Goal: Task Accomplishment & Management: Manage account settings

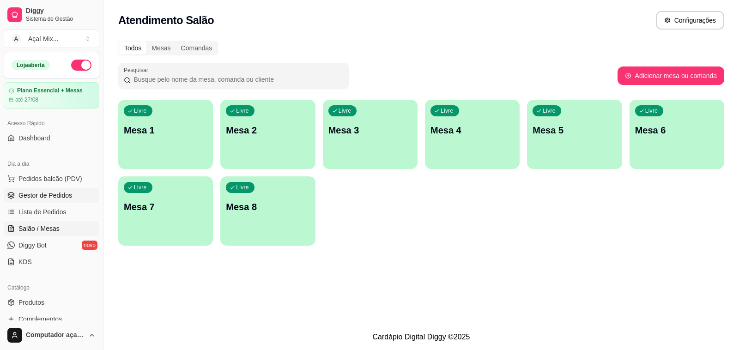
click at [56, 199] on span "Gestor de Pedidos" at bounding box center [45, 195] width 54 height 9
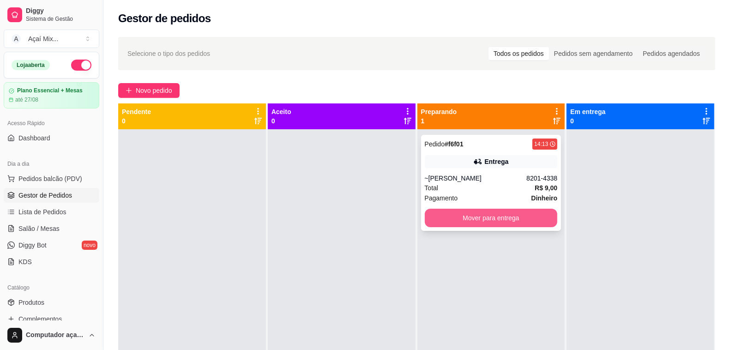
click at [473, 212] on button "Mover para entrega" at bounding box center [491, 218] width 133 height 18
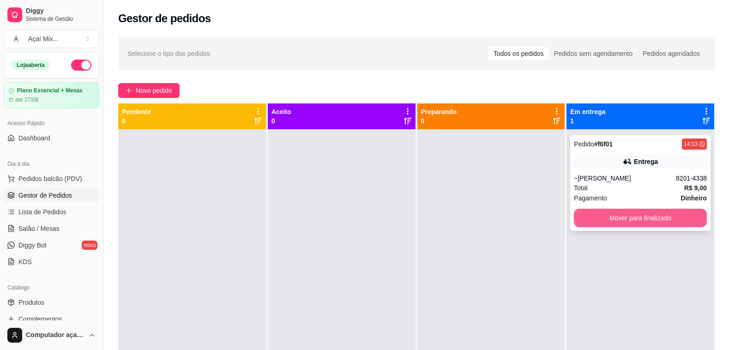
click at [631, 220] on button "Mover para finalizado" at bounding box center [640, 218] width 133 height 18
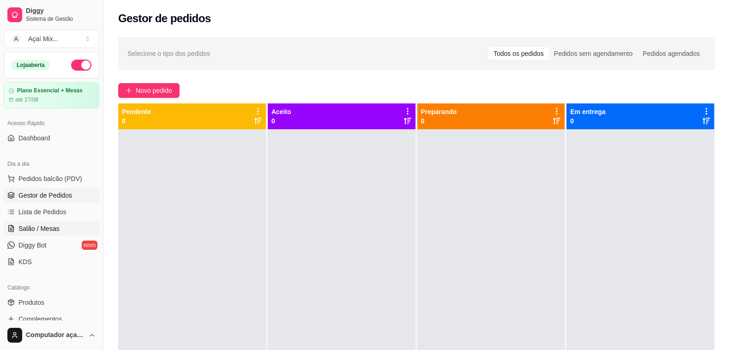
click at [60, 227] on link "Salão / Mesas" at bounding box center [52, 228] width 96 height 15
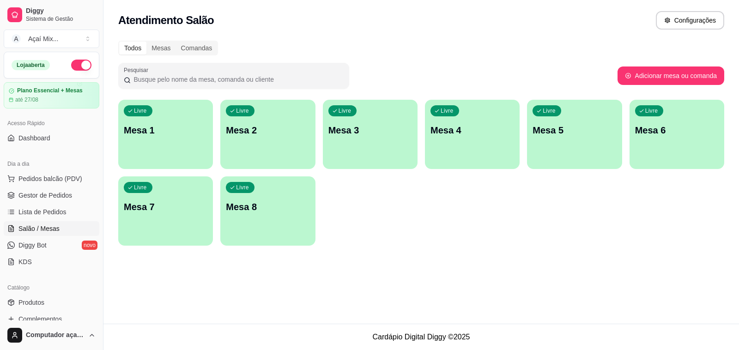
click at [173, 172] on div "Livre Mesa 1 Livre Mesa 2 Livre Mesa 3 Livre Mesa 4 Livre Mesa 5 Livre Mesa 6 L…" at bounding box center [421, 173] width 606 height 146
click at [171, 165] on div "button" at bounding box center [165, 163] width 95 height 11
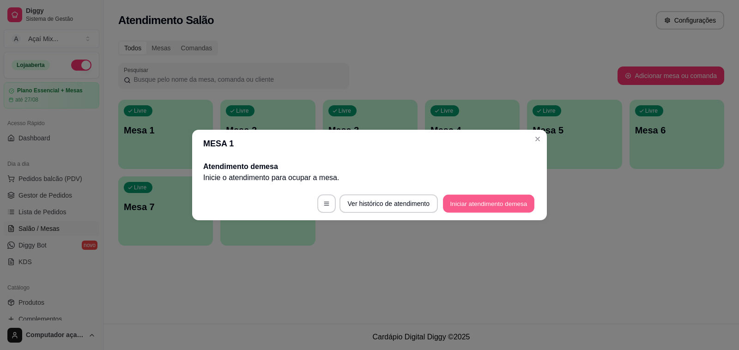
click at [452, 204] on button "Iniciar atendimento de mesa" at bounding box center [488, 204] width 91 height 18
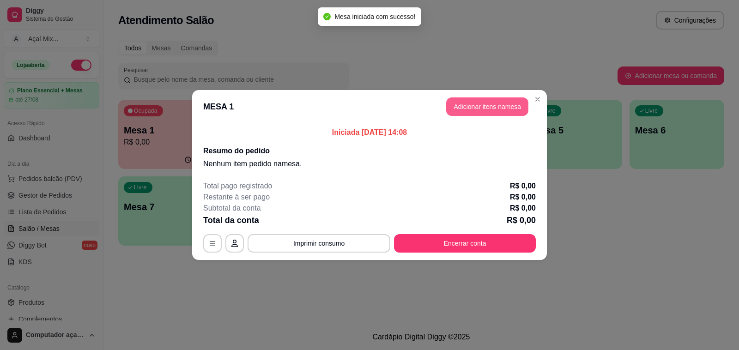
click at [477, 116] on header "MESA 1 Adicionar itens na mesa" at bounding box center [369, 106] width 355 height 33
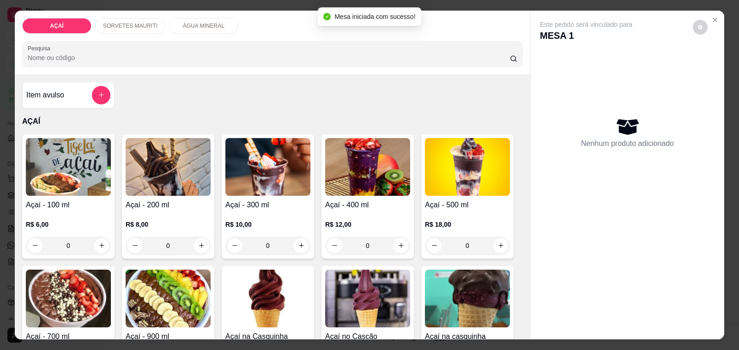
click at [474, 199] on h4 "Açaí - 500 ml" at bounding box center [467, 204] width 85 height 11
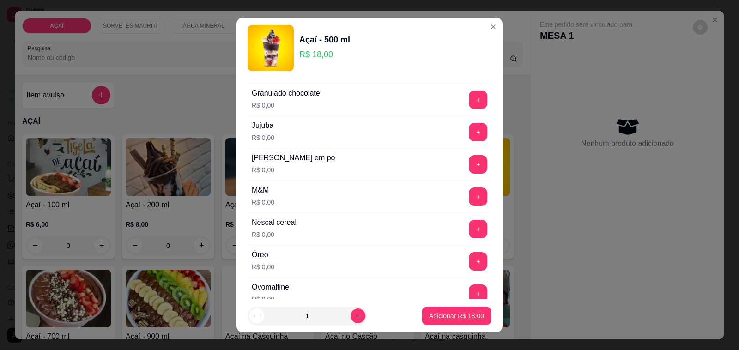
scroll to position [780, 0]
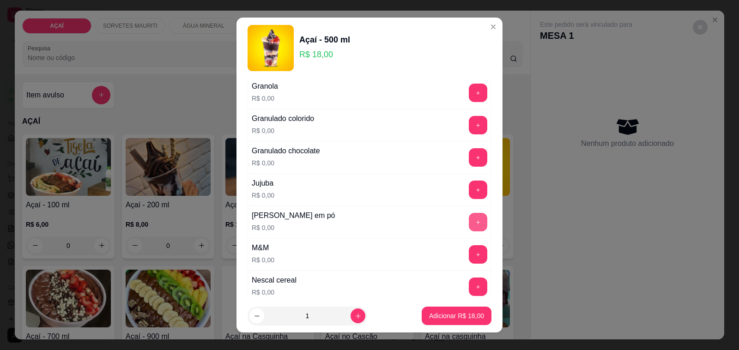
click at [469, 224] on button "+" at bounding box center [478, 222] width 18 height 18
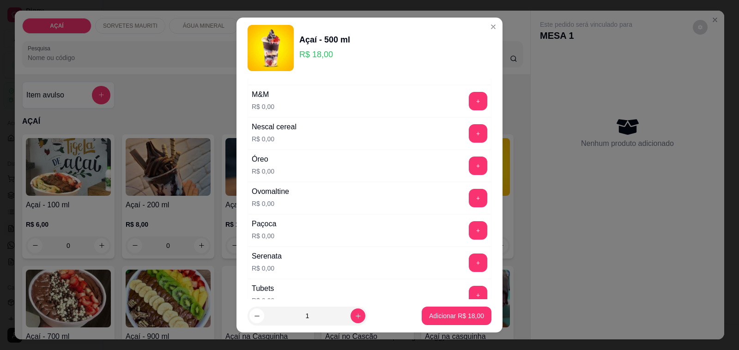
scroll to position [953, 0]
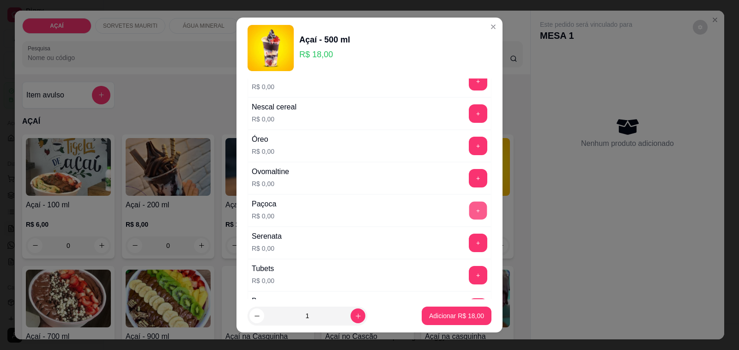
click at [469, 218] on button "+" at bounding box center [478, 211] width 18 height 18
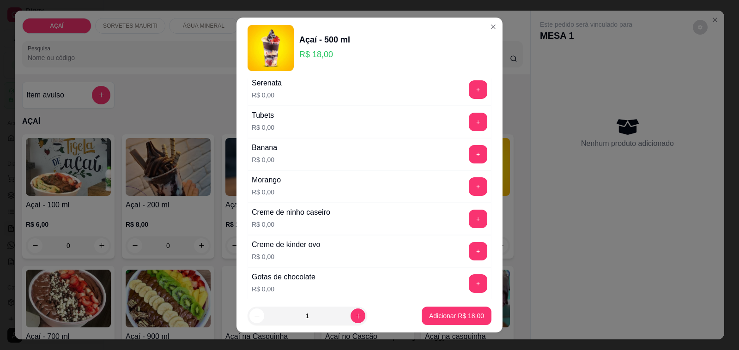
scroll to position [1126, 0]
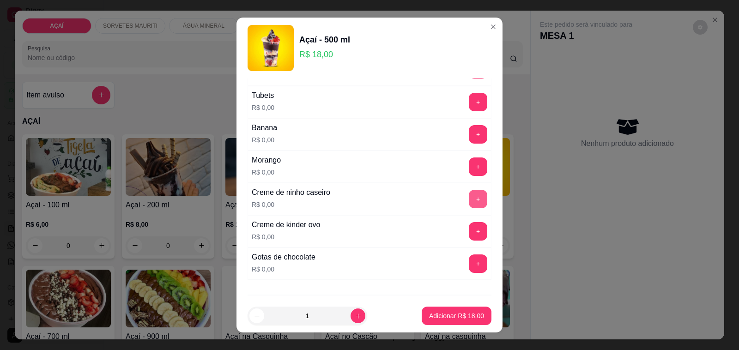
click at [469, 208] on button "+" at bounding box center [478, 199] width 18 height 18
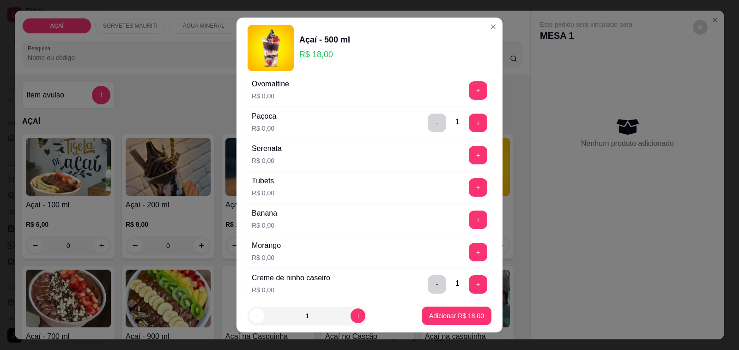
scroll to position [1068, 0]
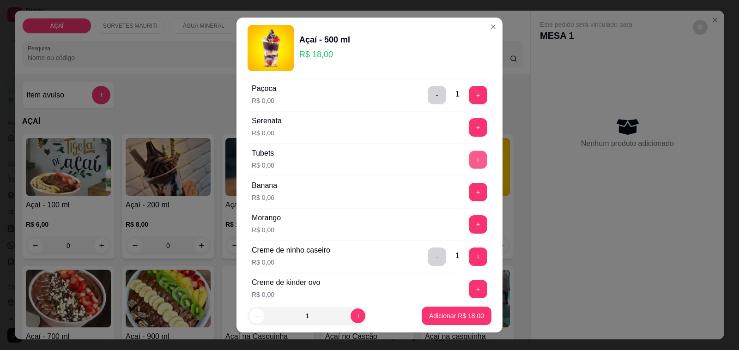
click at [469, 169] on button "+" at bounding box center [478, 160] width 18 height 18
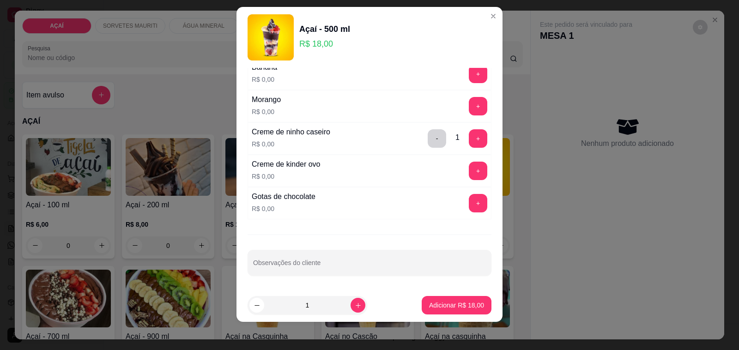
scroll to position [12, 0]
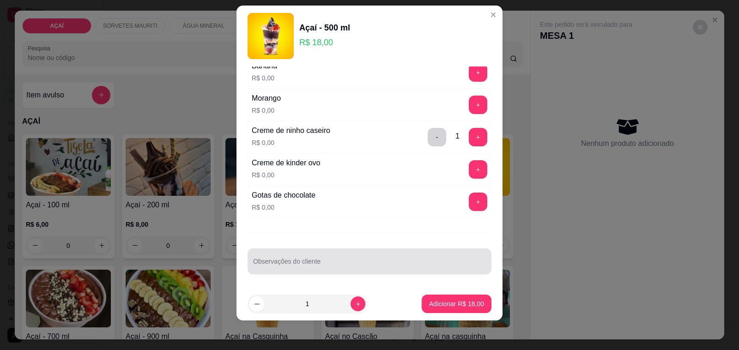
click at [411, 262] on input "Observações do cliente" at bounding box center [369, 264] width 233 height 9
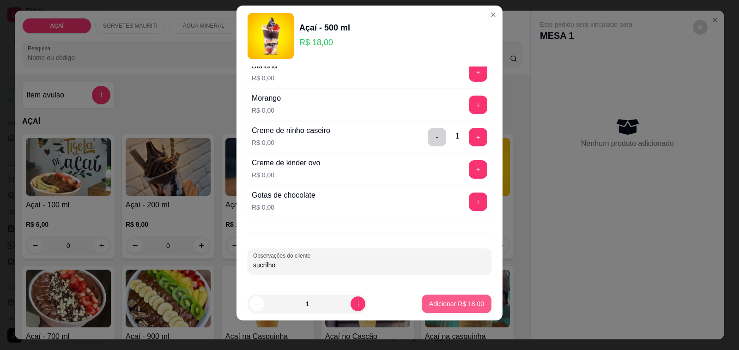
type input "sucrilho"
click at [448, 298] on button "Adicionar R$ 18,00" at bounding box center [457, 304] width 70 height 18
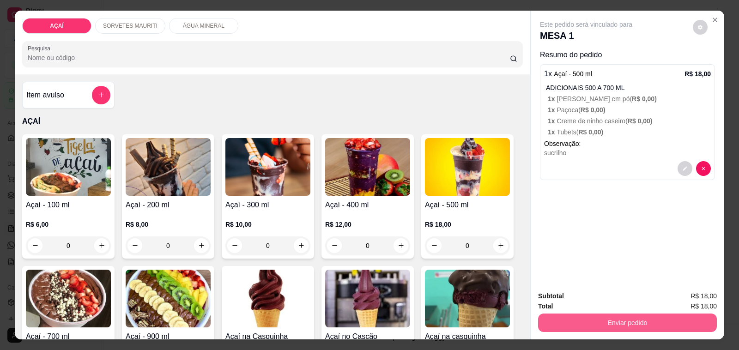
click at [640, 319] on button "Enviar pedido" at bounding box center [627, 323] width 179 height 18
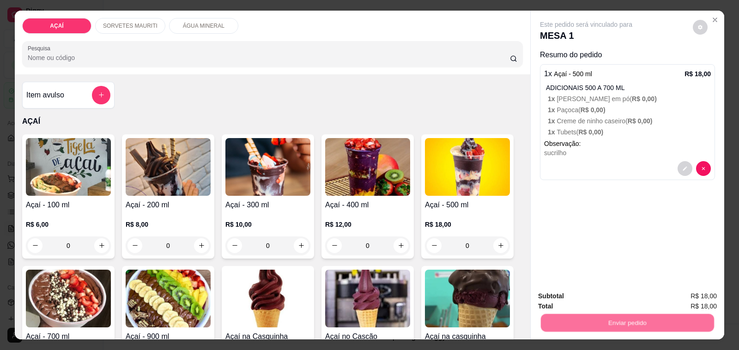
click at [592, 296] on button "Não registrar e enviar pedido" at bounding box center [596, 296] width 93 height 17
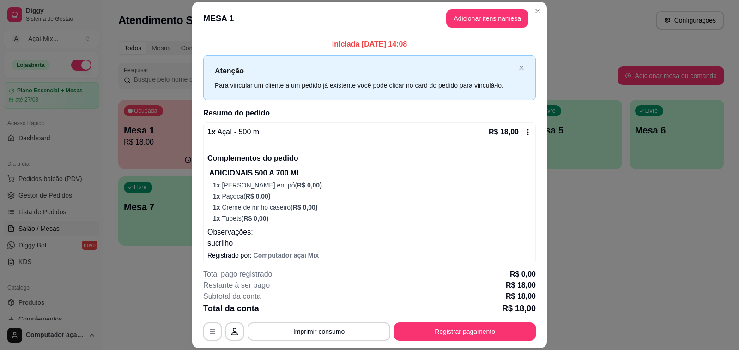
click at [419, 345] on footer "**********" at bounding box center [369, 304] width 355 height 87
click at [419, 341] on div "**********" at bounding box center [369, 331] width 332 height 18
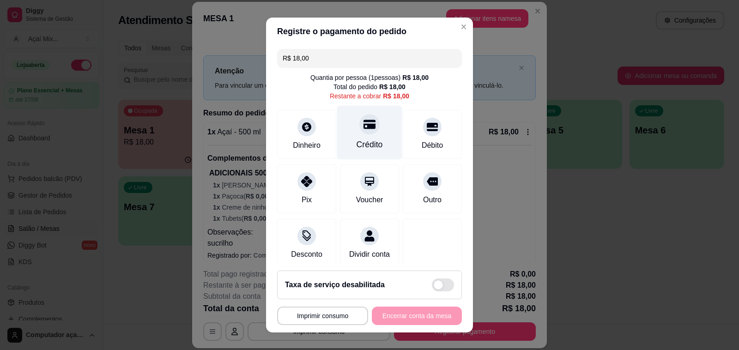
click at [368, 151] on div "Crédito" at bounding box center [369, 133] width 65 height 54
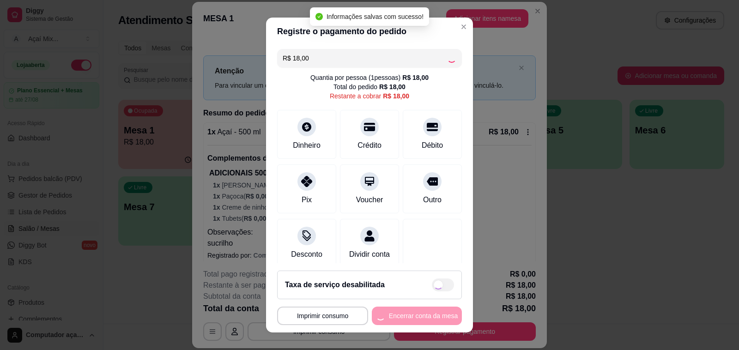
type input "R$ 0,00"
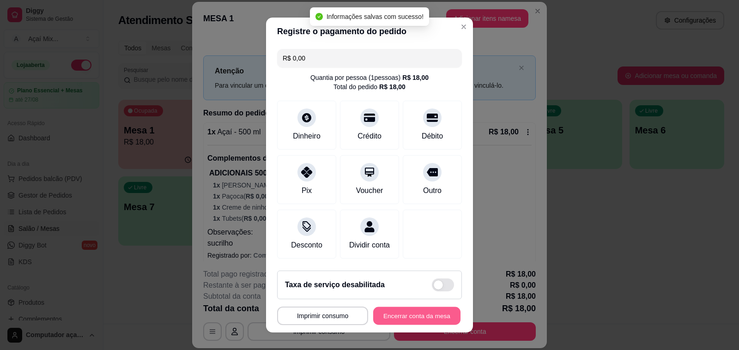
click at [411, 313] on button "Encerrar conta da mesa" at bounding box center [416, 316] width 87 height 18
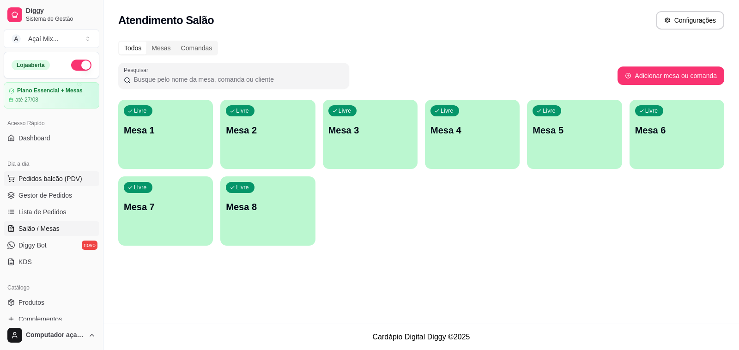
click at [84, 181] on button "Pedidos balcão (PDV)" at bounding box center [52, 178] width 96 height 15
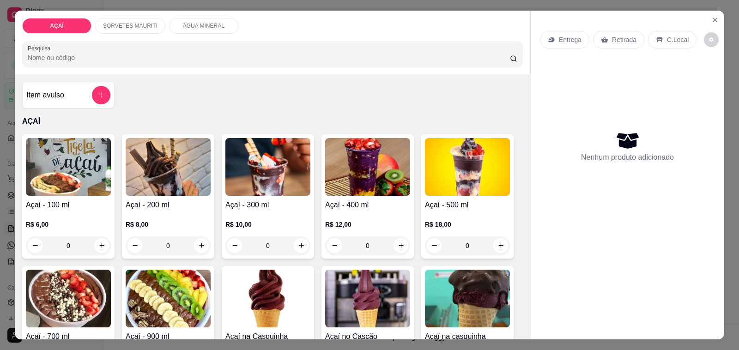
click at [116, 24] on p "SORVETES MAURITI" at bounding box center [130, 25] width 54 height 7
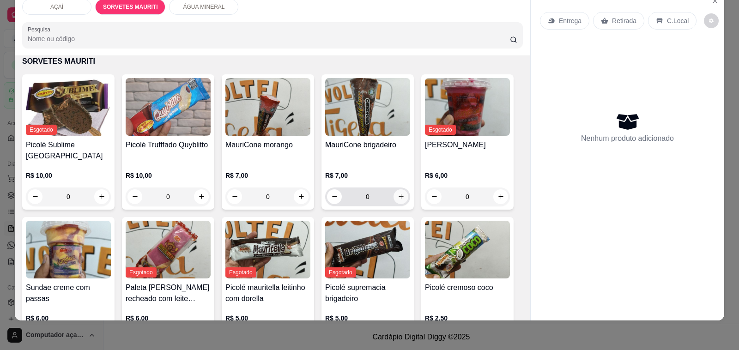
click at [398, 193] on icon "increase-product-quantity" at bounding box center [401, 196] width 7 height 7
type input "1"
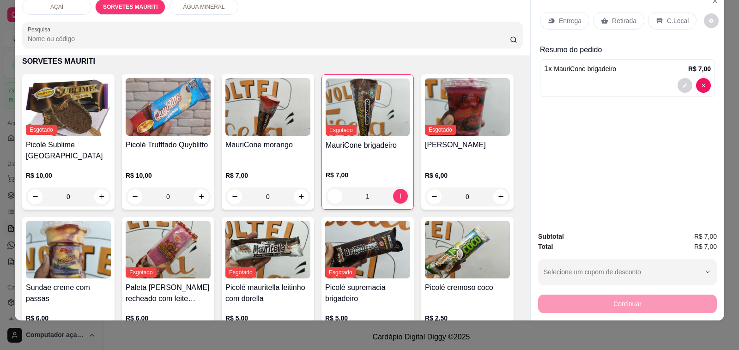
click at [578, 12] on div "Entrega" at bounding box center [564, 21] width 49 height 18
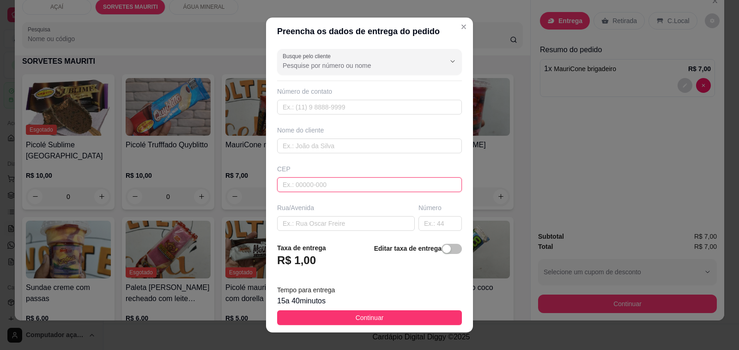
click at [403, 179] on input "text" at bounding box center [369, 184] width 185 height 15
type input "57520000"
type input "Maravilha"
type input "5752000000"
type input "8166-9982"
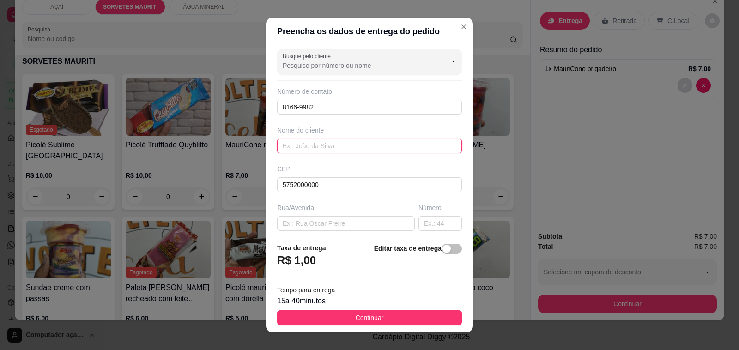
click at [361, 145] on input "text" at bounding box center [369, 146] width 185 height 15
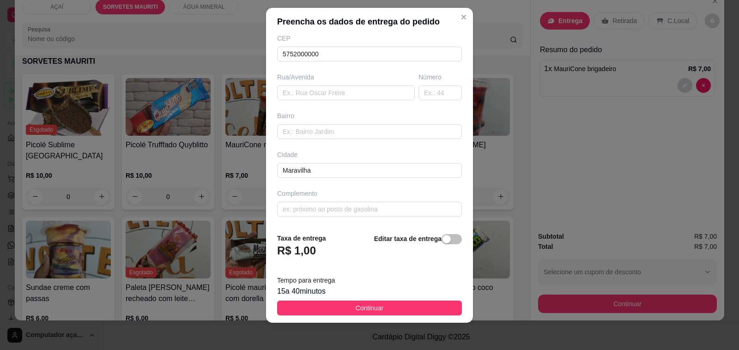
scroll to position [12, 0]
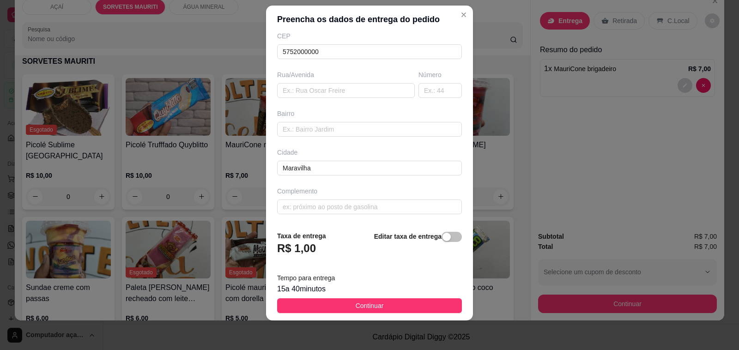
type input "neilani"
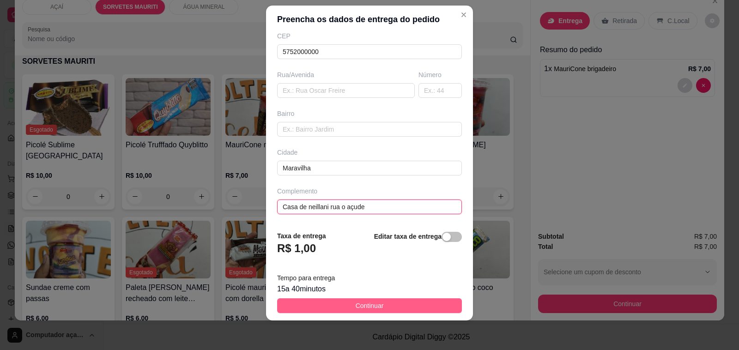
type input "Casa de neillani rua o açude"
click at [402, 302] on button "Continuar" at bounding box center [369, 305] width 185 height 15
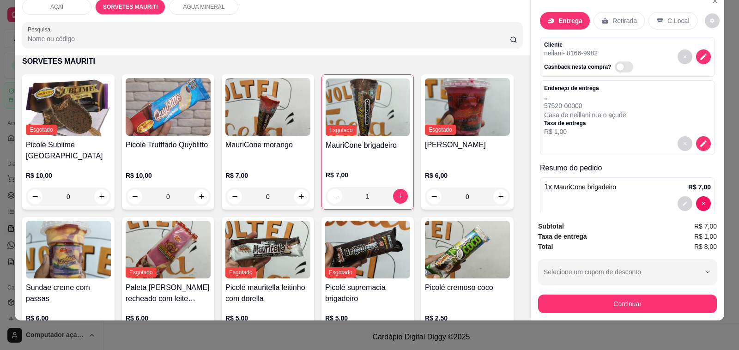
click at [556, 292] on div "Continuar" at bounding box center [627, 302] width 179 height 21
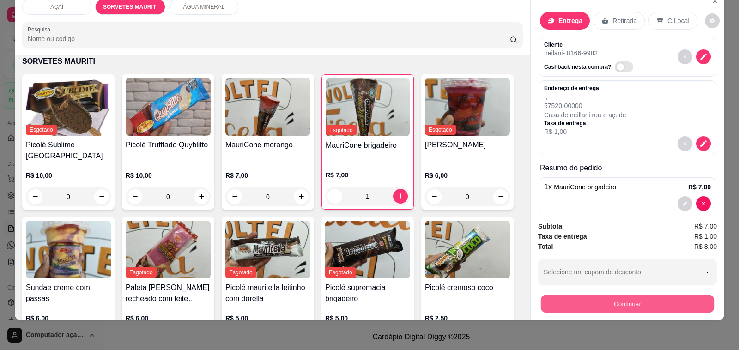
click at [555, 299] on button "Continuar" at bounding box center [627, 304] width 173 height 18
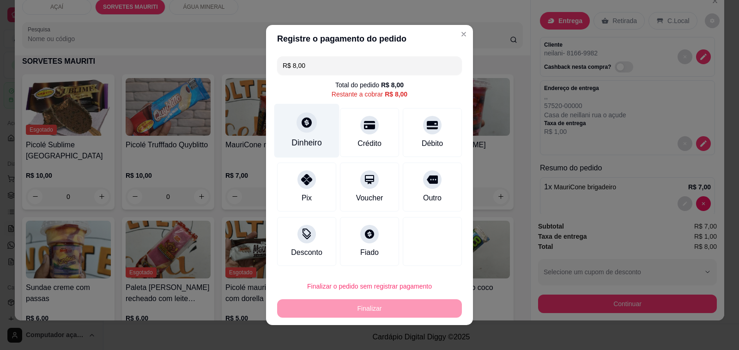
click at [301, 148] on div "Dinheiro" at bounding box center [306, 143] width 30 height 12
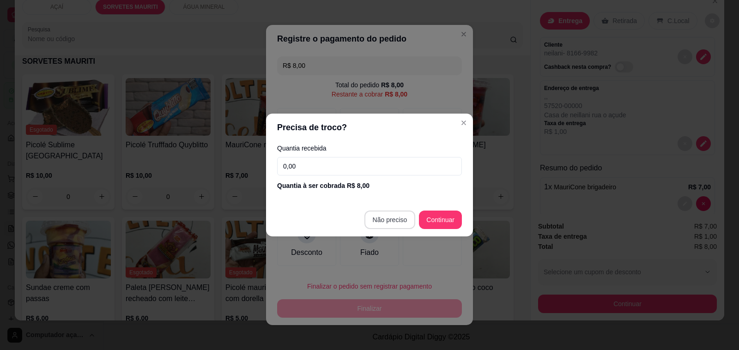
type input "R$ 0,00"
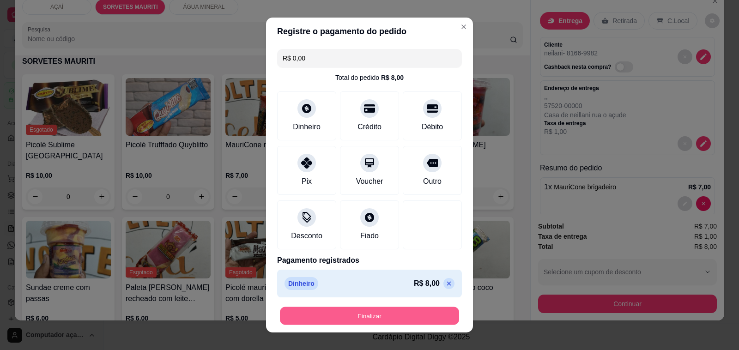
click at [404, 318] on button "Finalizar" at bounding box center [369, 316] width 179 height 18
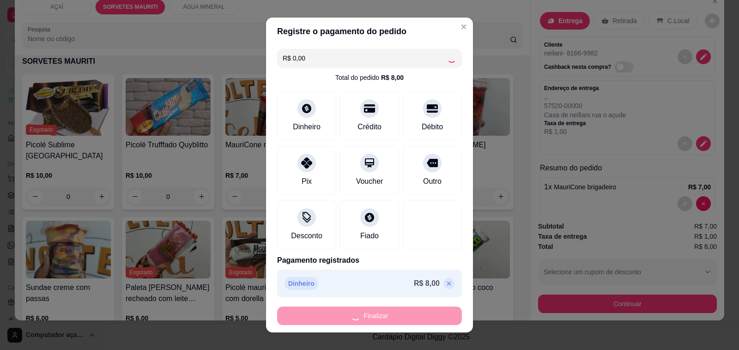
type input "0"
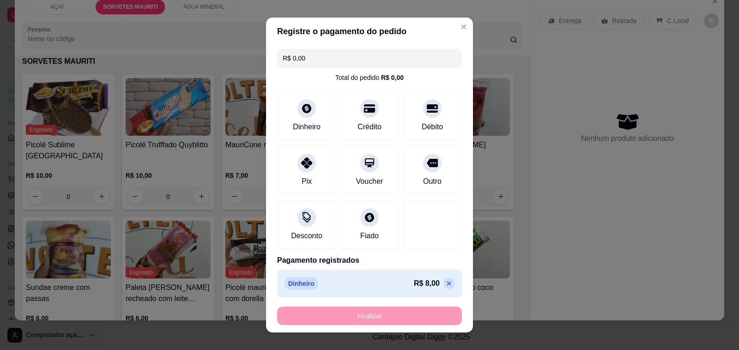
type input "-R$ 8,00"
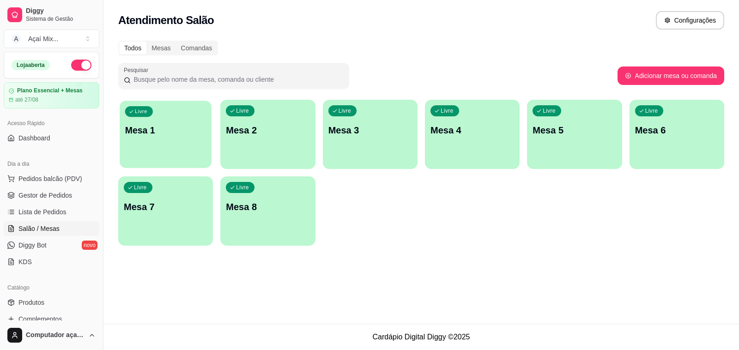
click at [196, 146] on div "Livre Mesa 1" at bounding box center [166, 129] width 92 height 56
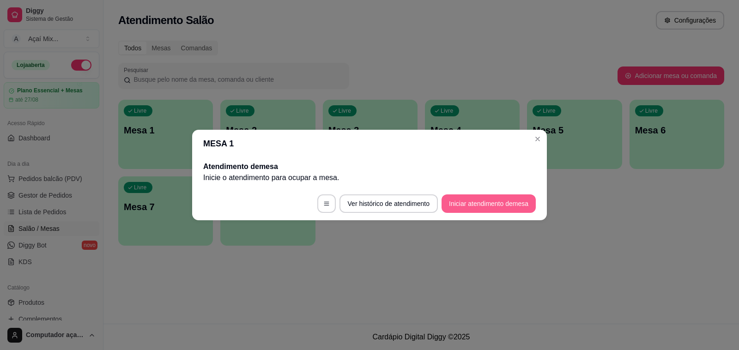
click at [479, 207] on button "Iniciar atendimento de mesa" at bounding box center [488, 203] width 94 height 18
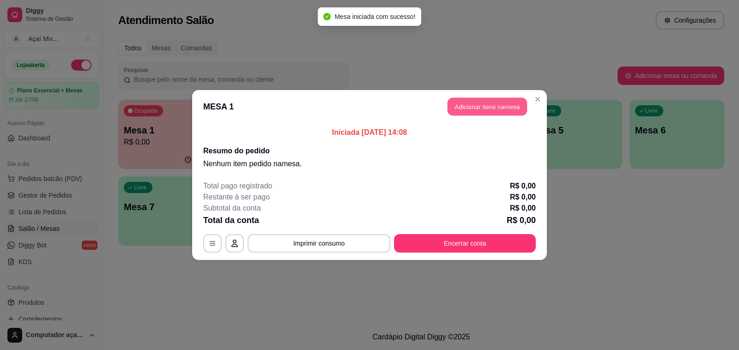
click at [496, 115] on button "Adicionar itens na mesa" at bounding box center [486, 107] width 79 height 18
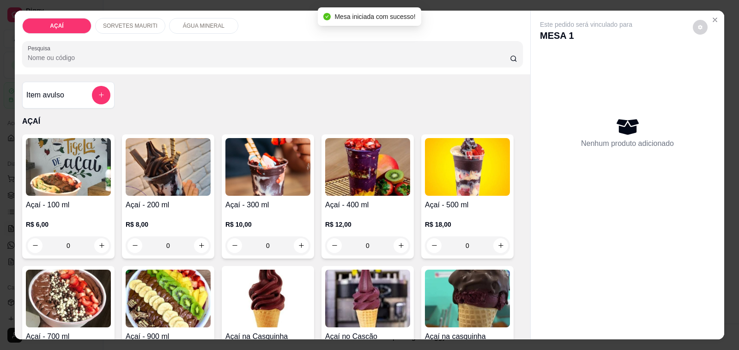
click at [128, 26] on div "SORVETES MAURITI" at bounding box center [130, 26] width 70 height 16
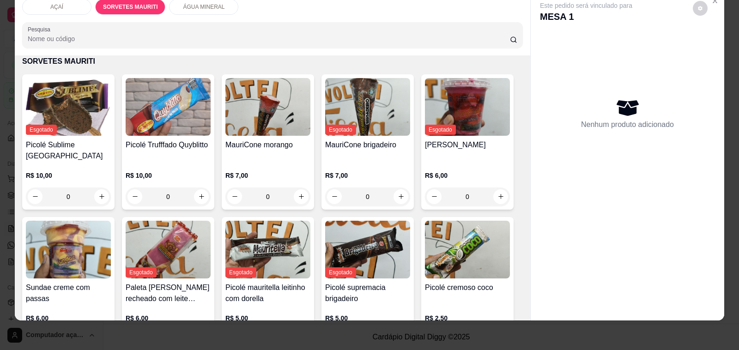
scroll to position [523, 0]
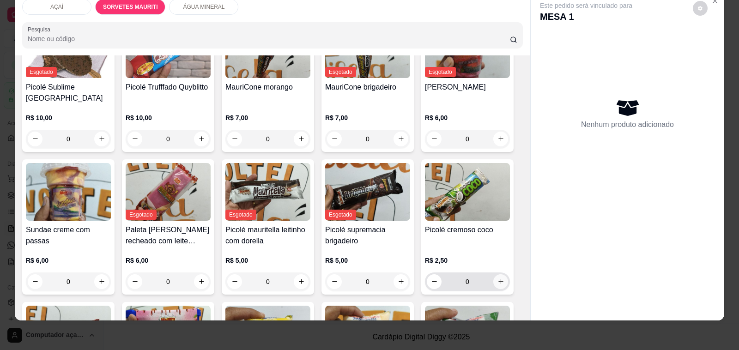
click at [500, 278] on button "increase-product-quantity" at bounding box center [500, 281] width 15 height 15
type input "1"
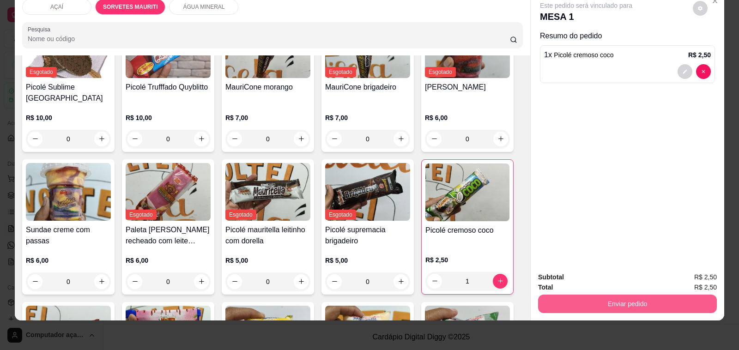
click at [596, 295] on button "Enviar pedido" at bounding box center [627, 304] width 179 height 18
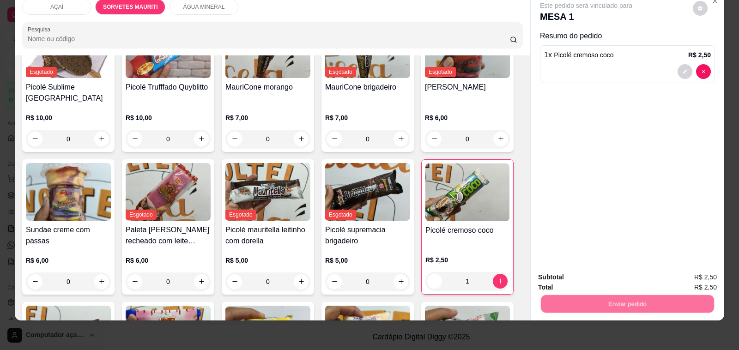
click at [595, 279] on button "Não registrar e enviar pedido" at bounding box center [596, 272] width 93 height 17
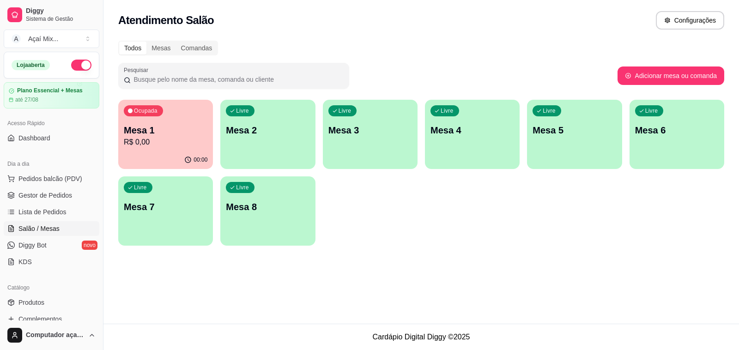
click at [176, 128] on p "Mesa 1" at bounding box center [166, 130] width 84 height 13
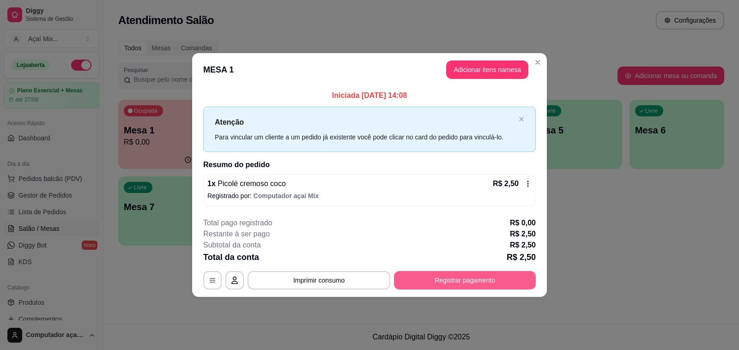
click at [505, 284] on button "Registrar pagamento" at bounding box center [465, 280] width 142 height 18
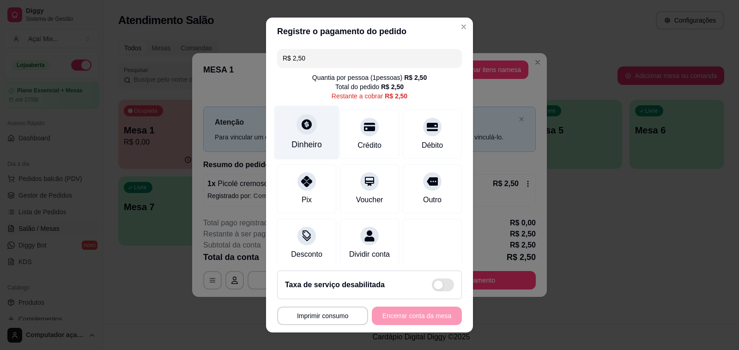
click at [299, 133] on div at bounding box center [306, 124] width 20 height 20
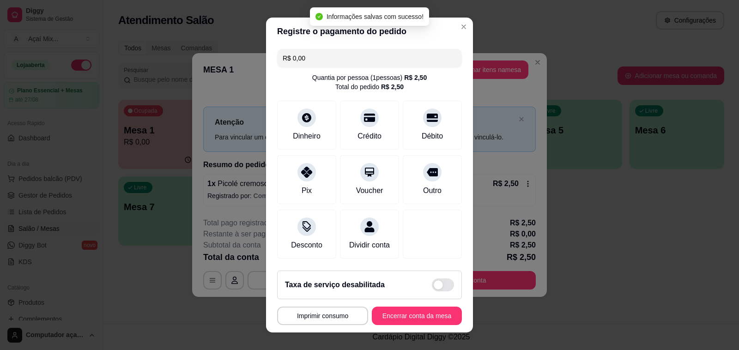
type input "R$ 0,00"
click at [405, 313] on button "Encerrar conta da mesa" at bounding box center [416, 316] width 87 height 18
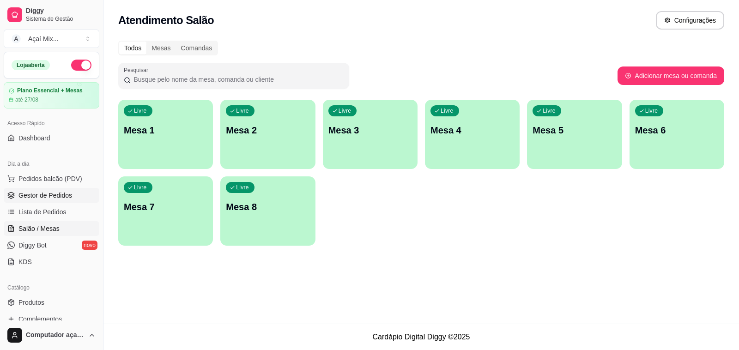
click at [50, 195] on span "Gestor de Pedidos" at bounding box center [45, 195] width 54 height 9
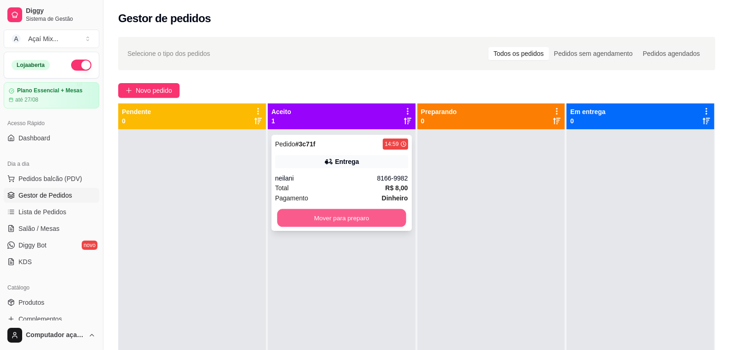
click at [327, 218] on button "Mover para preparo" at bounding box center [341, 218] width 129 height 18
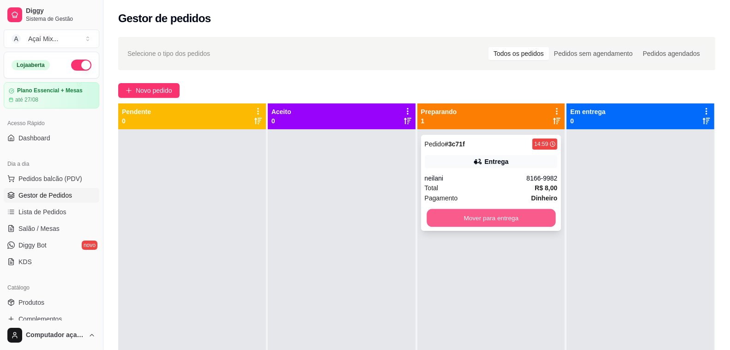
click at [452, 220] on button "Mover para entrega" at bounding box center [491, 218] width 129 height 18
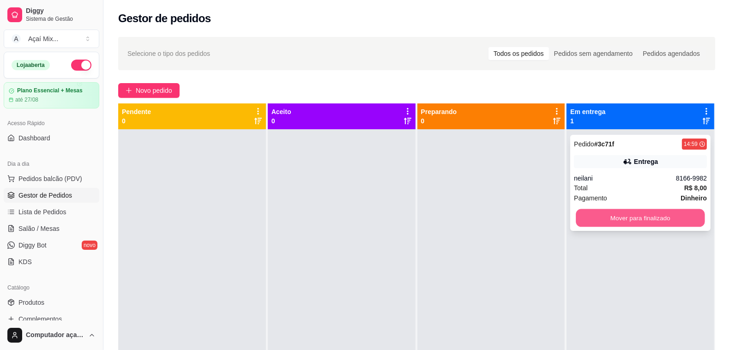
click at [628, 215] on button "Mover para finalizado" at bounding box center [640, 218] width 129 height 18
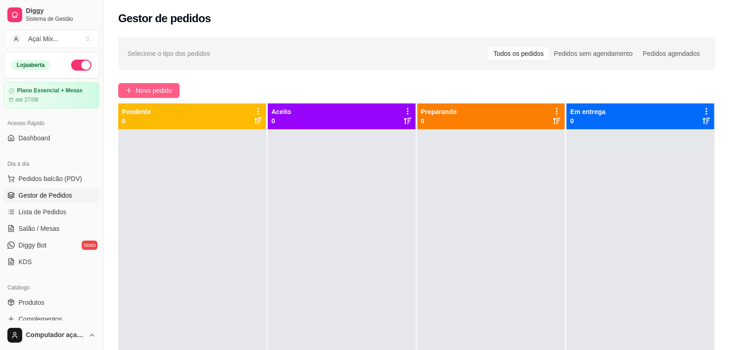
click at [164, 85] on button "Novo pedido" at bounding box center [148, 90] width 61 height 15
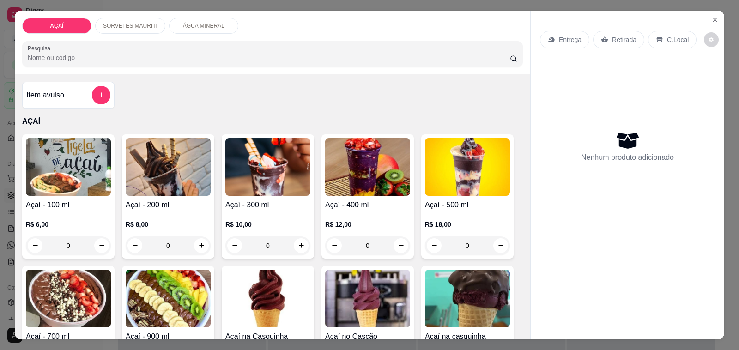
click at [235, 212] on div "R$ 10,00 0" at bounding box center [267, 233] width 85 height 44
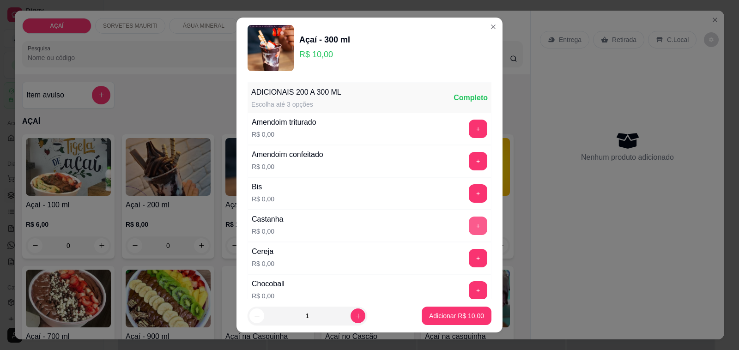
click at [469, 223] on button "+" at bounding box center [478, 226] width 18 height 18
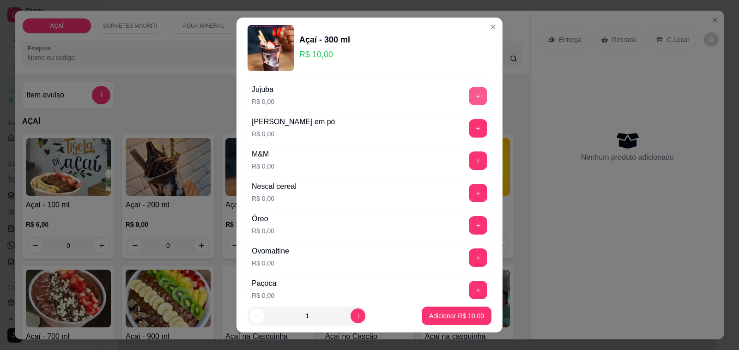
scroll to position [981, 0]
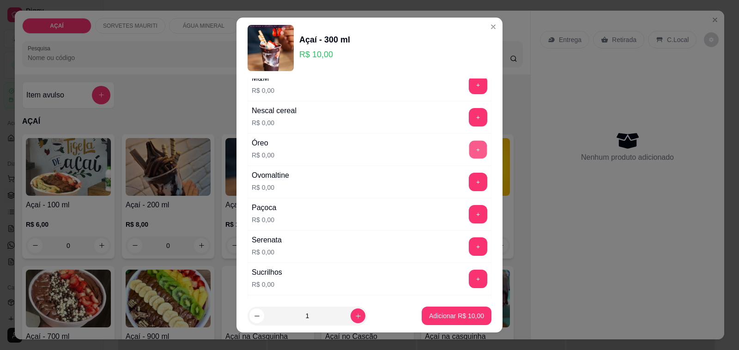
click at [469, 156] on button "+" at bounding box center [478, 150] width 18 height 18
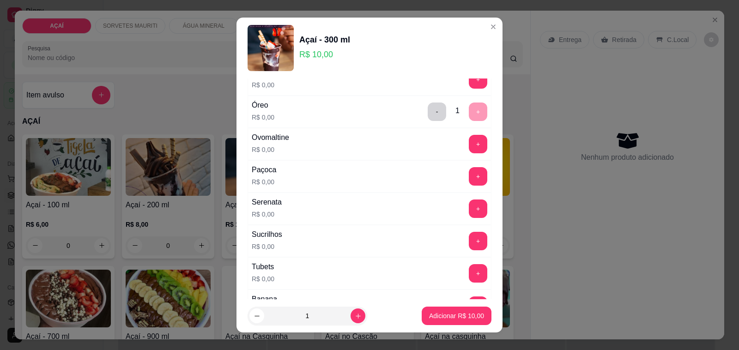
scroll to position [1039, 0]
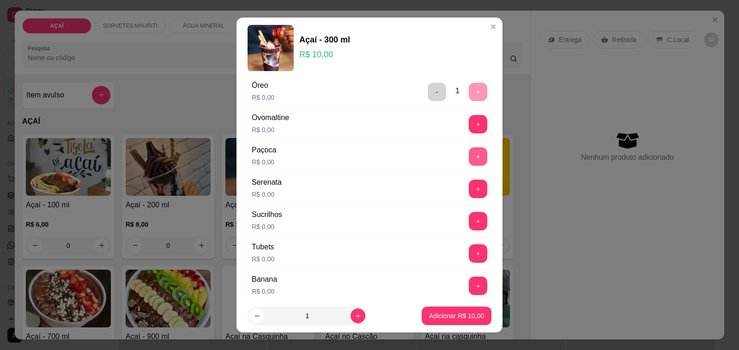
click at [469, 157] on button "+" at bounding box center [478, 156] width 18 height 18
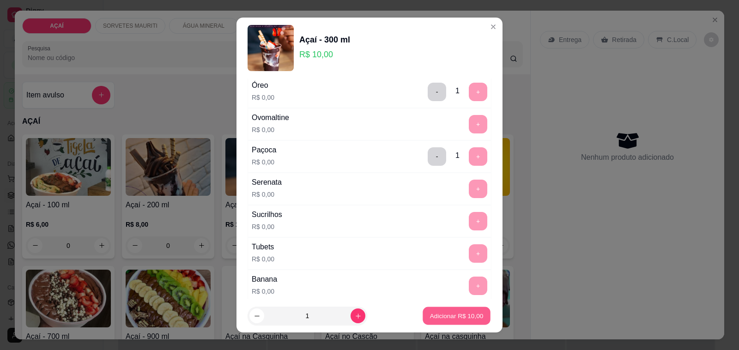
click at [457, 320] on p "Adicionar R$ 10,00" at bounding box center [457, 315] width 54 height 9
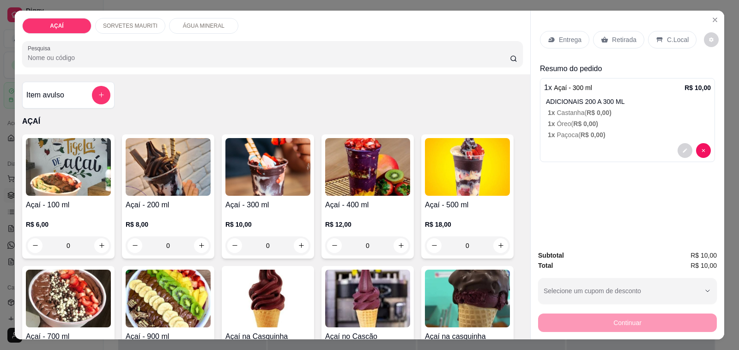
click at [573, 40] on p "Entrega" at bounding box center [570, 39] width 23 height 9
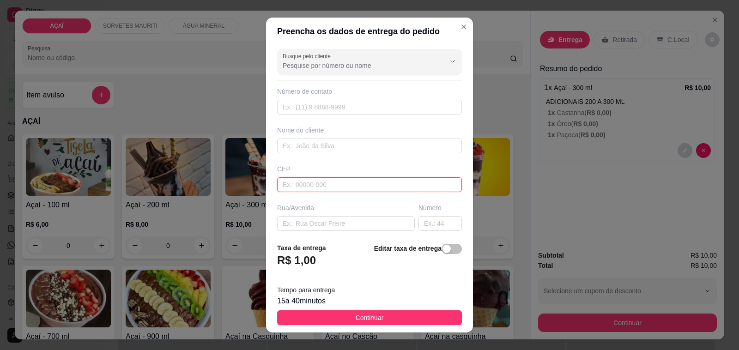
click at [301, 184] on input "text" at bounding box center [369, 184] width 185 height 15
type input "57520000"
type input "Maravilha"
type input "57520000000"
type input "8724-7839"
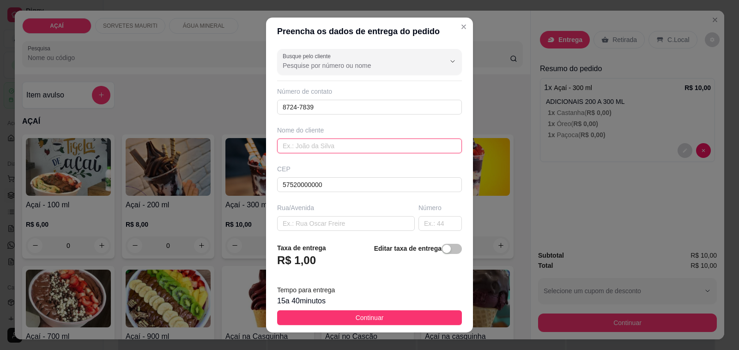
click at [354, 146] on input "text" at bounding box center [369, 146] width 185 height 15
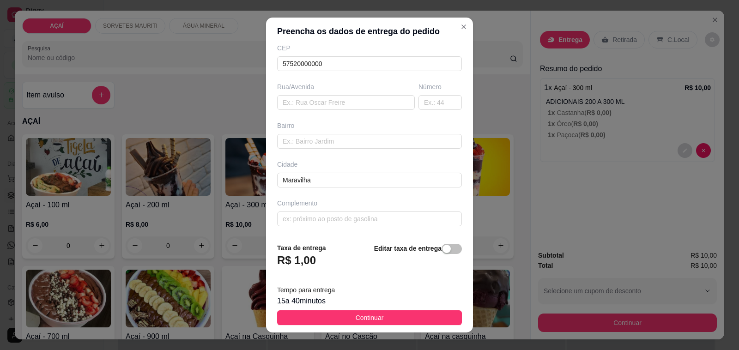
type input "Wellivia"
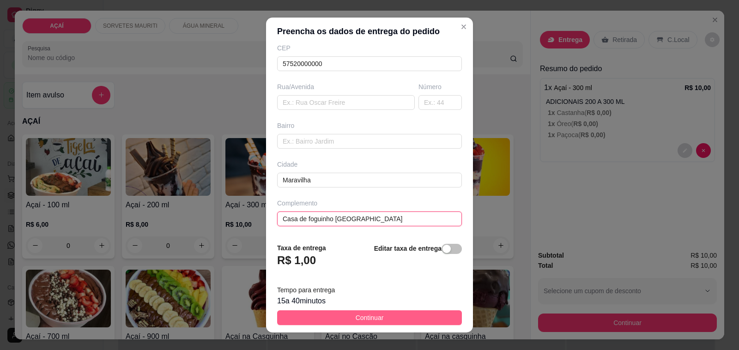
type input "Casa de foguinho rua da matança"
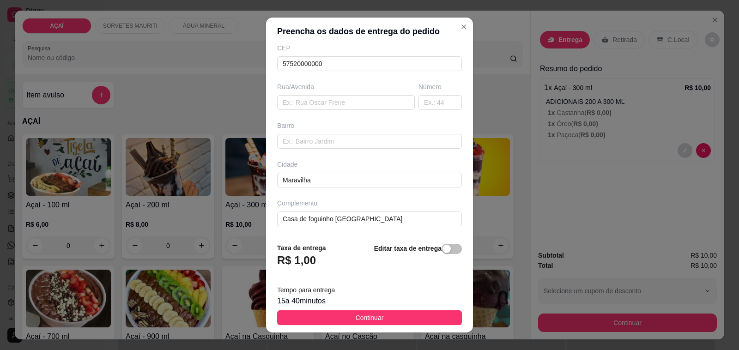
drag, startPoint x: 421, startPoint y: 314, endPoint x: 511, endPoint y: 315, distance: 90.5
click at [426, 315] on button "Continuar" at bounding box center [369, 317] width 185 height 15
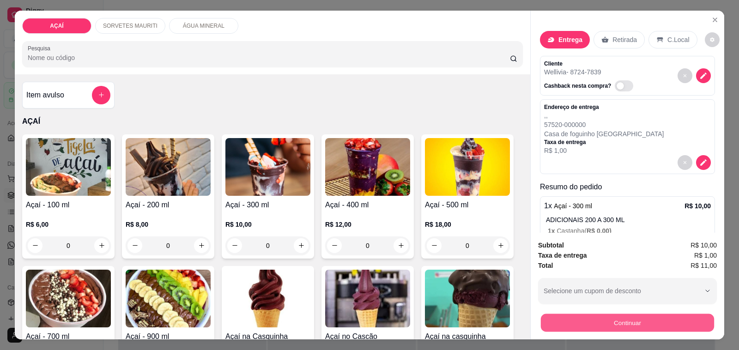
click at [544, 314] on button "Continuar" at bounding box center [627, 323] width 173 height 18
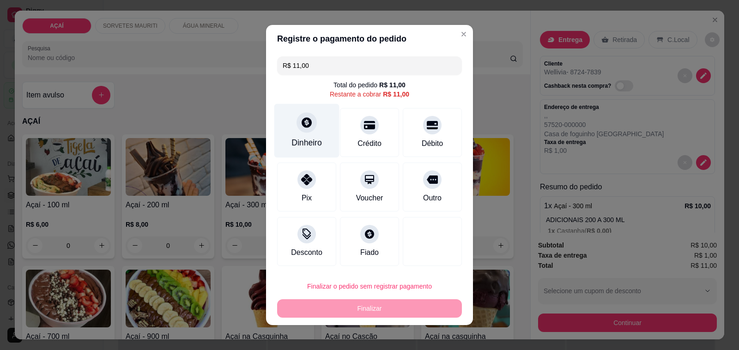
click at [291, 144] on div "Dinheiro" at bounding box center [306, 143] width 30 height 12
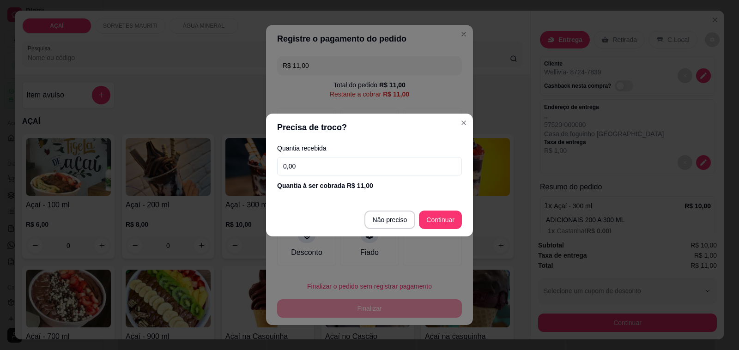
click at [358, 164] on input "0,00" at bounding box center [369, 166] width 185 height 18
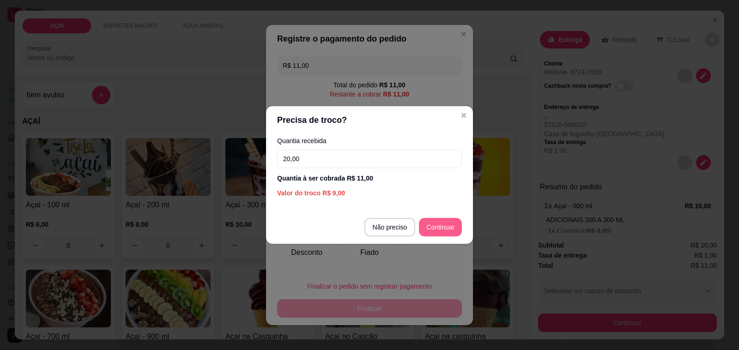
type input "20,00"
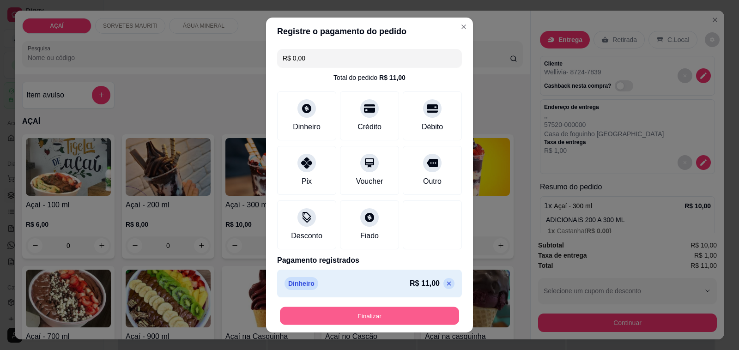
click at [409, 317] on button "Finalizar" at bounding box center [369, 316] width 179 height 18
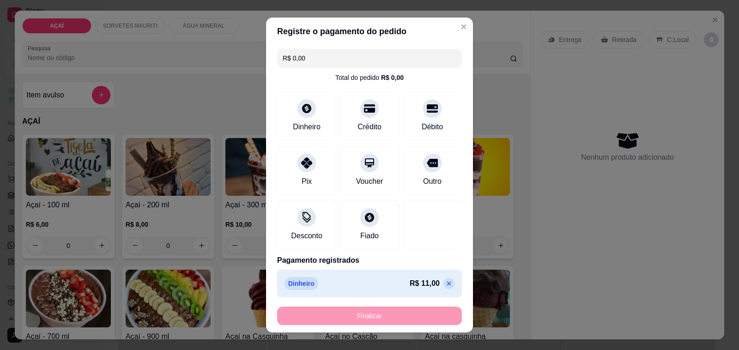
type input "-R$ 11,00"
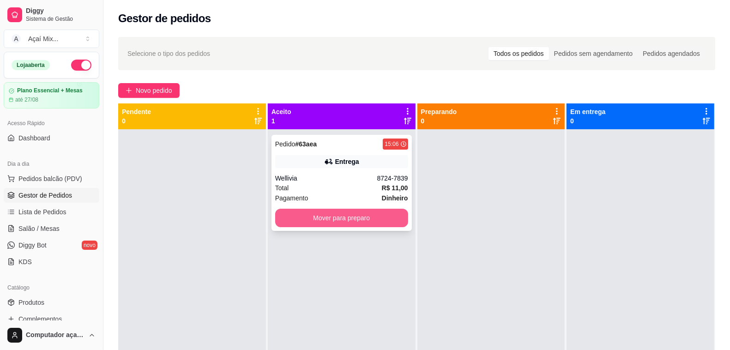
click at [382, 220] on button "Mover para preparo" at bounding box center [341, 218] width 133 height 18
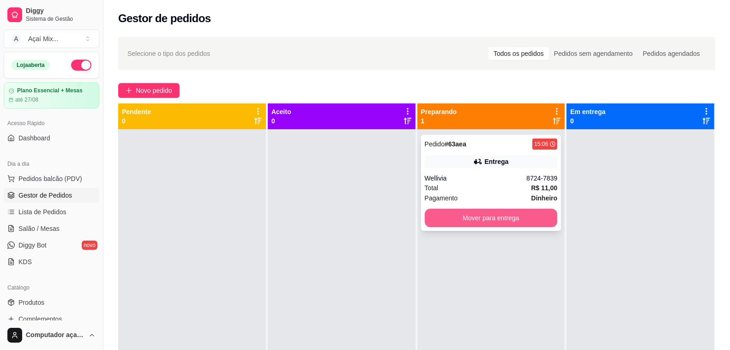
click at [528, 223] on button "Mover para entrega" at bounding box center [491, 218] width 133 height 18
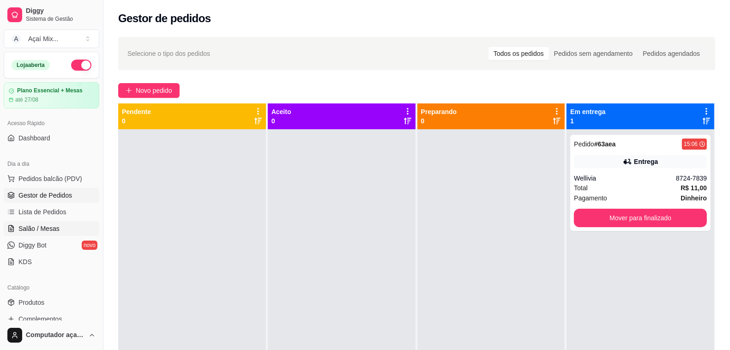
click at [36, 227] on span "Salão / Mesas" at bounding box center [38, 228] width 41 height 9
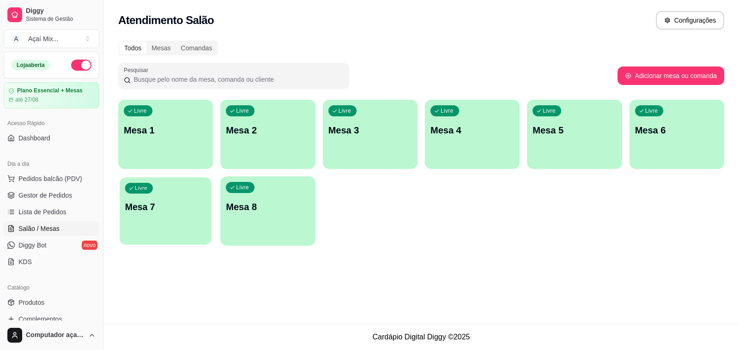
click at [148, 183] on div "Livre" at bounding box center [139, 188] width 28 height 11
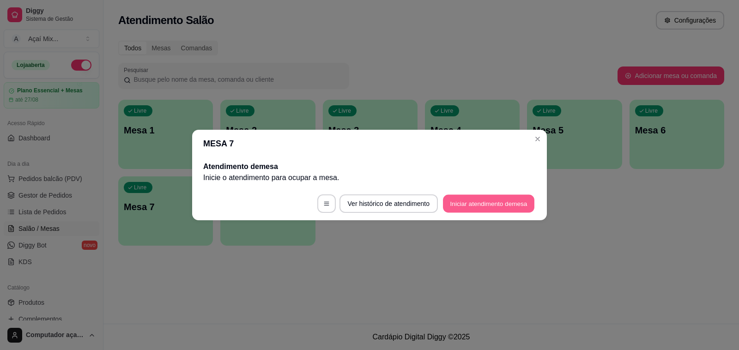
click at [521, 201] on button "Iniciar atendimento de mesa" at bounding box center [488, 204] width 91 height 18
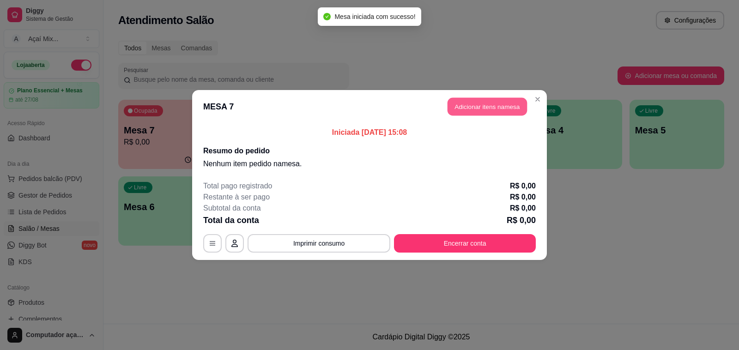
click at [487, 106] on button "Adicionar itens na mesa" at bounding box center [486, 107] width 79 height 18
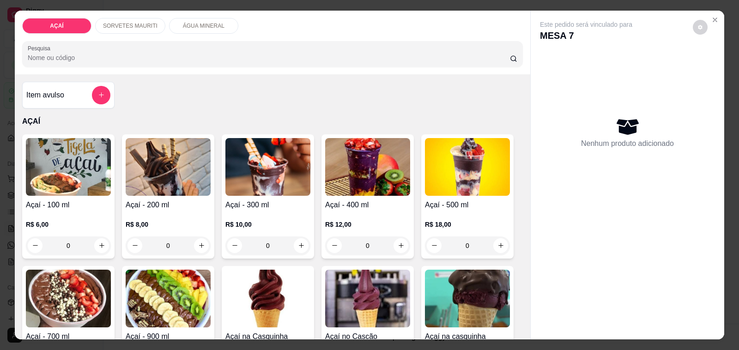
click at [128, 23] on p "SORVETES MAURITI" at bounding box center [130, 25] width 54 height 7
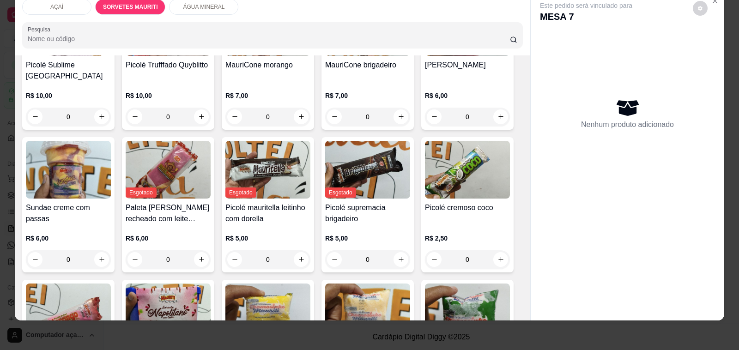
scroll to position [639, 0]
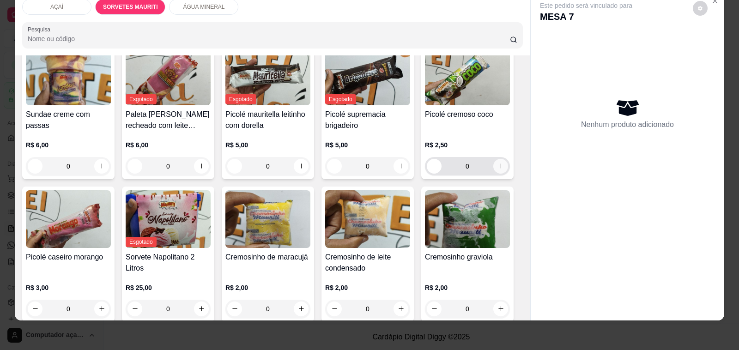
click at [497, 163] on icon "increase-product-quantity" at bounding box center [500, 166] width 7 height 7
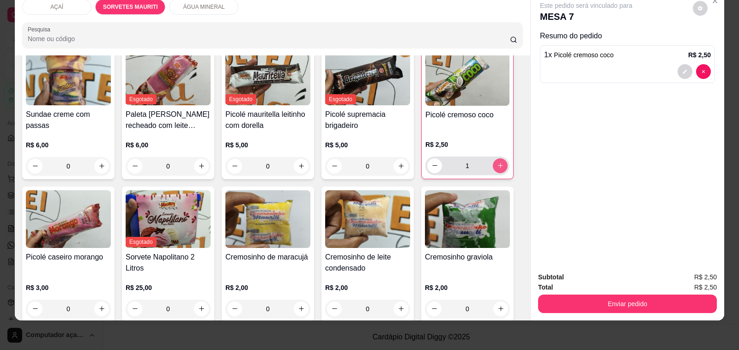
type input "1"
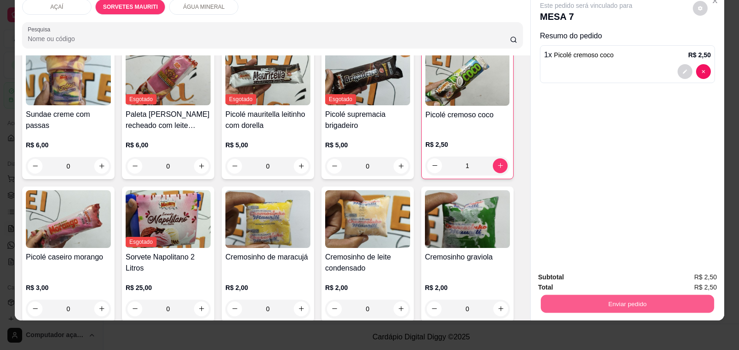
click at [602, 295] on button "Enviar pedido" at bounding box center [627, 304] width 173 height 18
click at [610, 278] on button "Não registrar e enviar pedido" at bounding box center [596, 274] width 96 height 18
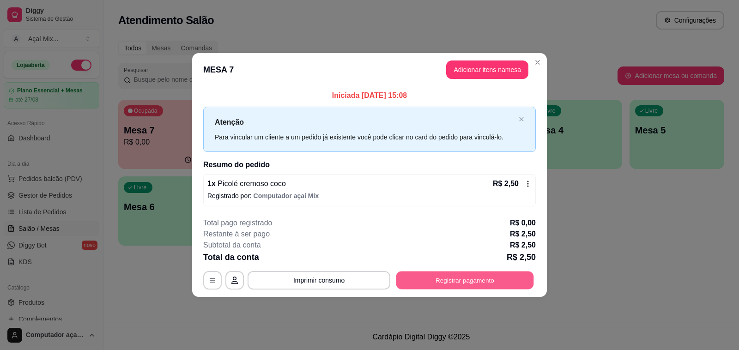
click at [499, 280] on button "Registrar pagamento" at bounding box center [465, 280] width 138 height 18
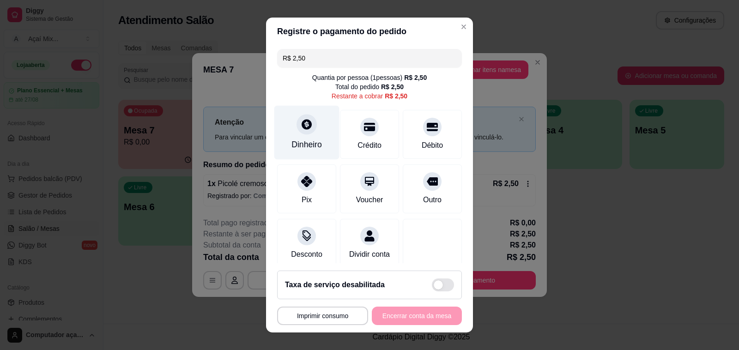
click at [299, 142] on div "Dinheiro" at bounding box center [306, 145] width 30 height 12
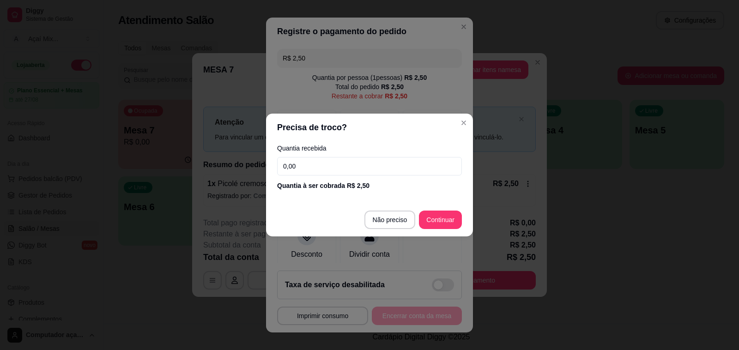
click at [347, 161] on input "0,00" at bounding box center [369, 166] width 185 height 18
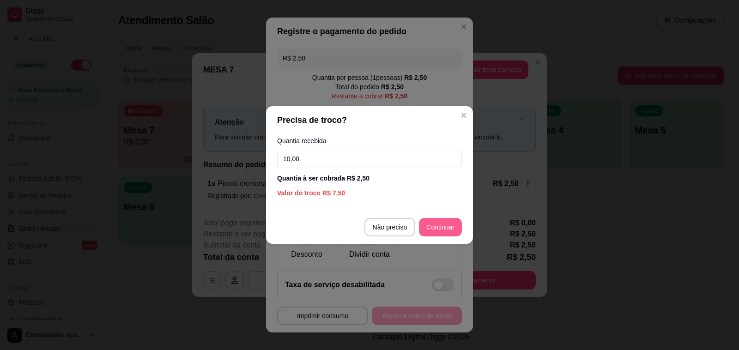
type input "10,00"
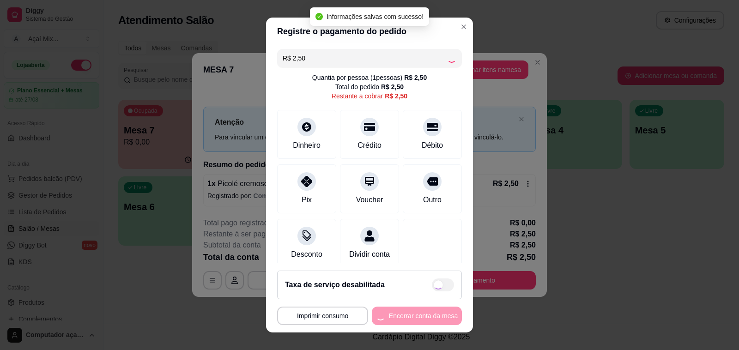
type input "R$ 0,00"
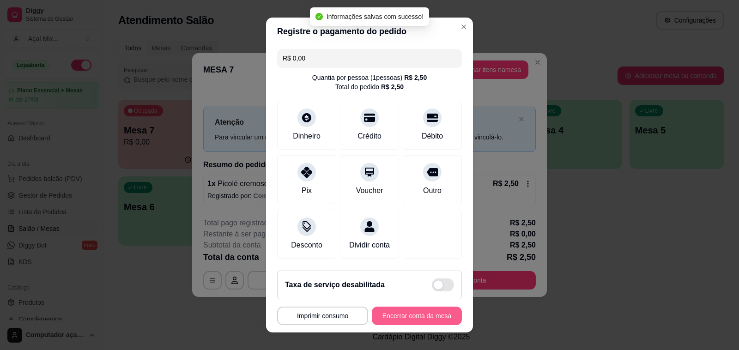
click at [431, 314] on button "Encerrar conta da mesa" at bounding box center [417, 316] width 90 height 18
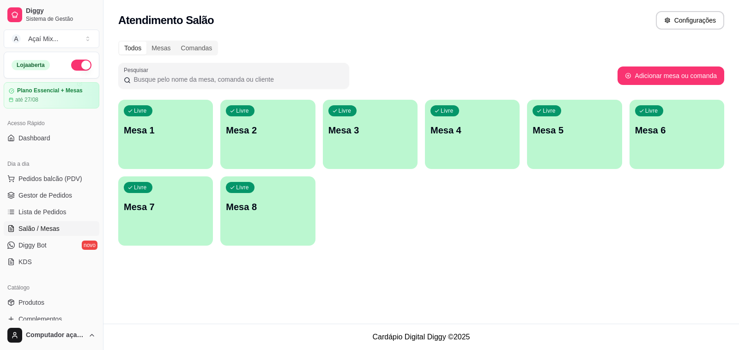
click at [158, 130] on p "Mesa 1" at bounding box center [166, 130] width 84 height 13
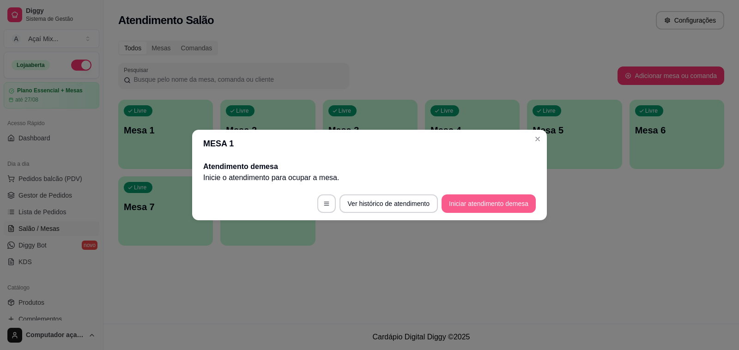
click at [492, 204] on button "Iniciar atendimento de mesa" at bounding box center [488, 203] width 94 height 18
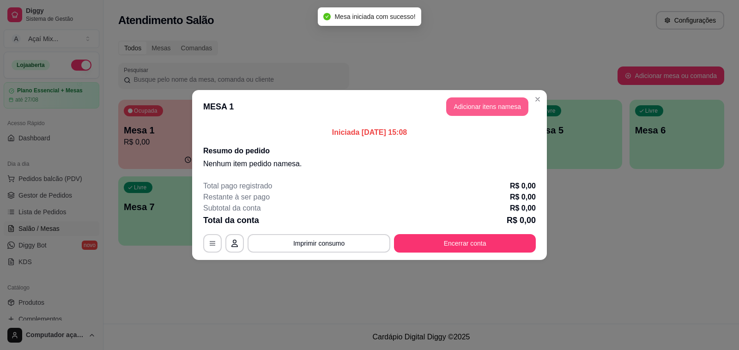
click at [478, 114] on button "Adicionar itens na mesa" at bounding box center [487, 106] width 82 height 18
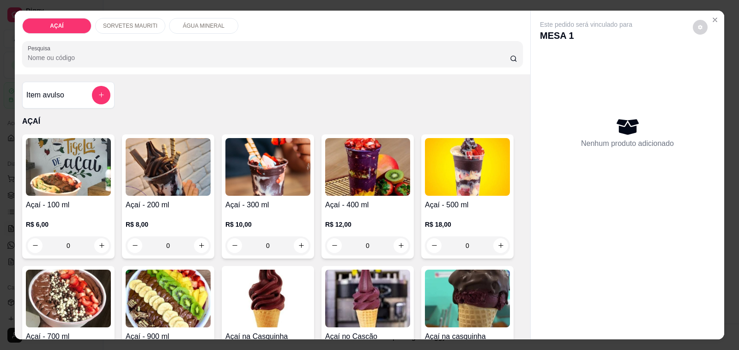
click at [385, 199] on h4 "Açaí - 400 ml" at bounding box center [367, 204] width 85 height 11
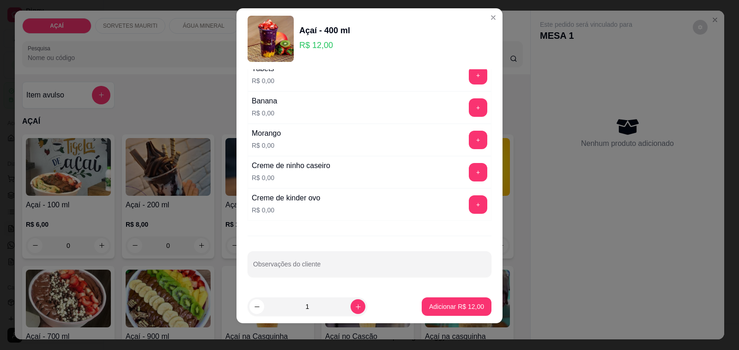
scroll to position [12, 0]
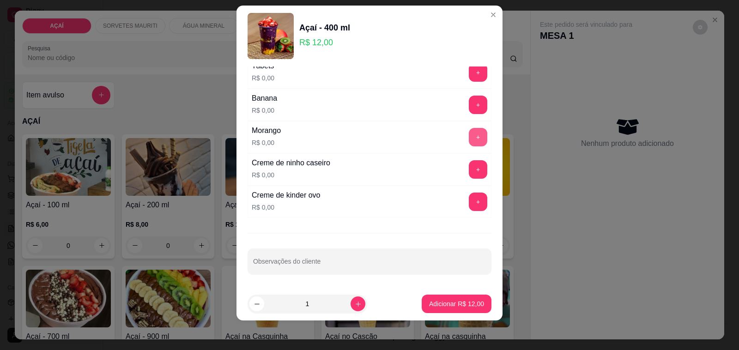
click at [469, 135] on button "+" at bounding box center [478, 137] width 18 height 18
click at [469, 174] on button "+" at bounding box center [478, 169] width 18 height 18
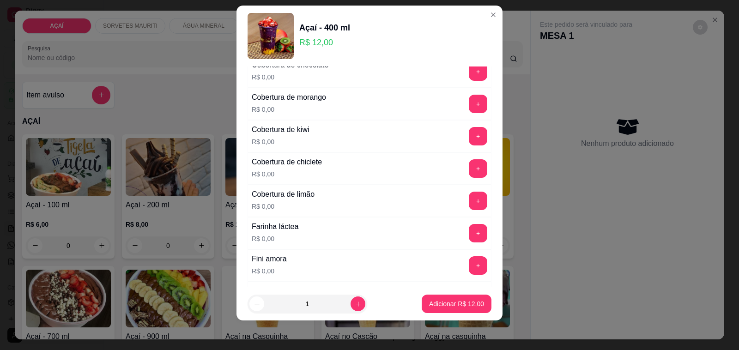
scroll to position [408, 0]
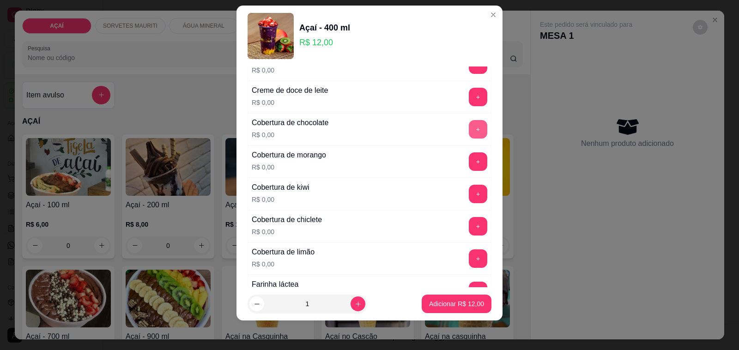
click at [469, 131] on button "+" at bounding box center [478, 129] width 18 height 18
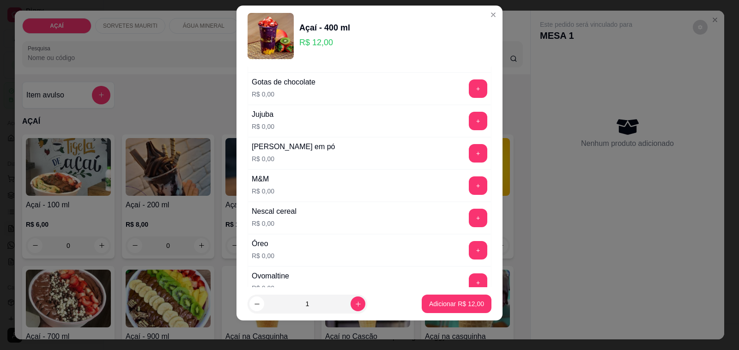
scroll to position [870, 0]
click at [469, 151] on button "+" at bounding box center [478, 152] width 18 height 18
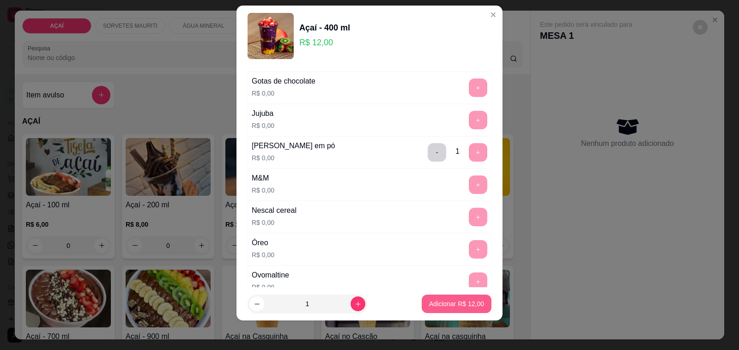
click at [446, 306] on p "Adicionar R$ 12,00" at bounding box center [456, 303] width 55 height 9
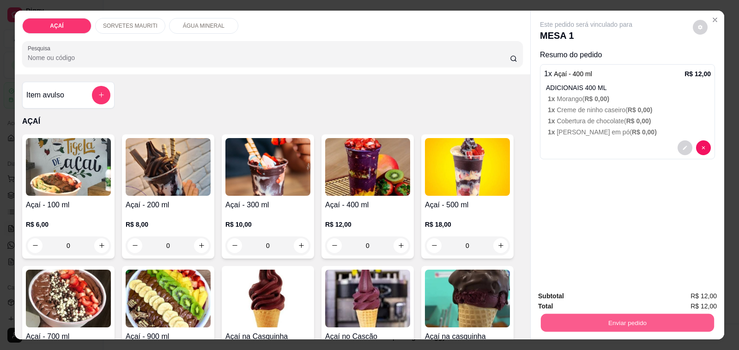
click at [561, 317] on button "Enviar pedido" at bounding box center [627, 323] width 173 height 18
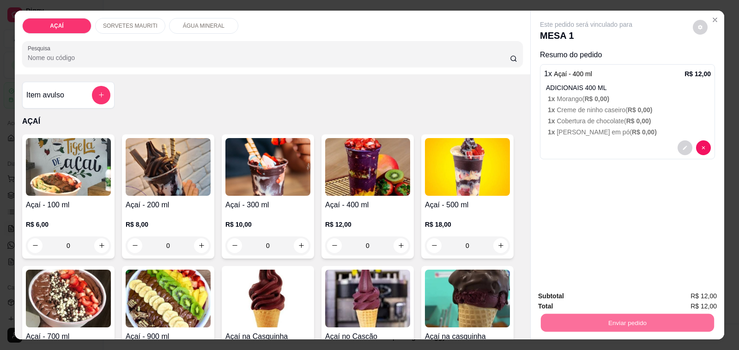
click at [570, 296] on button "Não registrar e enviar pedido" at bounding box center [596, 297] width 96 height 18
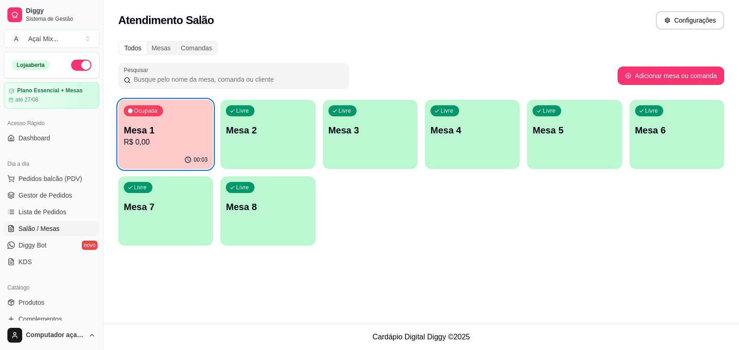
click at [160, 146] on p "R$ 0,00" at bounding box center [166, 142] width 84 height 11
click at [178, 132] on p "Mesa 1" at bounding box center [165, 130] width 81 height 12
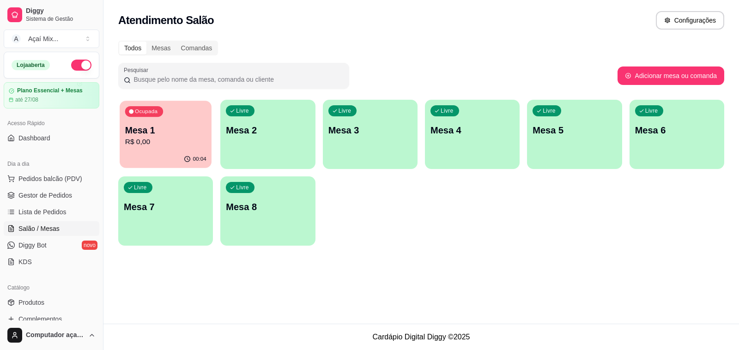
click at [180, 134] on p "Mesa 1" at bounding box center [165, 130] width 81 height 12
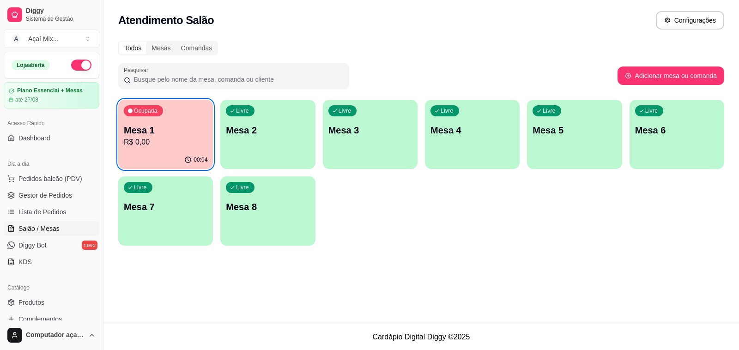
click at [181, 134] on p "Mesa 1" at bounding box center [166, 130] width 84 height 13
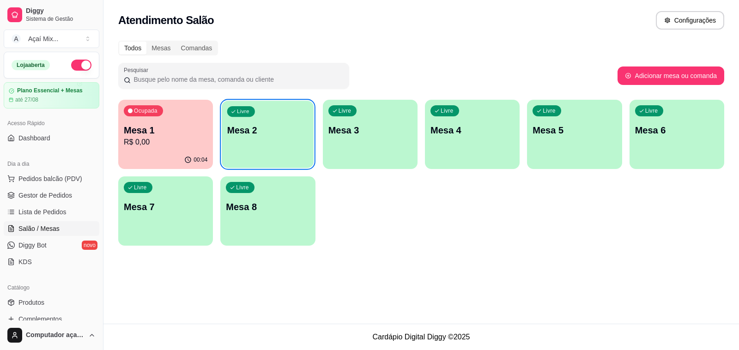
click at [256, 150] on div "Livre Mesa 2" at bounding box center [268, 129] width 92 height 56
click at [213, 151] on div "Ocupada Mesa 1 R$ 0,00 00:04 Livre Mesa 2 Livre Mesa 3 Livre Mesa 4 Livre Mesa …" at bounding box center [421, 173] width 606 height 146
click at [252, 153] on div "Livre Mesa 2" at bounding box center [268, 129] width 92 height 56
click at [252, 153] on div "Livre Mesa 2" at bounding box center [267, 129] width 95 height 58
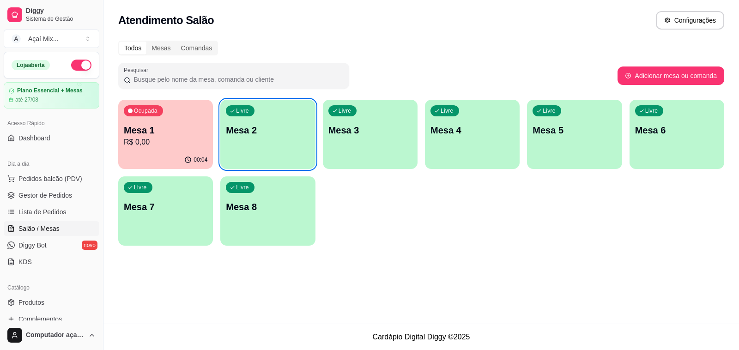
click at [252, 154] on div "Livre Mesa 2" at bounding box center [267, 129] width 95 height 58
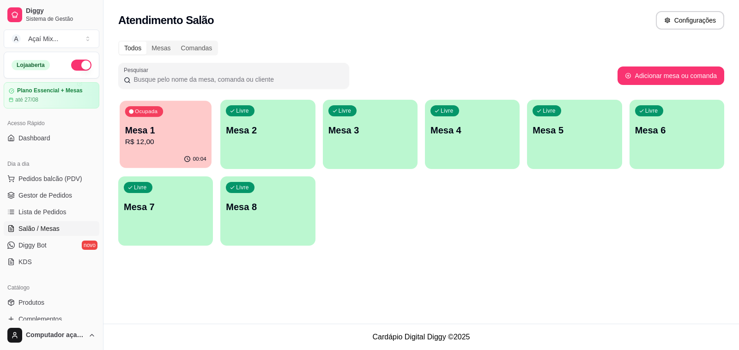
click at [193, 146] on p "R$ 12,00" at bounding box center [165, 142] width 81 height 11
click at [273, 136] on p "Mesa 2" at bounding box center [268, 130] width 84 height 13
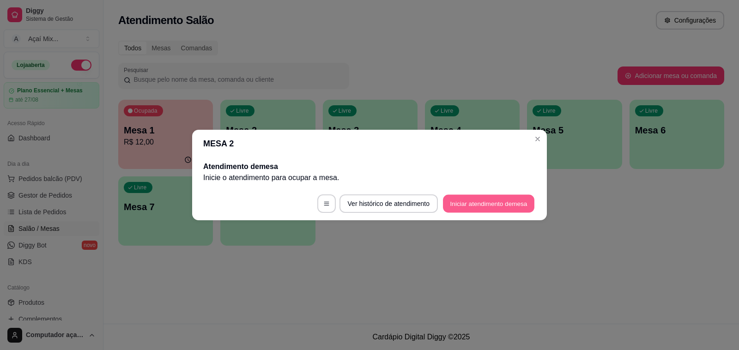
click at [464, 205] on button "Iniciar atendimento de mesa" at bounding box center [488, 204] width 91 height 18
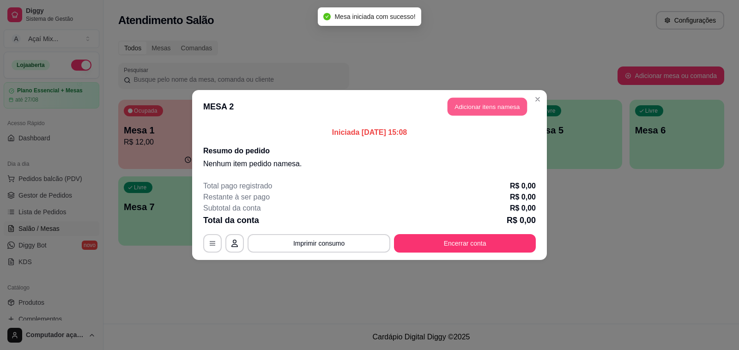
click at [459, 112] on button "Adicionar itens na mesa" at bounding box center [486, 107] width 79 height 18
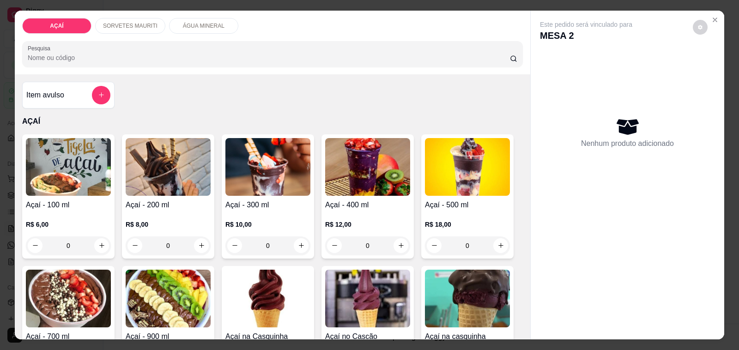
click at [287, 204] on h4 "Açaí - 300 ml" at bounding box center [267, 204] width 85 height 11
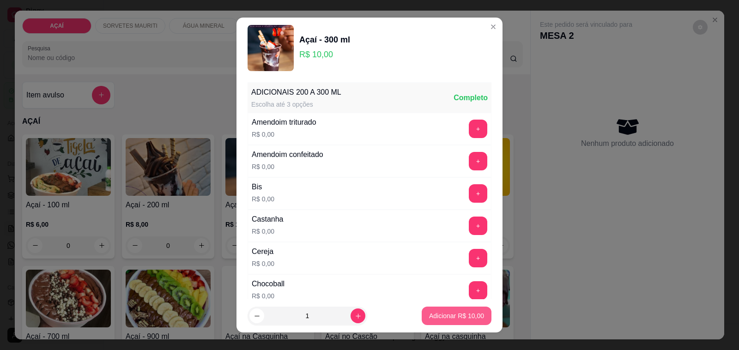
click at [429, 312] on p "Adicionar R$ 10,00" at bounding box center [456, 315] width 55 height 9
type input "1"
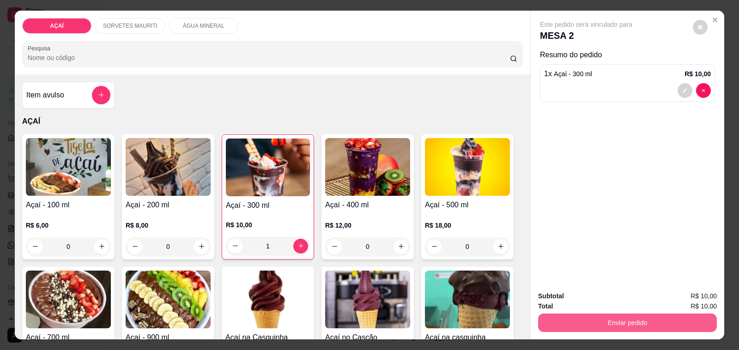
click at [639, 314] on button "Enviar pedido" at bounding box center [627, 323] width 179 height 18
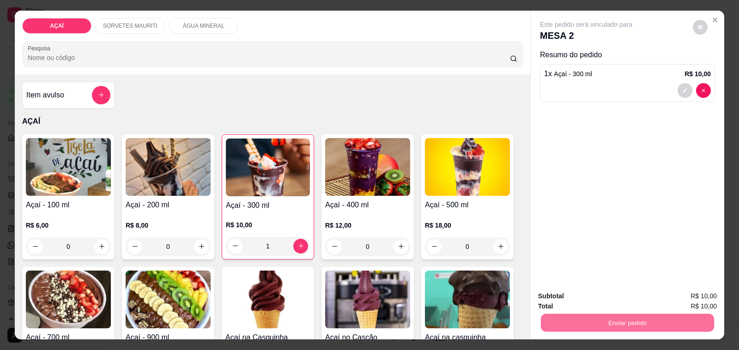
click at [575, 299] on button "Não registrar e enviar pedido" at bounding box center [596, 296] width 93 height 17
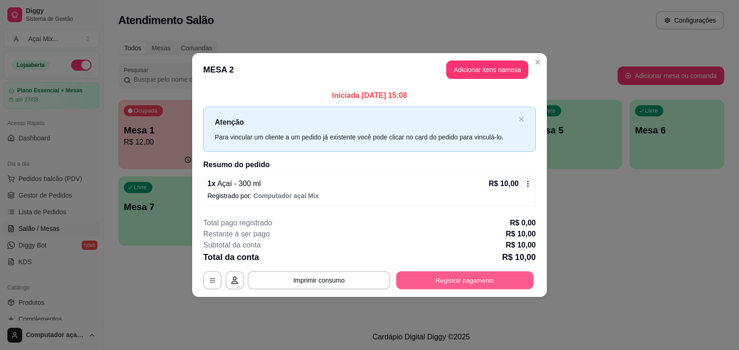
click at [523, 282] on button "Registrar pagamento" at bounding box center [465, 280] width 138 height 18
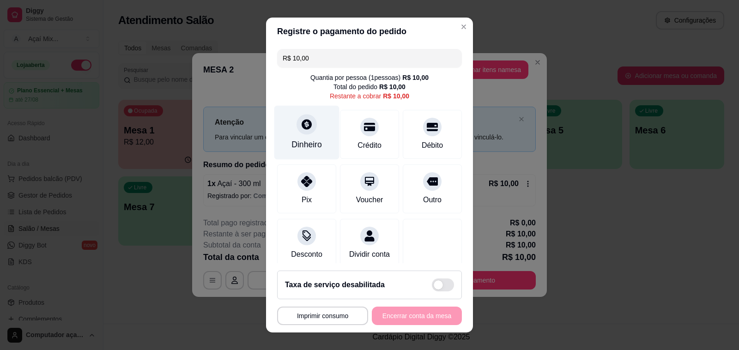
drag, startPoint x: 292, startPoint y: 145, endPoint x: 299, endPoint y: 146, distance: 6.6
click at [299, 146] on div "Dinheiro" at bounding box center [306, 145] width 30 height 12
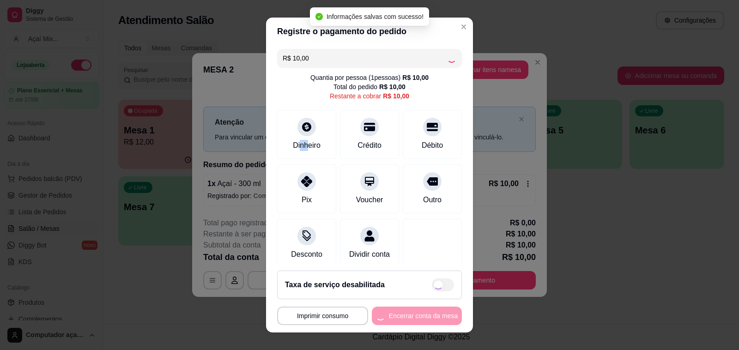
type input "R$ 0,00"
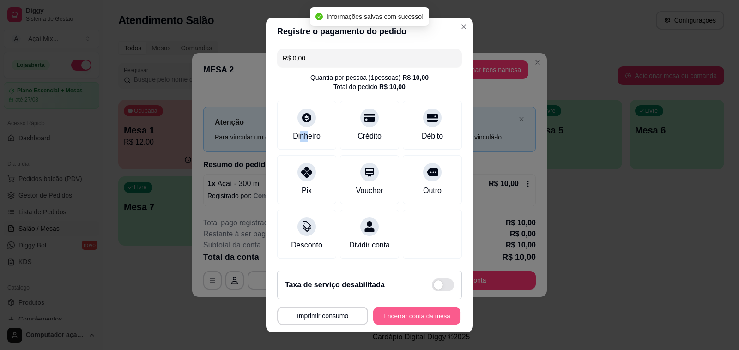
click at [433, 315] on button "Encerrar conta da mesa" at bounding box center [416, 316] width 87 height 18
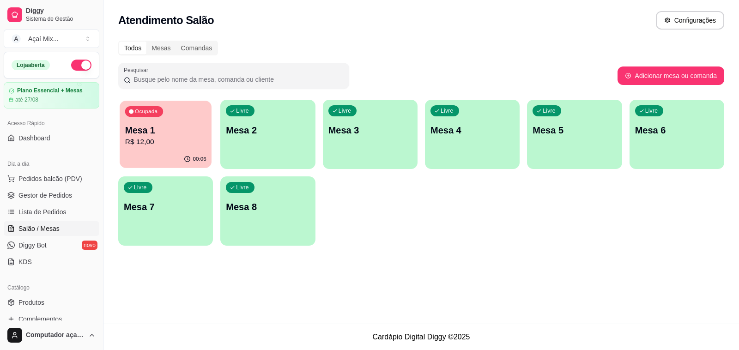
click at [204, 157] on p "00:06" at bounding box center [199, 159] width 13 height 7
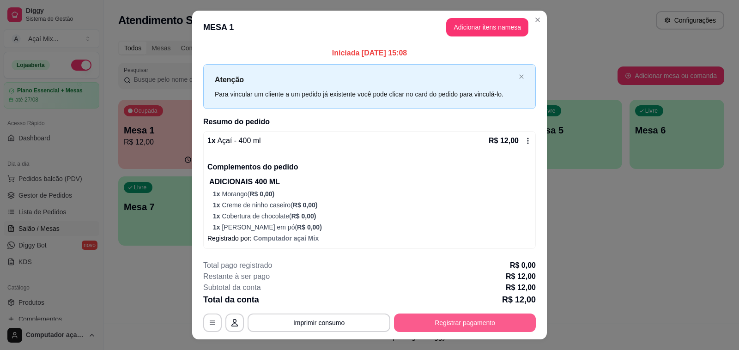
click at [483, 330] on button "Registrar pagamento" at bounding box center [465, 323] width 142 height 18
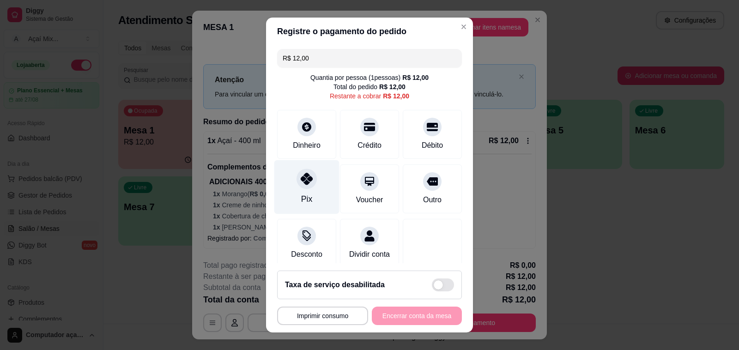
click at [312, 206] on div "Pix" at bounding box center [306, 187] width 65 height 54
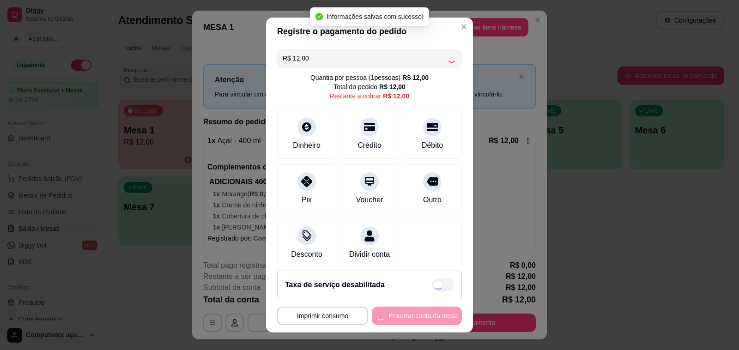
type input "R$ 0,00"
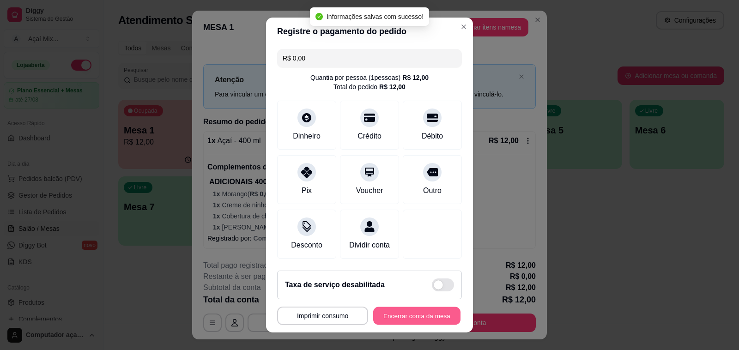
click at [412, 313] on button "Encerrar conta da mesa" at bounding box center [416, 316] width 87 height 18
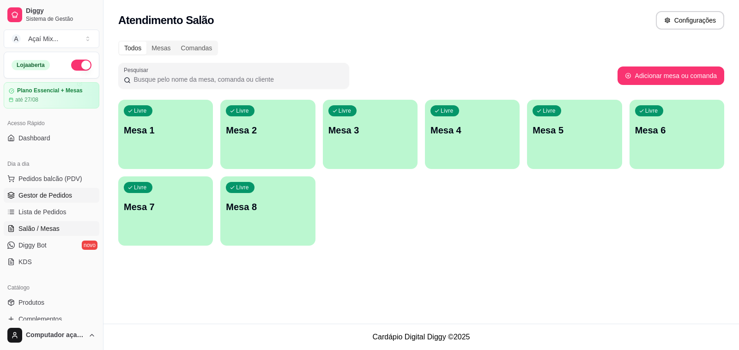
drag, startPoint x: 34, startPoint y: 197, endPoint x: 40, endPoint y: 200, distance: 6.8
click at [35, 197] on span "Gestor de Pedidos" at bounding box center [45, 195] width 54 height 9
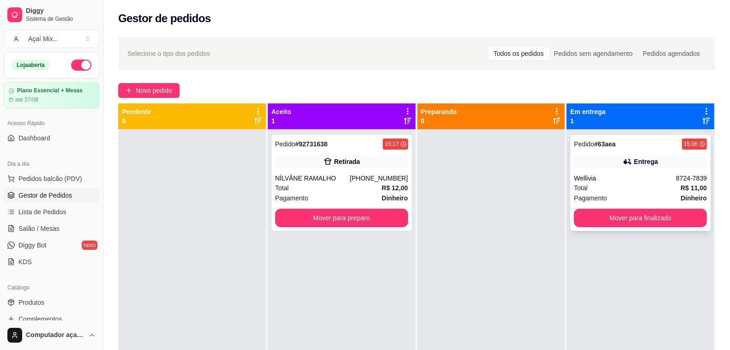
click at [665, 186] on div "Total R$ 11,00" at bounding box center [640, 188] width 133 height 10
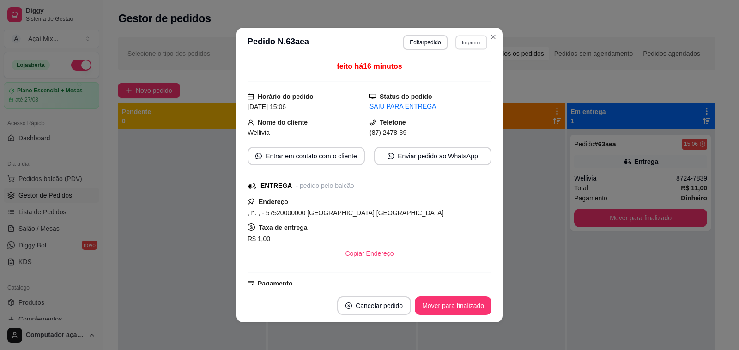
click at [460, 42] on button "Imprimir" at bounding box center [471, 42] width 32 height 14
click at [468, 72] on button "Impressora" at bounding box center [450, 75] width 65 height 14
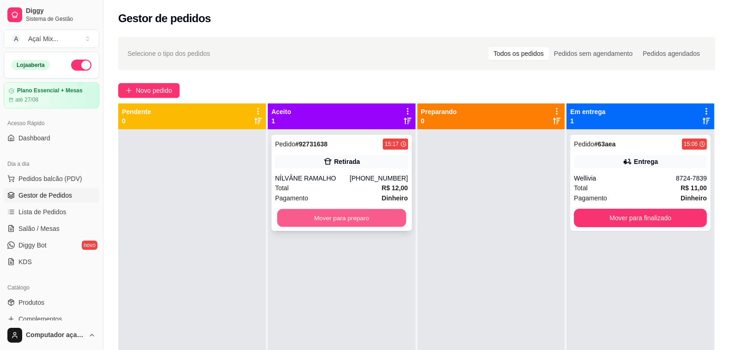
click at [375, 209] on button "Mover para preparo" at bounding box center [341, 218] width 129 height 18
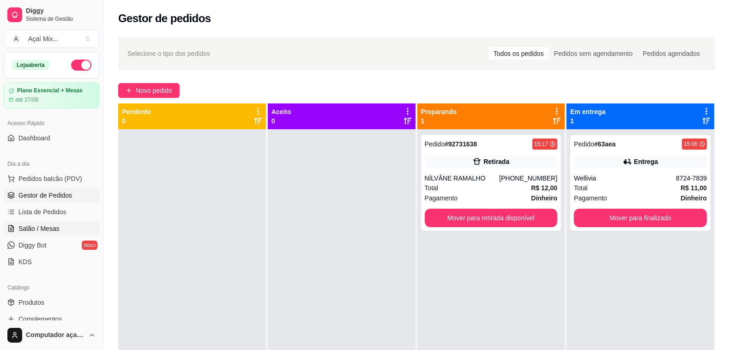
click at [33, 228] on span "Salão / Mesas" at bounding box center [38, 228] width 41 height 9
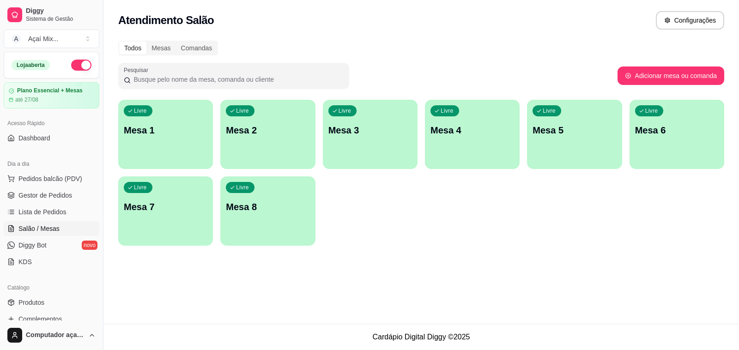
click at [187, 152] on div "Livre Mesa 1" at bounding box center [165, 129] width 95 height 58
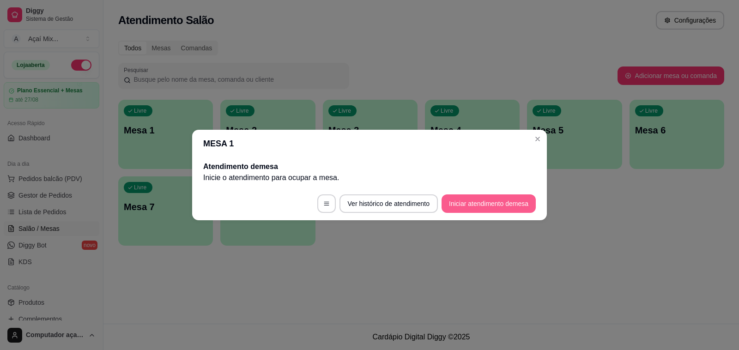
click at [465, 201] on button "Iniciar atendimento de mesa" at bounding box center [488, 203] width 94 height 18
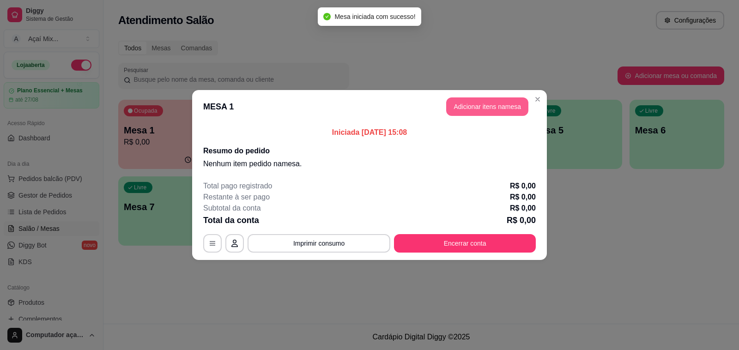
click at [476, 115] on button "Adicionar itens na mesa" at bounding box center [487, 106] width 82 height 18
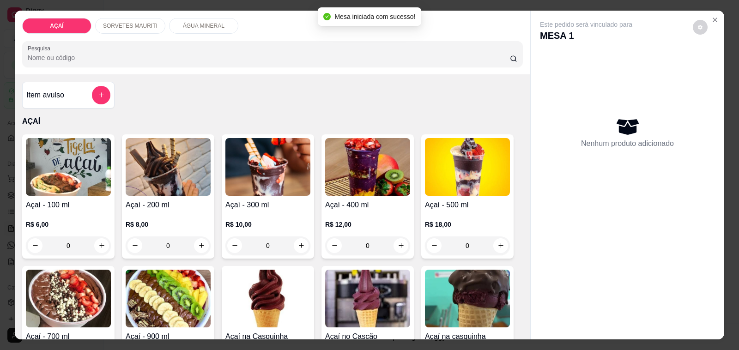
click at [343, 213] on div "R$ 12,00 0" at bounding box center [367, 233] width 85 height 44
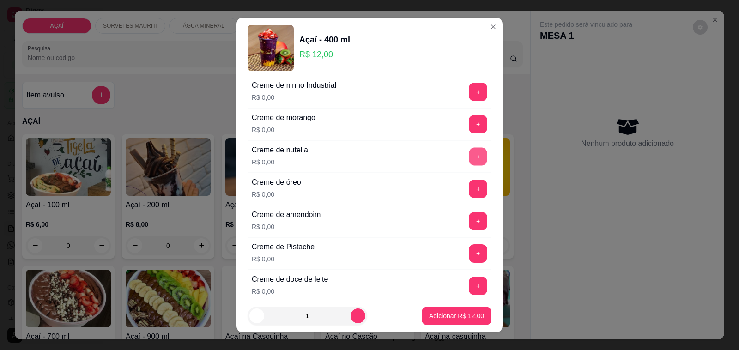
click at [469, 160] on button "+" at bounding box center [478, 157] width 18 height 18
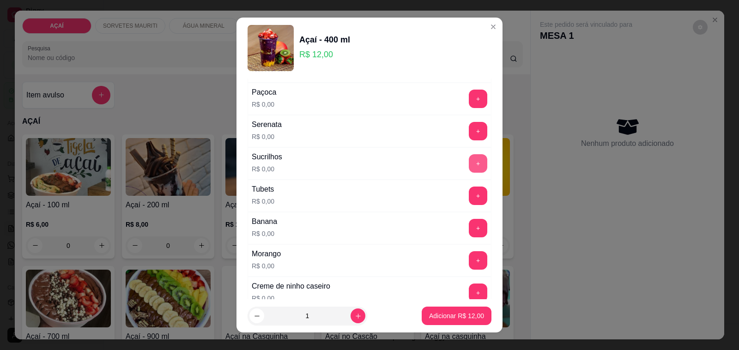
scroll to position [1154, 0]
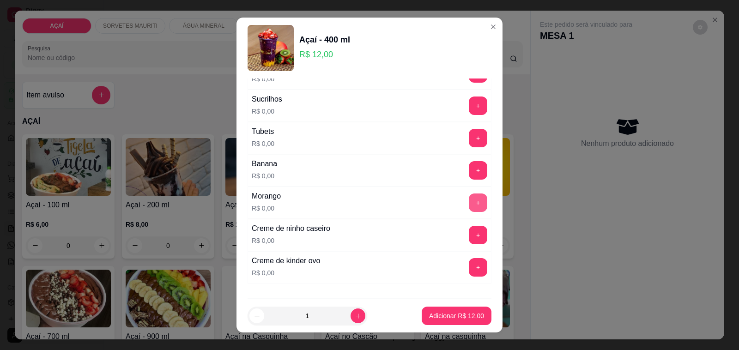
click at [469, 208] on button "+" at bounding box center [478, 202] width 18 height 18
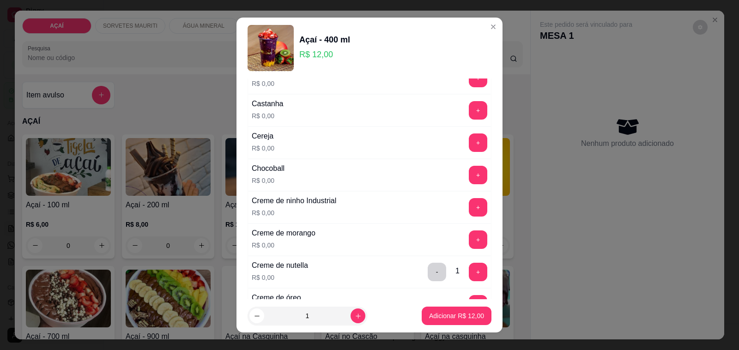
scroll to position [0, 0]
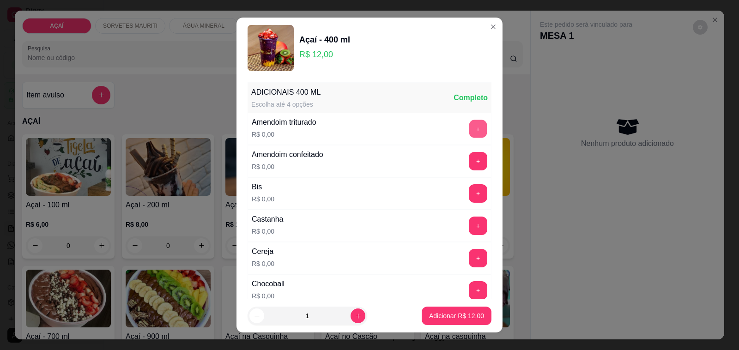
click at [469, 136] on button "+" at bounding box center [478, 129] width 18 height 18
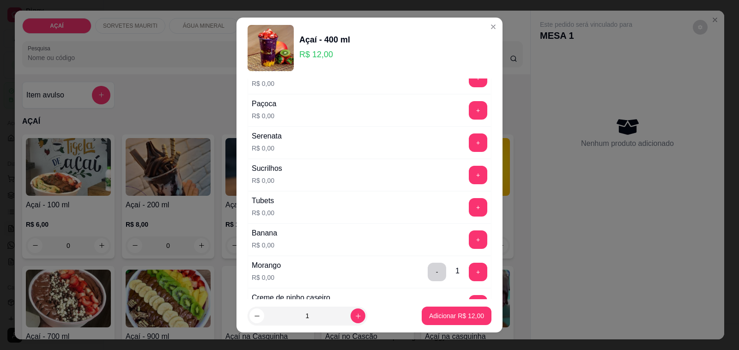
scroll to position [1097, 0]
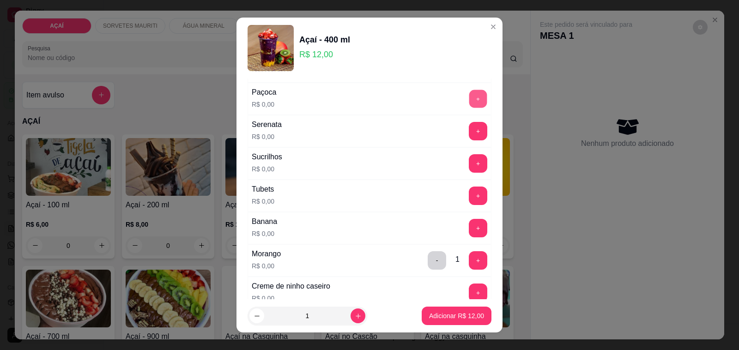
click at [469, 108] on button "+" at bounding box center [478, 99] width 18 height 18
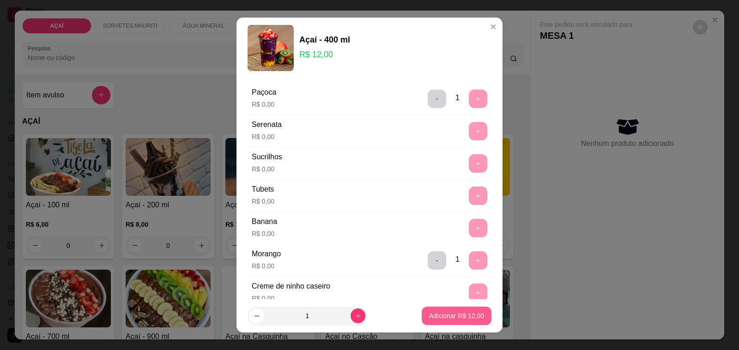
click at [442, 313] on p "Adicionar R$ 12,00" at bounding box center [456, 315] width 55 height 9
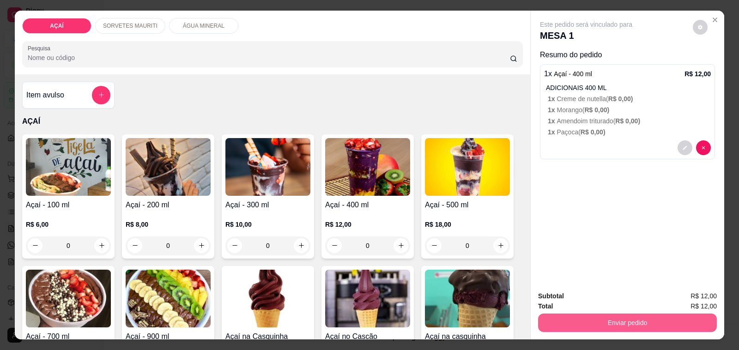
click at [605, 324] on button "Enviar pedido" at bounding box center [627, 323] width 179 height 18
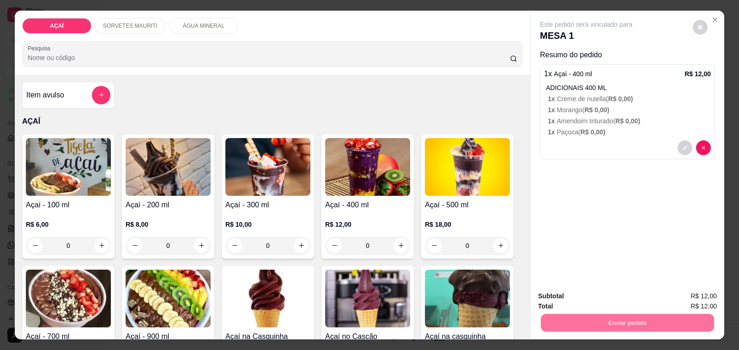
click at [601, 293] on button "Não registrar e enviar pedido" at bounding box center [596, 296] width 93 height 17
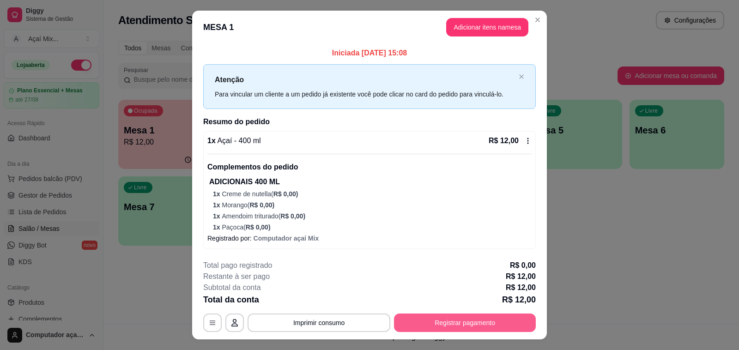
click at [497, 317] on button "Registrar pagamento" at bounding box center [465, 323] width 142 height 18
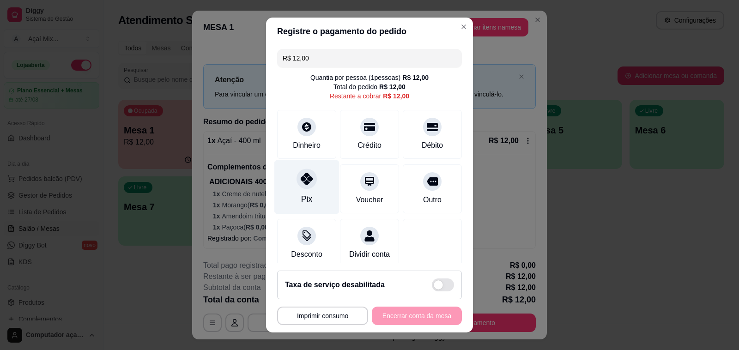
click at [304, 195] on div "Pix" at bounding box center [306, 199] width 11 height 12
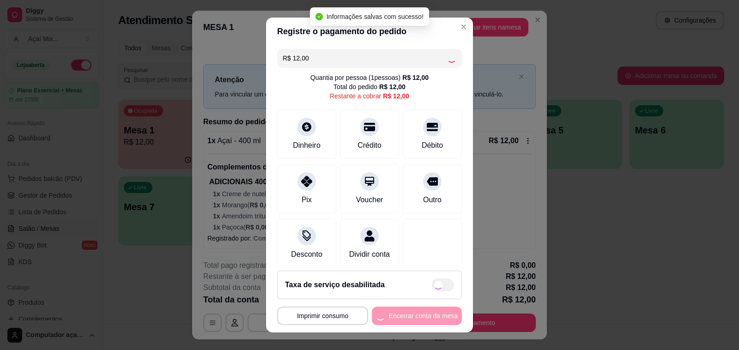
type input "R$ 0,00"
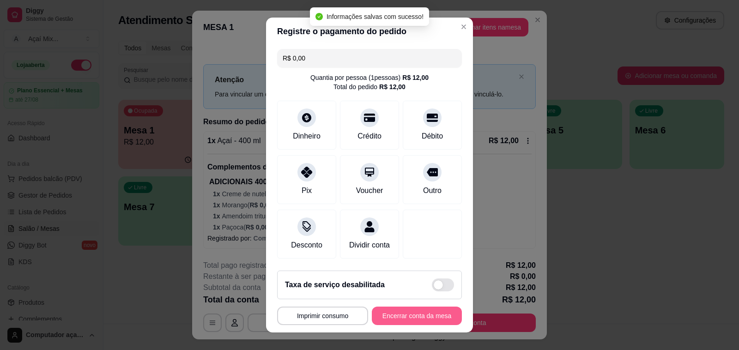
click at [393, 308] on button "Encerrar conta da mesa" at bounding box center [417, 316] width 90 height 18
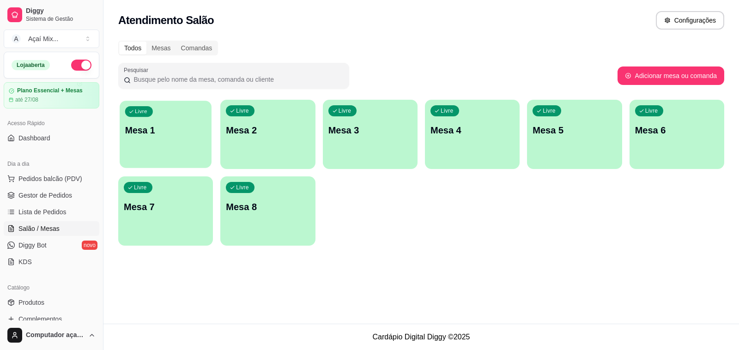
click at [129, 164] on div "button" at bounding box center [166, 162] width 92 height 11
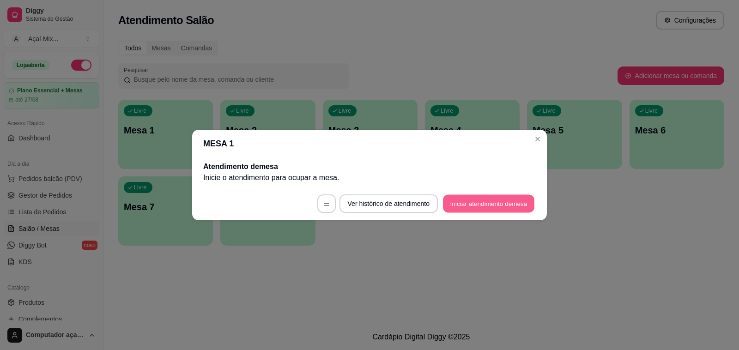
click at [499, 201] on button "Iniciar atendimento de mesa" at bounding box center [488, 204] width 91 height 18
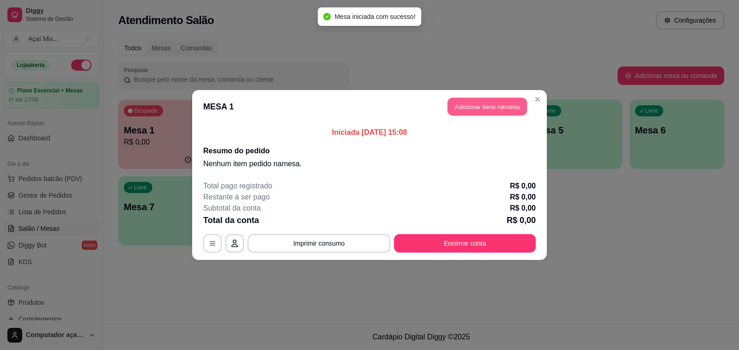
click at [461, 109] on button "Adicionar itens na mesa" at bounding box center [486, 107] width 79 height 18
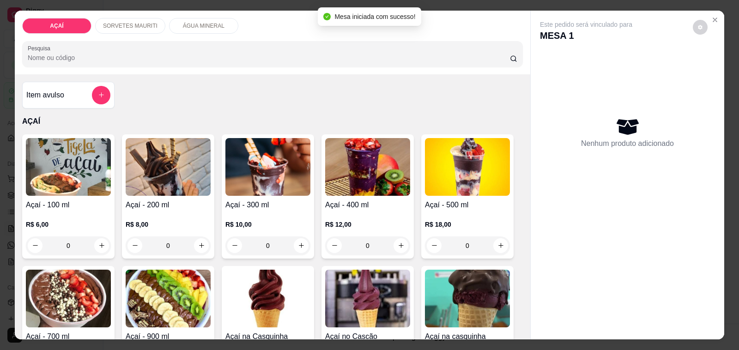
click at [185, 192] on img at bounding box center [168, 167] width 85 height 58
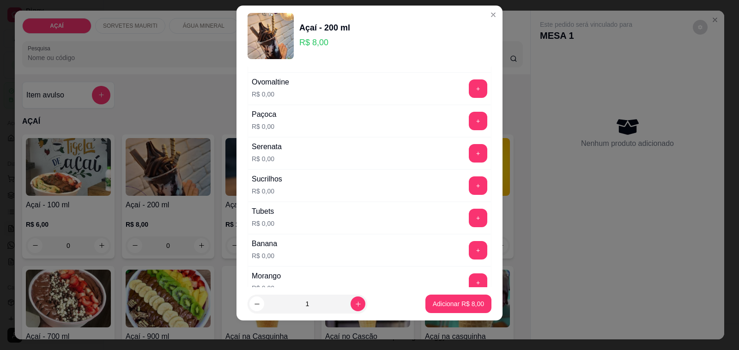
scroll to position [1043, 0]
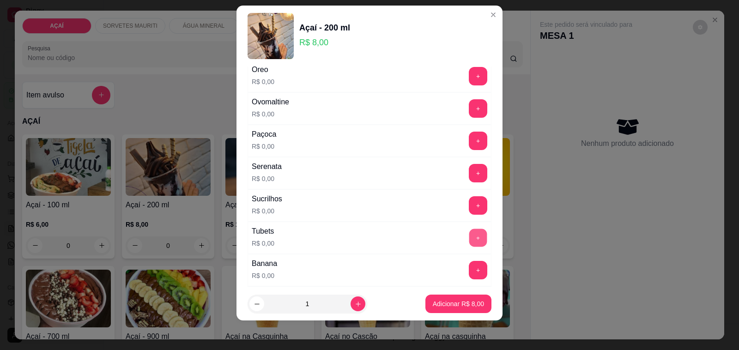
click at [469, 246] on button "+" at bounding box center [478, 238] width 18 height 18
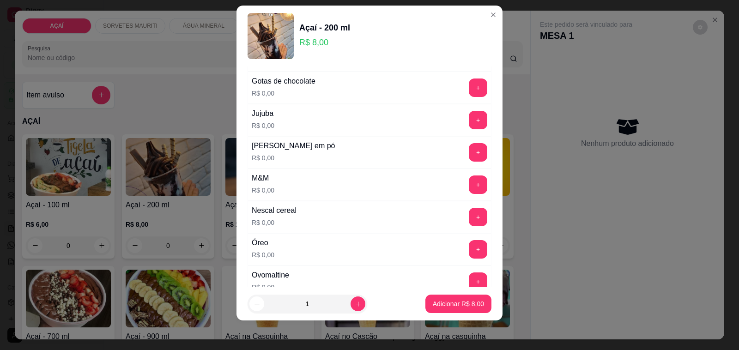
scroll to position [812, 0]
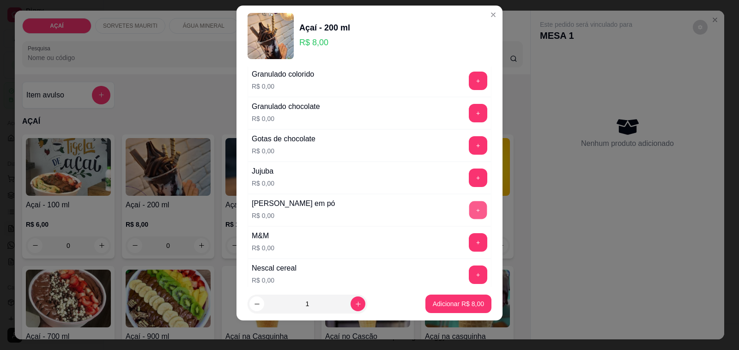
click at [469, 219] on button "+" at bounding box center [478, 210] width 18 height 18
click at [469, 248] on button "+" at bounding box center [478, 242] width 18 height 18
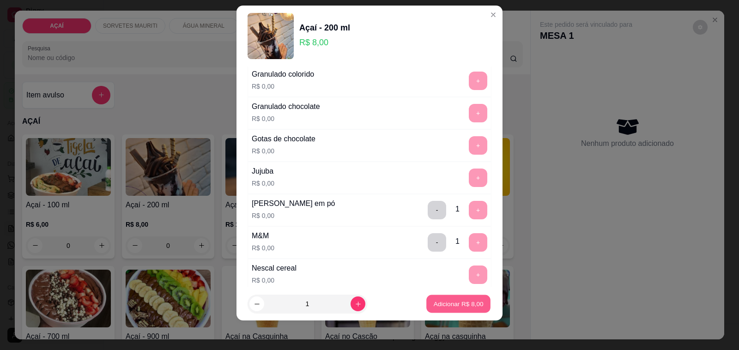
click at [463, 303] on p "Adicionar R$ 8,00" at bounding box center [458, 303] width 50 height 9
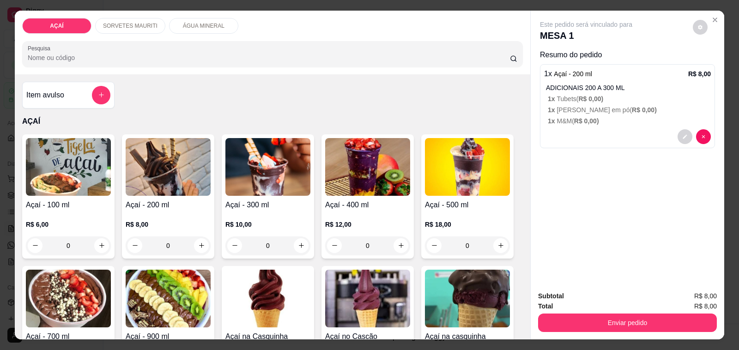
click at [127, 22] on p "SORVETES MAURITI" at bounding box center [130, 25] width 54 height 7
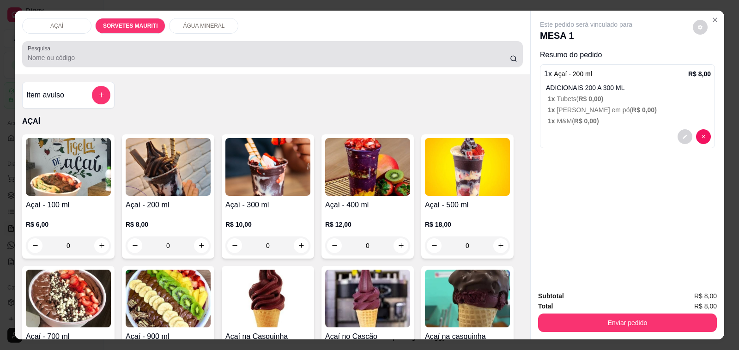
scroll to position [23, 0]
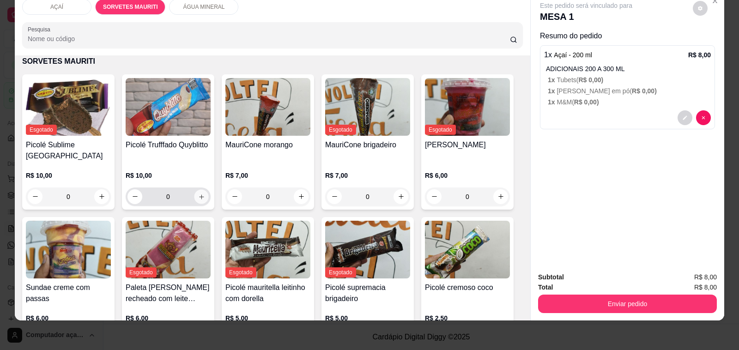
click at [198, 193] on icon "increase-product-quantity" at bounding box center [201, 196] width 7 height 7
type input "1"
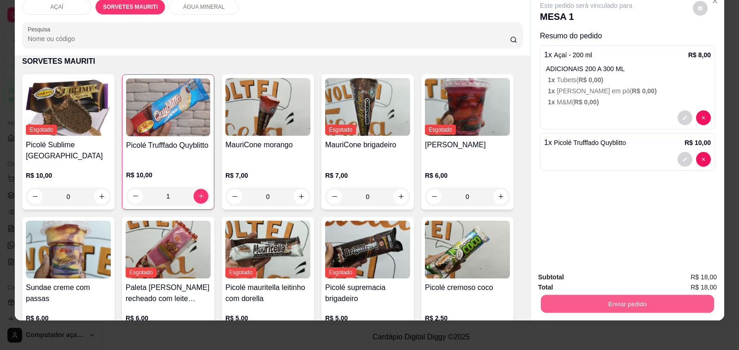
click at [592, 303] on button "Enviar pedido" at bounding box center [627, 304] width 173 height 18
click at [592, 267] on button "Não registrar e enviar pedido" at bounding box center [596, 273] width 93 height 17
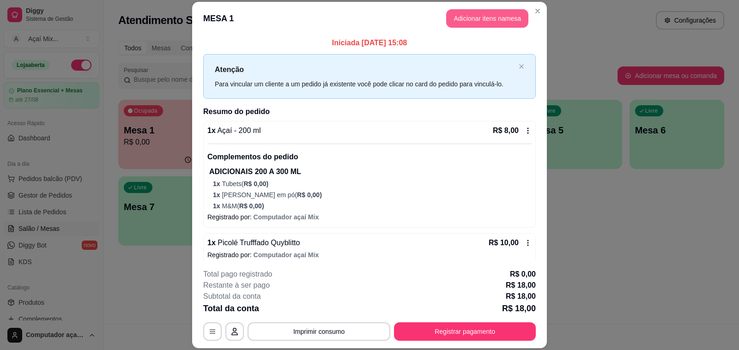
scroll to position [0, 0]
click at [509, 13] on button "Adicionar itens na mesa" at bounding box center [487, 18] width 82 height 18
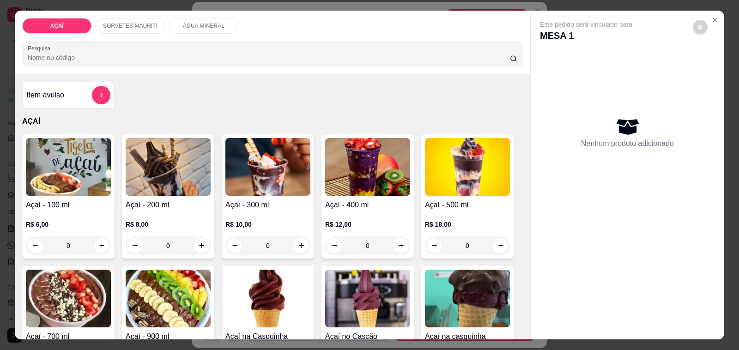
click at [121, 22] on p "SORVETES MAURITI" at bounding box center [130, 25] width 54 height 7
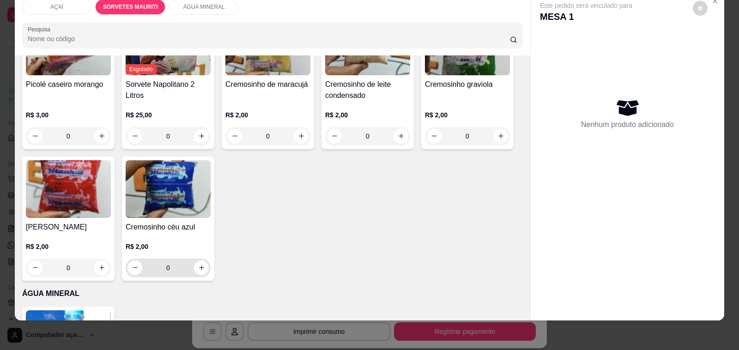
scroll to position [812, 0]
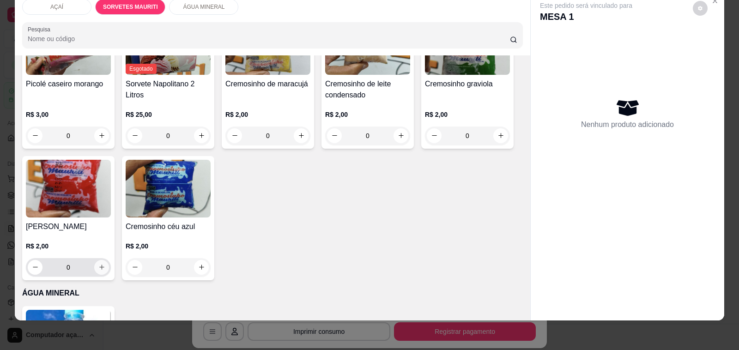
click at [98, 264] on icon "increase-product-quantity" at bounding box center [101, 267] width 7 height 7
type input "1"
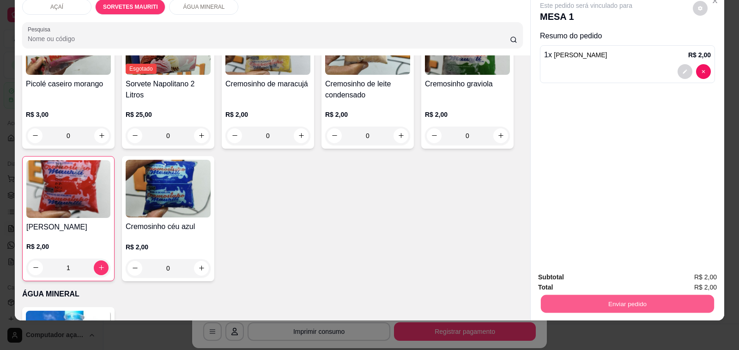
click at [587, 295] on button "Enviar pedido" at bounding box center [627, 304] width 173 height 18
click at [587, 276] on button "Não registrar e enviar pedido" at bounding box center [596, 274] width 96 height 18
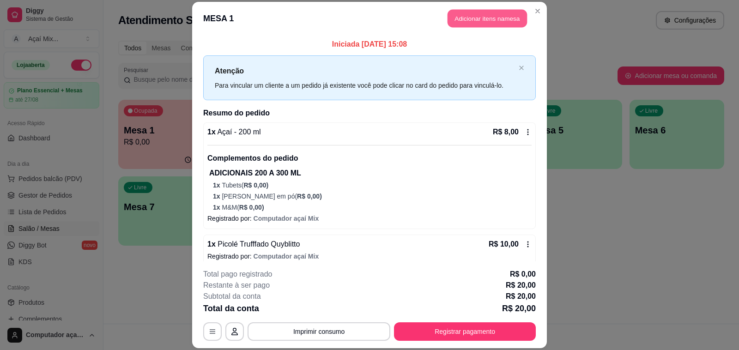
click at [471, 22] on button "Adicionar itens na mesa" at bounding box center [486, 18] width 79 height 18
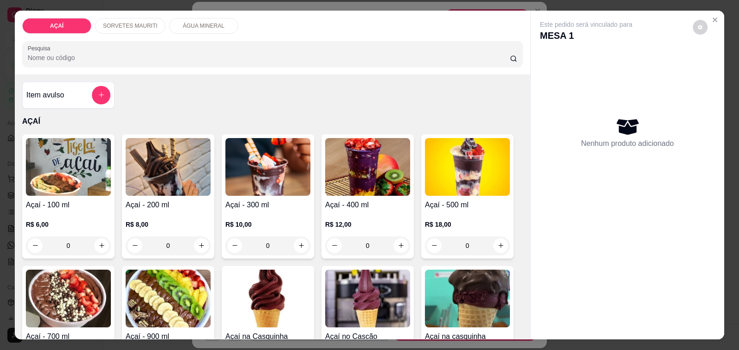
click at [169, 211] on div "R$ 8,00 0" at bounding box center [168, 233] width 85 height 44
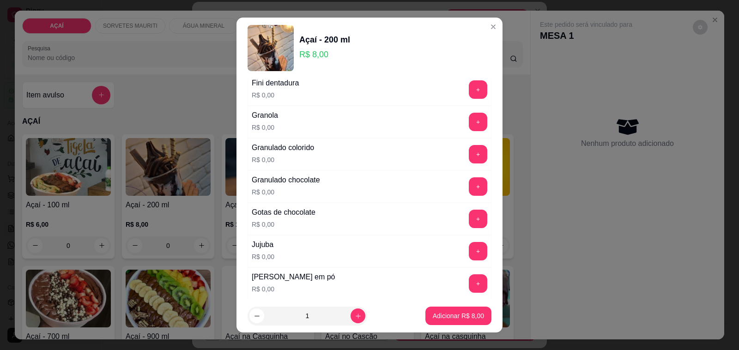
scroll to position [808, 0]
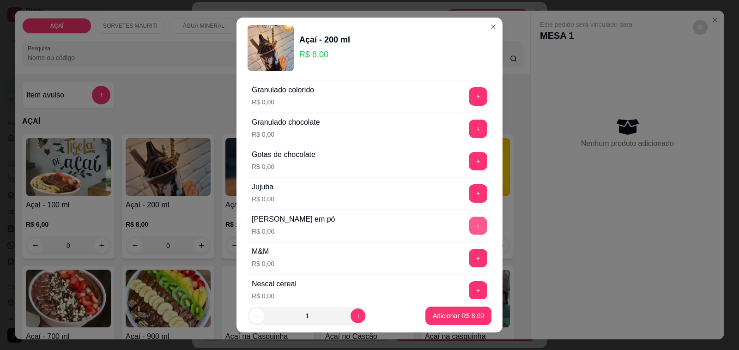
click at [469, 234] on button "+" at bounding box center [478, 226] width 18 height 18
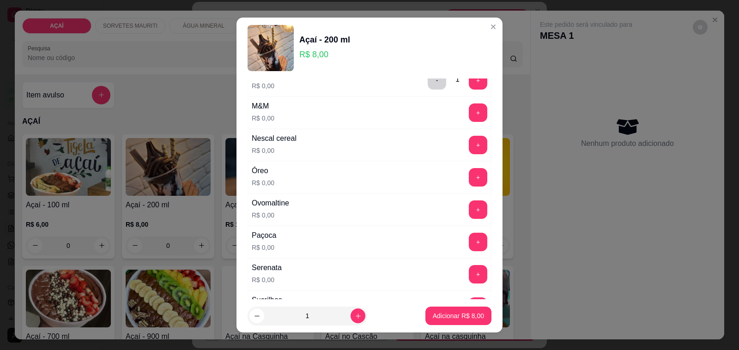
scroll to position [981, 0]
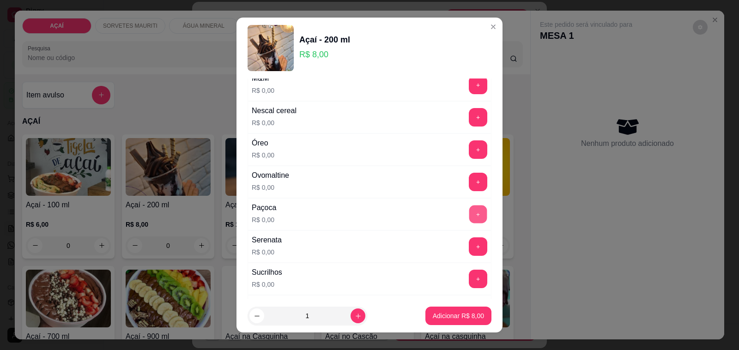
click at [469, 224] on button "+" at bounding box center [478, 214] width 18 height 18
click at [471, 309] on button "Adicionar R$ 8,00" at bounding box center [458, 316] width 64 height 18
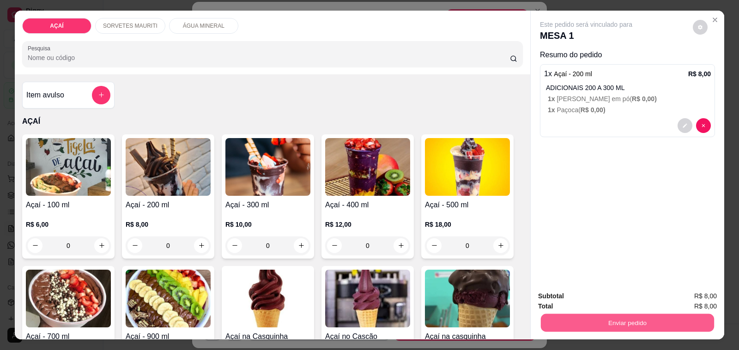
click at [565, 317] on button "Enviar pedido" at bounding box center [627, 323] width 173 height 18
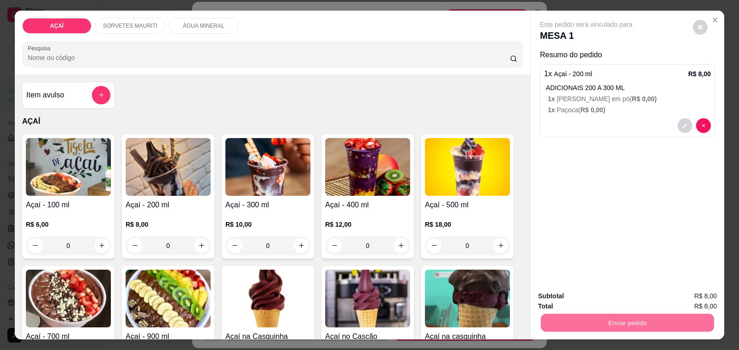
click at [585, 293] on button "Não registrar e enviar pedido" at bounding box center [596, 297] width 96 height 18
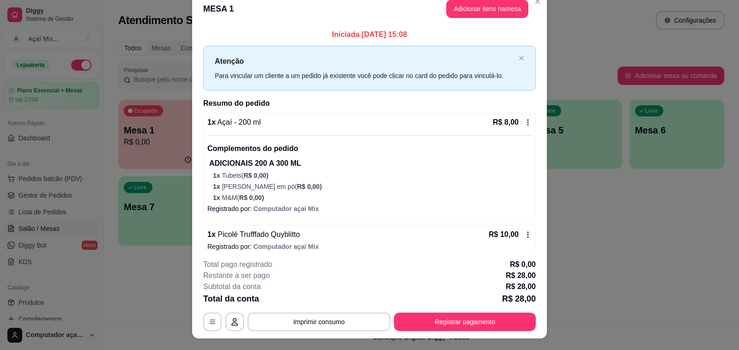
scroll to position [0, 0]
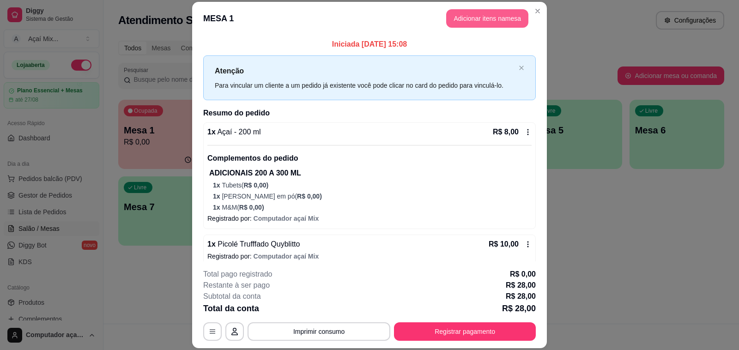
click at [493, 20] on button "Adicionar itens na mesa" at bounding box center [487, 18] width 82 height 18
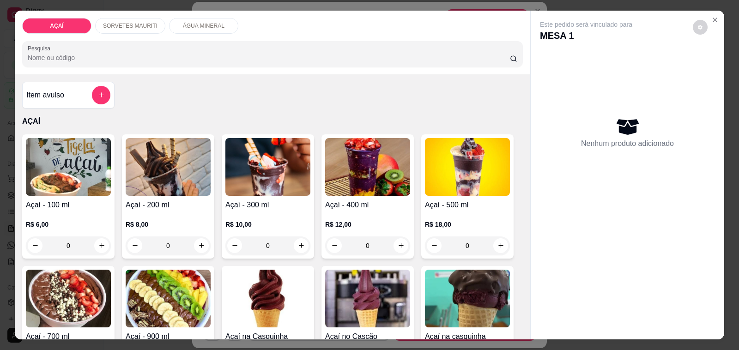
click at [137, 22] on p "SORVETES MAURITI" at bounding box center [130, 25] width 54 height 7
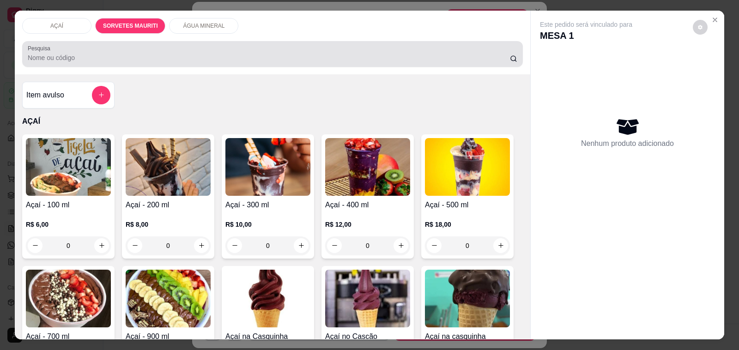
scroll to position [23, 0]
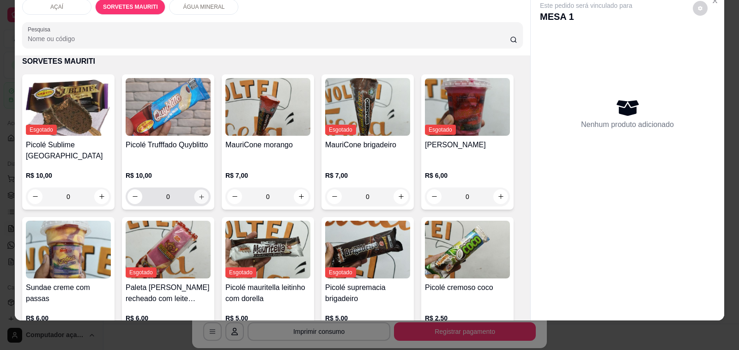
click at [202, 189] on button "increase-product-quantity" at bounding box center [201, 196] width 14 height 14
type input "1"
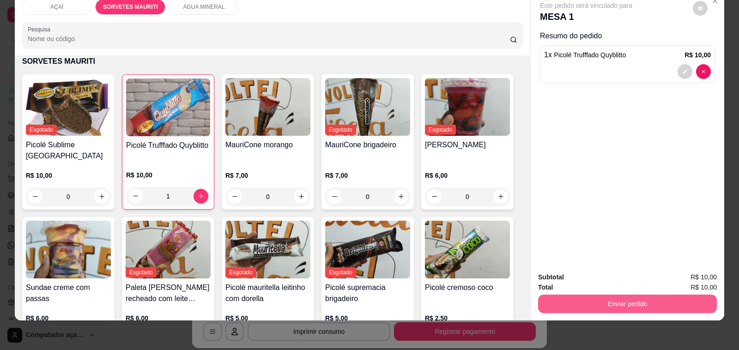
click at [645, 298] on button "Enviar pedido" at bounding box center [627, 304] width 179 height 18
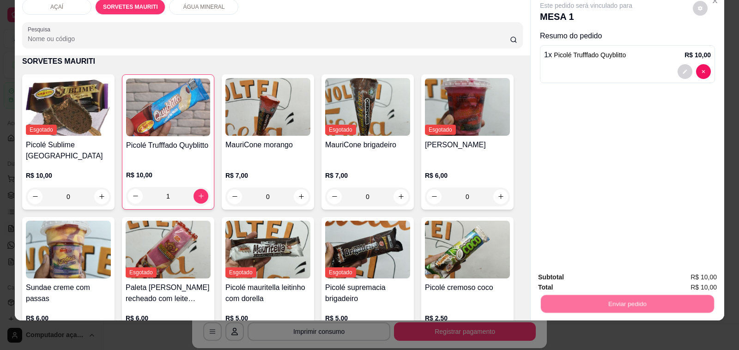
click at [622, 272] on button "Não registrar e enviar pedido" at bounding box center [596, 273] width 93 height 17
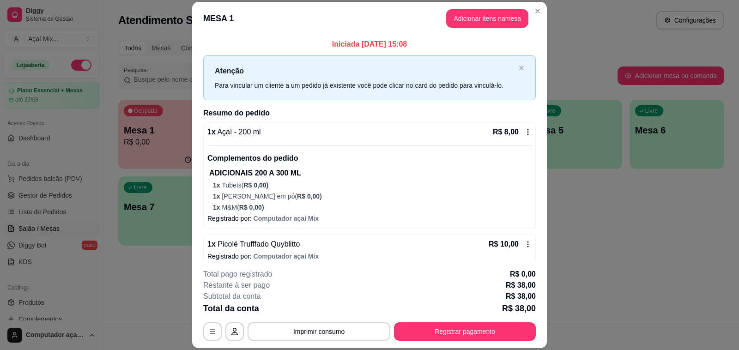
click at [498, 333] on button "Registrar pagamento" at bounding box center [465, 331] width 142 height 18
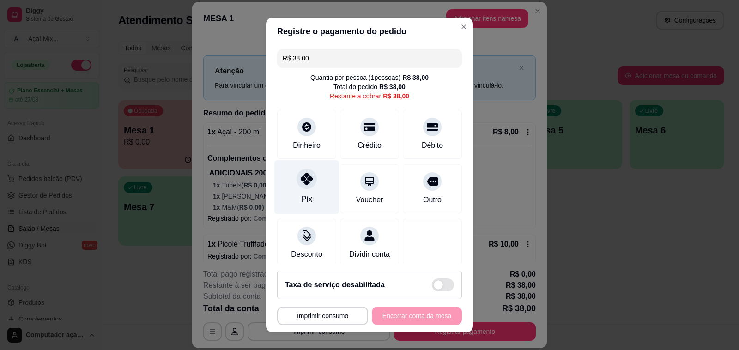
click at [305, 171] on div "Pix" at bounding box center [306, 187] width 65 height 54
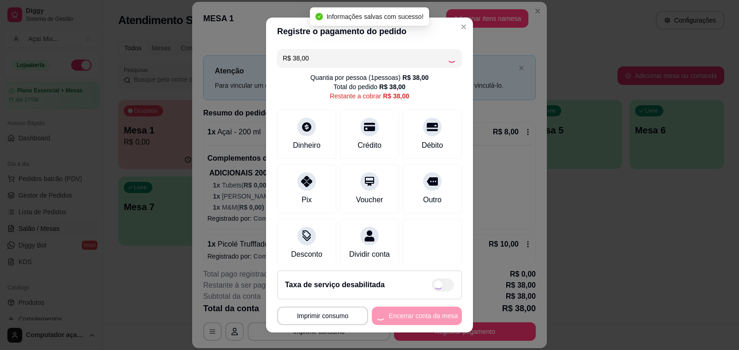
type input "R$ 0,00"
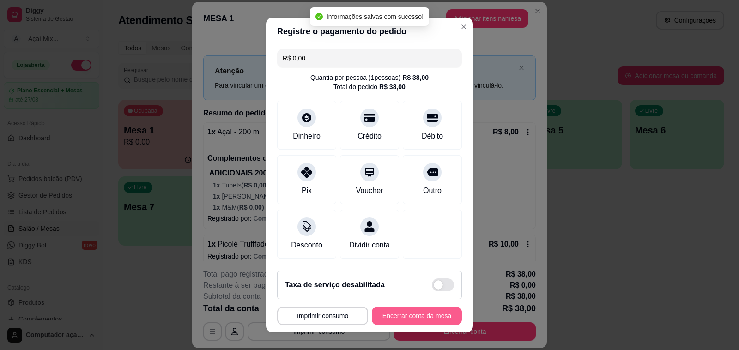
click at [416, 315] on button "Encerrar conta da mesa" at bounding box center [417, 316] width 90 height 18
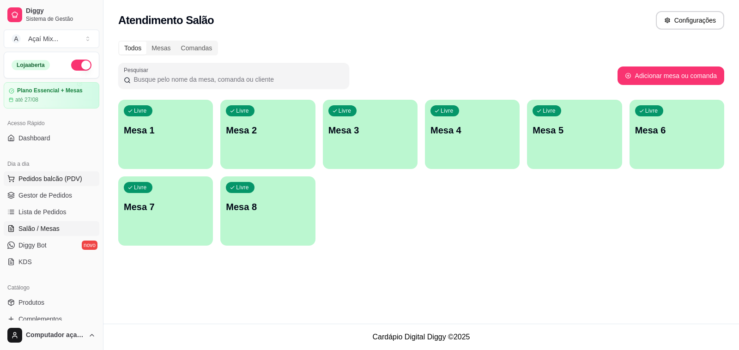
click at [54, 179] on span "Pedidos balcão (PDV)" at bounding box center [50, 178] width 64 height 9
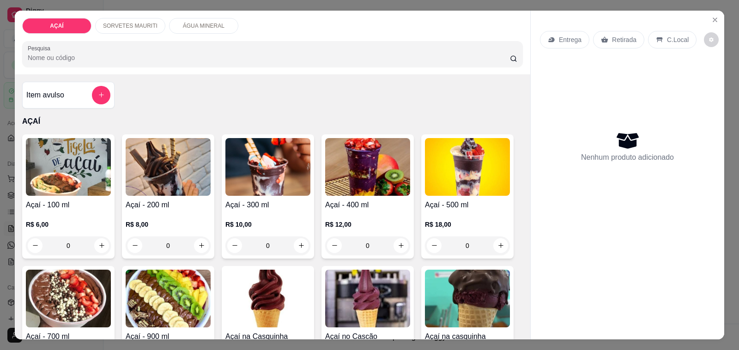
click at [155, 205] on div "Açaí - 200 ml R$ 8,00 0" at bounding box center [168, 196] width 92 height 124
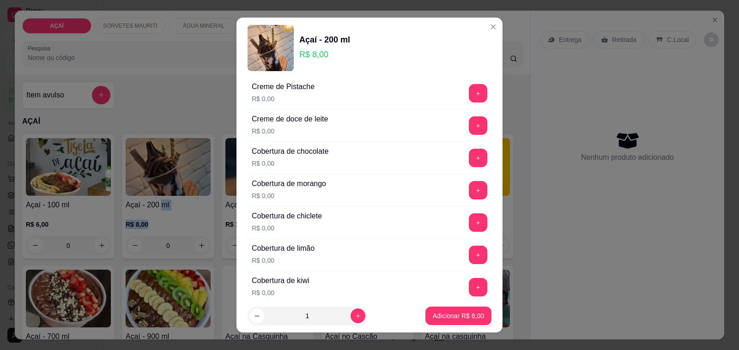
scroll to position [404, 0]
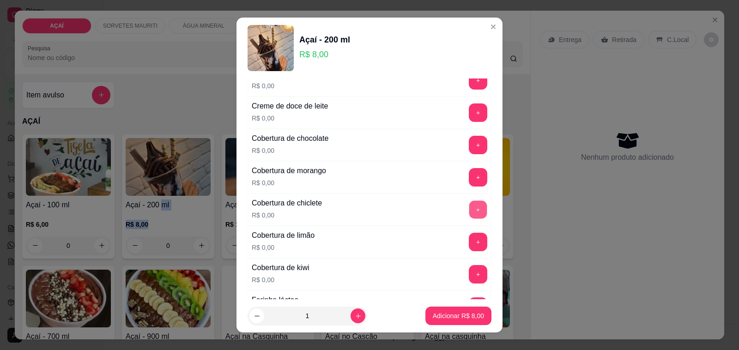
click at [469, 205] on button "+" at bounding box center [478, 210] width 18 height 18
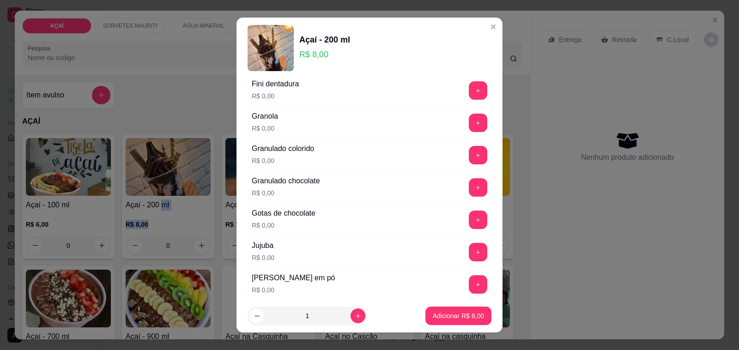
scroll to position [750, 0]
click at [469, 222] on button "+" at bounding box center [478, 219] width 18 height 18
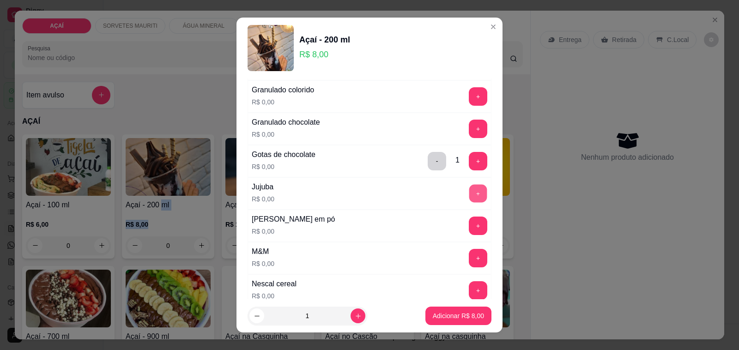
click at [469, 199] on button "+" at bounding box center [478, 194] width 18 height 18
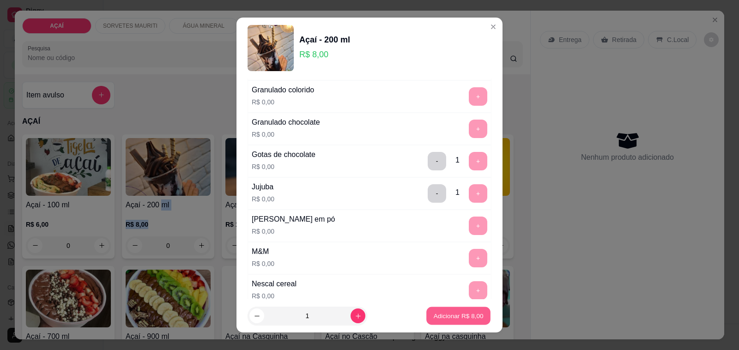
click at [455, 310] on button "Adicionar R$ 8,00" at bounding box center [458, 316] width 64 height 18
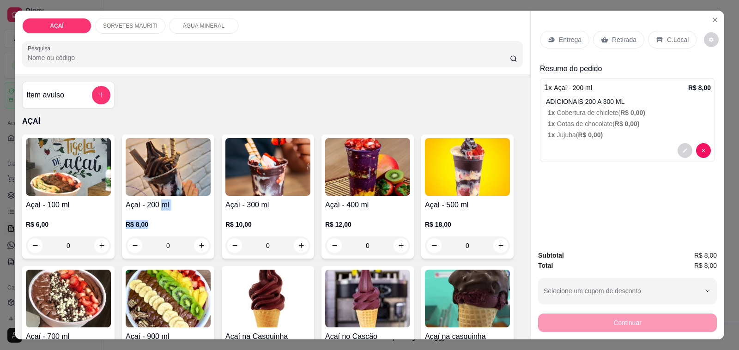
click at [145, 175] on img at bounding box center [168, 167] width 85 height 58
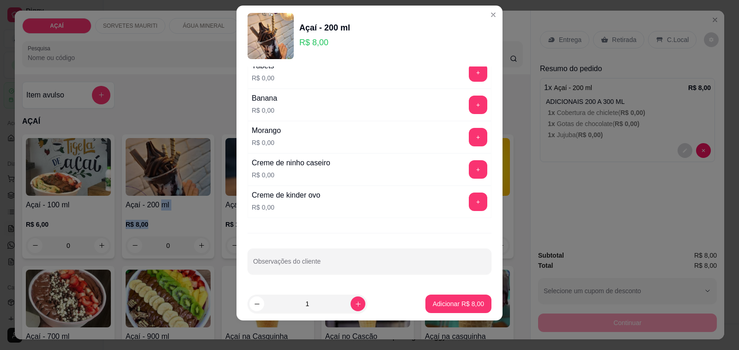
scroll to position [1216, 0]
click at [469, 167] on button "+" at bounding box center [478, 169] width 18 height 18
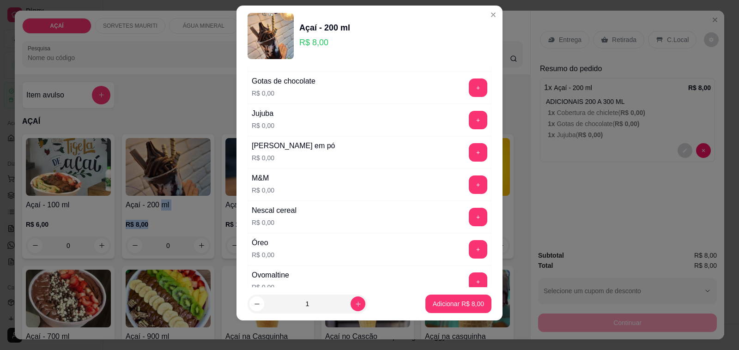
scroll to position [812, 0]
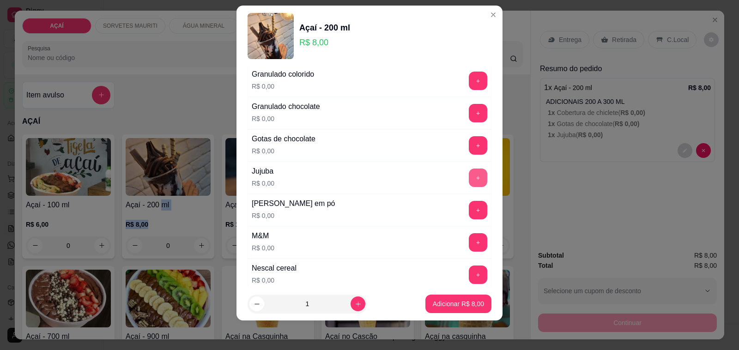
click at [469, 186] on button "+" at bounding box center [478, 178] width 18 height 18
click at [469, 211] on button "+" at bounding box center [478, 210] width 18 height 18
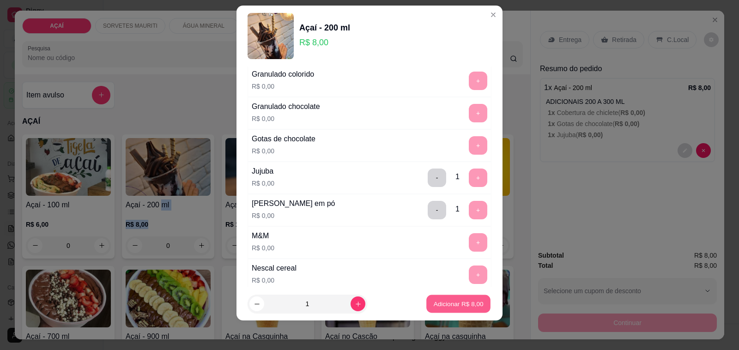
click at [446, 300] on p "Adicionar R$ 8,00" at bounding box center [458, 303] width 50 height 9
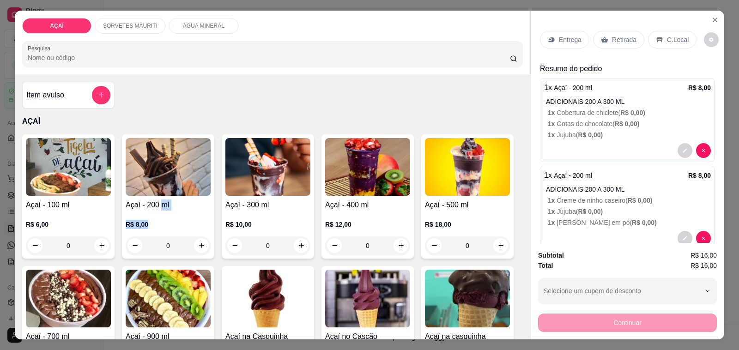
click at [190, 215] on div "R$ 8,00 0" at bounding box center [168, 233] width 85 height 44
click at [375, 199] on h4 "Açaí - 400 ml" at bounding box center [367, 204] width 85 height 11
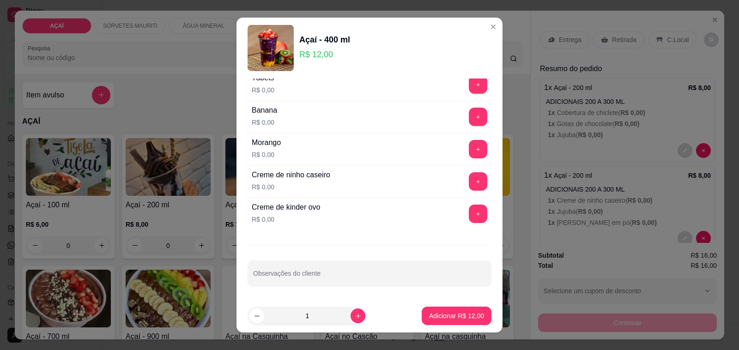
scroll to position [1216, 0]
click at [469, 148] on button "+" at bounding box center [478, 149] width 18 height 18
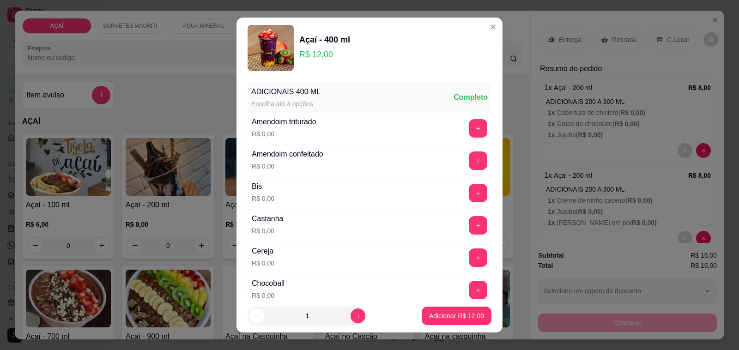
scroll to position [0, 0]
click at [469, 133] on button "+" at bounding box center [478, 129] width 18 height 18
click at [470, 313] on p "Adicionar R$ 12,00" at bounding box center [457, 315] width 54 height 9
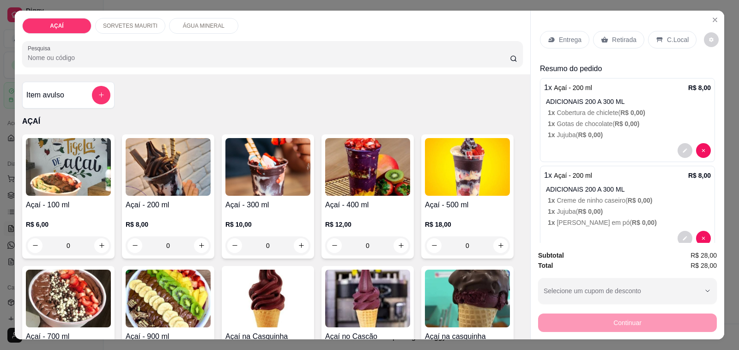
click at [559, 35] on p "Entrega" at bounding box center [570, 39] width 23 height 9
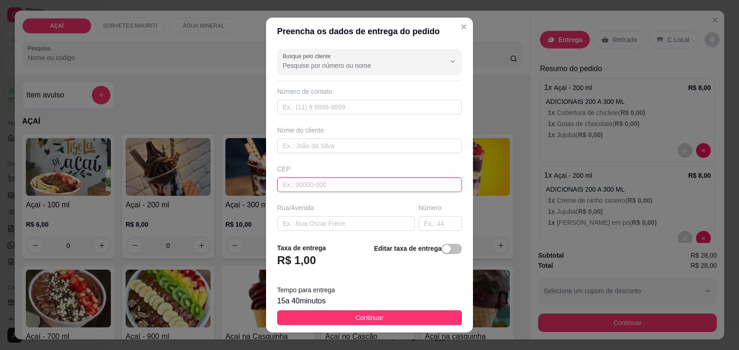
click at [373, 185] on input "text" at bounding box center [369, 184] width 185 height 15
type input "575200000000"
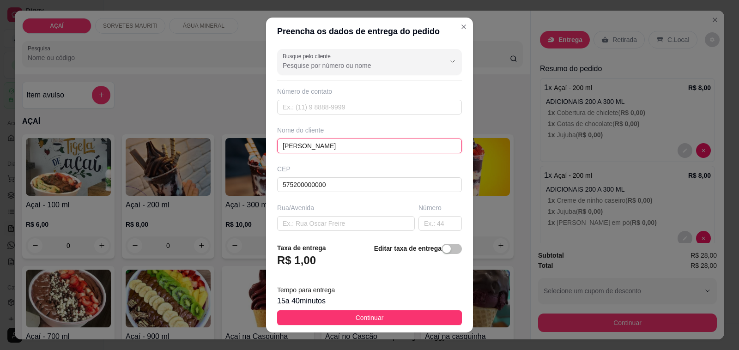
type input "[PERSON_NAME]"
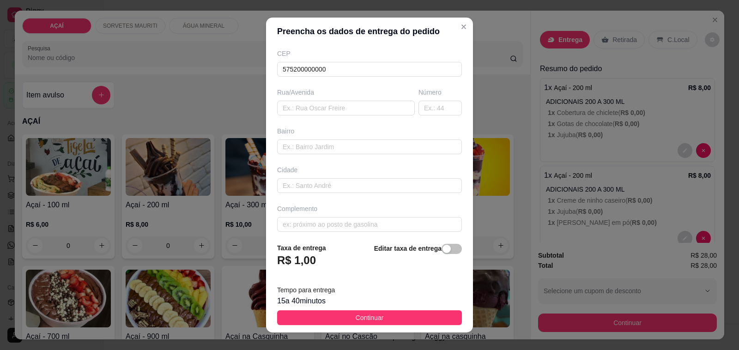
scroll to position [122, 0]
type input "8222-4530"
type input "Casa da dra Thaís"
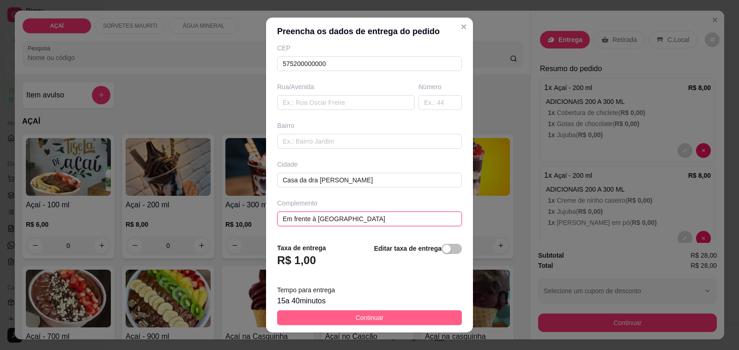
type input "Em frente à praça da Santa"
click at [407, 317] on button "Continuar" at bounding box center [369, 317] width 185 height 15
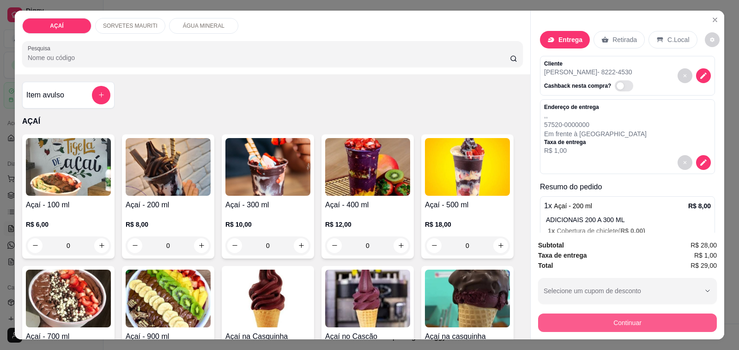
click at [547, 319] on button "Continuar" at bounding box center [627, 323] width 179 height 18
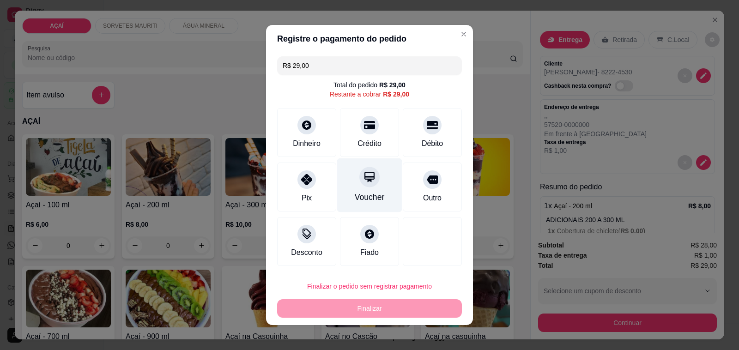
drag, startPoint x: 352, startPoint y: 147, endPoint x: 366, endPoint y: 174, distance: 30.4
click at [357, 153] on div "Crédito" at bounding box center [369, 132] width 59 height 49
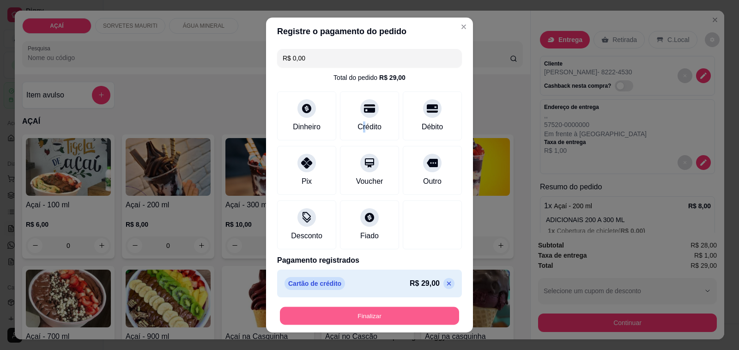
click at [398, 310] on button "Finalizar" at bounding box center [369, 316] width 179 height 18
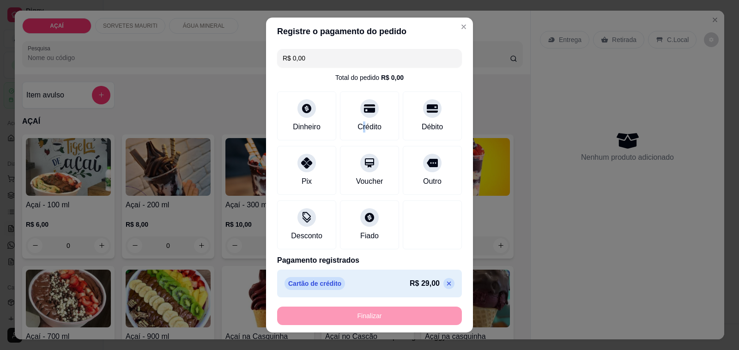
type input "-R$ 29,00"
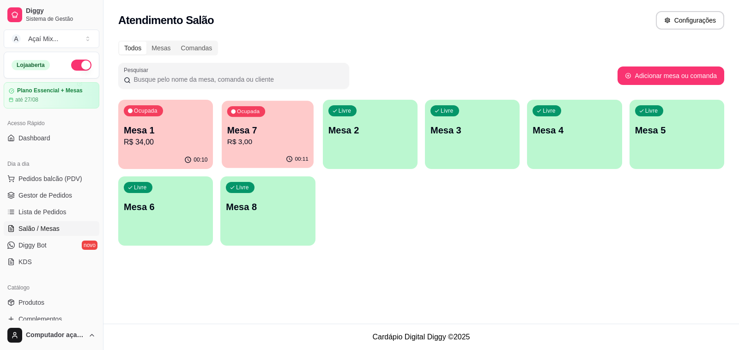
click at [250, 137] on div "Mesa 7 R$ 3,00" at bounding box center [267, 135] width 81 height 23
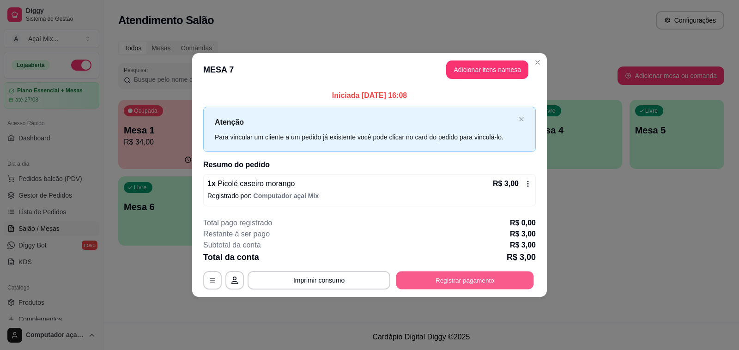
click at [491, 275] on button "Registrar pagamento" at bounding box center [465, 280] width 138 height 18
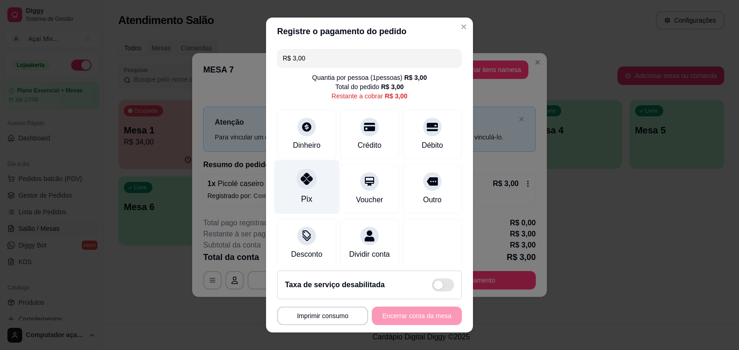
click at [308, 181] on div at bounding box center [306, 179] width 20 height 20
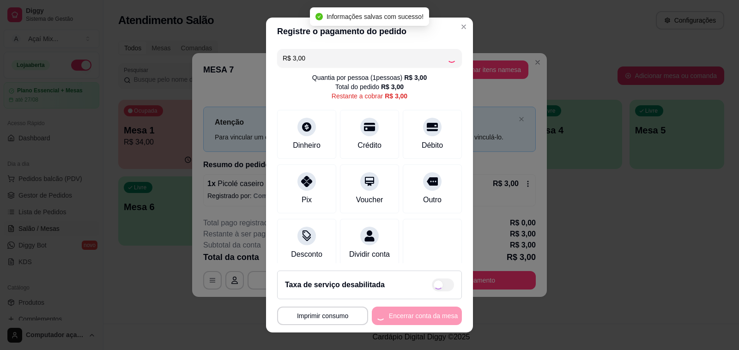
type input "R$ 0,00"
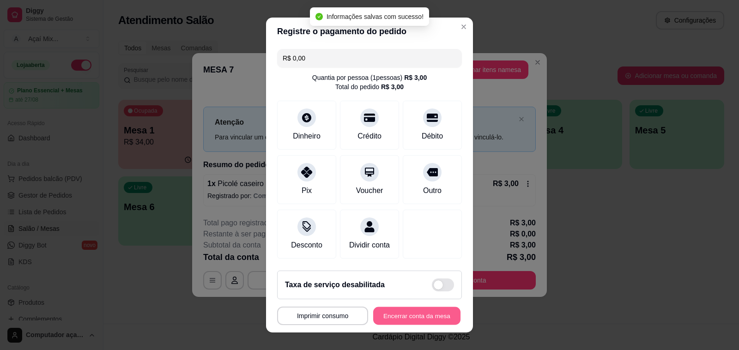
click at [400, 315] on button "Encerrar conta da mesa" at bounding box center [416, 316] width 87 height 18
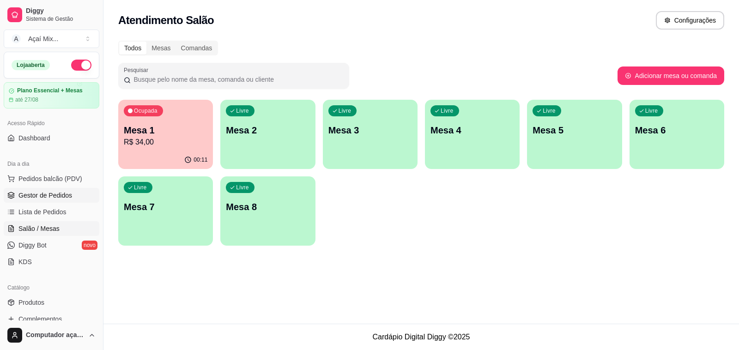
click at [26, 199] on span "Gestor de Pedidos" at bounding box center [45, 195] width 54 height 9
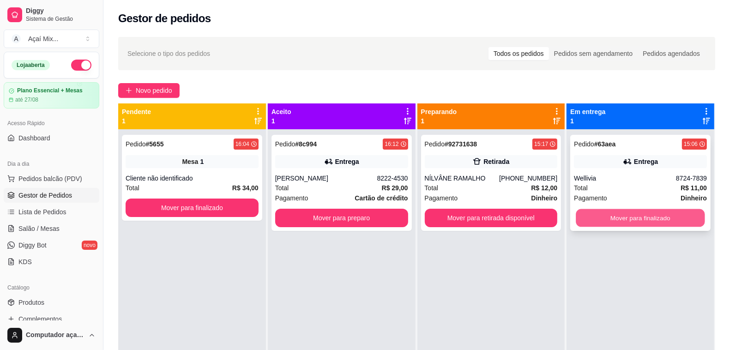
click at [689, 215] on button "Mover para finalizado" at bounding box center [640, 218] width 129 height 18
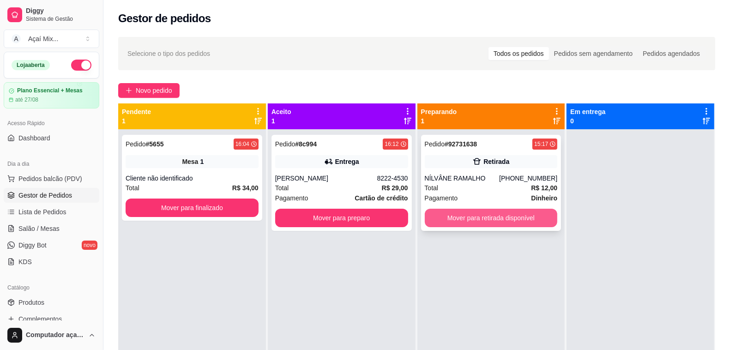
click at [528, 225] on button "Mover para retirada disponível" at bounding box center [491, 218] width 133 height 18
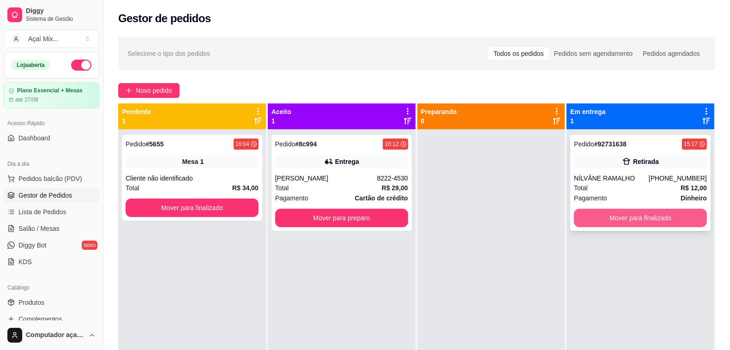
click at [594, 222] on button "Mover para finalizado" at bounding box center [640, 218] width 133 height 18
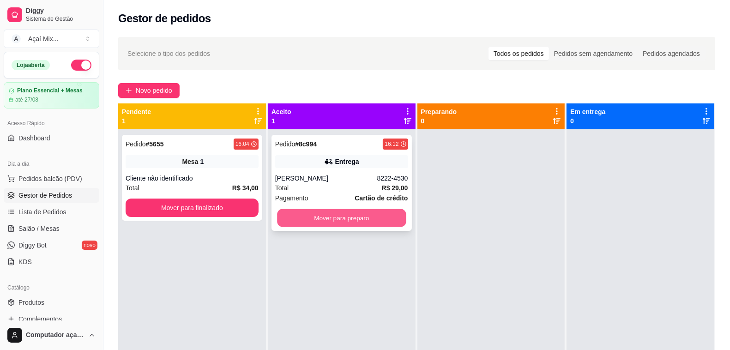
click at [365, 218] on button "Mover para preparo" at bounding box center [341, 218] width 129 height 18
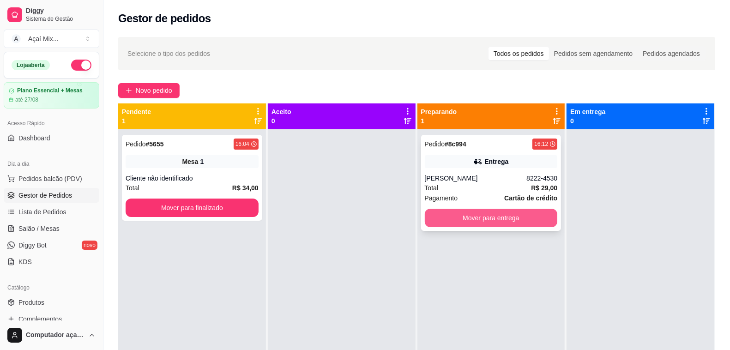
click at [536, 218] on button "Mover para entrega" at bounding box center [491, 218] width 133 height 18
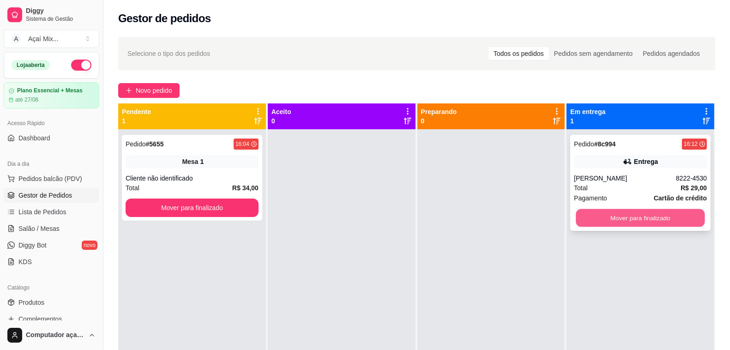
click at [584, 218] on button "Mover para finalizado" at bounding box center [640, 218] width 129 height 18
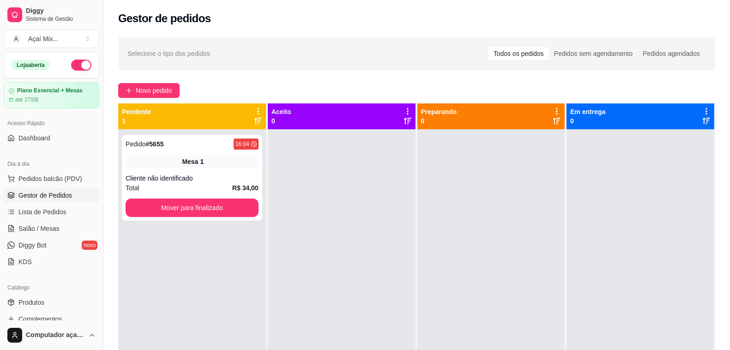
click at [45, 236] on ul "Pedidos balcão (PDV) Gestor de Pedidos Lista de Pedidos Salão / Mesas Diggy Bot…" at bounding box center [52, 220] width 96 height 98
click at [43, 230] on span "Salão / Mesas" at bounding box center [38, 228] width 41 height 9
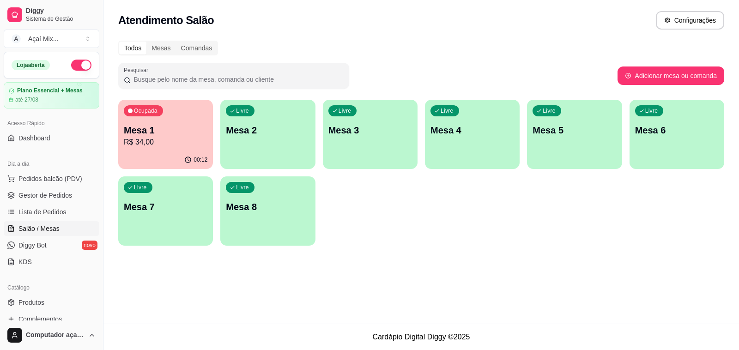
click at [269, 142] on div "Livre Mesa 2" at bounding box center [267, 129] width 95 height 58
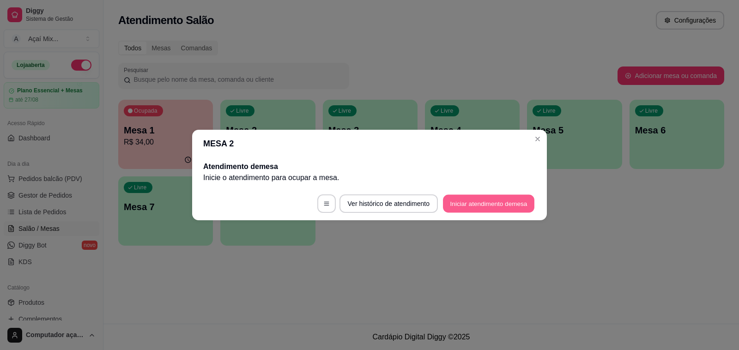
click at [470, 206] on button "Iniciar atendimento de mesa" at bounding box center [488, 204] width 91 height 18
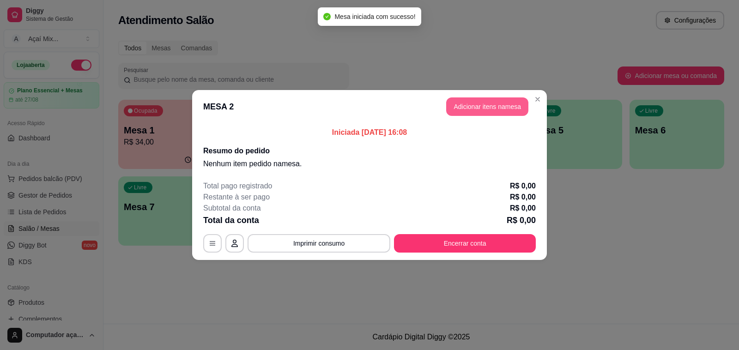
click at [478, 100] on button "Adicionar itens na mesa" at bounding box center [487, 106] width 82 height 18
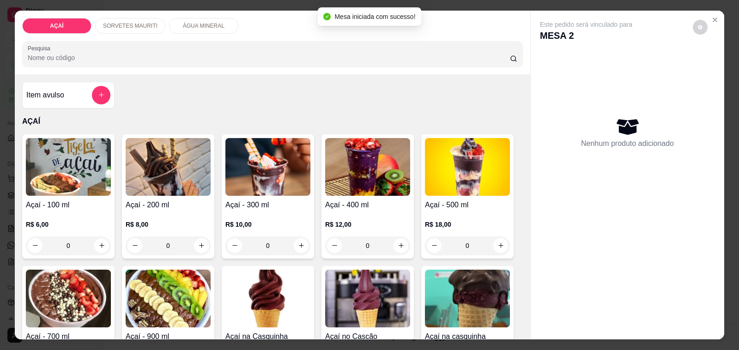
click at [148, 205] on h4 "Açaí - 200 ml" at bounding box center [168, 204] width 85 height 11
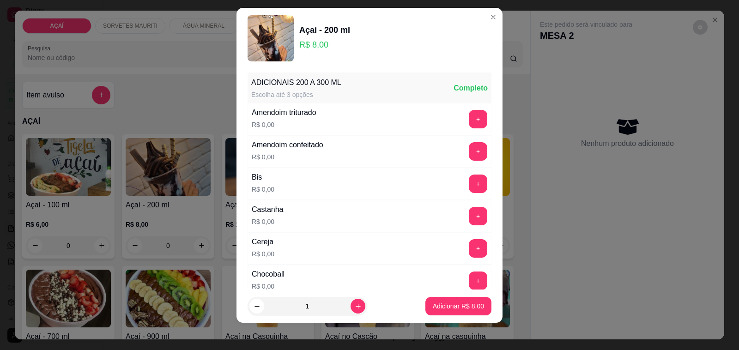
scroll to position [12, 0]
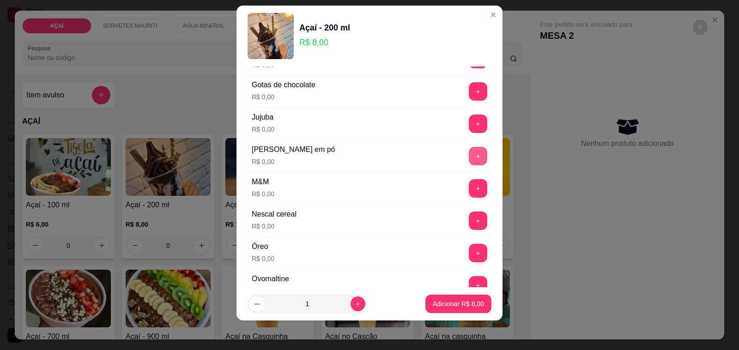
click at [469, 156] on button "+" at bounding box center [478, 156] width 18 height 18
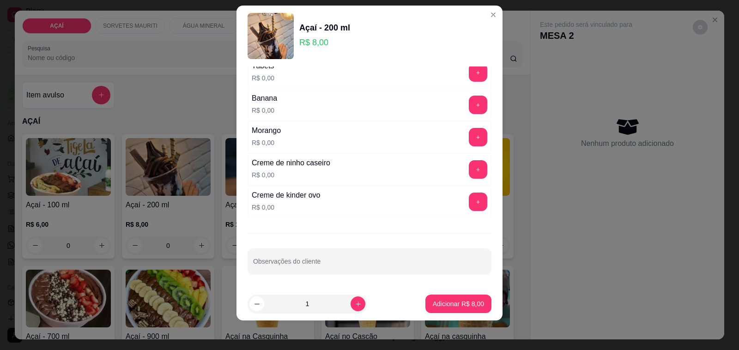
scroll to position [1216, 0]
click at [469, 169] on button "+" at bounding box center [478, 170] width 18 height 18
click at [469, 98] on button "+" at bounding box center [478, 105] width 18 height 18
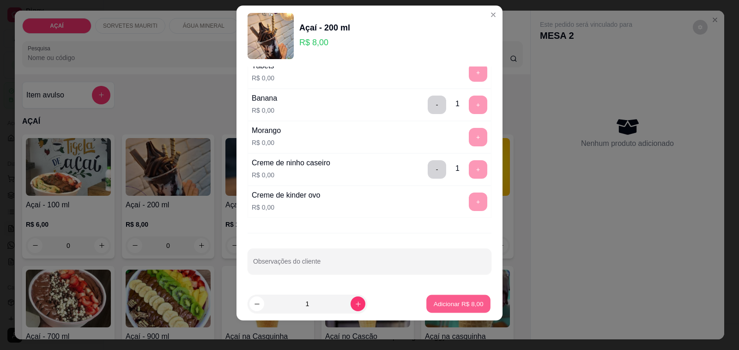
click at [435, 306] on p "Adicionar R$ 8,00" at bounding box center [458, 303] width 50 height 9
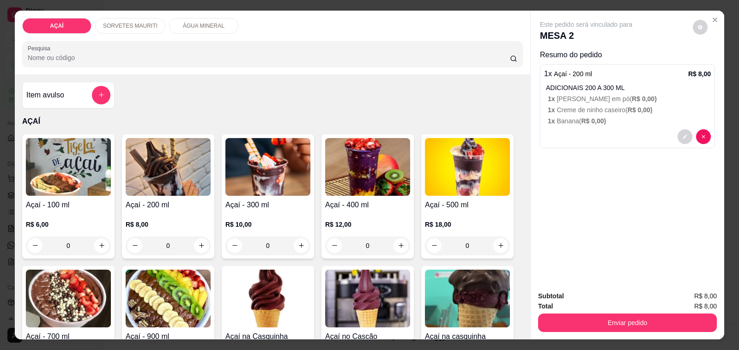
click at [160, 220] on p "R$ 8,00" at bounding box center [168, 224] width 85 height 9
click at [714, 18] on icon "Close" at bounding box center [714, 19] width 7 height 7
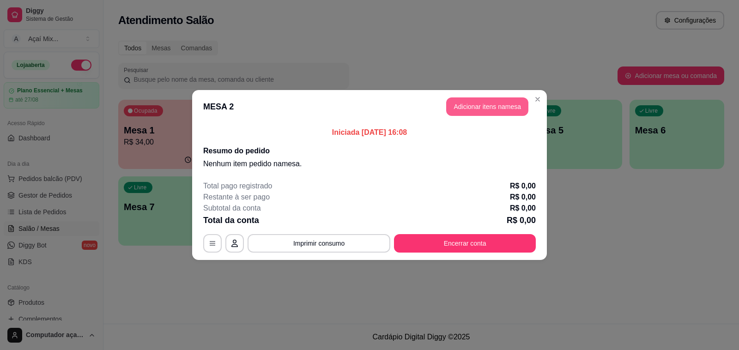
click at [485, 111] on button "Adicionar itens na mesa" at bounding box center [487, 106] width 82 height 18
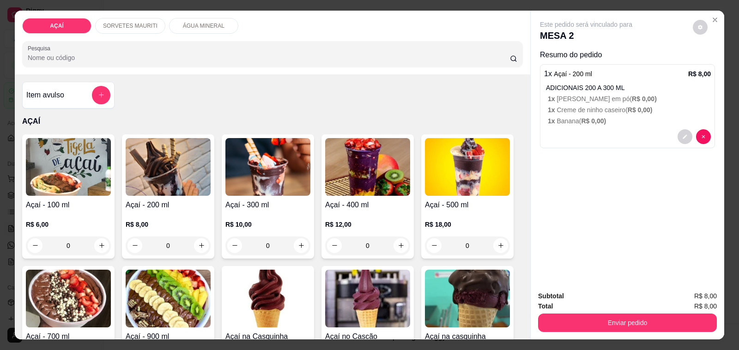
click at [271, 211] on div "R$ 10,00 0" at bounding box center [267, 233] width 85 height 44
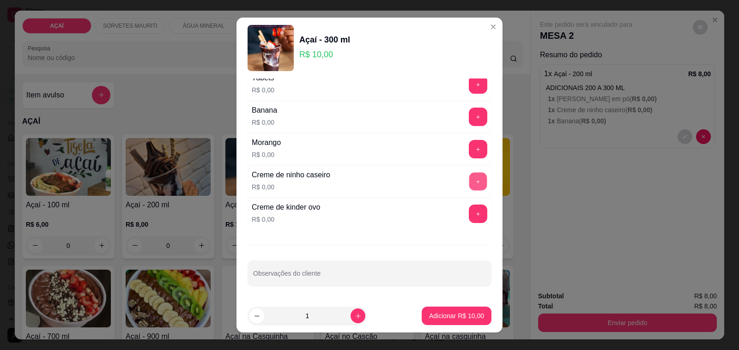
click at [469, 176] on button "+" at bounding box center [478, 182] width 18 height 18
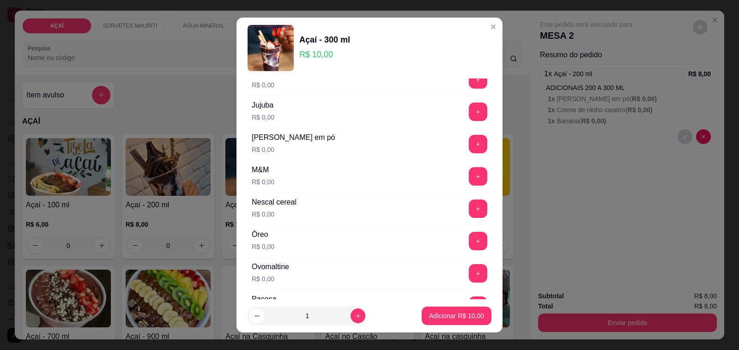
scroll to position [870, 0]
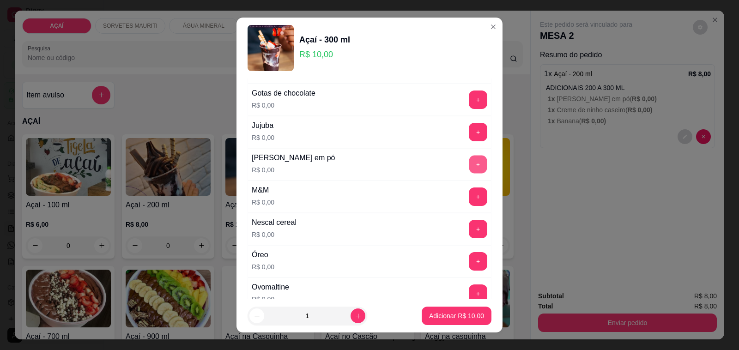
click at [469, 167] on button "+" at bounding box center [478, 165] width 18 height 18
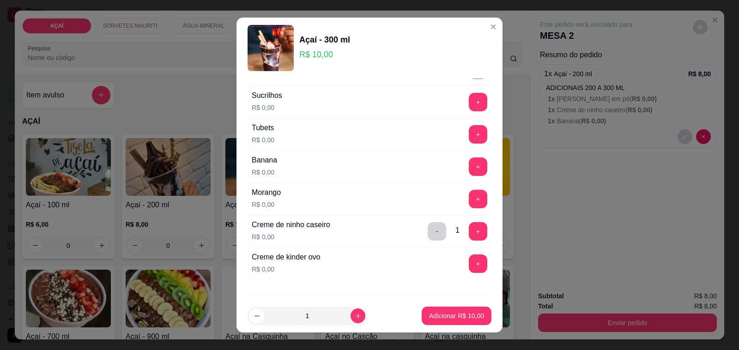
scroll to position [1216, 0]
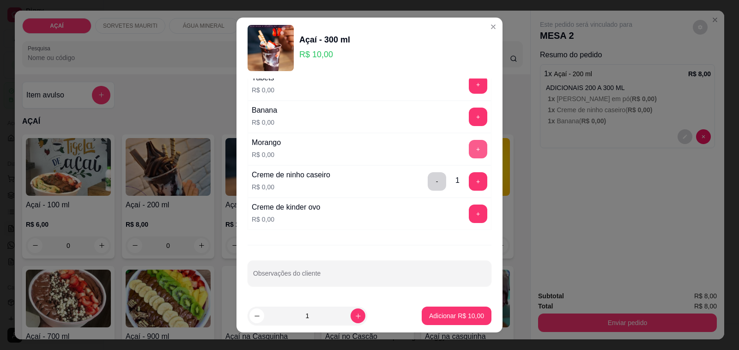
click at [469, 149] on button "+" at bounding box center [478, 149] width 18 height 18
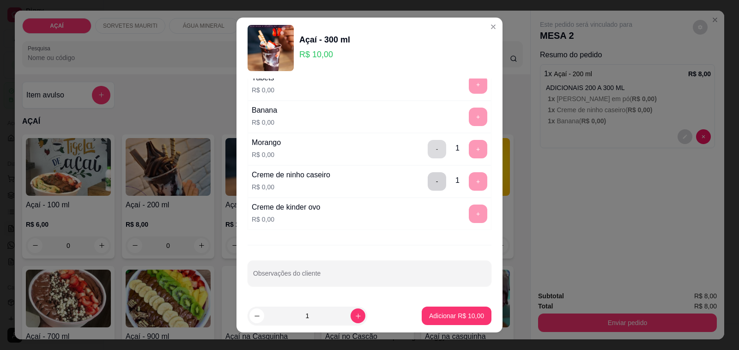
click at [428, 150] on button "-" at bounding box center [437, 149] width 18 height 18
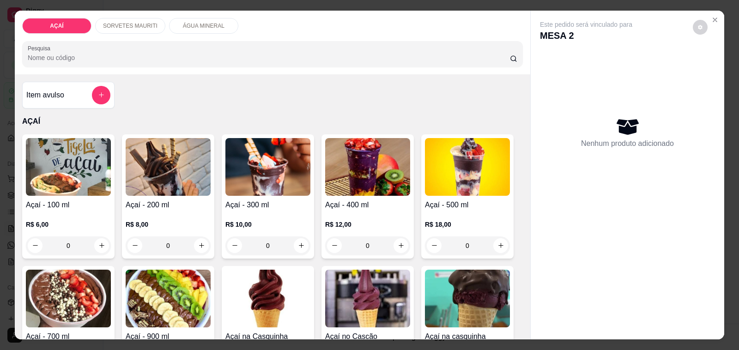
click at [279, 220] on p "R$ 10,00" at bounding box center [267, 224] width 85 height 9
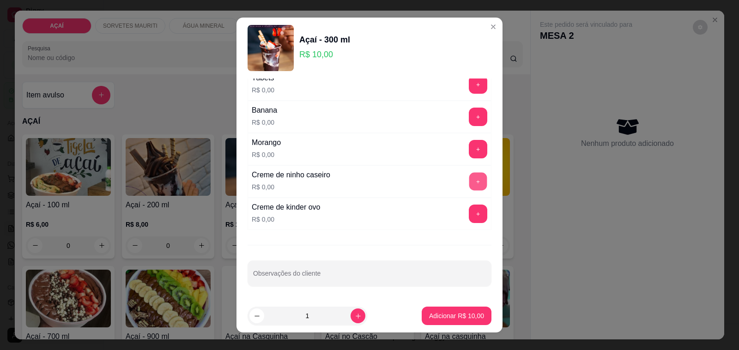
click at [469, 177] on button "+" at bounding box center [478, 182] width 18 height 18
click at [469, 114] on button "+" at bounding box center [478, 117] width 18 height 18
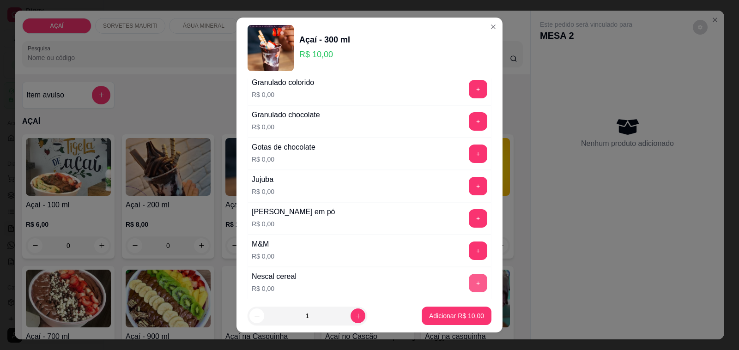
scroll to position [812, 0]
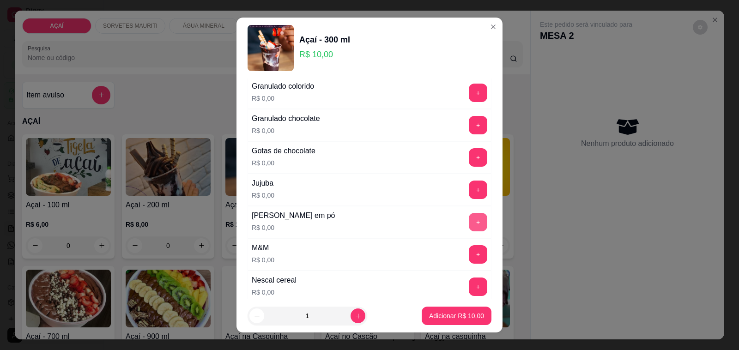
click at [469, 231] on button "+" at bounding box center [478, 222] width 18 height 18
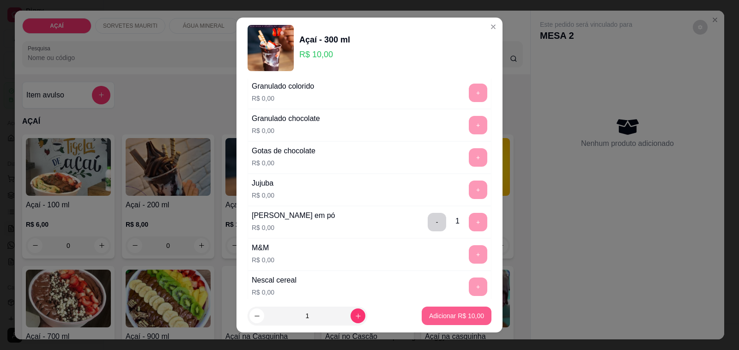
click at [446, 314] on p "Adicionar R$ 10,00" at bounding box center [456, 315] width 55 height 9
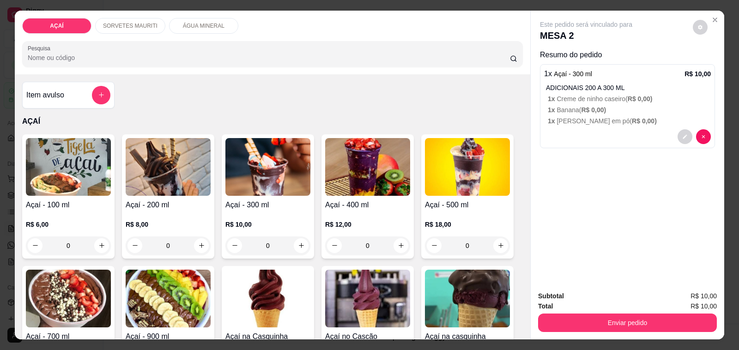
click at [268, 221] on p "R$ 10,00" at bounding box center [267, 224] width 85 height 9
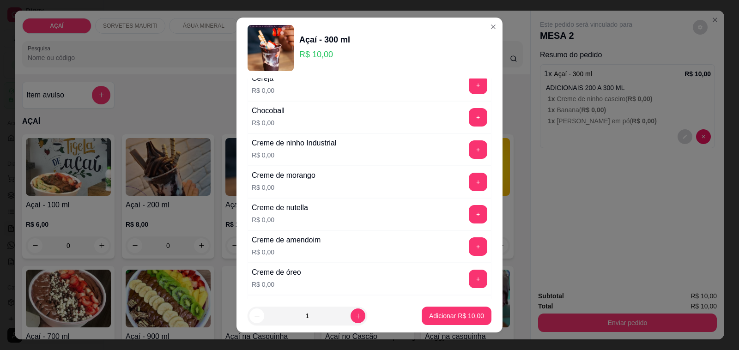
scroll to position [115, 0]
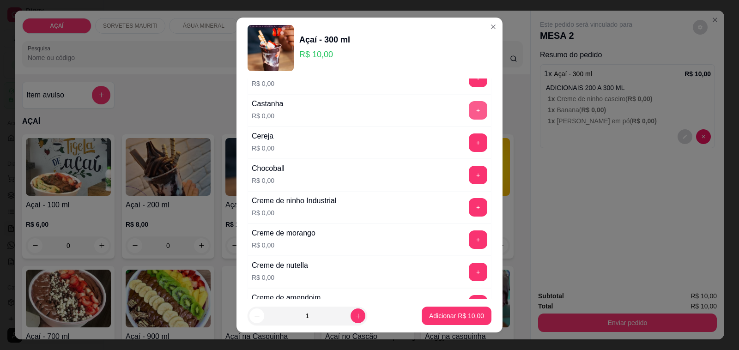
click at [469, 109] on button "+" at bounding box center [478, 110] width 18 height 18
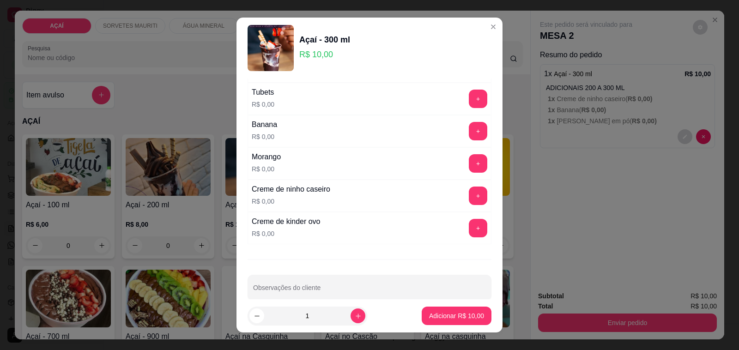
scroll to position [1216, 0]
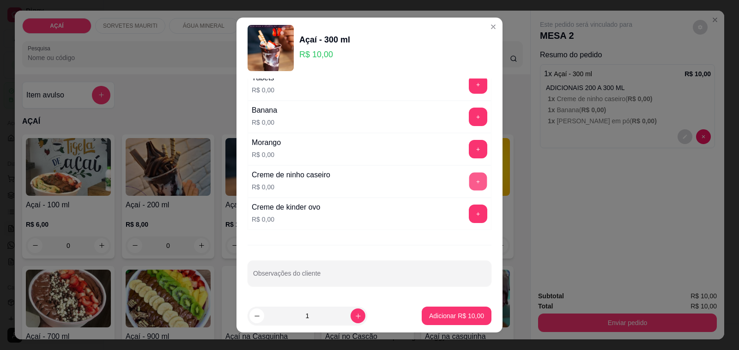
click at [469, 180] on button "+" at bounding box center [478, 182] width 18 height 18
click at [469, 146] on button "+" at bounding box center [478, 149] width 18 height 18
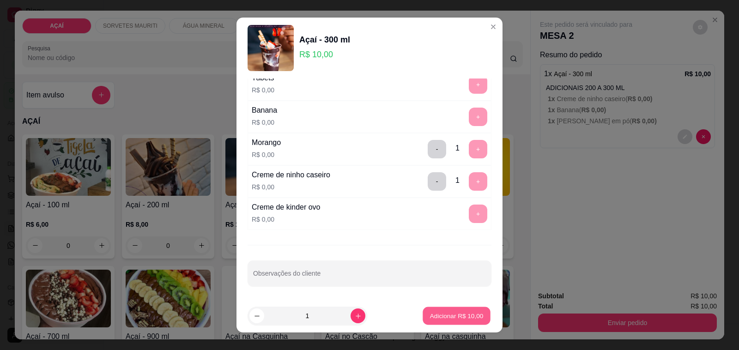
click at [430, 313] on p "Adicionar R$ 10,00" at bounding box center [457, 315] width 54 height 9
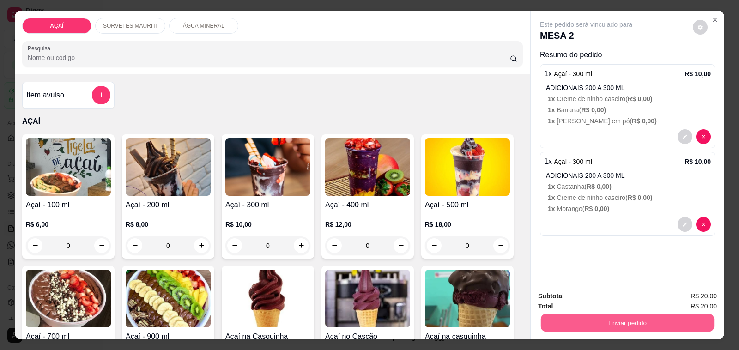
click at [583, 324] on button "Enviar pedido" at bounding box center [627, 323] width 173 height 18
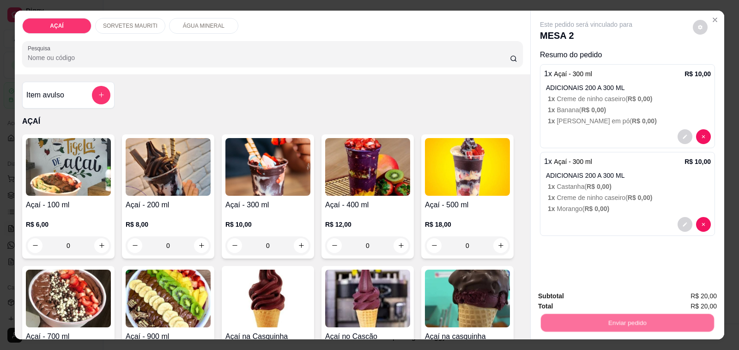
click at [582, 299] on button "Não registrar e enviar pedido" at bounding box center [596, 297] width 96 height 18
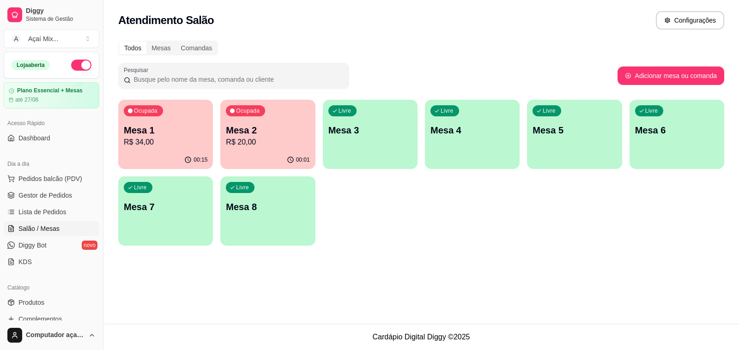
click at [243, 168] on div "00:01" at bounding box center [267, 160] width 95 height 18
click at [35, 200] on span "Gestor de Pedidos" at bounding box center [45, 195] width 54 height 9
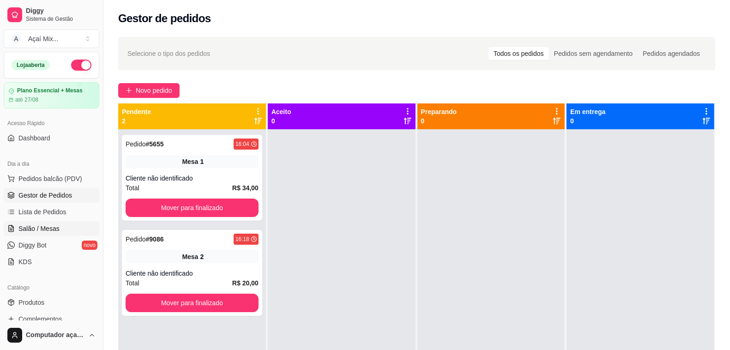
click at [31, 225] on span "Salão / Mesas" at bounding box center [38, 228] width 41 height 9
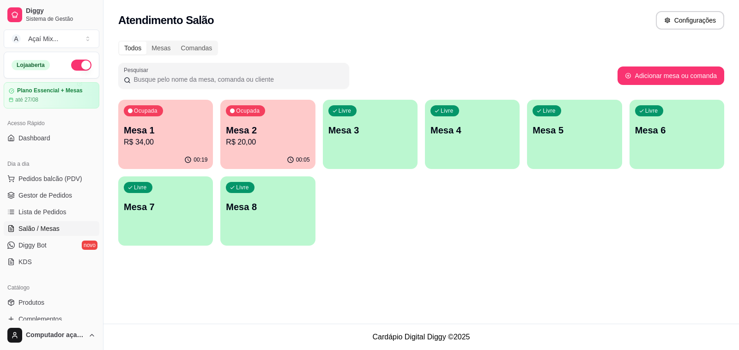
click at [172, 143] on p "R$ 34,00" at bounding box center [166, 142] width 84 height 11
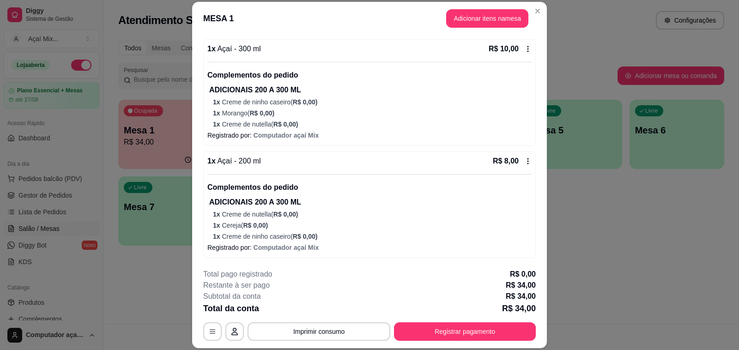
scroll to position [308, 0]
click at [500, 328] on button "Registrar pagamento" at bounding box center [465, 331] width 142 height 18
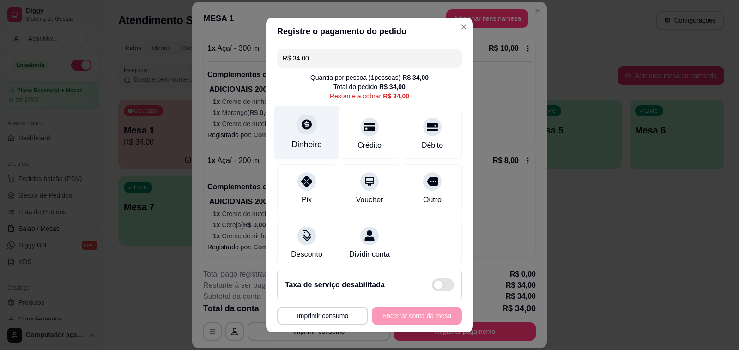
click at [302, 125] on icon at bounding box center [307, 124] width 12 height 12
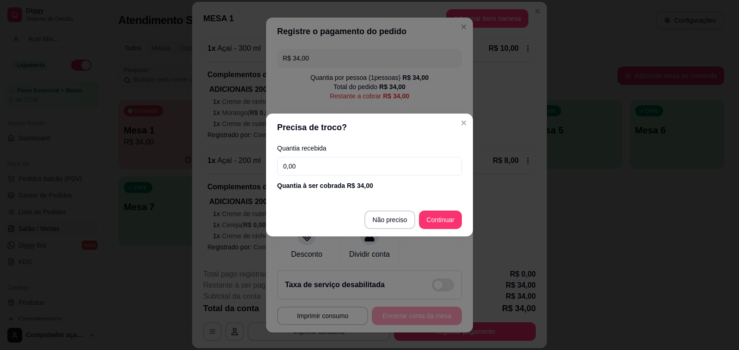
click at [334, 172] on input "0,00" at bounding box center [369, 166] width 185 height 18
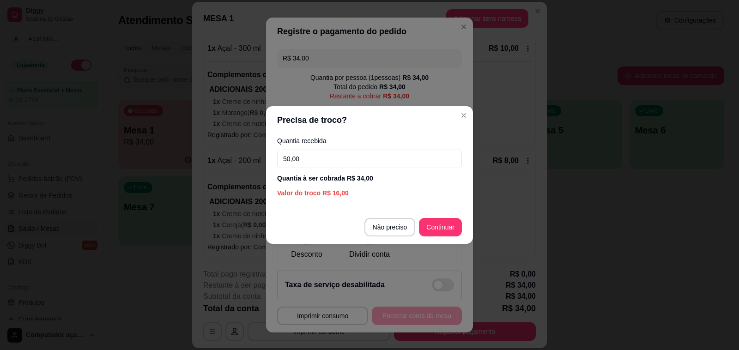
type input "50,00"
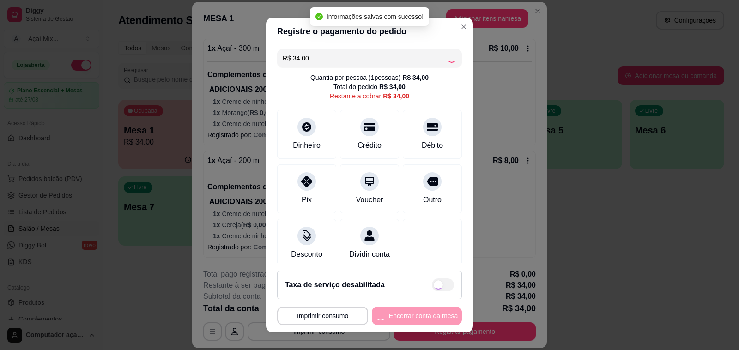
type input "R$ 0,00"
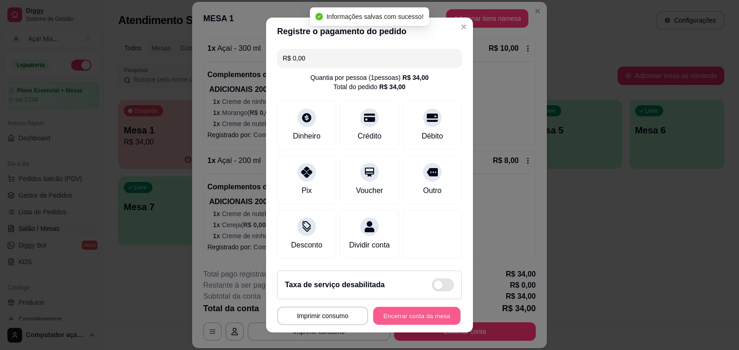
click at [429, 319] on button "Encerrar conta da mesa" at bounding box center [416, 316] width 87 height 18
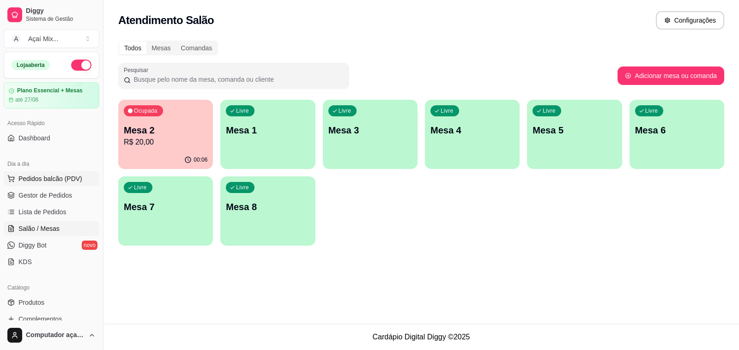
click at [34, 177] on span "Pedidos balcão (PDV)" at bounding box center [50, 178] width 64 height 9
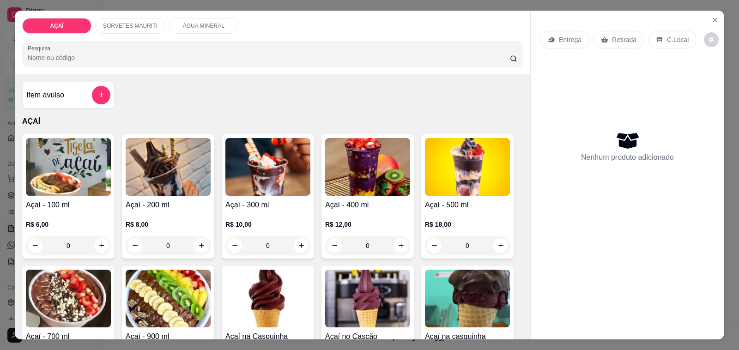
click at [181, 213] on div "R$ 8,00 0" at bounding box center [168, 233] width 85 height 44
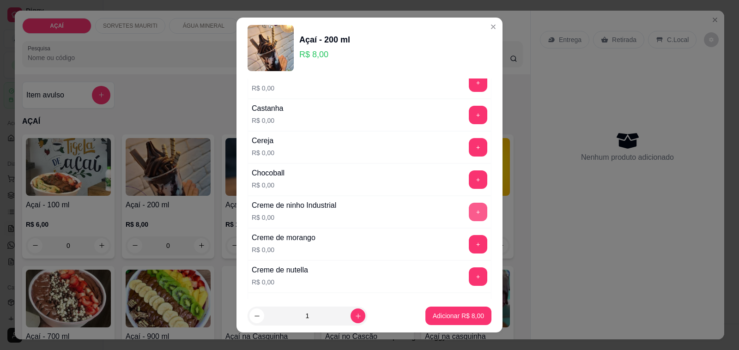
scroll to position [115, 0]
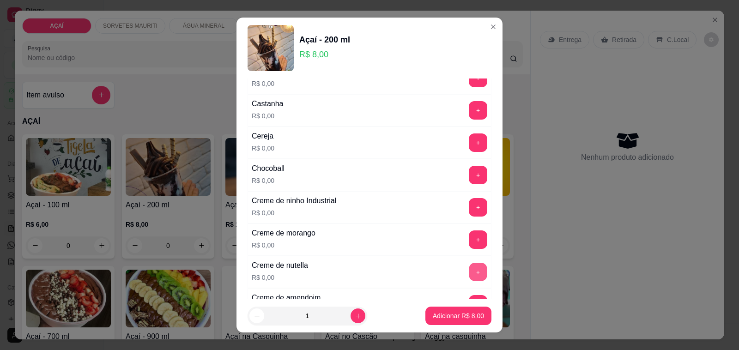
click at [469, 276] on button "+" at bounding box center [478, 272] width 18 height 18
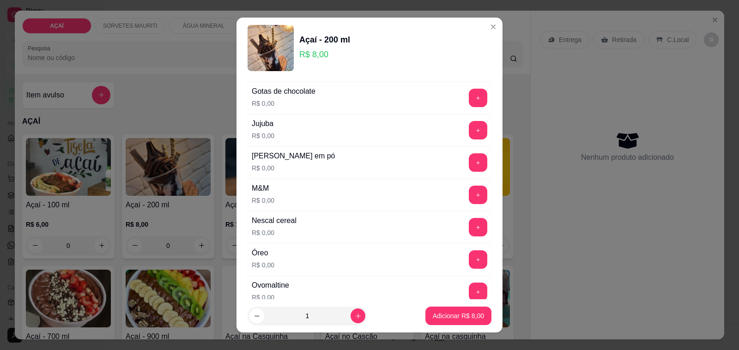
scroll to position [924, 0]
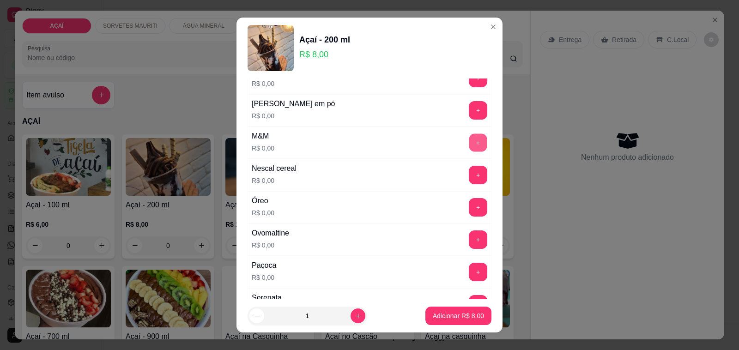
click at [469, 144] on button "+" at bounding box center [478, 143] width 18 height 18
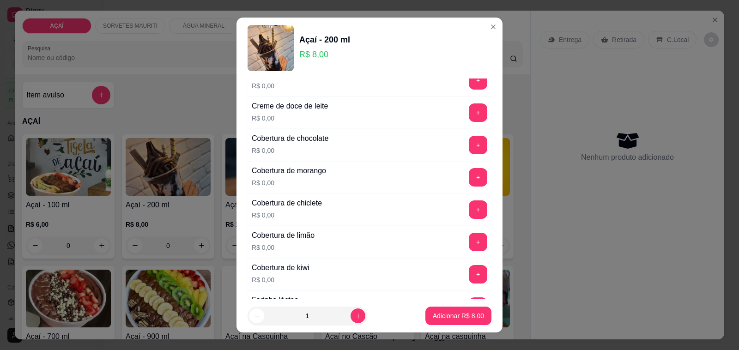
scroll to position [346, 0]
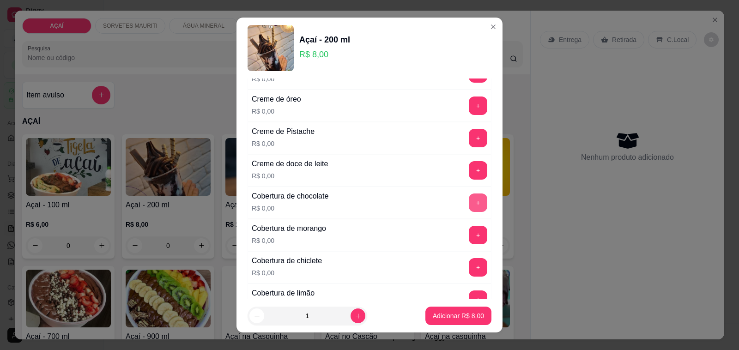
click at [469, 199] on button "+" at bounding box center [478, 202] width 18 height 18
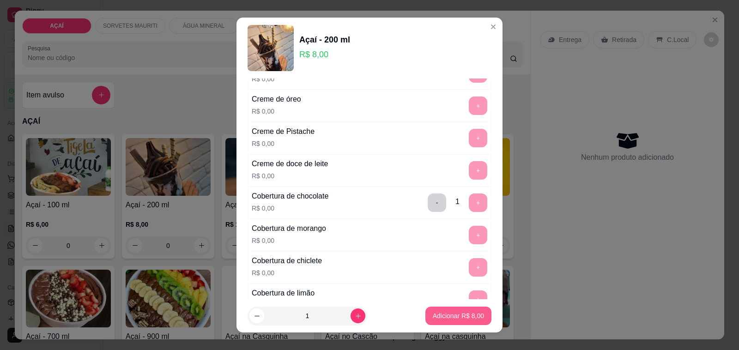
click at [443, 308] on button "Adicionar R$ 8,00" at bounding box center [458, 316] width 66 height 18
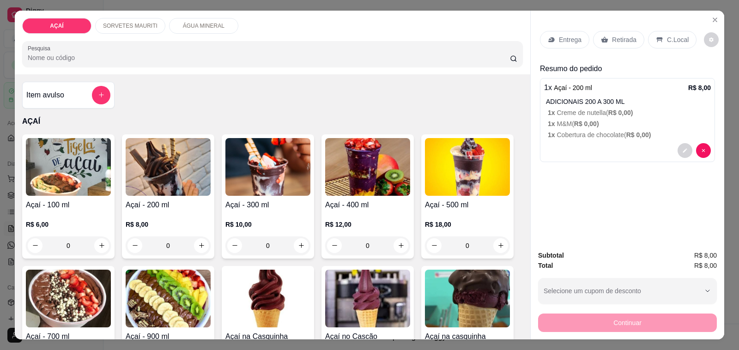
click at [560, 35] on p "Entrega" at bounding box center [570, 39] width 23 height 9
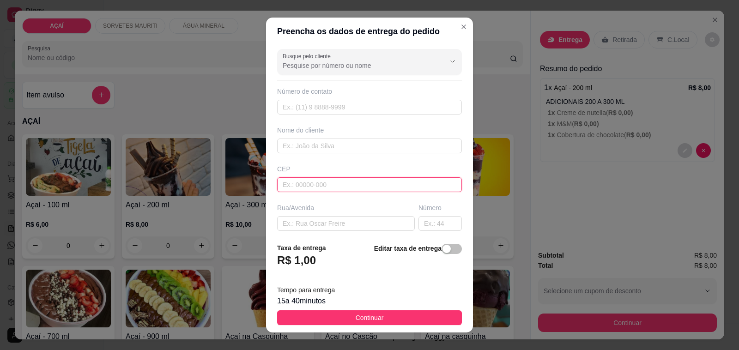
click at [382, 180] on input "text" at bounding box center [369, 184] width 185 height 15
type input "5752000000000"
type input "Maysa Rodrigues"
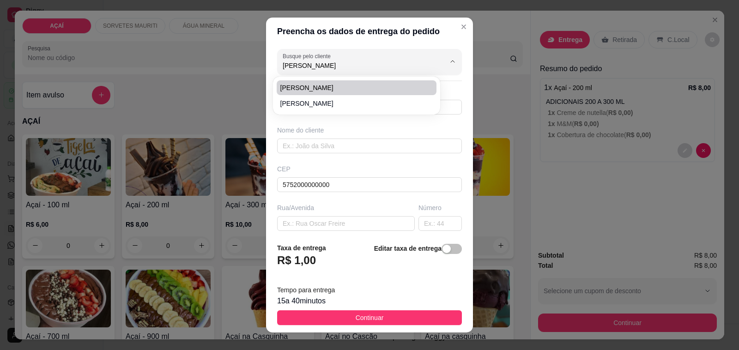
click at [342, 91] on span "Maysa Rodrigues" at bounding box center [352, 87] width 144 height 9
type input "982174227"
type input "Maysa Rodrigues"
type input "575200000000"
type input "Maravilha"
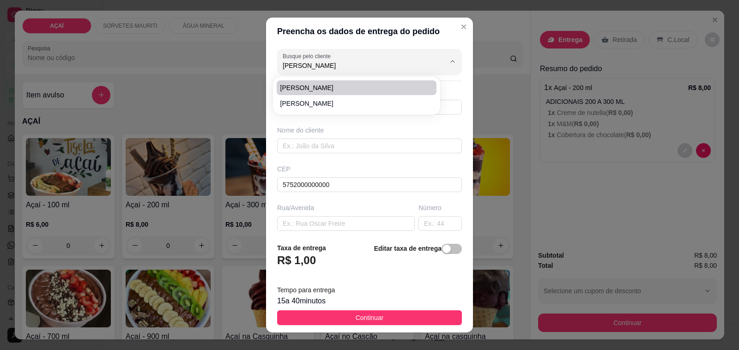
type input "Praça das crianças em frente a Irineu"
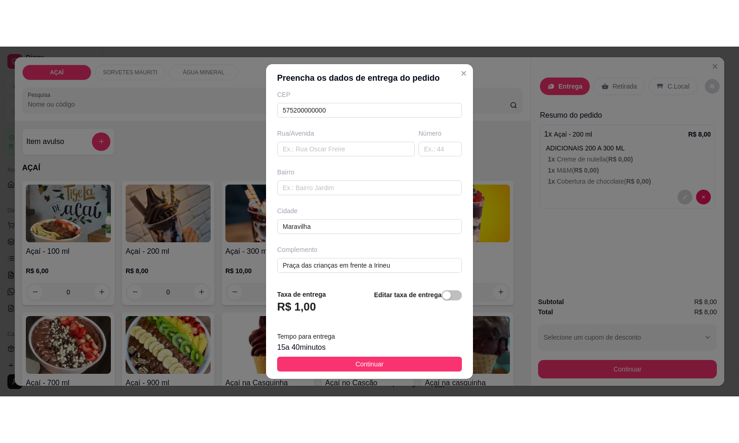
scroll to position [12, 0]
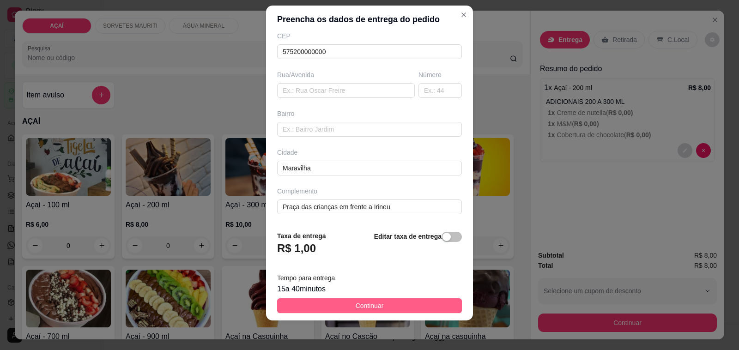
type input "Maysa Rodrigues"
click at [387, 302] on button "Continuar" at bounding box center [369, 305] width 185 height 15
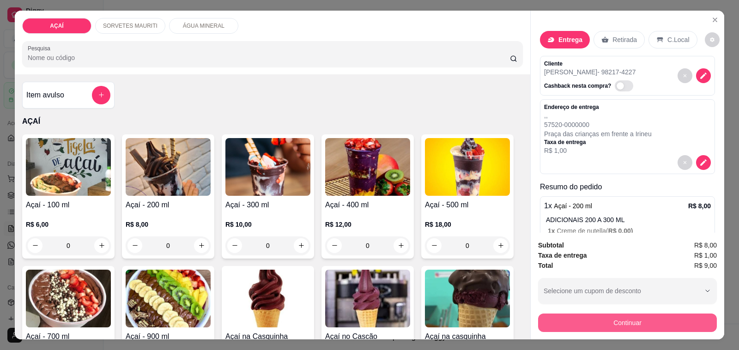
click at [575, 317] on button "Continuar" at bounding box center [627, 323] width 179 height 18
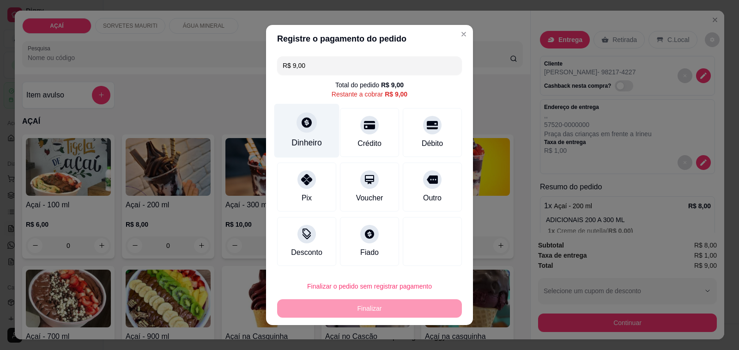
click at [301, 153] on div "Dinheiro" at bounding box center [306, 131] width 65 height 54
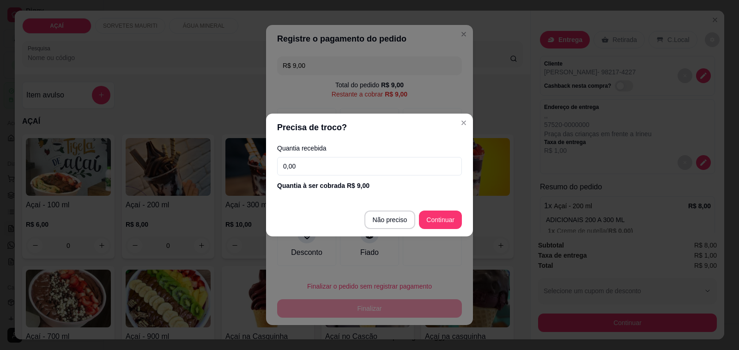
click at [363, 160] on input "0,00" at bounding box center [369, 166] width 185 height 18
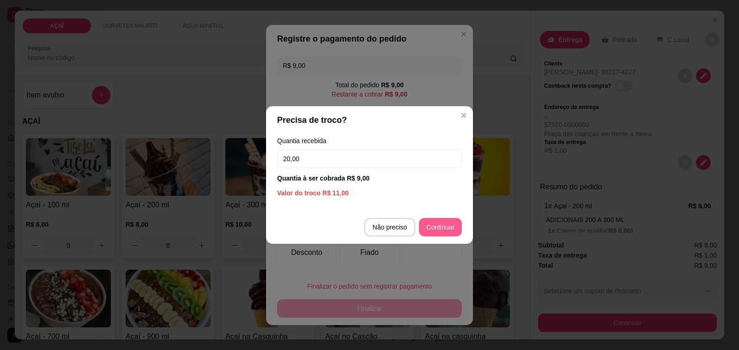
type input "20,00"
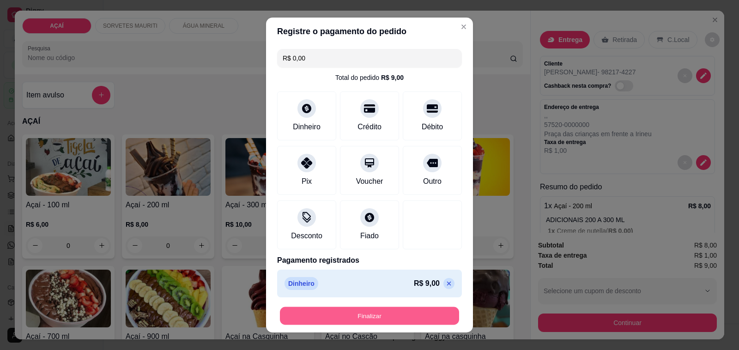
click at [414, 313] on button "Finalizar" at bounding box center [369, 316] width 179 height 18
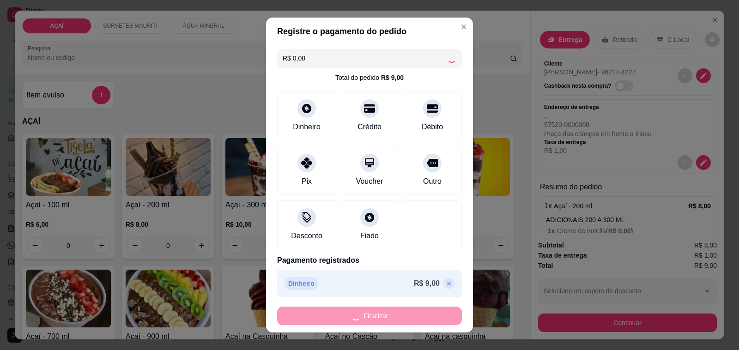
type input "-R$ 9,00"
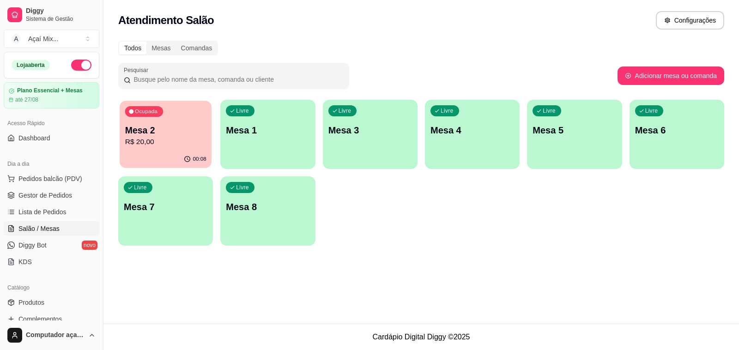
click at [169, 162] on div "00:08" at bounding box center [166, 160] width 92 height 18
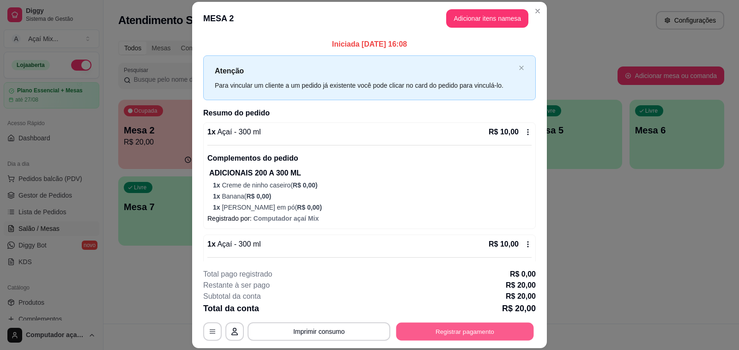
click at [448, 332] on button "Registrar pagamento" at bounding box center [465, 332] width 138 height 18
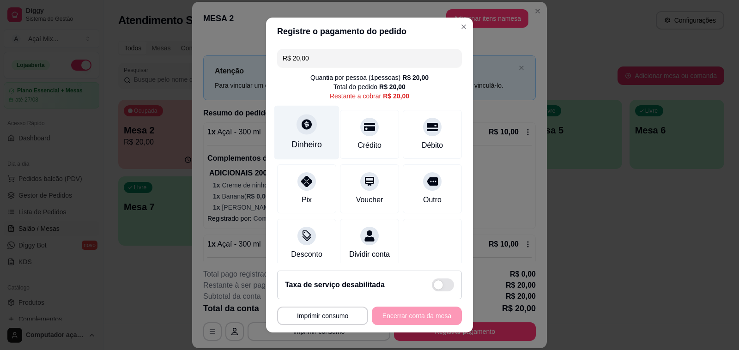
click at [306, 143] on div "Dinheiro" at bounding box center [306, 145] width 30 height 12
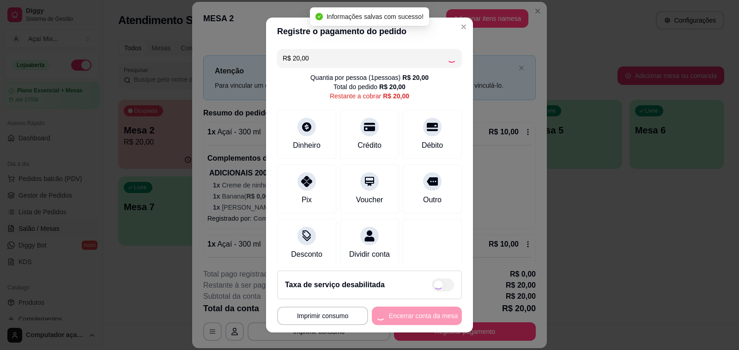
type input "R$ 0,00"
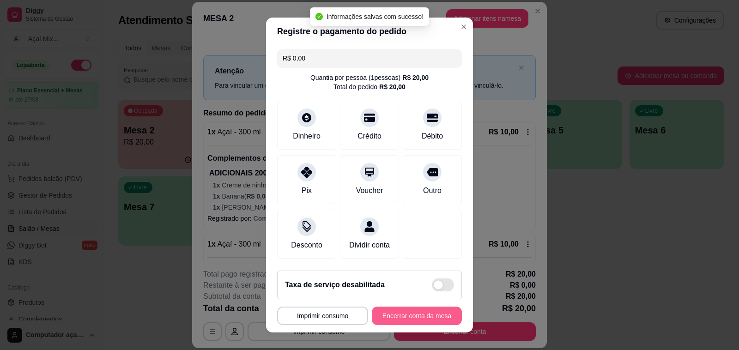
click at [417, 321] on button "Encerrar conta da mesa" at bounding box center [417, 316] width 90 height 18
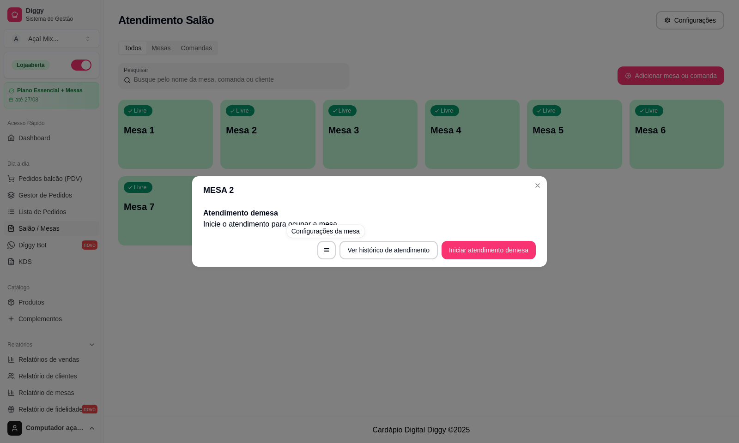
drag, startPoint x: 295, startPoint y: 406, endPoint x: 188, endPoint y: 372, distance: 111.6
click at [294, 350] on div "MESA 2 Atendimento de mesa Inicie o atendimento para ocupar a mesa . Ver histór…" at bounding box center [369, 221] width 739 height 443
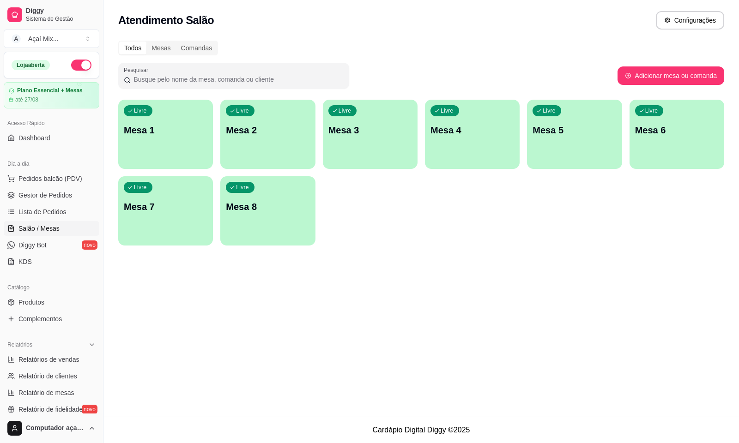
click at [155, 155] on div "Livre Mesa 1" at bounding box center [165, 129] width 95 height 58
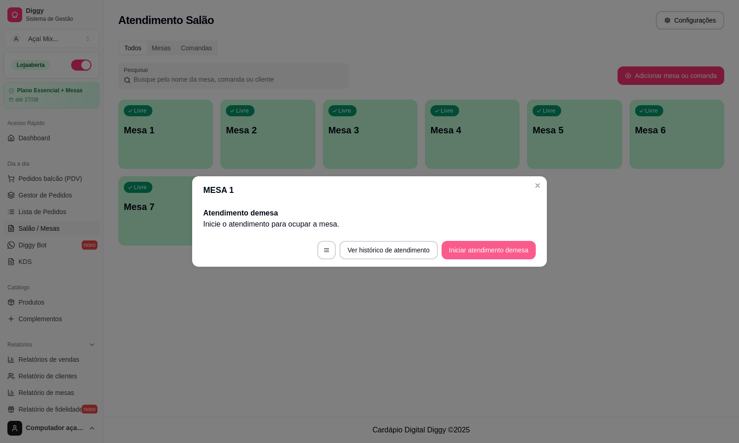
click at [523, 249] on button "Iniciar atendimento de mesa" at bounding box center [488, 250] width 94 height 18
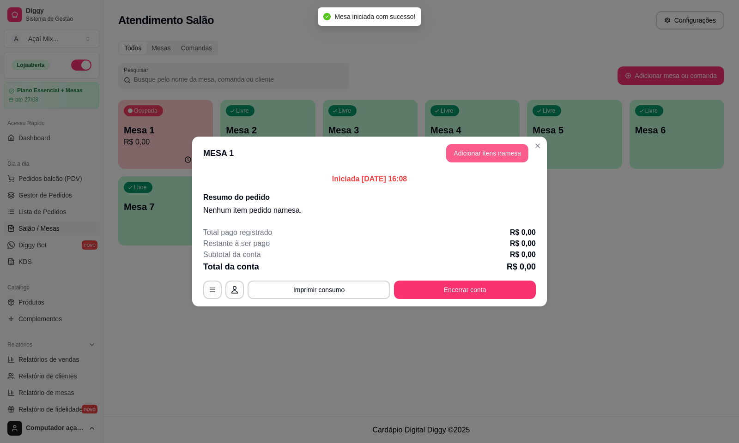
click at [459, 151] on button "Adicionar itens na mesa" at bounding box center [487, 153] width 82 height 18
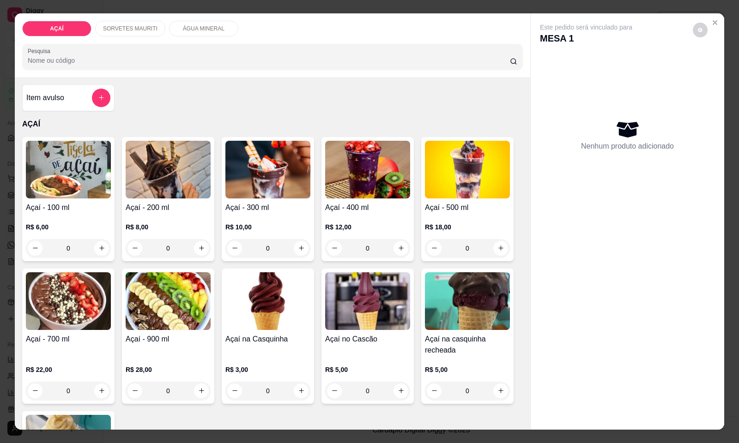
click at [248, 213] on div "R$ 10,00 0" at bounding box center [267, 235] width 85 height 44
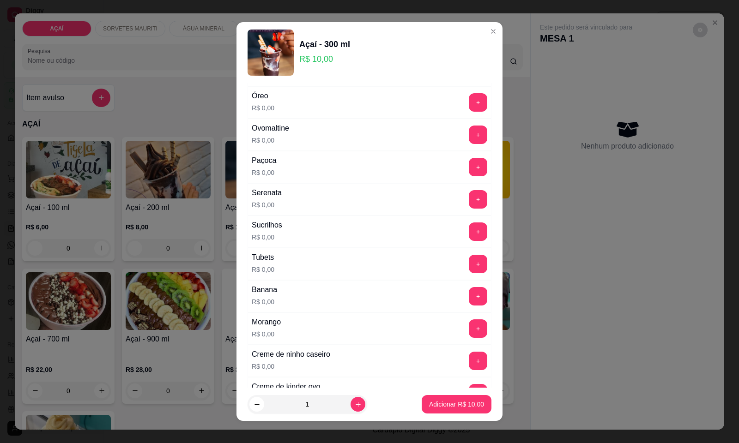
scroll to position [1039, 0]
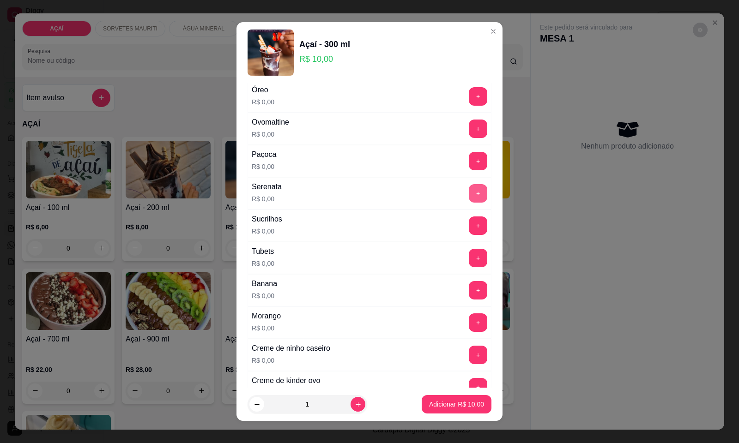
click at [469, 202] on button "+" at bounding box center [478, 193] width 18 height 18
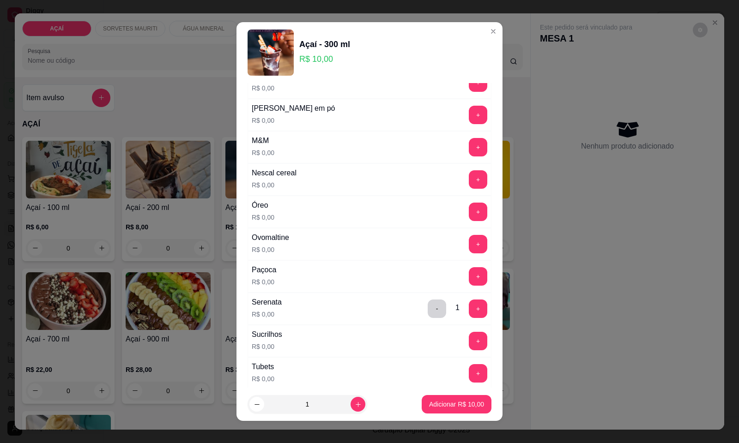
scroll to position [866, 0]
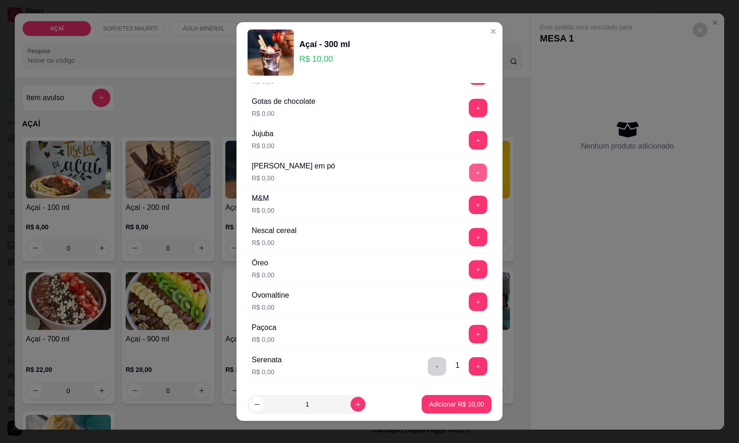
click at [469, 171] on button "+" at bounding box center [478, 173] width 18 height 18
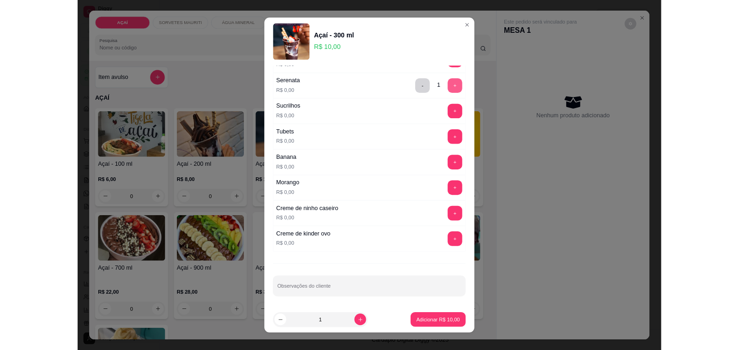
scroll to position [1132, 0]
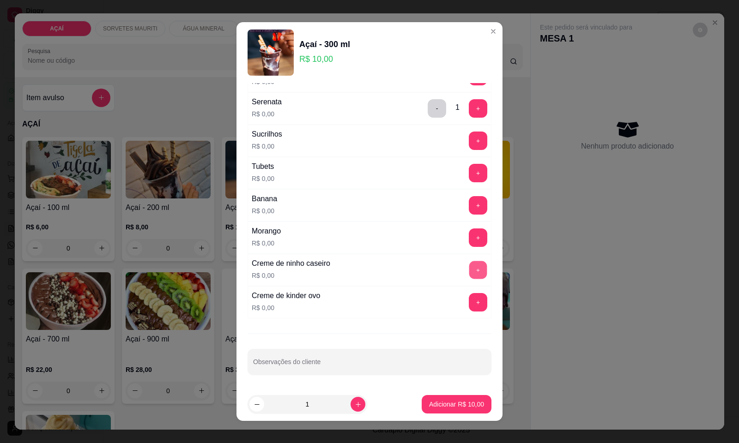
click at [469, 268] on button "+" at bounding box center [478, 270] width 18 height 18
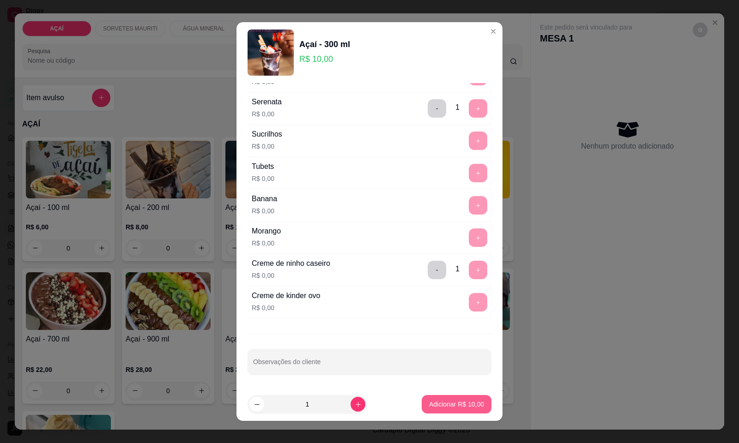
click at [446, 350] on button "Adicionar R$ 10,00" at bounding box center [457, 404] width 70 height 18
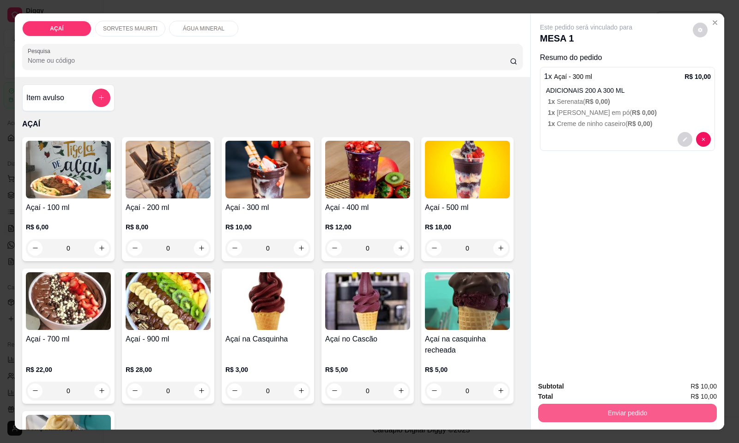
click at [599, 350] on button "Enviar pedido" at bounding box center [627, 413] width 179 height 18
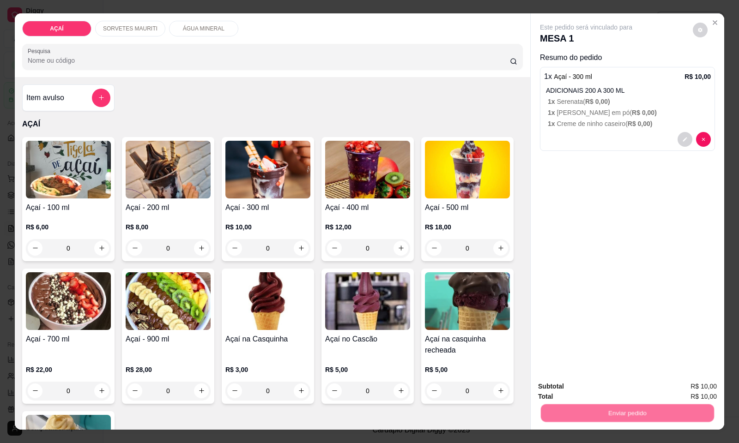
click at [605, 350] on button "Não registrar e enviar pedido" at bounding box center [596, 386] width 93 height 17
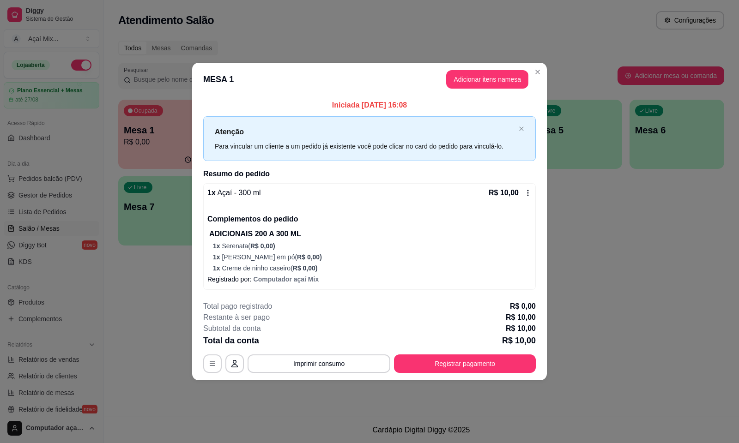
click at [538, 345] on footer "**********" at bounding box center [369, 337] width 355 height 87
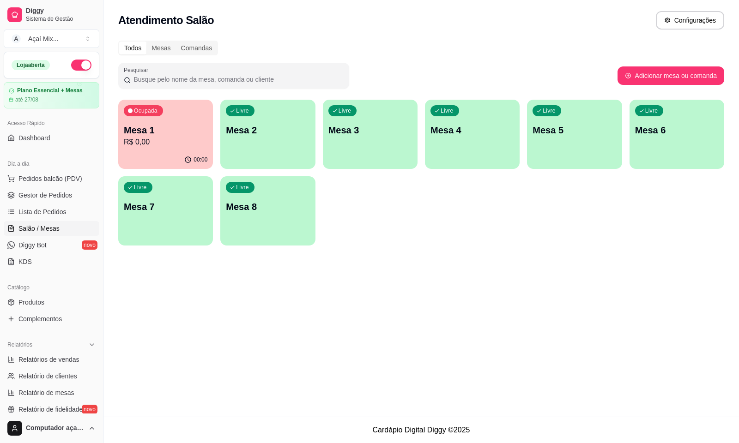
click at [377, 42] on div "Todos Mesas Comandas" at bounding box center [421, 48] width 606 height 15
drag, startPoint x: 732, startPoint y: 12, endPoint x: 725, endPoint y: 22, distance: 12.3
click at [730, 15] on div "Atendimento Salão Configurações" at bounding box center [420, 17] width 635 height 35
click at [375, 57] on div "Todos Mesas Comandas Pesquisar Adicionar mesa ou comanda Ocupada Mesa 1 R$ 0,00…" at bounding box center [420, 146] width 635 height 222
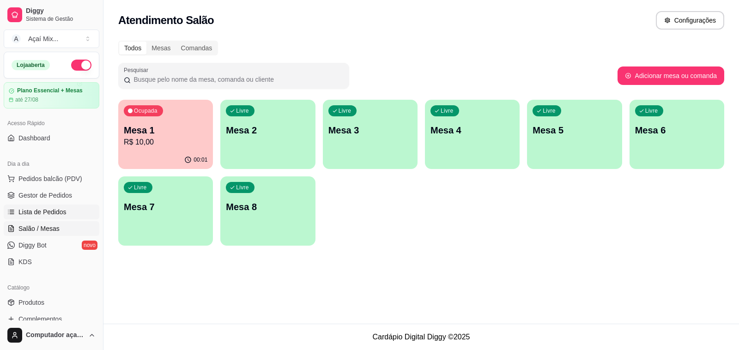
click at [72, 205] on link "Lista de Pedidos" at bounding box center [52, 212] width 96 height 15
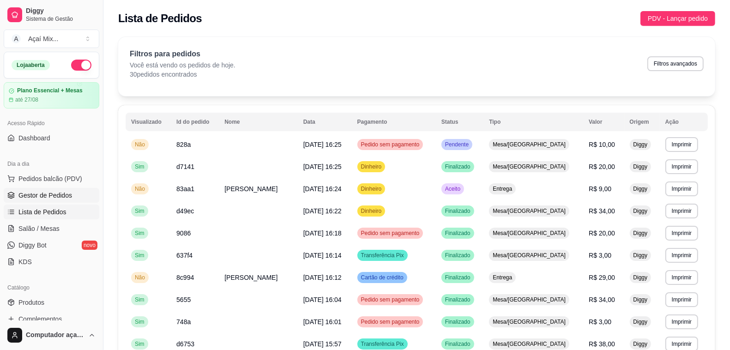
click at [63, 193] on span "Gestor de Pedidos" at bounding box center [45, 195] width 54 height 9
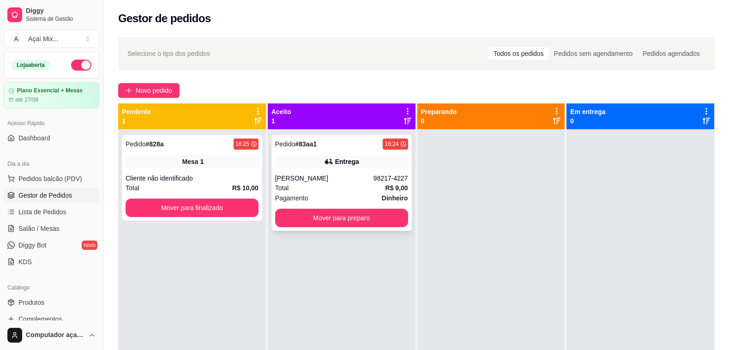
click at [358, 230] on div "Pedido # 83aa1 16:24 Entrega Maysa Rodrigues 98217-4227 Total R$ 9,00 Pagamento…" at bounding box center [342, 183] width 140 height 96
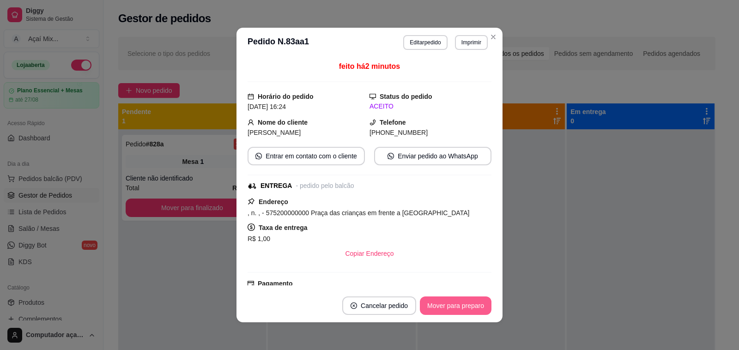
click at [474, 308] on button "Mover para preparo" at bounding box center [456, 305] width 72 height 18
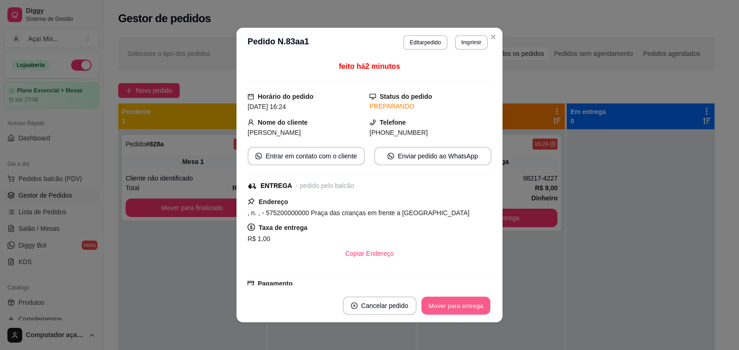
click at [462, 304] on button "Mover para entrega" at bounding box center [455, 306] width 69 height 18
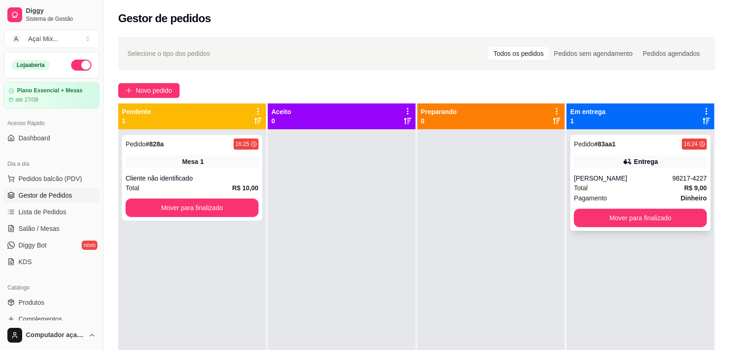
click at [627, 211] on div "Pedido # 83aa1 16:24 Entrega Maysa Rodrigues 98217-4227 Total R$ 9,00 Pagamento…" at bounding box center [640, 183] width 140 height 96
click at [629, 213] on button "Mover para finalizado" at bounding box center [640, 218] width 129 height 18
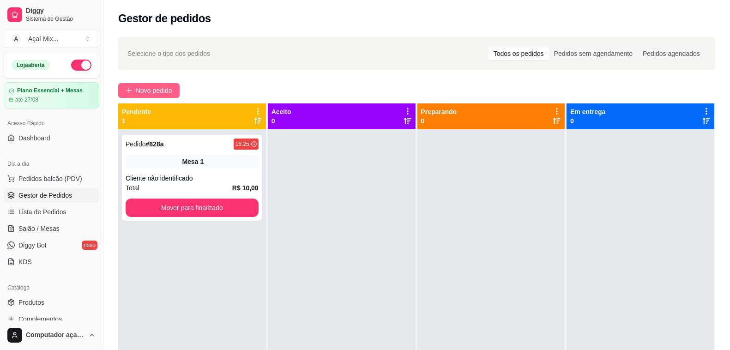
click at [144, 85] on button "Novo pedido" at bounding box center [148, 90] width 61 height 15
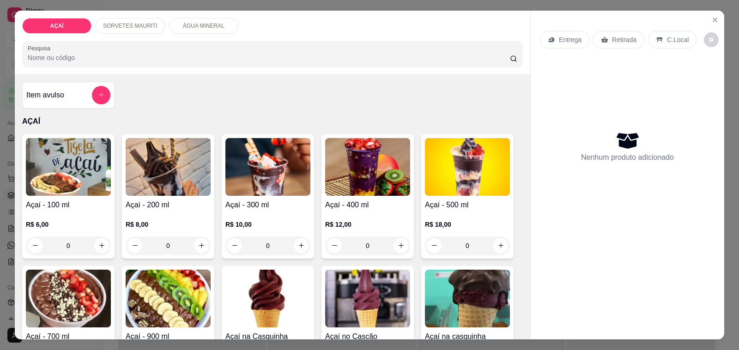
click at [185, 212] on div "R$ 8,00 0" at bounding box center [168, 233] width 85 height 44
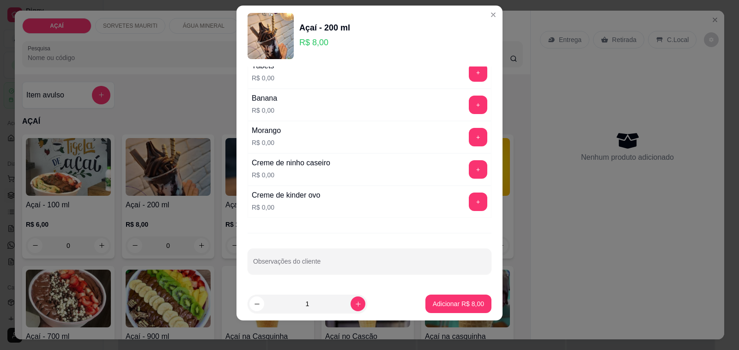
scroll to position [1216, 0]
click at [469, 177] on button "+" at bounding box center [478, 170] width 18 height 18
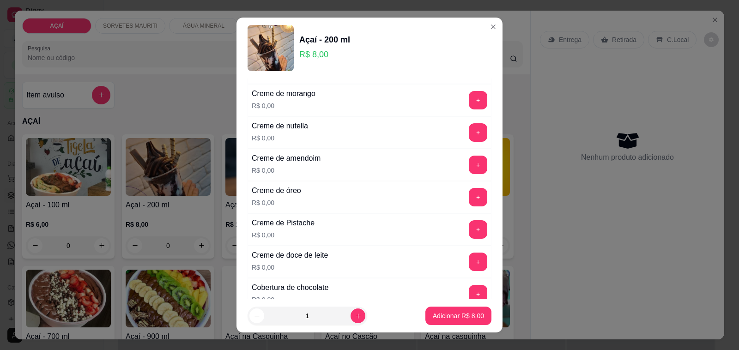
scroll to position [235, 0]
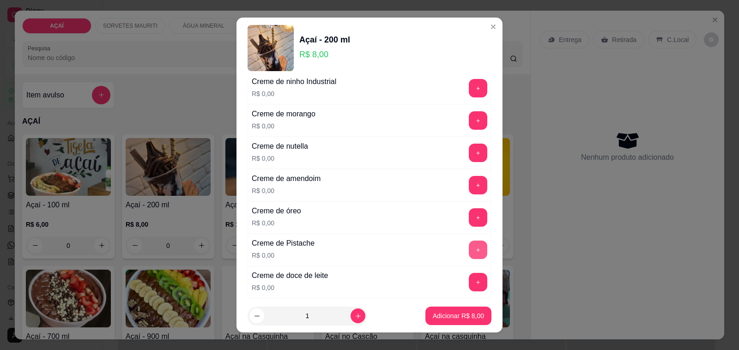
click at [465, 259] on div "+" at bounding box center [478, 250] width 26 height 18
click at [469, 252] on button "+" at bounding box center [478, 250] width 18 height 18
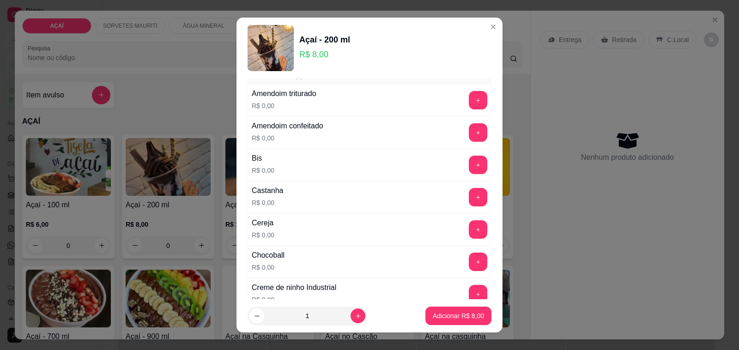
scroll to position [0, 0]
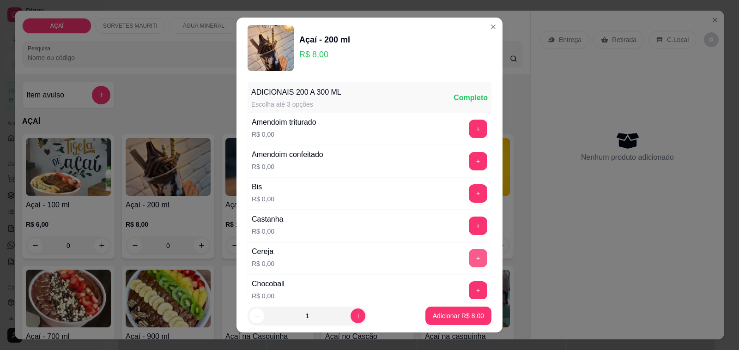
click at [469, 252] on button "+" at bounding box center [478, 258] width 18 height 18
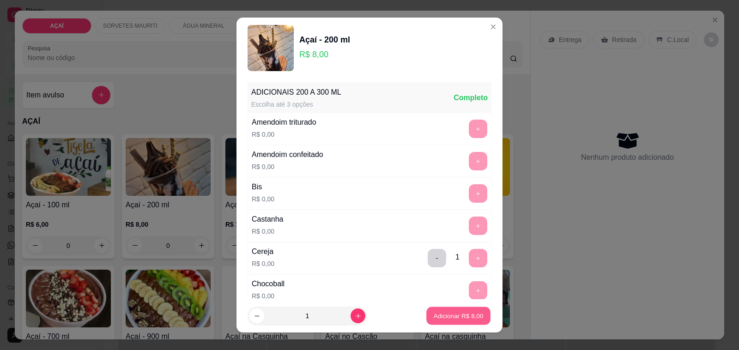
click at [448, 310] on button "Adicionar R$ 8,00" at bounding box center [458, 316] width 64 height 18
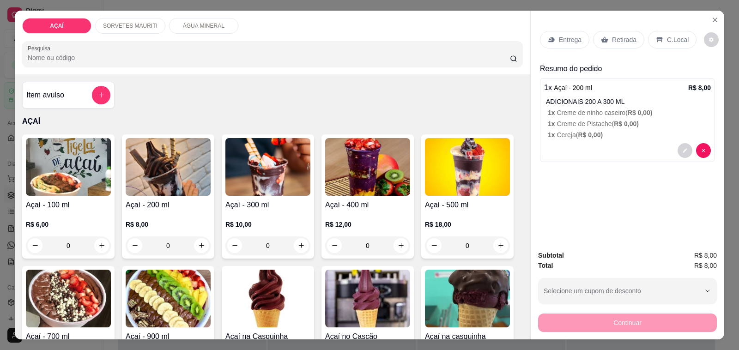
click at [154, 199] on h4 "Açaí - 200 ml" at bounding box center [168, 204] width 85 height 11
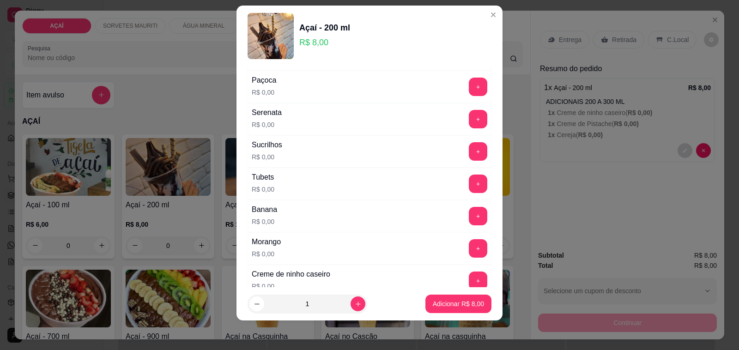
scroll to position [1154, 0]
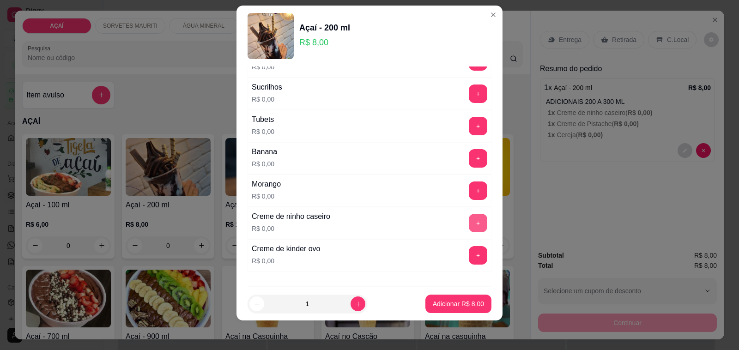
click at [469, 232] on button "+" at bounding box center [478, 223] width 18 height 18
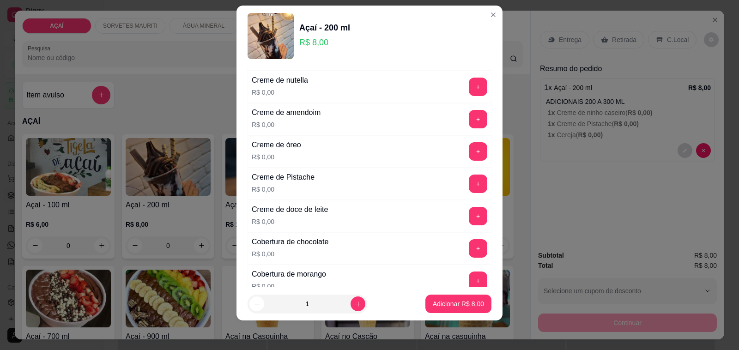
scroll to position [231, 0]
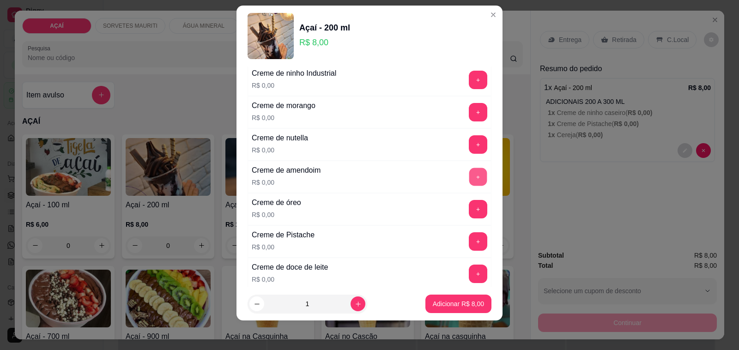
click at [469, 184] on button "+" at bounding box center [478, 177] width 18 height 18
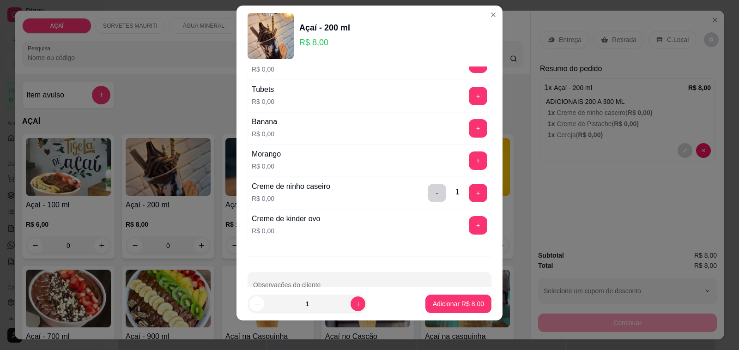
scroll to position [1212, 0]
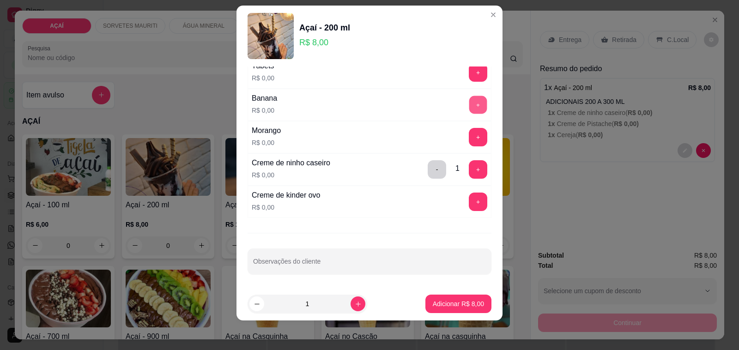
click at [465, 114] on div "+" at bounding box center [478, 105] width 26 height 18
click at [469, 105] on button "+" at bounding box center [478, 105] width 18 height 18
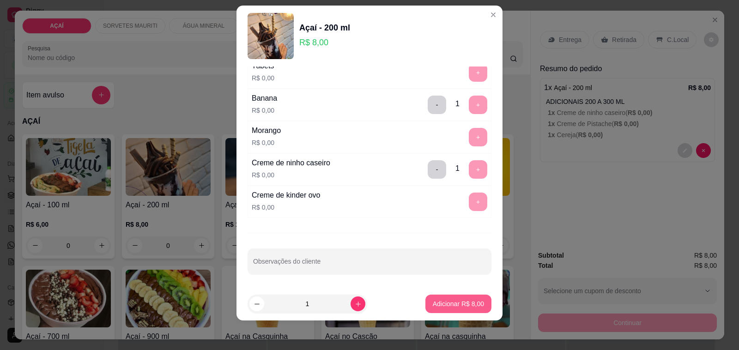
click at [444, 306] on p "Adicionar R$ 8,00" at bounding box center [458, 303] width 51 height 9
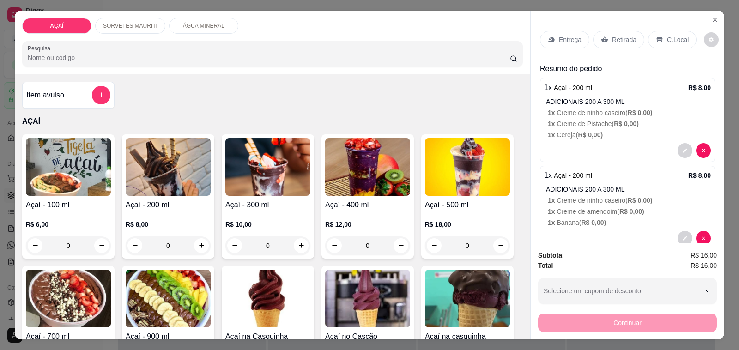
click at [566, 35] on p "Entrega" at bounding box center [570, 39] width 23 height 9
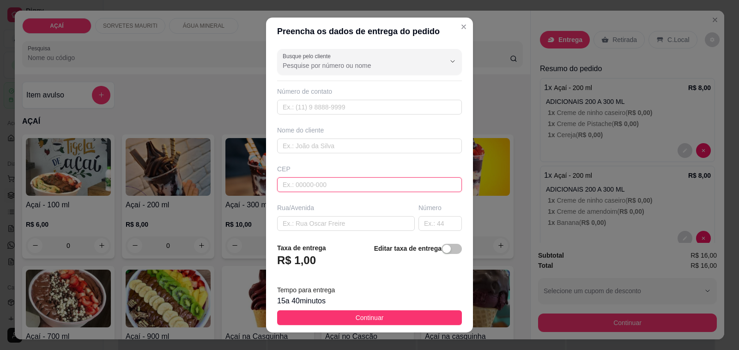
click at [296, 186] on input "text" at bounding box center [369, 184] width 185 height 15
type input "5752000000"
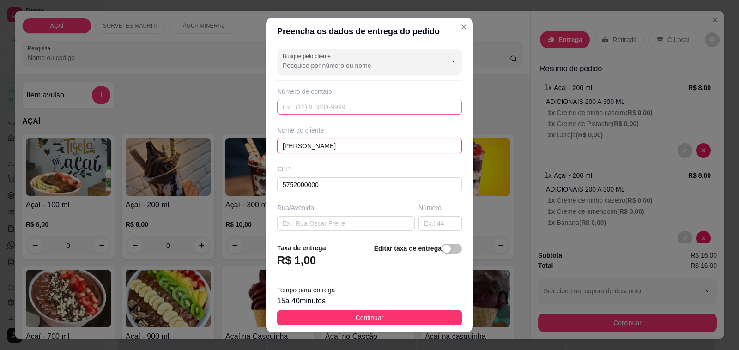
type input "Allan Pereira"
click at [336, 106] on input "text" at bounding box center [369, 107] width 185 height 15
type input "8760-2900"
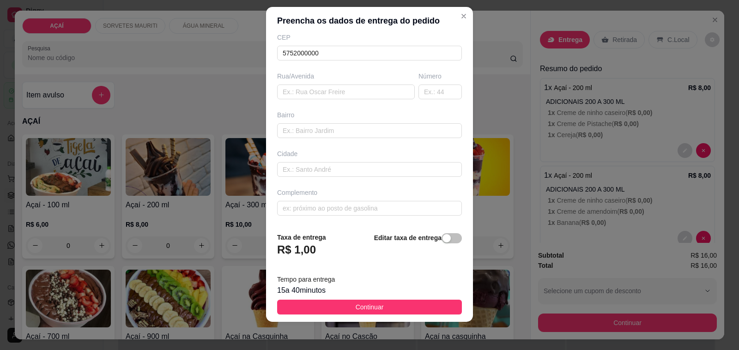
scroll to position [12, 0]
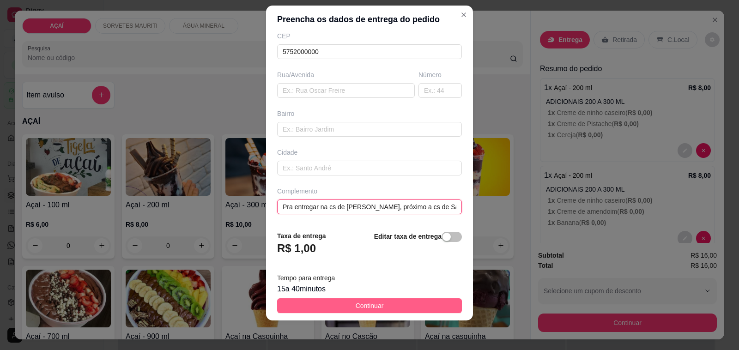
type input "Pra entregar na cs de Allan, próximo a cs de Saulo do caminhã"
click at [332, 299] on button "Continuar" at bounding box center [369, 305] width 185 height 15
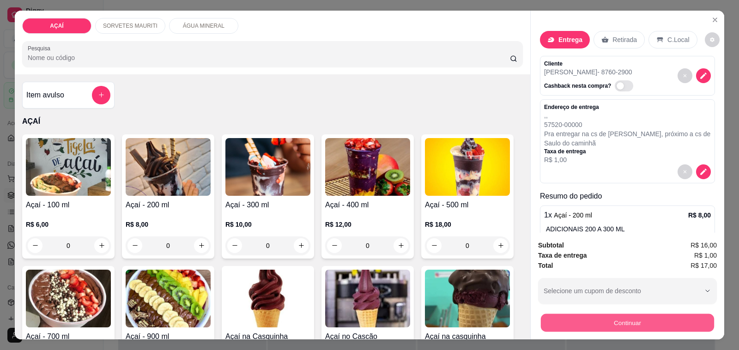
click at [608, 314] on button "Continuar" at bounding box center [627, 323] width 173 height 18
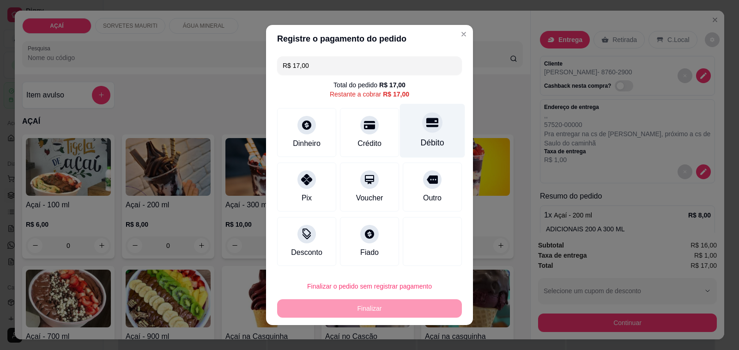
click at [421, 137] on div "Débito" at bounding box center [433, 143] width 24 height 12
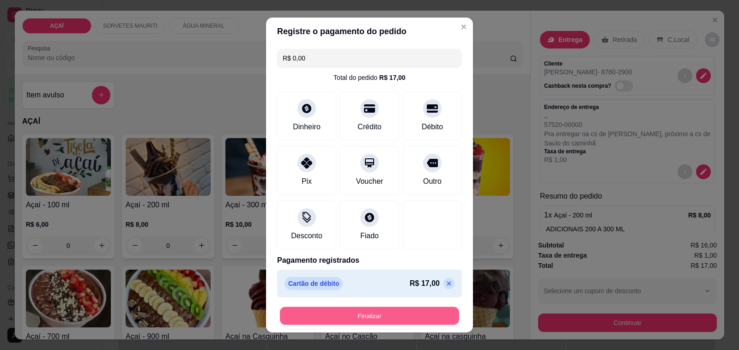
click at [395, 320] on button "Finalizar" at bounding box center [369, 316] width 179 height 18
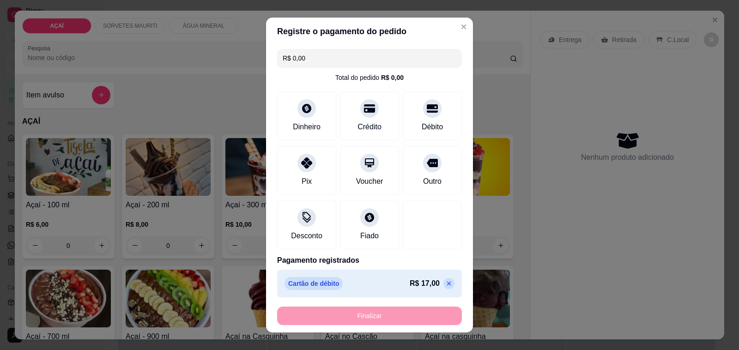
type input "-R$ 17,00"
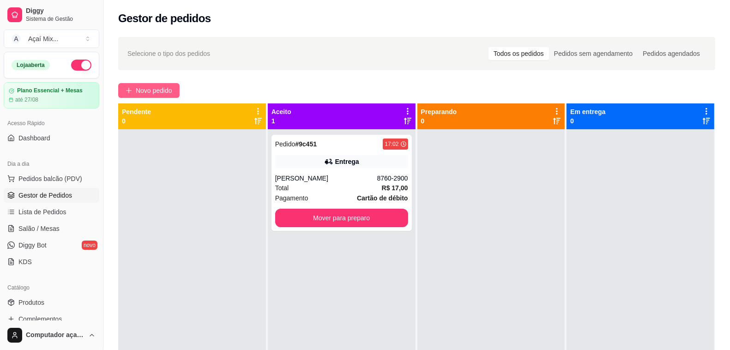
click at [167, 89] on span "Novo pedido" at bounding box center [154, 90] width 36 height 10
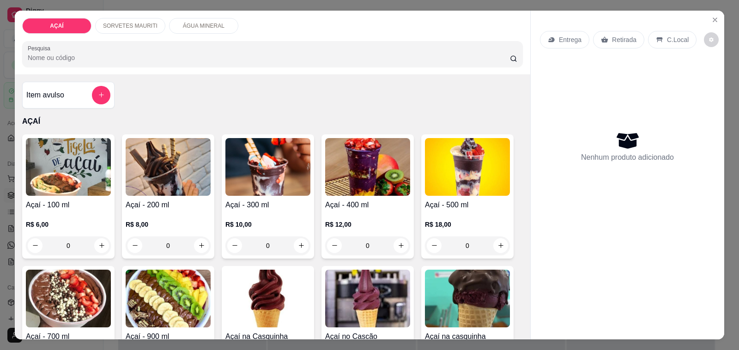
click at [201, 239] on div "0" at bounding box center [168, 245] width 85 height 18
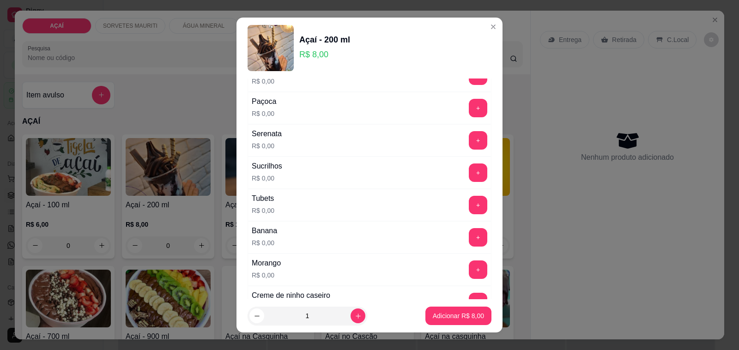
scroll to position [1097, 0]
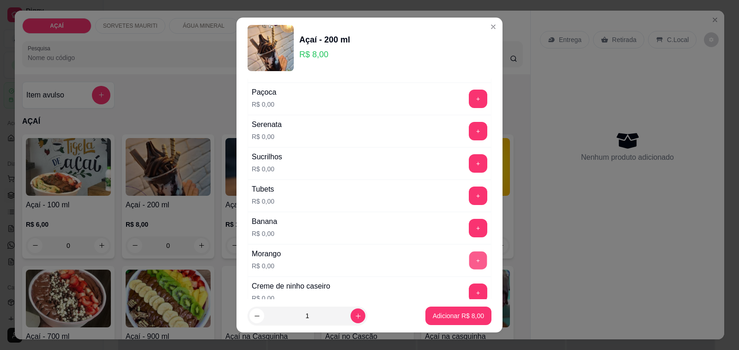
click at [469, 270] on button "+" at bounding box center [478, 261] width 18 height 18
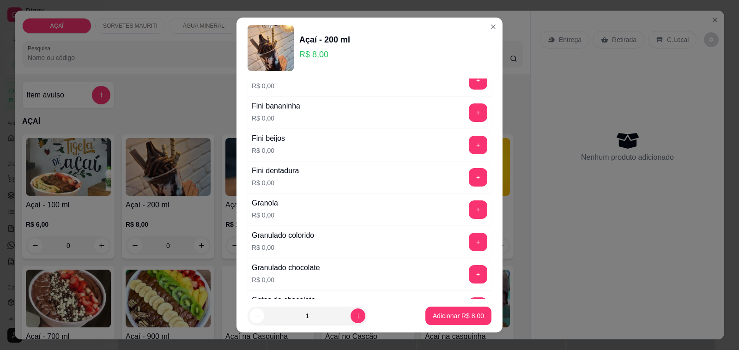
scroll to position [635, 0]
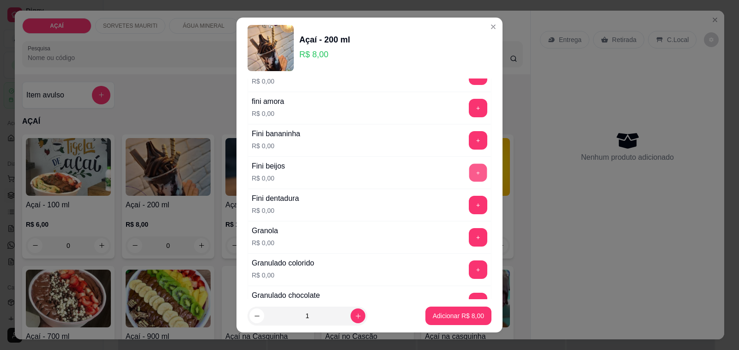
click at [469, 181] on button "+" at bounding box center [478, 173] width 18 height 18
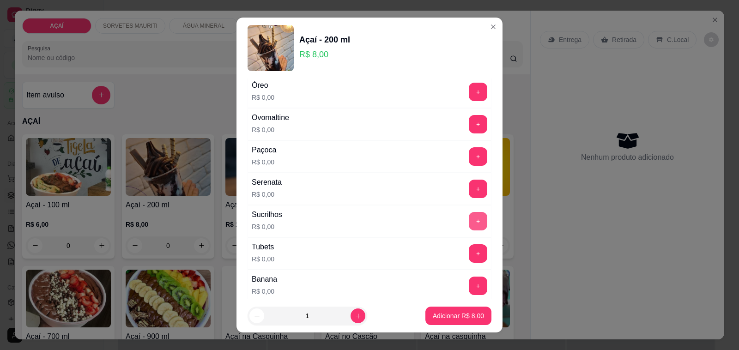
scroll to position [1097, 0]
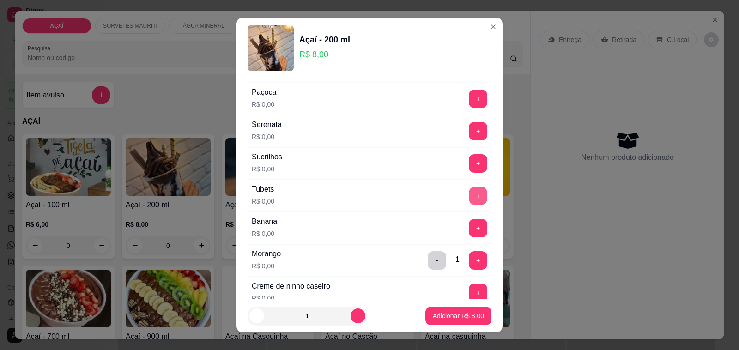
click at [469, 205] on button "+" at bounding box center [478, 196] width 18 height 18
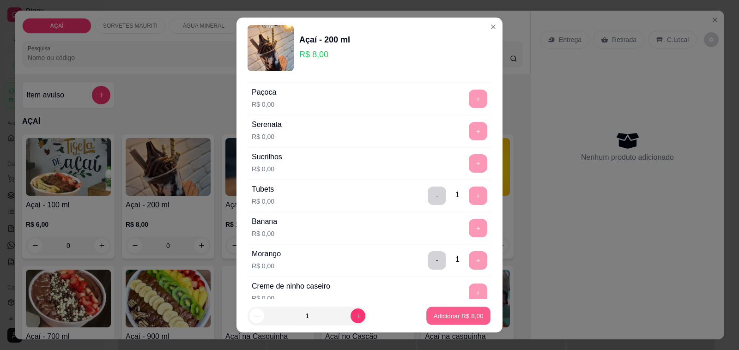
click at [463, 322] on button "Adicionar R$ 8,00" at bounding box center [458, 316] width 64 height 18
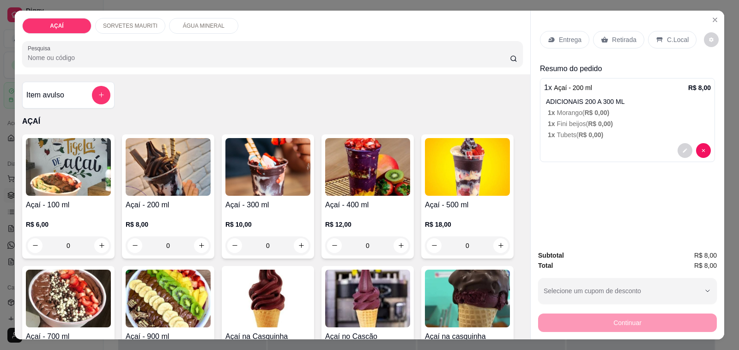
click at [202, 238] on div "0" at bounding box center [168, 245] width 85 height 18
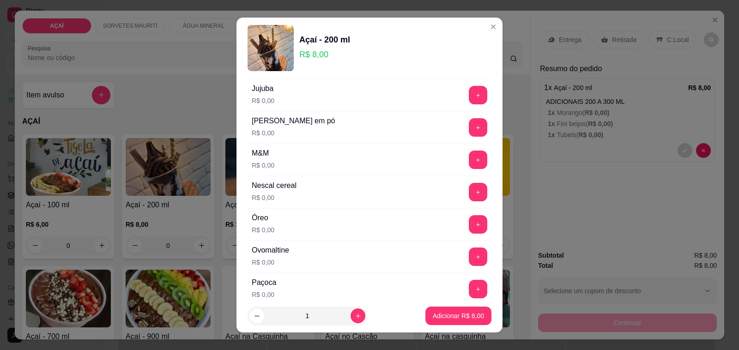
scroll to position [924, 0]
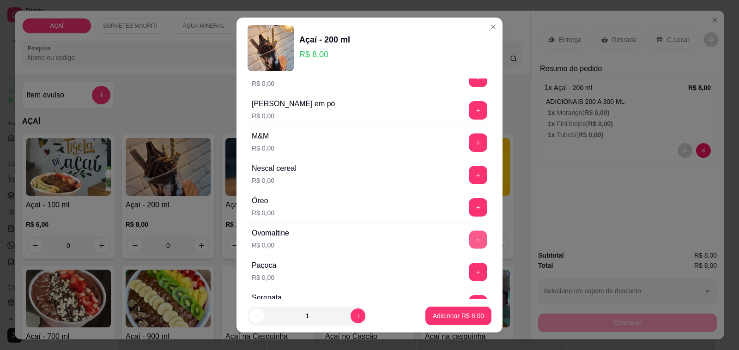
click at [469, 248] on button "+" at bounding box center [478, 240] width 18 height 18
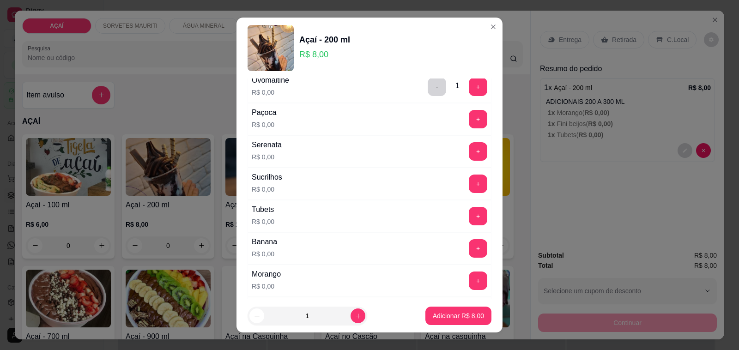
scroll to position [1097, 0]
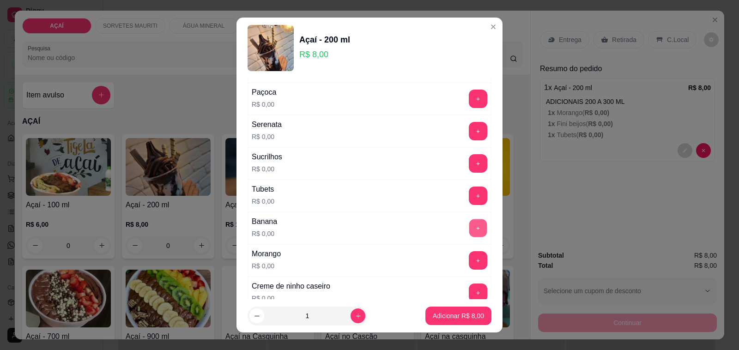
click at [469, 237] on button "+" at bounding box center [478, 228] width 18 height 18
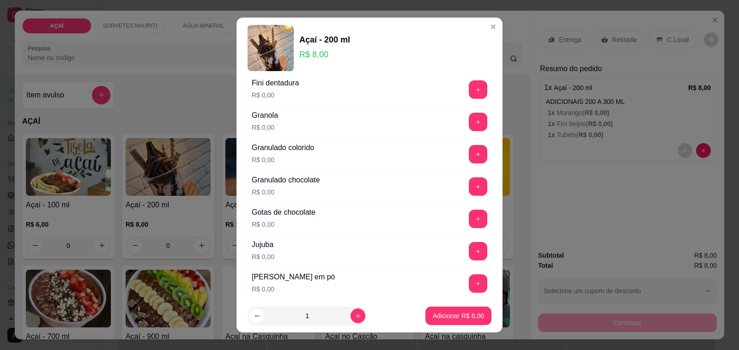
scroll to position [808, 0]
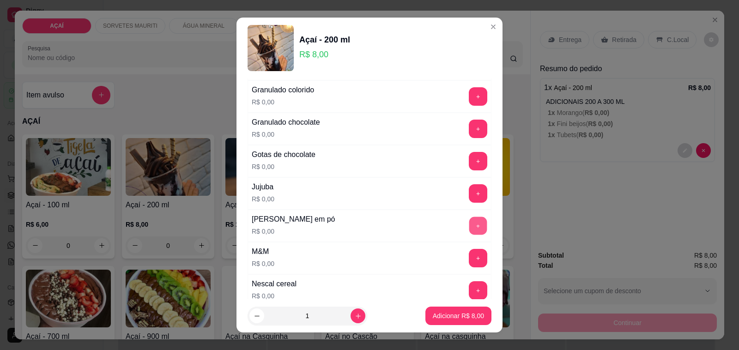
click at [469, 231] on button "+" at bounding box center [478, 226] width 18 height 18
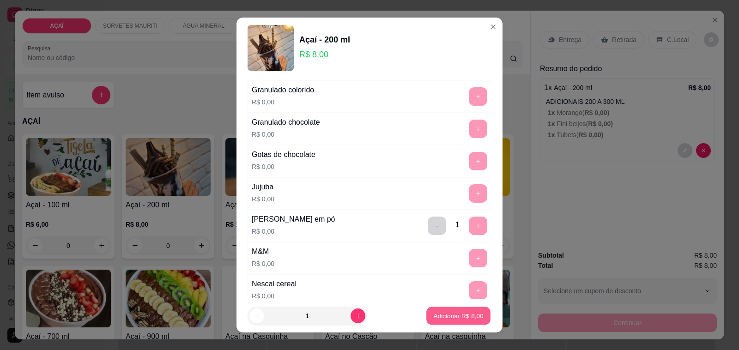
click at [452, 320] on p "Adicionar R$ 8,00" at bounding box center [458, 315] width 50 height 9
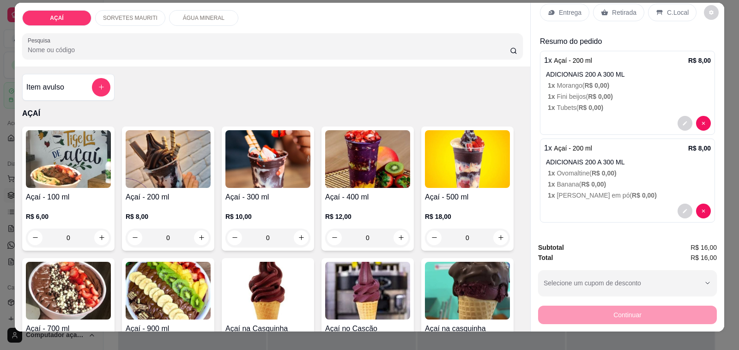
scroll to position [0, 0]
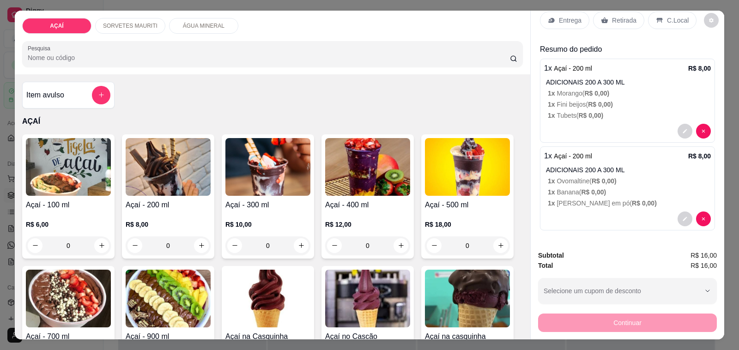
click at [643, 315] on div "Continuar" at bounding box center [627, 321] width 179 height 21
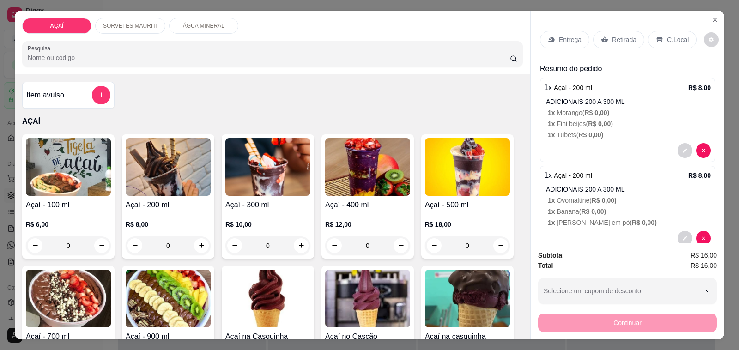
click at [659, 41] on div "C.Local" at bounding box center [672, 40] width 48 height 18
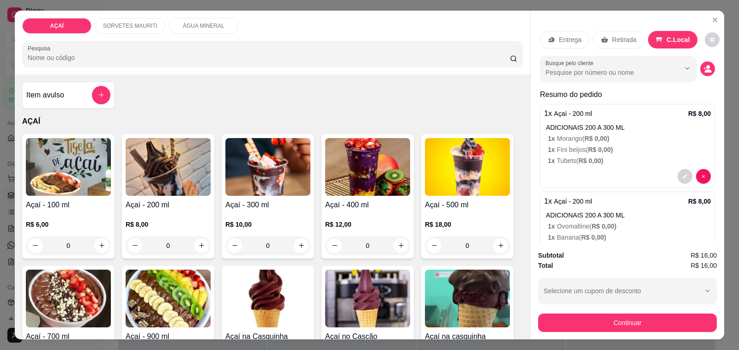
click at [662, 331] on div "Subtotal R$ 16,00 Total R$ 16,00 Selecione um cupom de desconto Selecione um cu…" at bounding box center [627, 291] width 193 height 97
click at [663, 331] on div "Subtotal R$ 16,00 Total R$ 16,00 Selecione um cupom de desconto Selecione um cu…" at bounding box center [627, 291] width 193 height 97
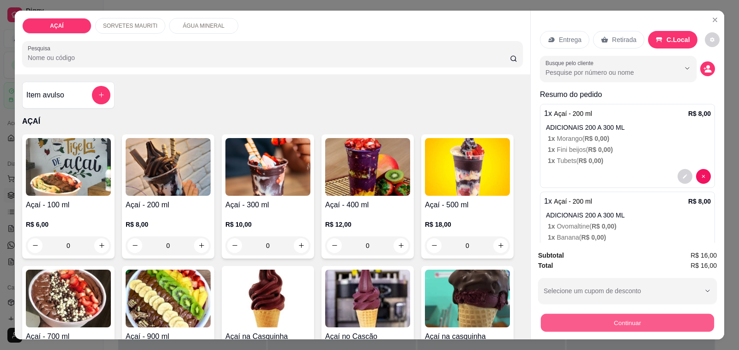
click at [668, 314] on button "Continuar" at bounding box center [627, 323] width 173 height 18
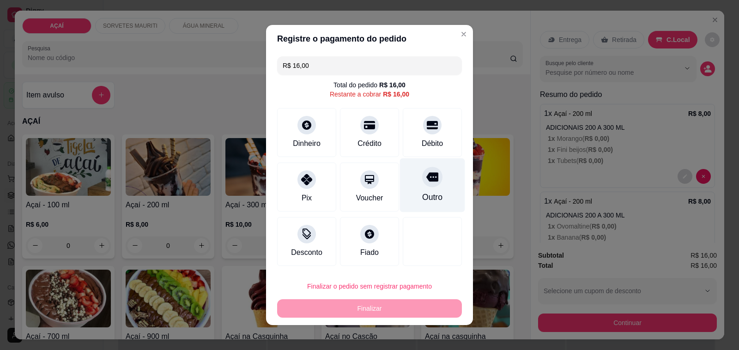
click at [442, 198] on div "Outro" at bounding box center [432, 185] width 65 height 54
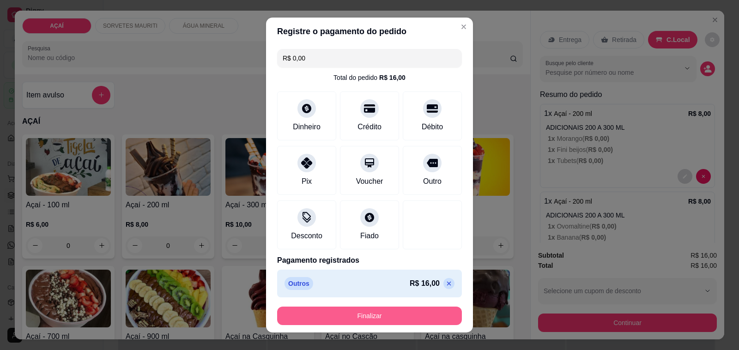
click at [416, 312] on button "Finalizar" at bounding box center [369, 316] width 185 height 18
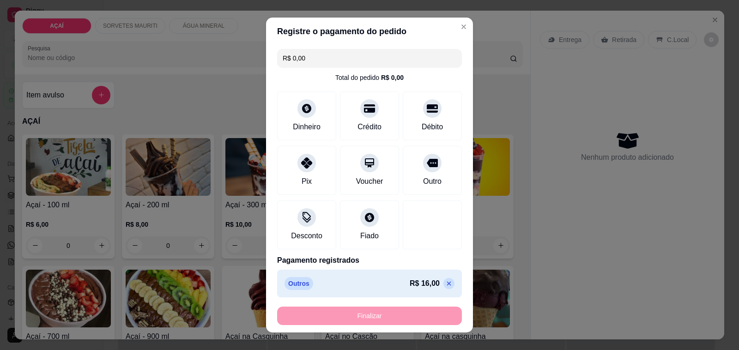
type input "-R$ 16,00"
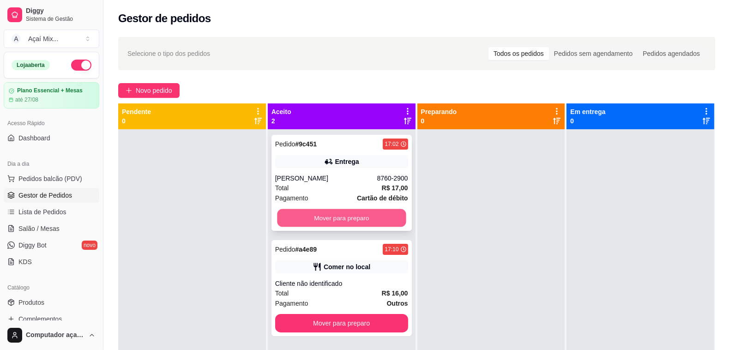
click at [367, 223] on button "Mover para preparo" at bounding box center [341, 218] width 129 height 18
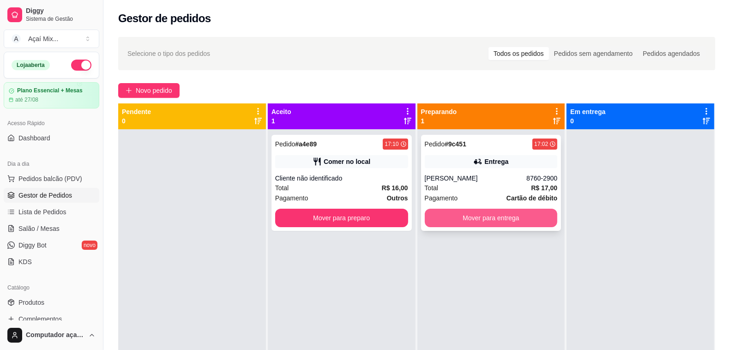
click at [465, 215] on button "Mover para entrega" at bounding box center [491, 218] width 133 height 18
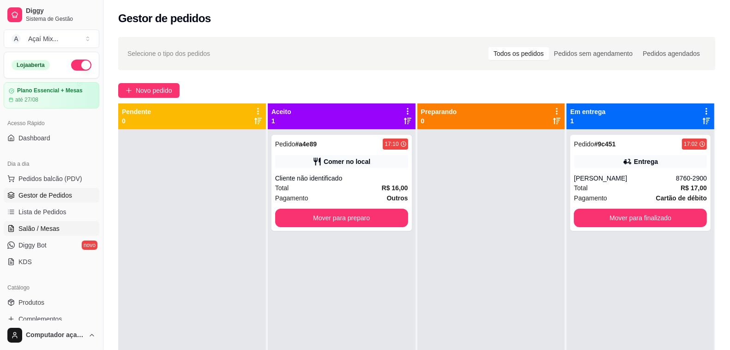
click at [28, 234] on link "Salão / Mesas" at bounding box center [52, 228] width 96 height 15
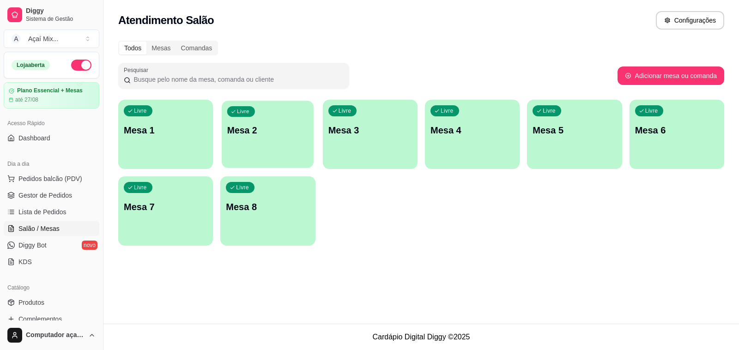
click at [260, 150] on div "Livre Mesa 2" at bounding box center [268, 129] width 92 height 56
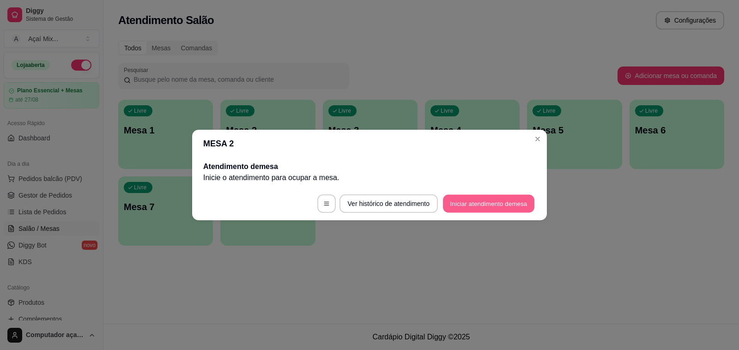
click at [477, 208] on button "Iniciar atendimento de mesa" at bounding box center [488, 204] width 91 height 18
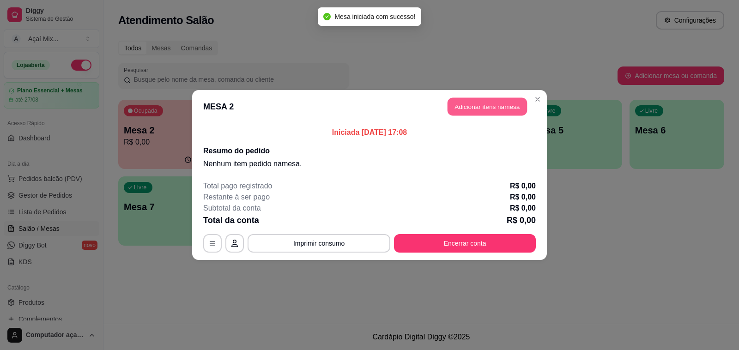
click at [473, 100] on button "Adicionar itens na mesa" at bounding box center [486, 107] width 79 height 18
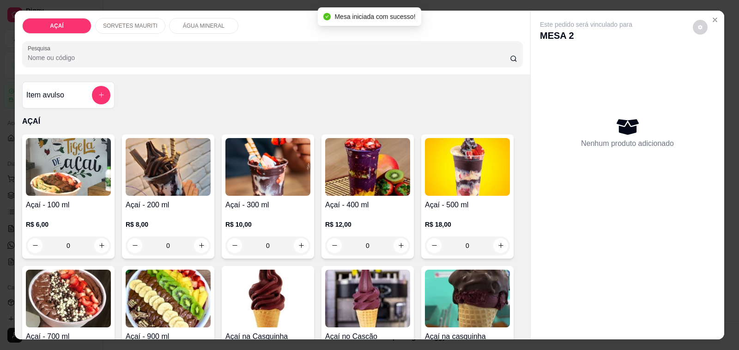
click at [231, 212] on div "R$ 10,00 0" at bounding box center [267, 233] width 85 height 44
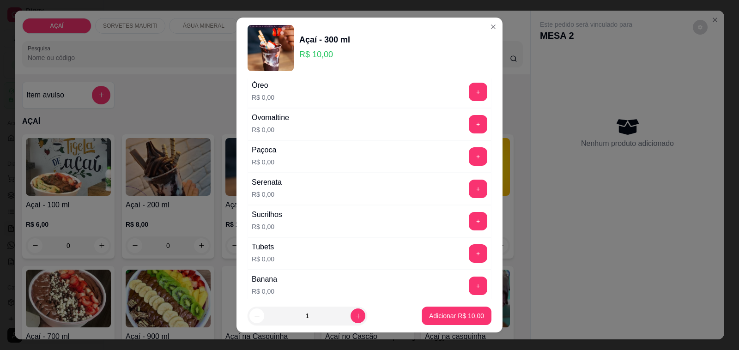
scroll to position [1216, 0]
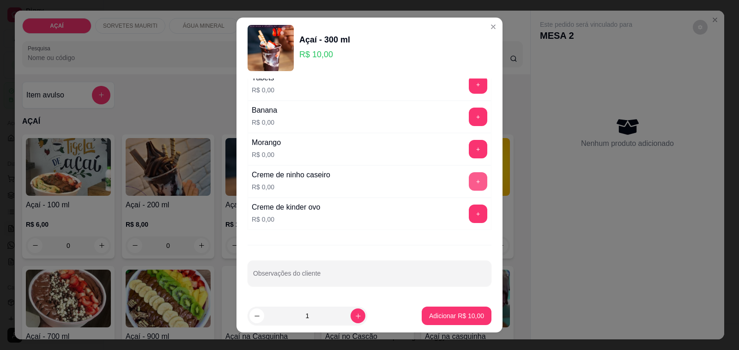
click at [469, 180] on button "+" at bounding box center [478, 181] width 18 height 18
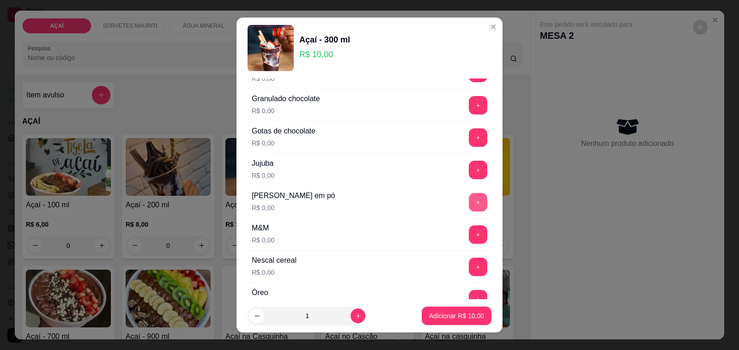
scroll to position [812, 0]
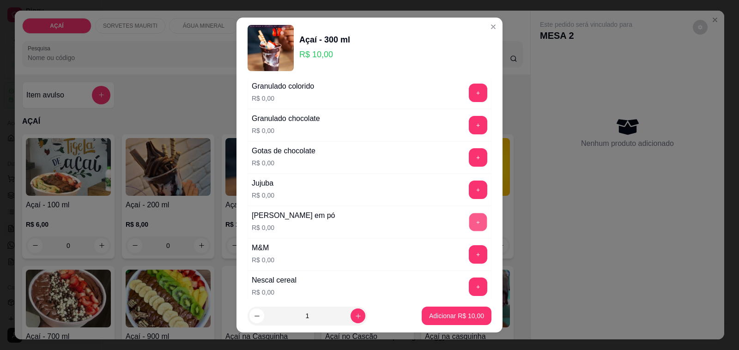
click at [469, 231] on button "+" at bounding box center [478, 222] width 18 height 18
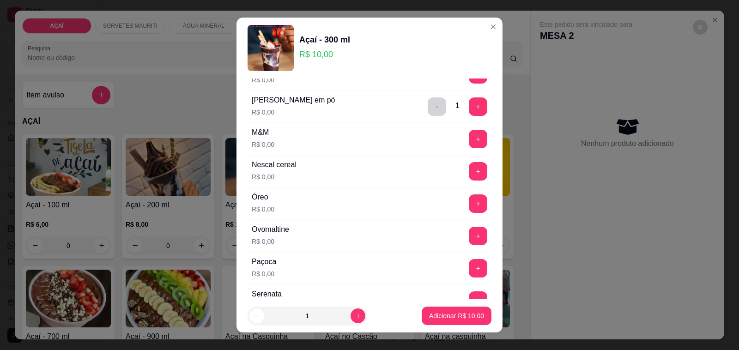
scroll to position [1043, 0]
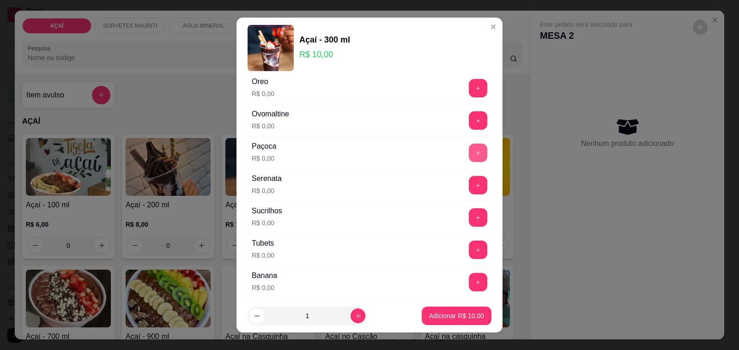
click at [469, 159] on button "+" at bounding box center [478, 153] width 18 height 18
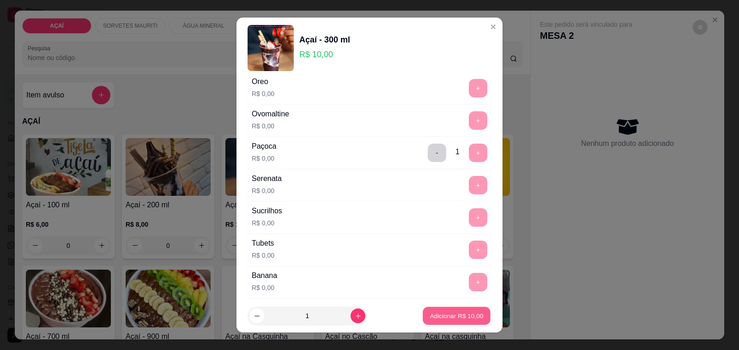
click at [440, 316] on p "Adicionar R$ 10,00" at bounding box center [457, 315] width 54 height 9
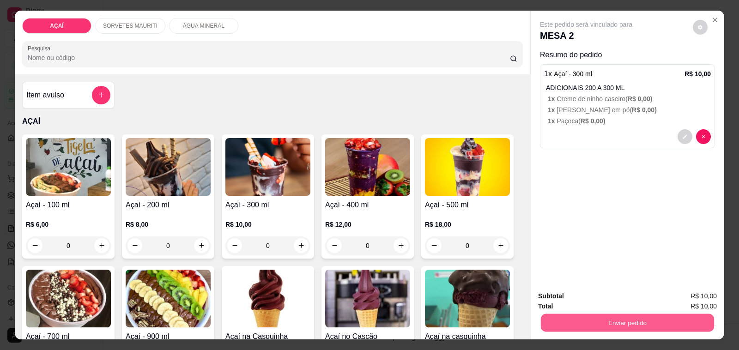
click at [546, 322] on button "Enviar pedido" at bounding box center [627, 323] width 173 height 18
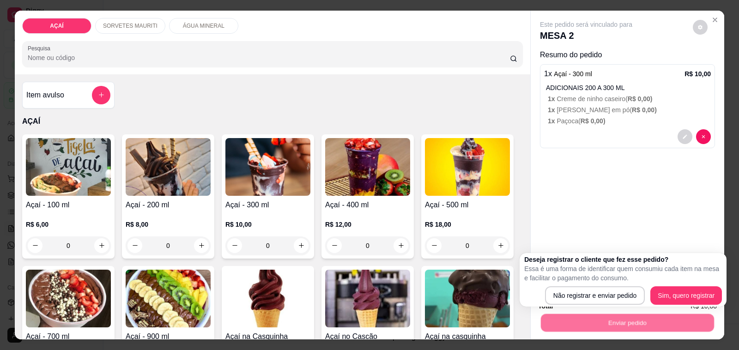
drag, startPoint x: 561, startPoint y: 283, endPoint x: 562, endPoint y: 288, distance: 4.7
click at [562, 284] on div "Deseja registrar o cliente que fez esse pedido? Essa é uma forma de identificar…" at bounding box center [623, 280] width 198 height 50
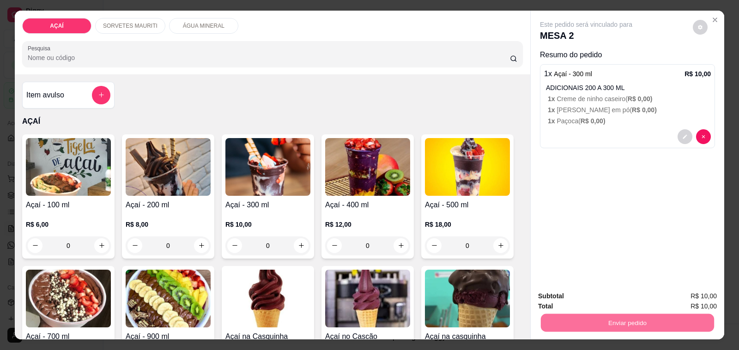
click at [566, 303] on button "Não registrar e enviar pedido" at bounding box center [596, 296] width 96 height 18
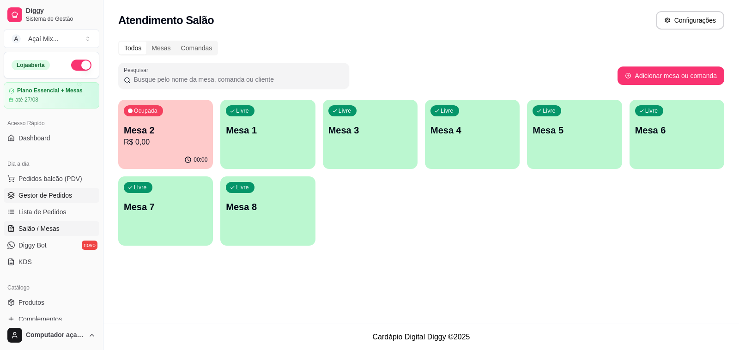
click at [81, 197] on link "Gestor de Pedidos" at bounding box center [52, 195] width 96 height 15
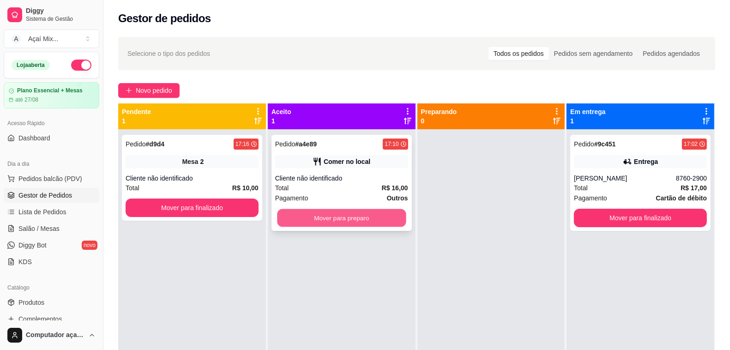
click at [375, 222] on button "Mover para preparo" at bounding box center [341, 218] width 129 height 18
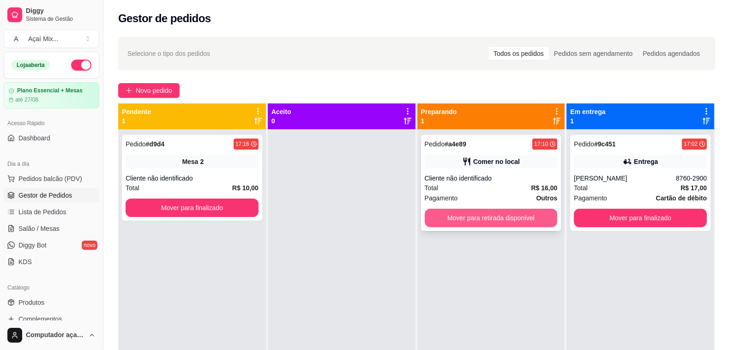
click at [491, 218] on button "Mover para retirada disponível" at bounding box center [491, 218] width 133 height 18
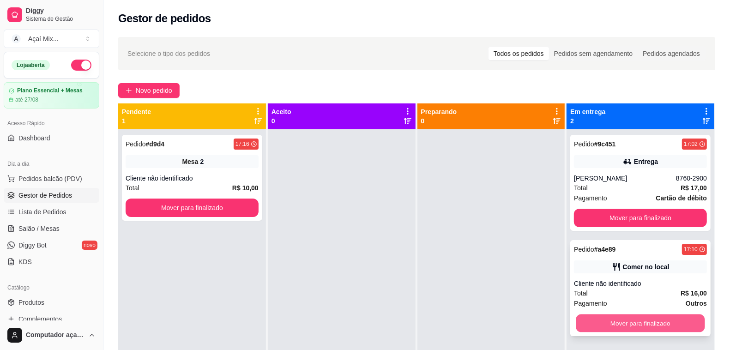
click at [641, 320] on button "Mover para finalizado" at bounding box center [640, 323] width 129 height 18
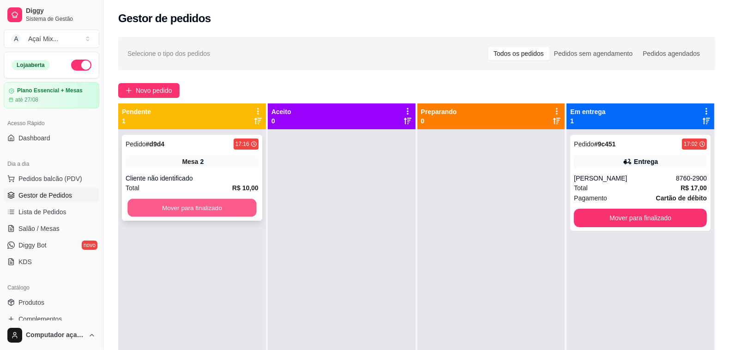
click at [197, 207] on button "Mover para finalizado" at bounding box center [191, 208] width 129 height 18
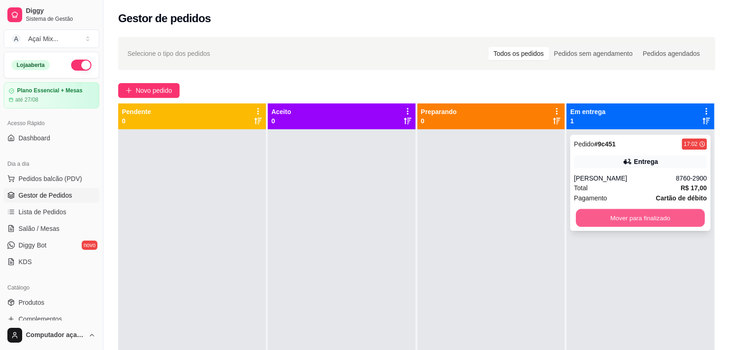
click at [618, 211] on button "Mover para finalizado" at bounding box center [640, 218] width 129 height 18
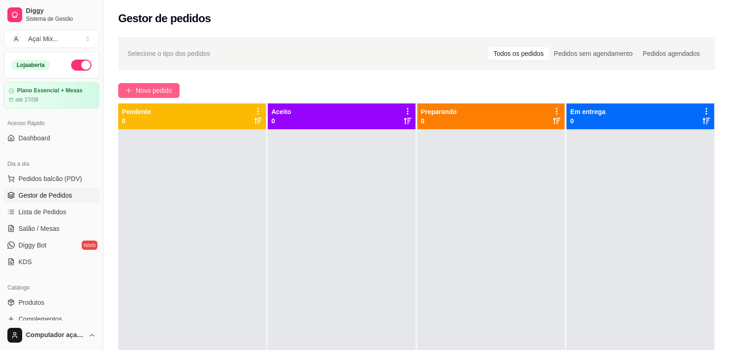
click at [127, 95] on button "Novo pedido" at bounding box center [148, 90] width 61 height 15
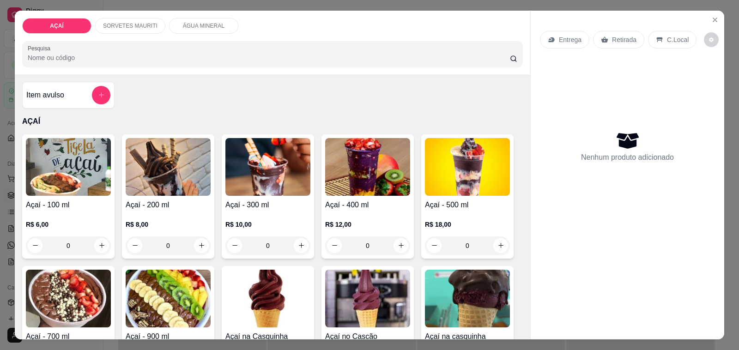
click at [204, 241] on div "0" at bounding box center [168, 245] width 85 height 18
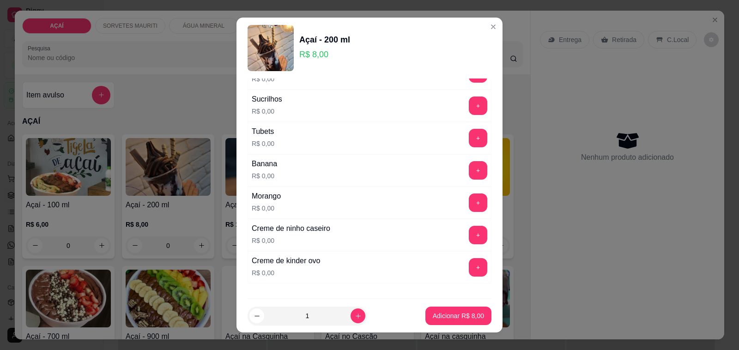
scroll to position [1212, 0]
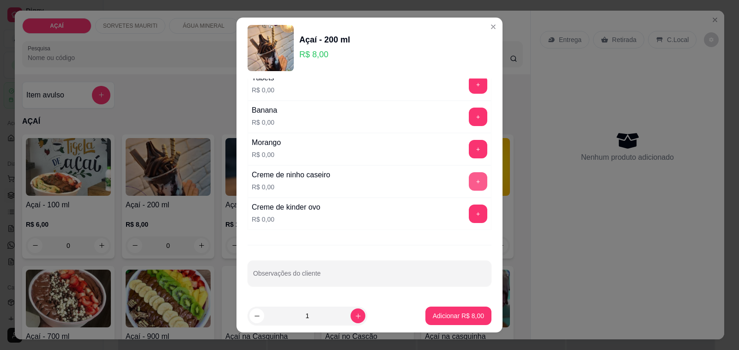
click at [465, 176] on div "+" at bounding box center [478, 181] width 26 height 18
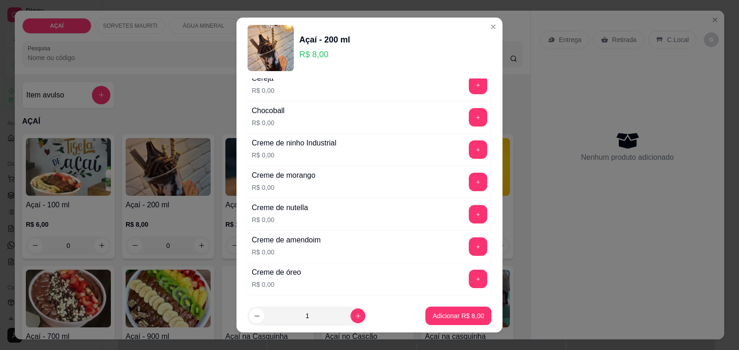
scroll to position [115, 0]
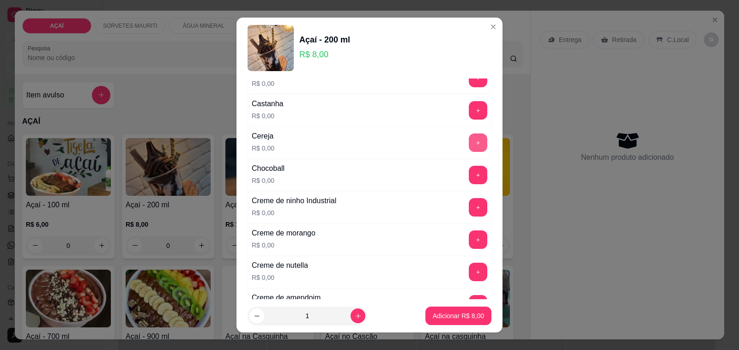
click at [469, 137] on button "+" at bounding box center [478, 142] width 18 height 18
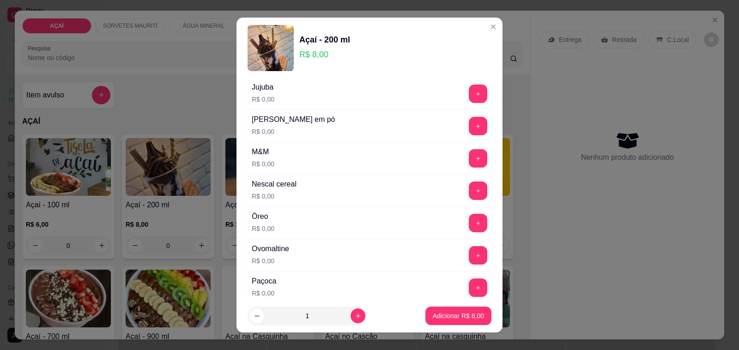
scroll to position [924, 0]
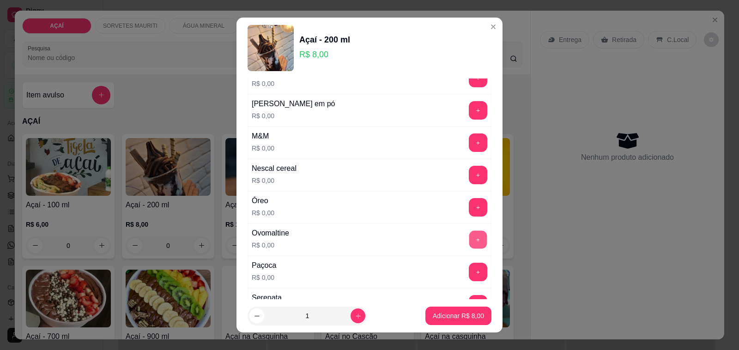
click at [469, 249] on button "+" at bounding box center [478, 240] width 18 height 18
click at [462, 309] on button "Adicionar R$ 8,00" at bounding box center [458, 316] width 64 height 18
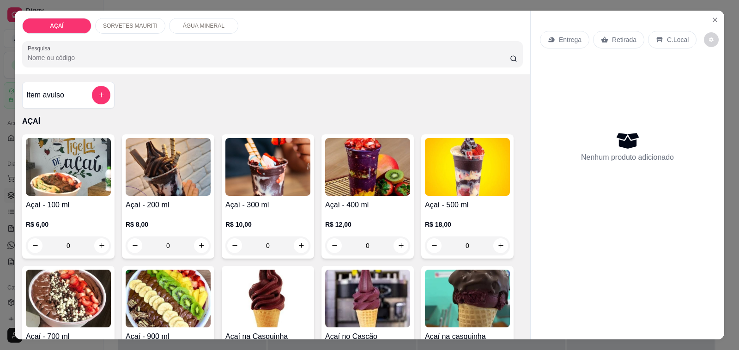
click at [185, 170] on img at bounding box center [168, 167] width 85 height 58
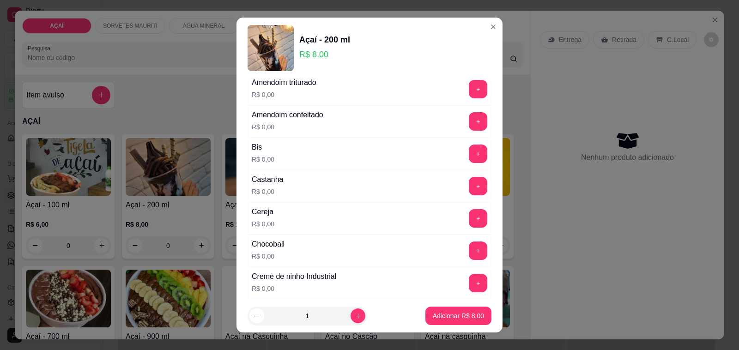
scroll to position [58, 0]
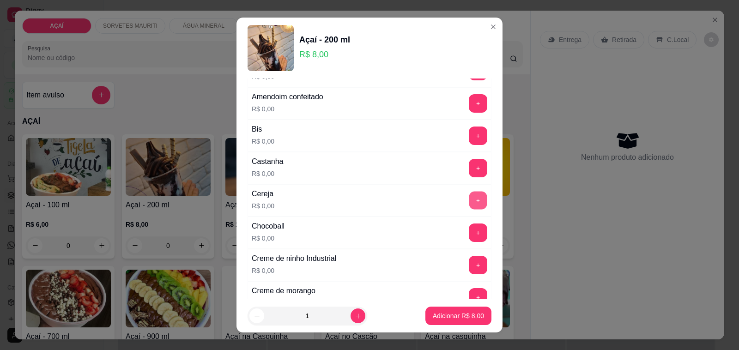
click at [469, 201] on button "+" at bounding box center [478, 201] width 18 height 18
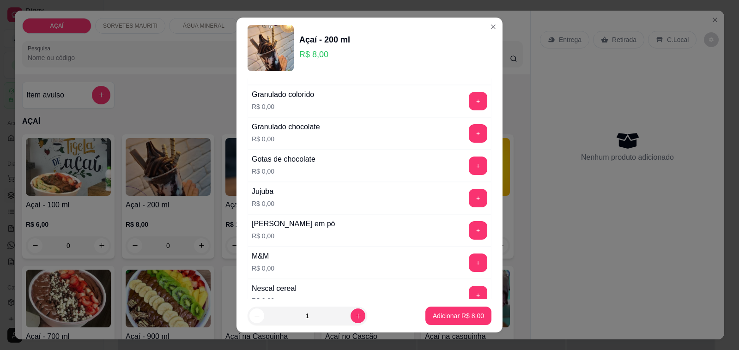
scroll to position [808, 0]
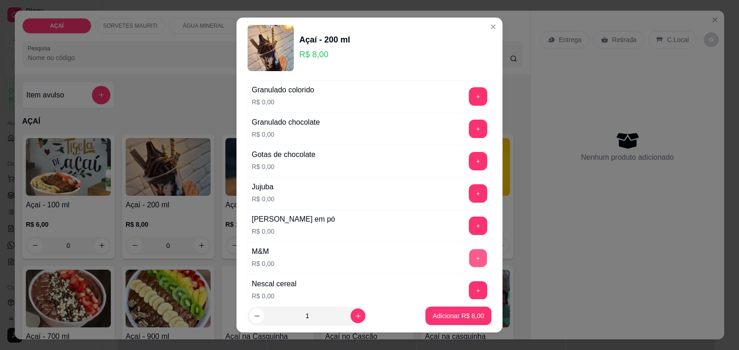
click at [469, 259] on button "+" at bounding box center [478, 258] width 18 height 18
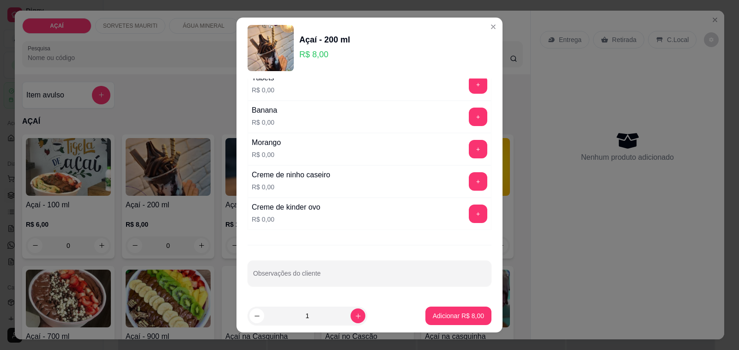
scroll to position [1216, 0]
click at [469, 181] on button "+" at bounding box center [478, 181] width 18 height 18
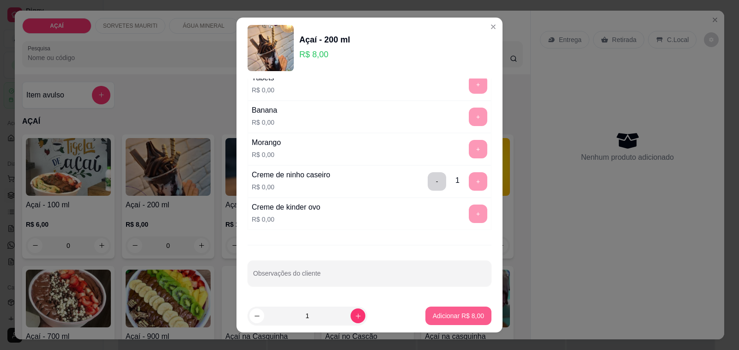
click at [447, 324] on button "Adicionar R$ 8,00" at bounding box center [458, 316] width 66 height 18
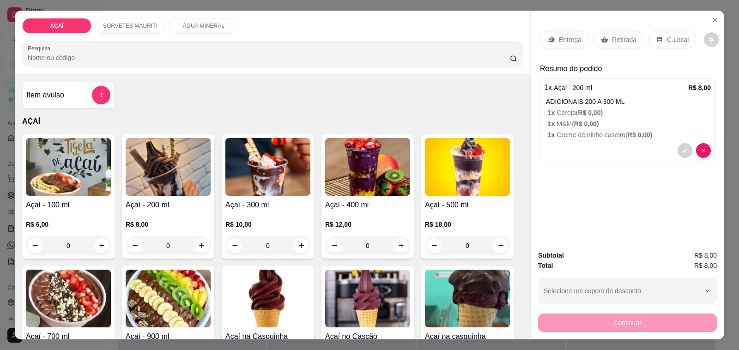
click at [192, 165] on img at bounding box center [168, 167] width 85 height 58
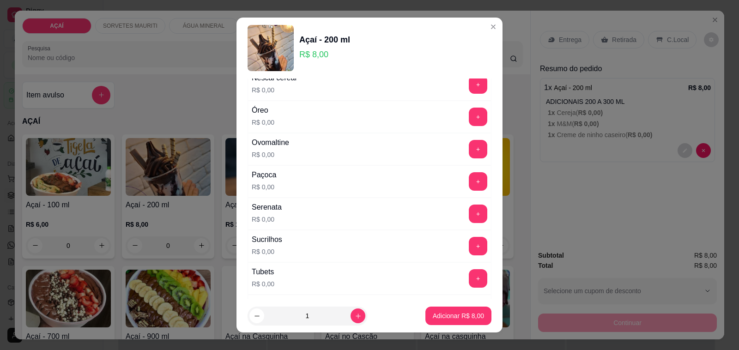
scroll to position [1039, 0]
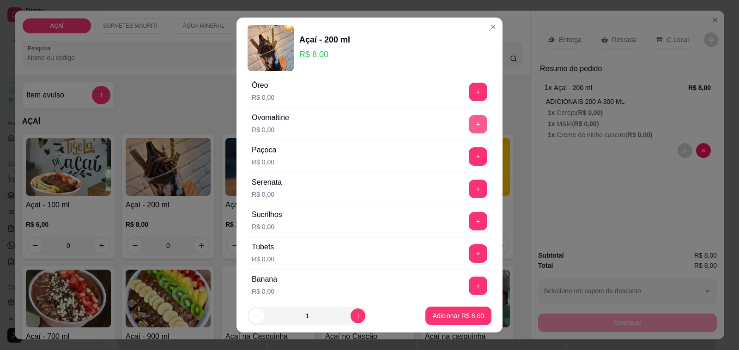
click at [469, 128] on button "+" at bounding box center [478, 124] width 18 height 18
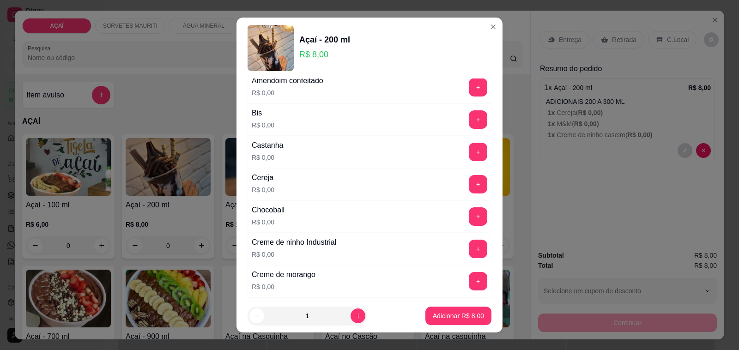
scroll to position [58, 0]
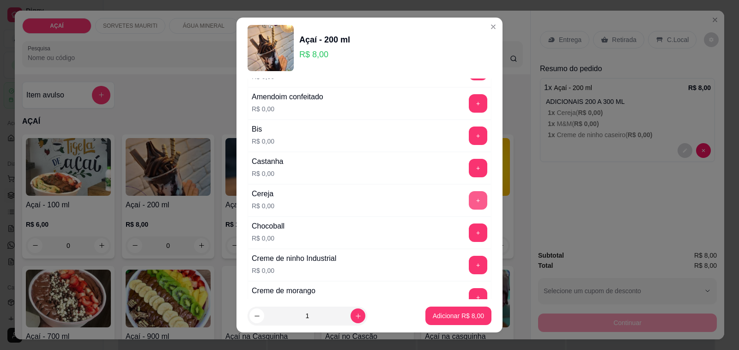
click at [469, 204] on button "+" at bounding box center [478, 200] width 18 height 18
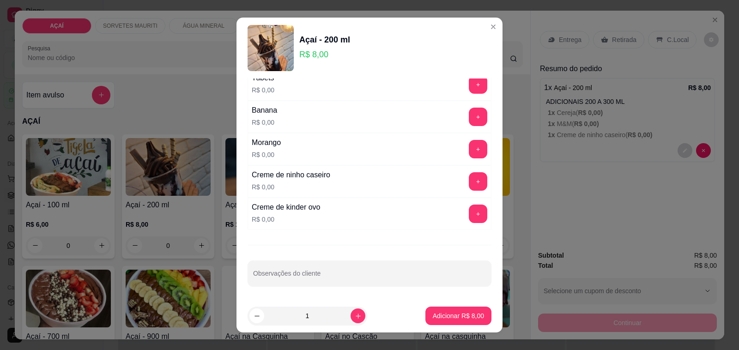
scroll to position [1216, 0]
click at [469, 181] on button "+" at bounding box center [478, 181] width 18 height 18
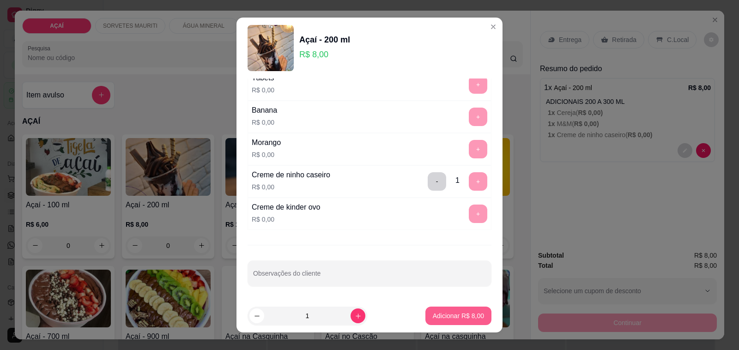
click at [438, 315] on p "Adicionar R$ 8,00" at bounding box center [458, 315] width 51 height 9
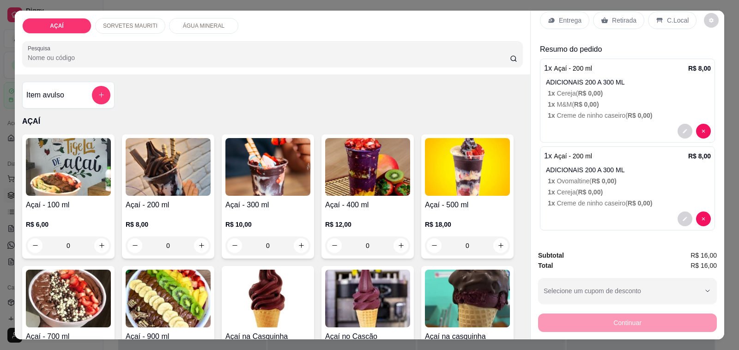
scroll to position [0, 0]
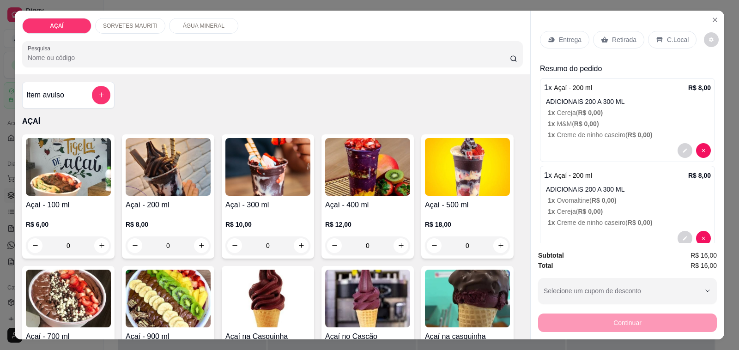
click at [616, 40] on div "Retirada" at bounding box center [618, 40] width 51 height 18
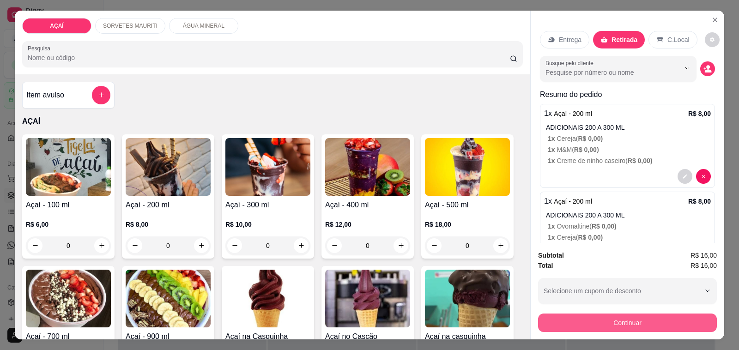
click at [629, 317] on button "Continuar" at bounding box center [627, 323] width 179 height 18
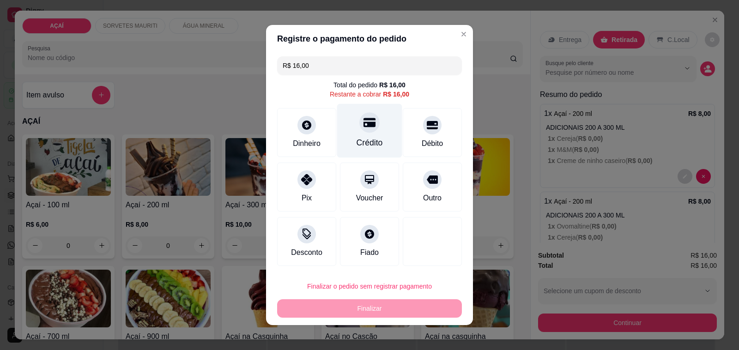
click at [357, 137] on div "Crédito" at bounding box center [370, 143] width 26 height 12
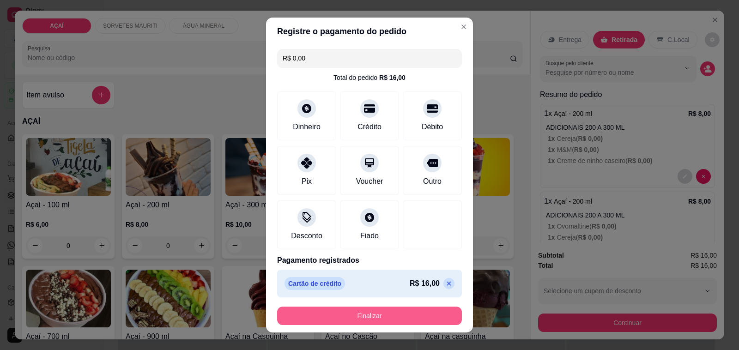
click at [356, 310] on button "Finalizar" at bounding box center [369, 316] width 185 height 18
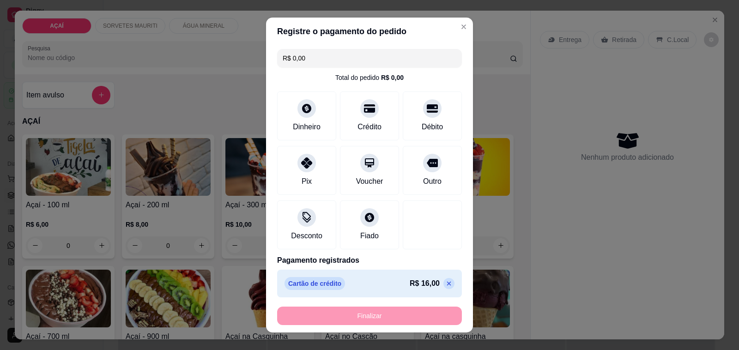
type input "-R$ 16,00"
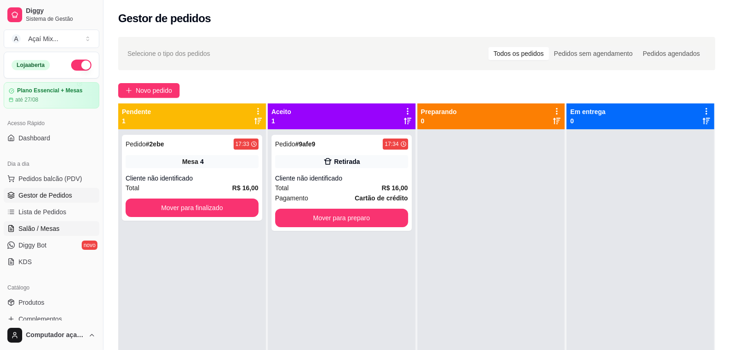
click at [48, 234] on link "Salão / Mesas" at bounding box center [52, 228] width 96 height 15
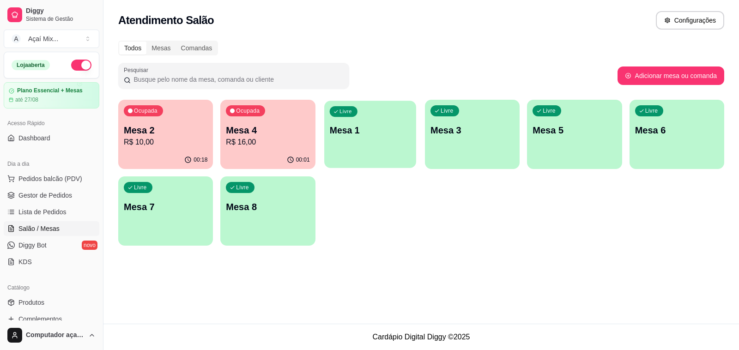
click at [373, 141] on div "Livre Mesa 1" at bounding box center [370, 129] width 92 height 56
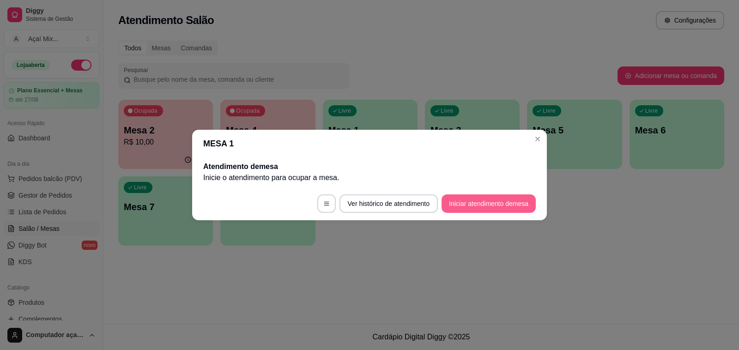
click at [456, 204] on button "Iniciar atendimento de mesa" at bounding box center [488, 203] width 94 height 18
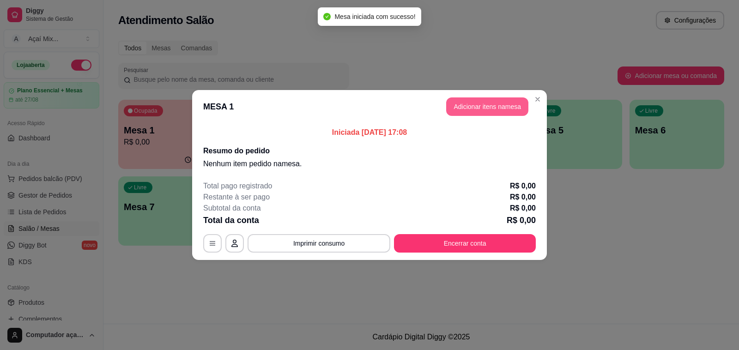
click at [479, 111] on button "Adicionar itens na mesa" at bounding box center [487, 106] width 82 height 18
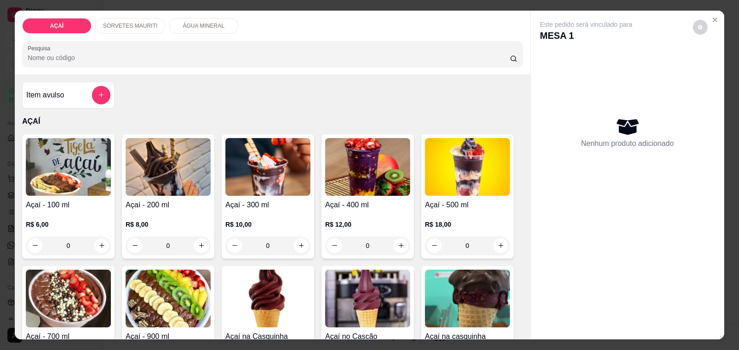
click at [193, 163] on img at bounding box center [168, 167] width 85 height 58
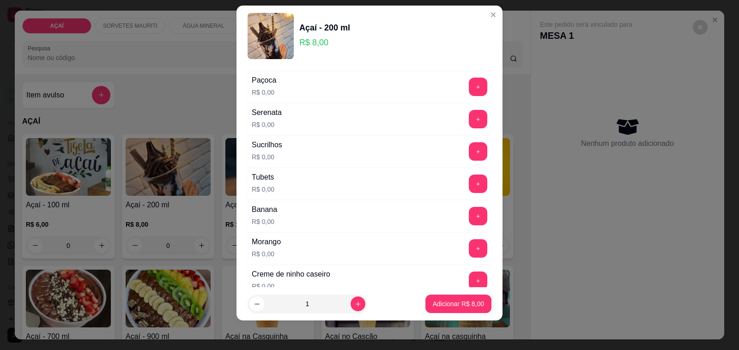
scroll to position [1216, 0]
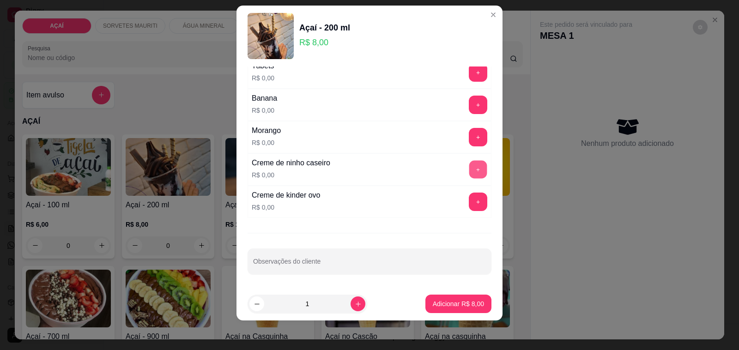
click at [469, 169] on button "+" at bounding box center [478, 170] width 18 height 18
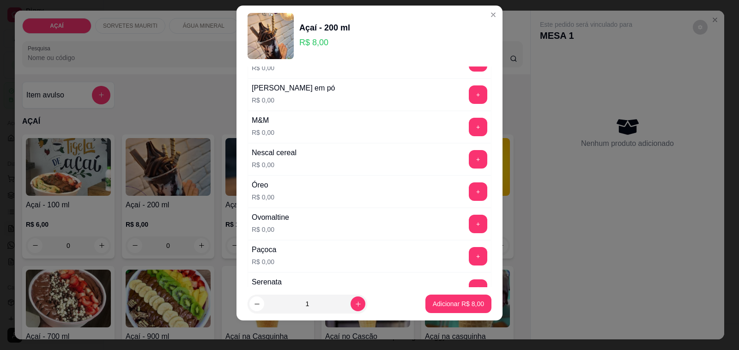
scroll to position [870, 0]
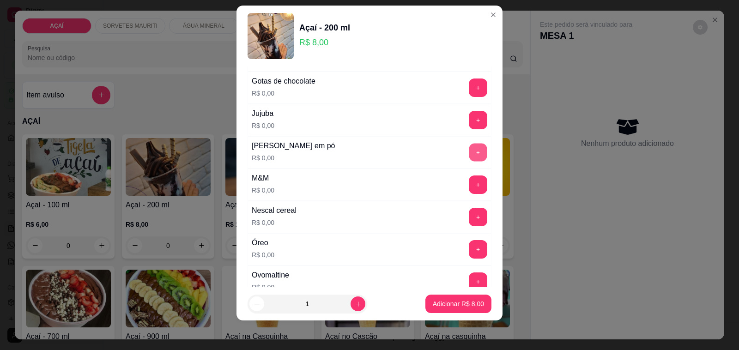
click at [469, 160] on button "+" at bounding box center [478, 153] width 18 height 18
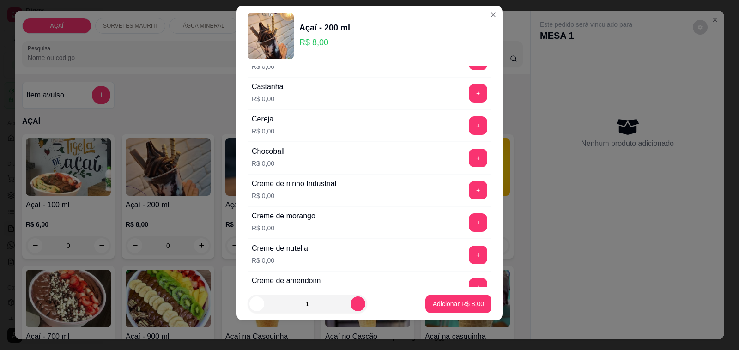
scroll to position [119, 0]
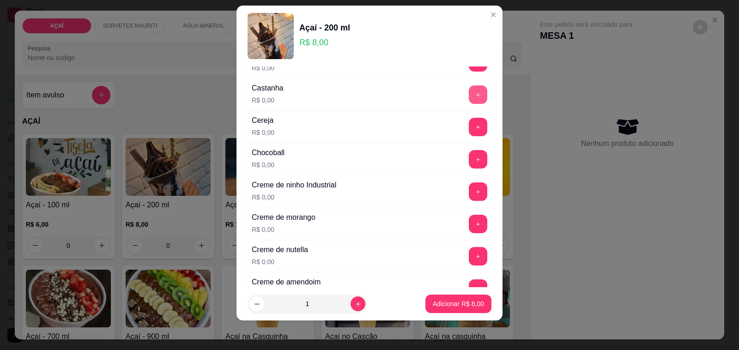
click at [469, 89] on button "+" at bounding box center [478, 94] width 18 height 18
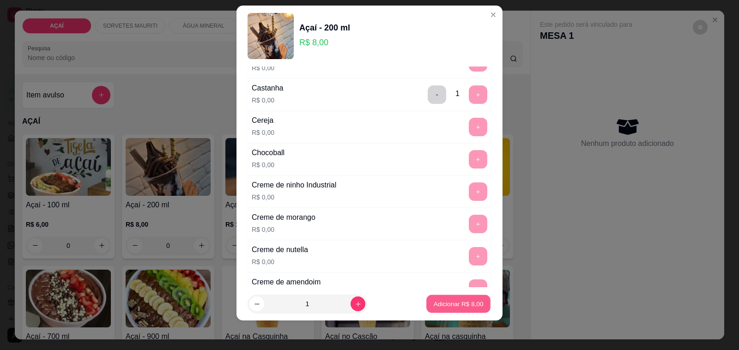
click at [443, 298] on button "Adicionar R$ 8,00" at bounding box center [458, 304] width 64 height 18
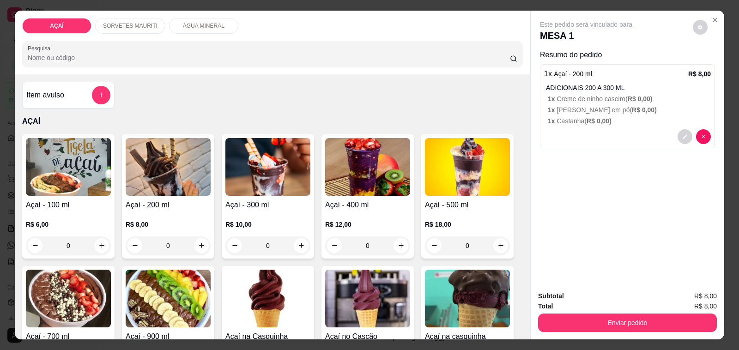
click at [178, 178] on img at bounding box center [168, 167] width 85 height 58
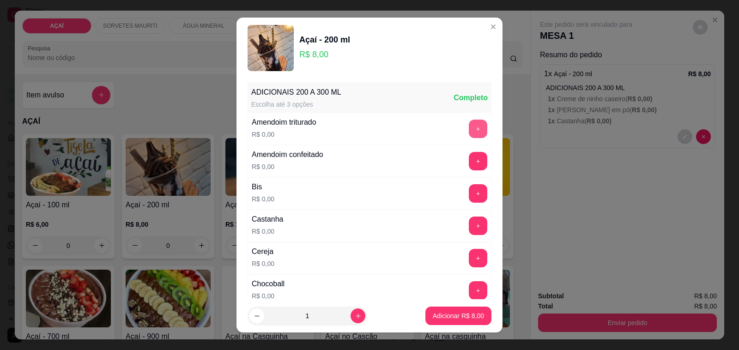
click at [469, 132] on button "+" at bounding box center [478, 129] width 18 height 18
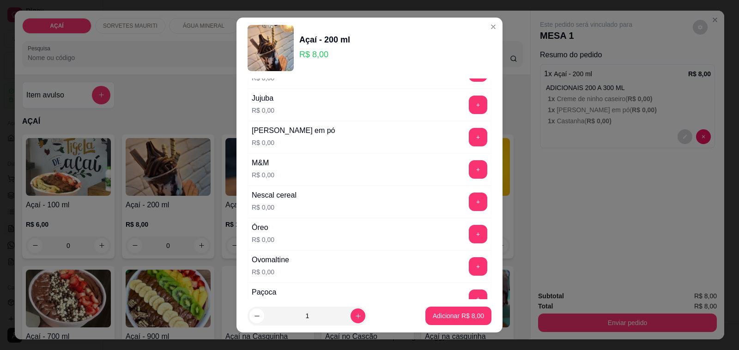
scroll to position [870, 0]
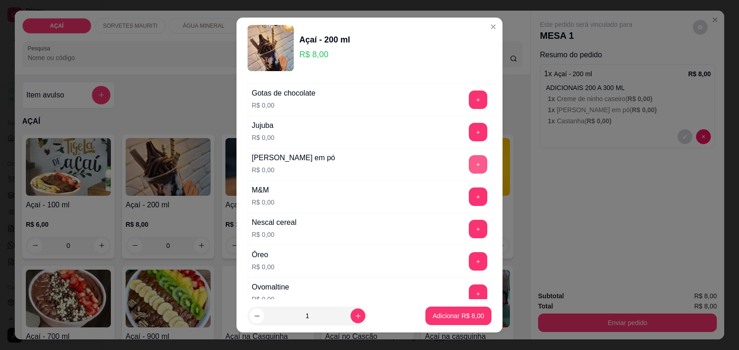
click at [469, 169] on button "+" at bounding box center [478, 164] width 18 height 18
click at [448, 315] on p "Adicionar R$ 8,00" at bounding box center [458, 315] width 51 height 9
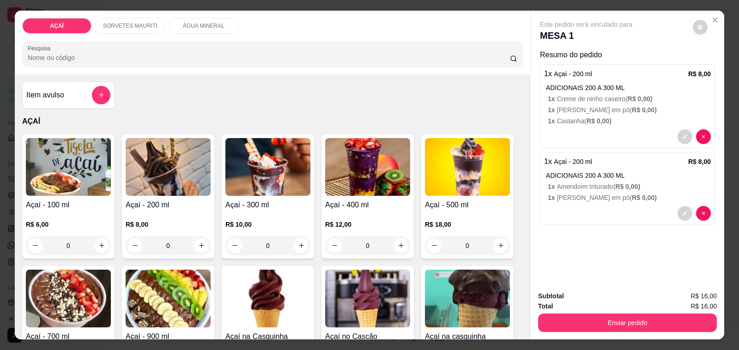
click at [467, 158] on img at bounding box center [467, 167] width 85 height 58
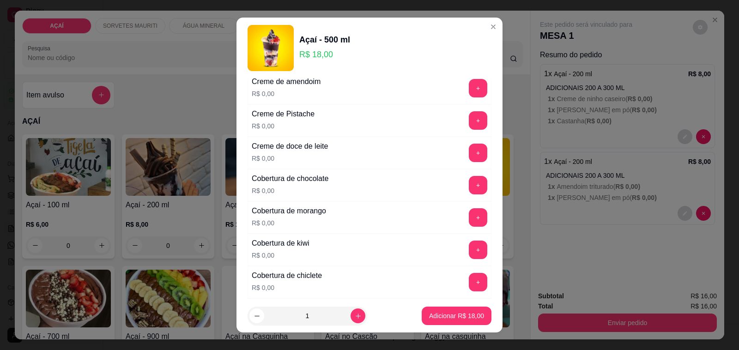
scroll to position [520, 0]
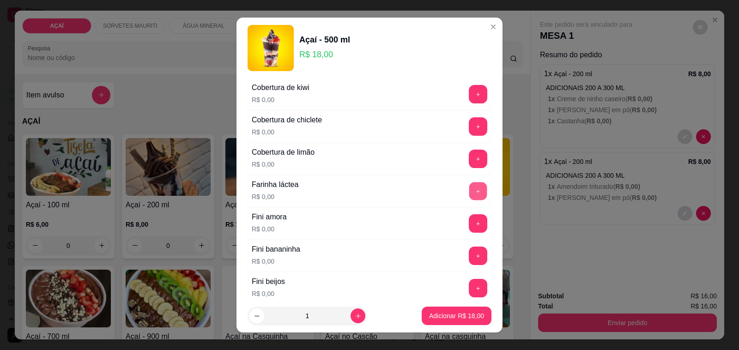
click at [469, 197] on button "+" at bounding box center [478, 191] width 18 height 18
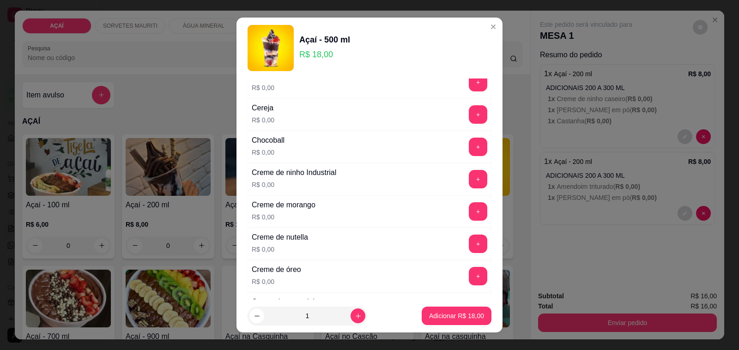
scroll to position [115, 0]
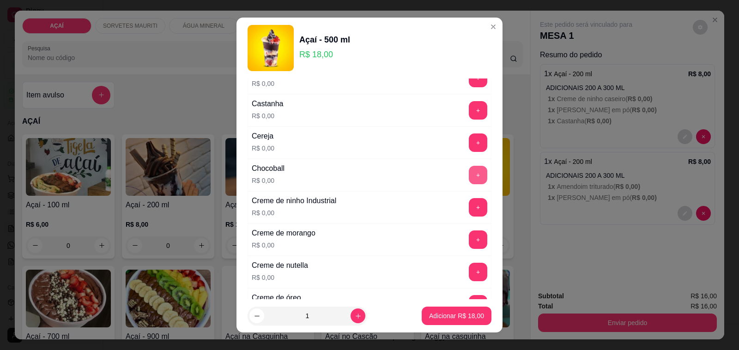
click at [469, 177] on button "+" at bounding box center [478, 175] width 18 height 18
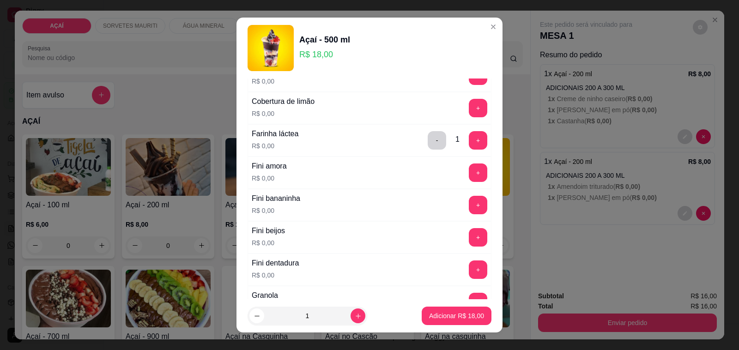
scroll to position [635, 0]
click at [469, 182] on button "+" at bounding box center [478, 172] width 18 height 18
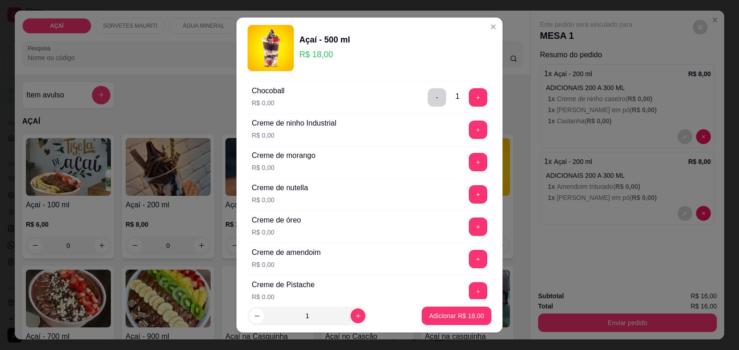
scroll to position [173, 0]
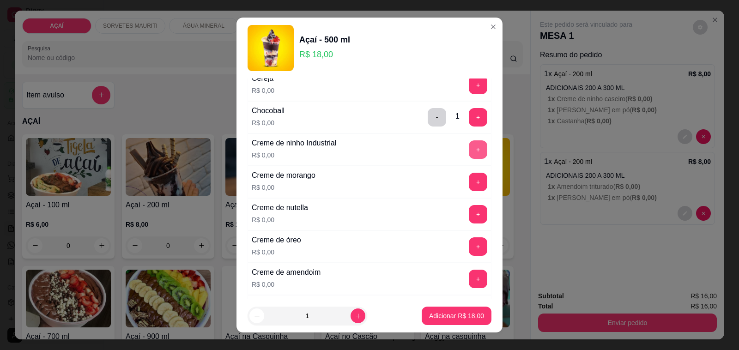
click at [469, 152] on button "+" at bounding box center [478, 149] width 18 height 18
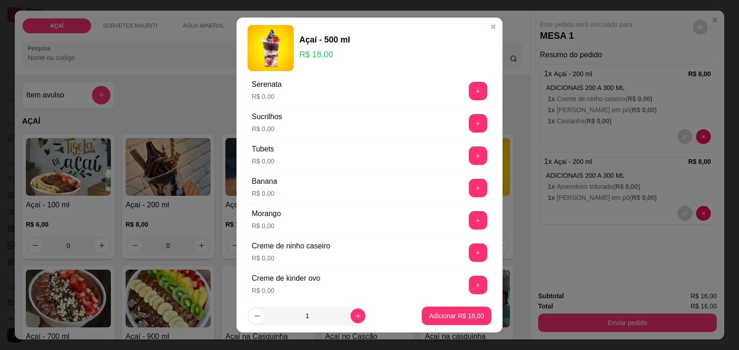
scroll to position [1100, 0]
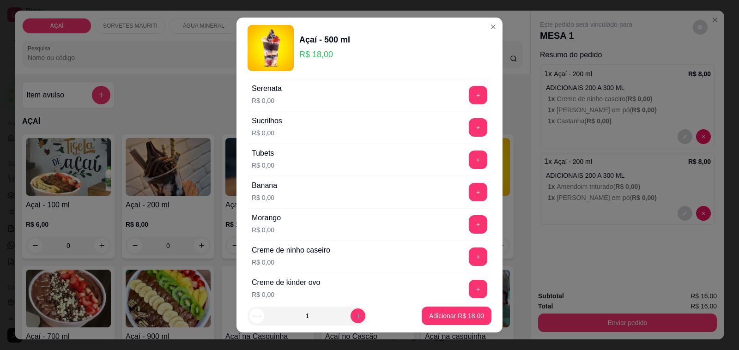
click at [465, 229] on div "+" at bounding box center [478, 224] width 26 height 18
click at [469, 232] on button "+" at bounding box center [478, 224] width 18 height 18
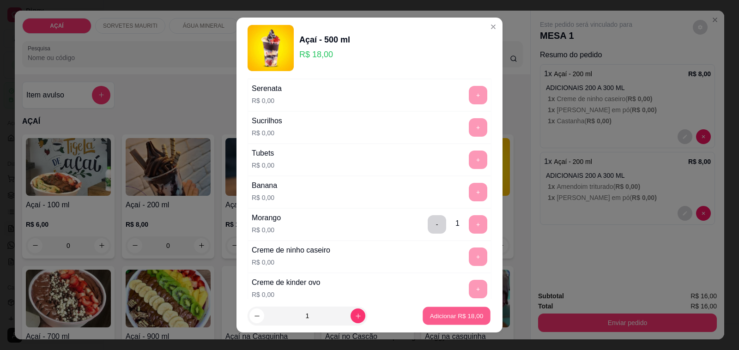
click at [443, 316] on p "Adicionar R$ 18,00" at bounding box center [457, 315] width 54 height 9
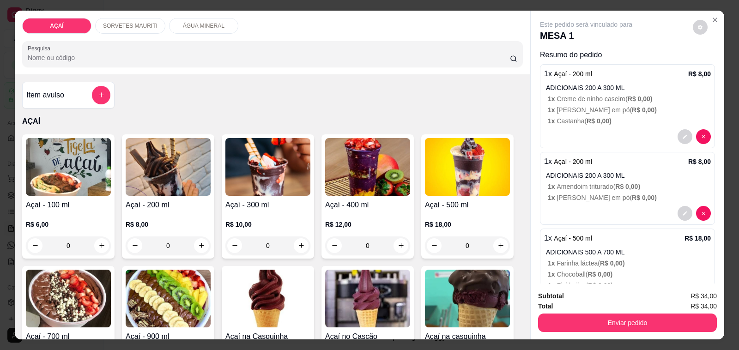
click at [384, 151] on img at bounding box center [367, 167] width 85 height 58
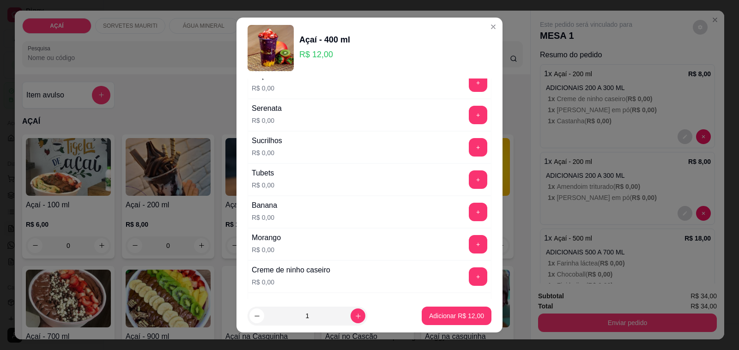
scroll to position [1216, 0]
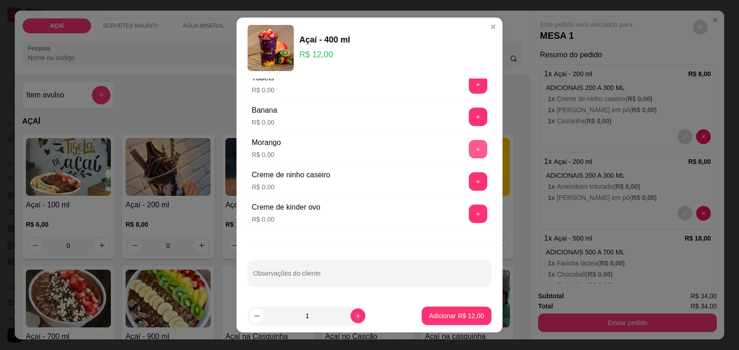
click at [469, 147] on button "+" at bounding box center [478, 149] width 18 height 18
click at [469, 181] on button "+" at bounding box center [478, 182] width 18 height 18
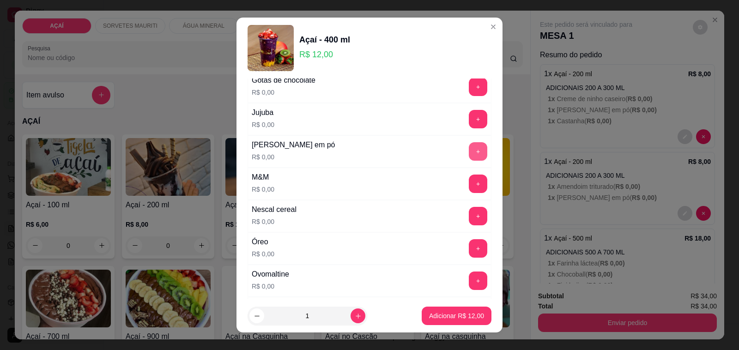
scroll to position [812, 0]
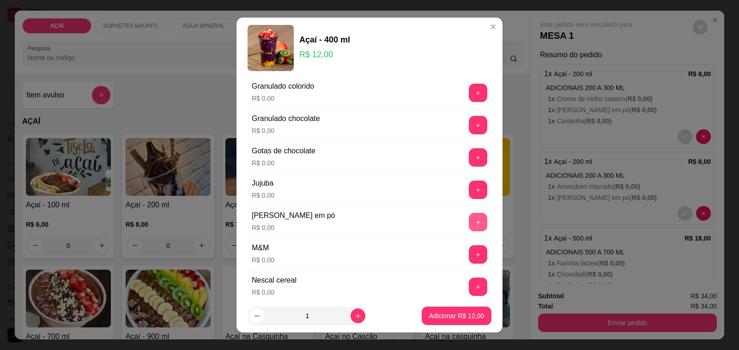
click at [469, 227] on button "+" at bounding box center [478, 222] width 18 height 18
click at [444, 315] on p "Adicionar R$ 12,00" at bounding box center [456, 315] width 55 height 9
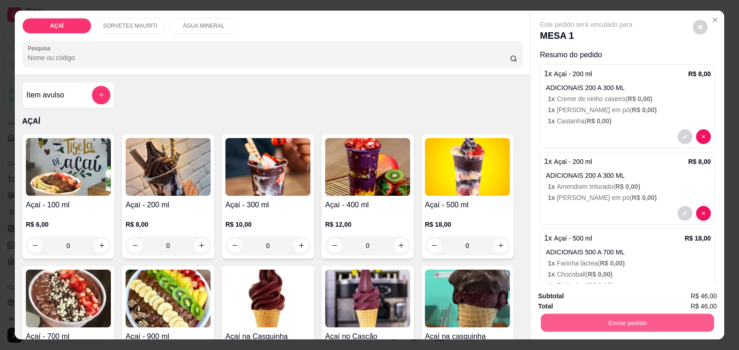
click at [597, 315] on button "Enviar pedido" at bounding box center [627, 323] width 173 height 18
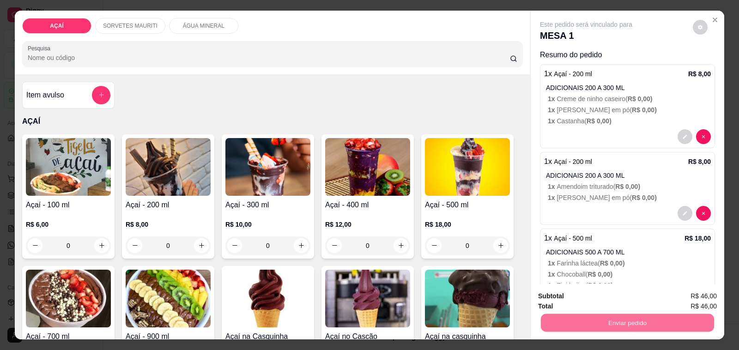
click at [570, 301] on button "Não registrar e enviar pedido" at bounding box center [596, 297] width 96 height 18
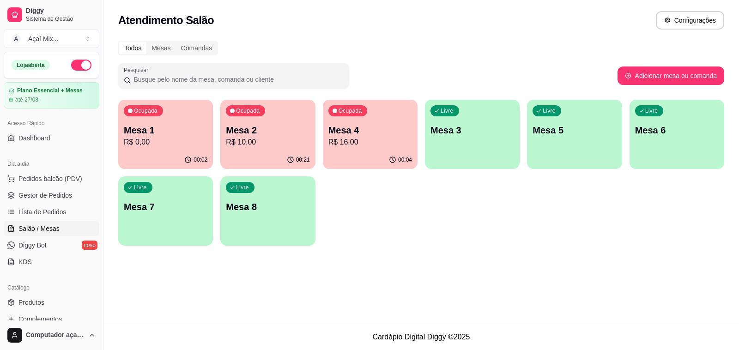
click at [592, 211] on div "Ocupada Mesa 1 R$ 0,00 00:02 Ocupada Mesa 2 R$ 10,00 00:21 Ocupada Mesa 4 R$ 16…" at bounding box center [421, 173] width 606 height 146
click at [478, 151] on div "Livre Mesa 3" at bounding box center [472, 129] width 92 height 56
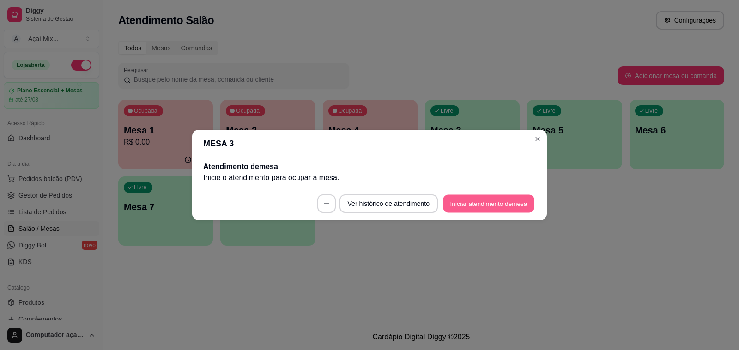
click at [477, 196] on button "Iniciar atendimento de mesa" at bounding box center [488, 204] width 91 height 18
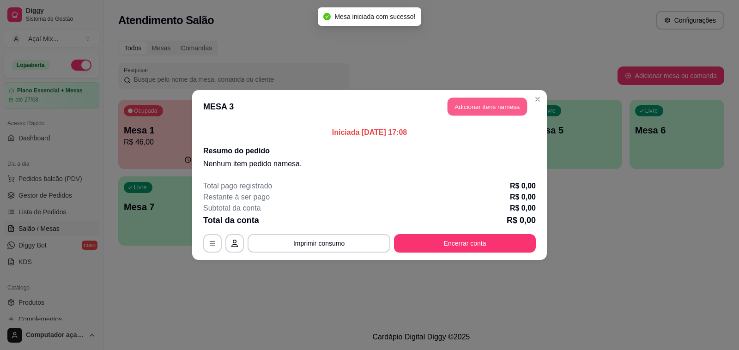
click at [463, 107] on button "Adicionar itens na mesa" at bounding box center [486, 107] width 79 height 18
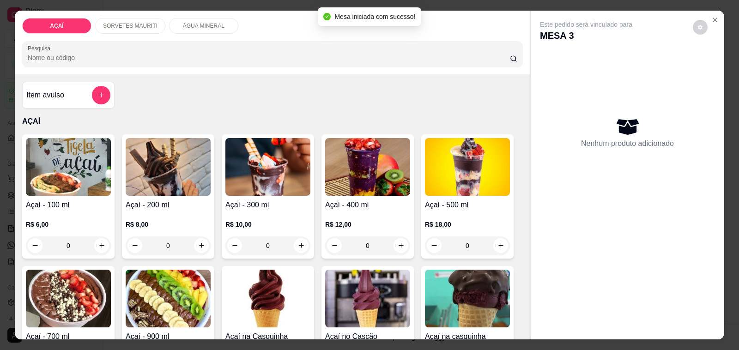
click at [374, 178] on img at bounding box center [367, 167] width 85 height 58
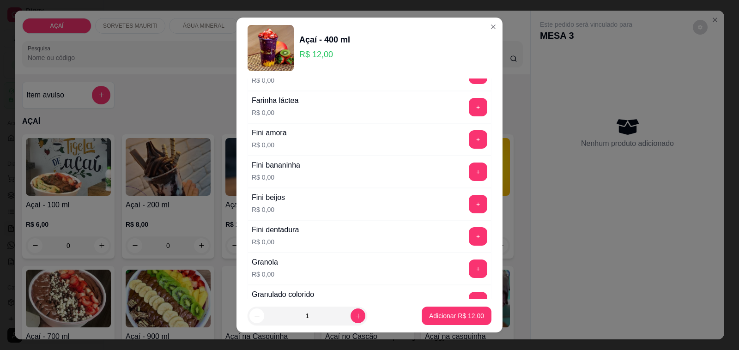
scroll to position [635, 0]
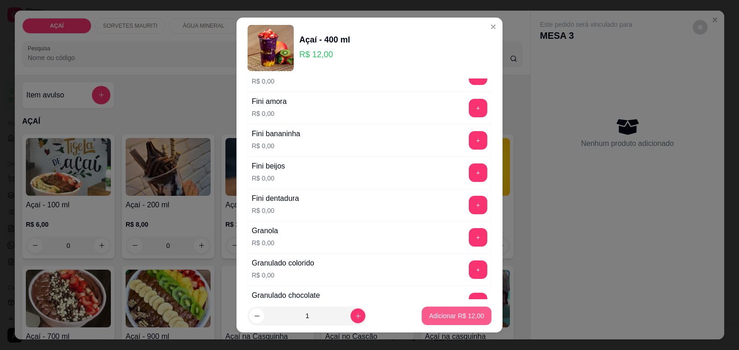
click at [440, 313] on p "Adicionar R$ 12,00" at bounding box center [456, 315] width 55 height 9
type input "1"
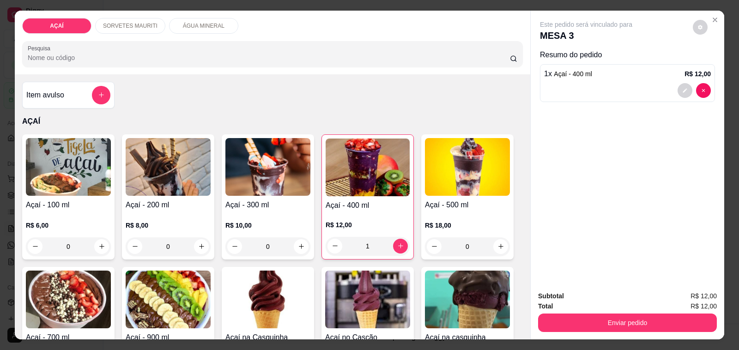
click at [139, 157] on img at bounding box center [168, 167] width 85 height 58
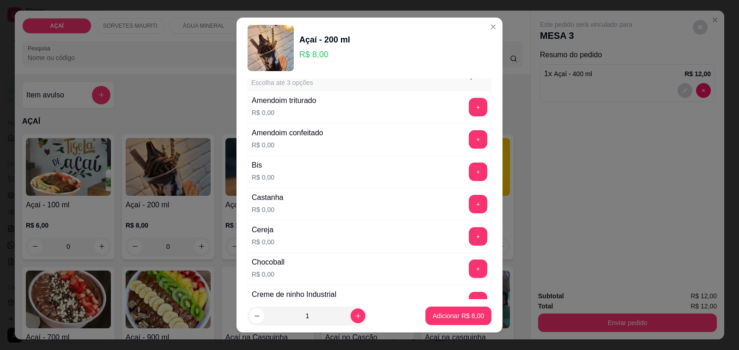
scroll to position [58, 0]
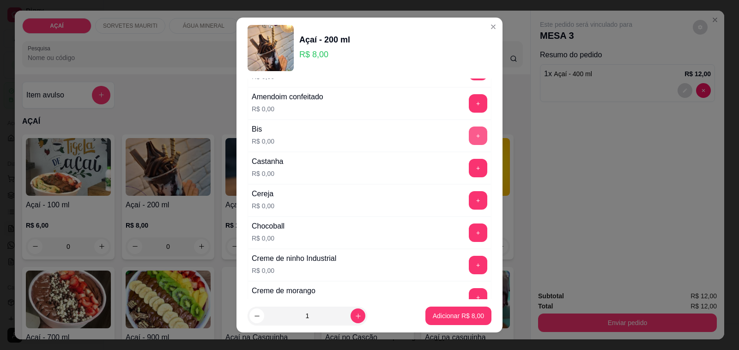
click at [469, 137] on button "+" at bounding box center [478, 136] width 18 height 18
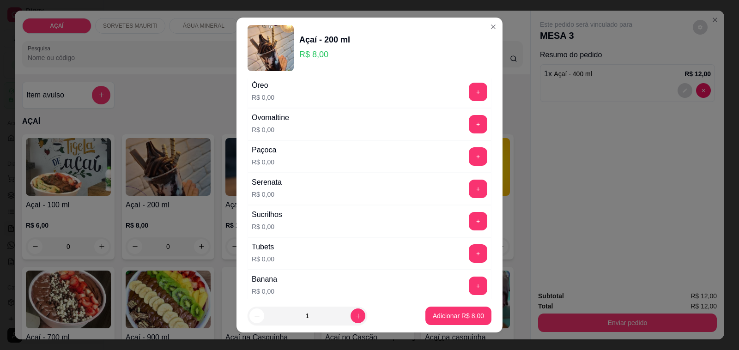
scroll to position [981, 0]
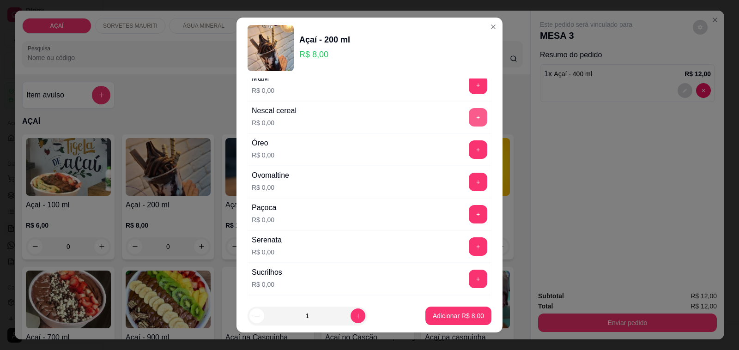
click at [469, 127] on button "+" at bounding box center [478, 117] width 18 height 18
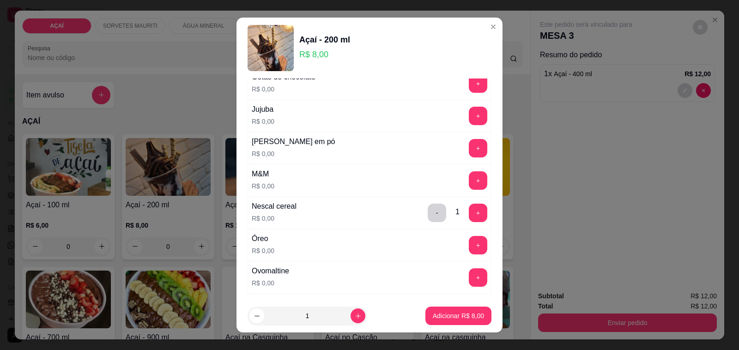
scroll to position [866, 0]
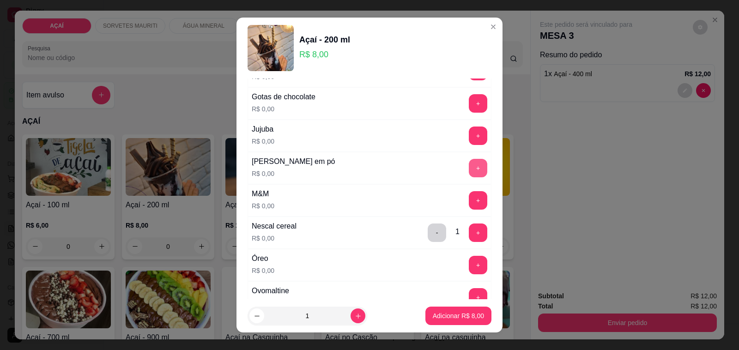
click at [469, 171] on button "+" at bounding box center [478, 168] width 18 height 18
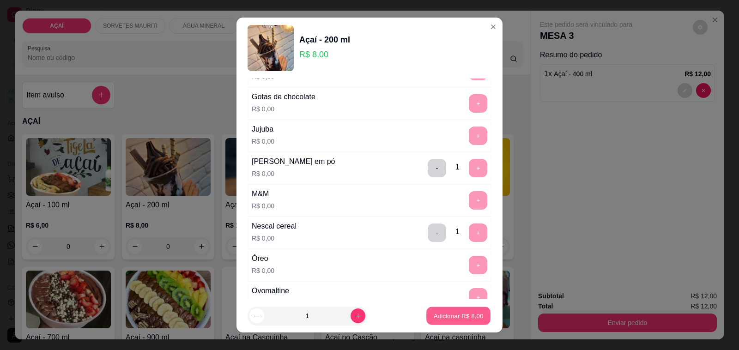
click at [444, 321] on button "Adicionar R$ 8,00" at bounding box center [458, 316] width 64 height 18
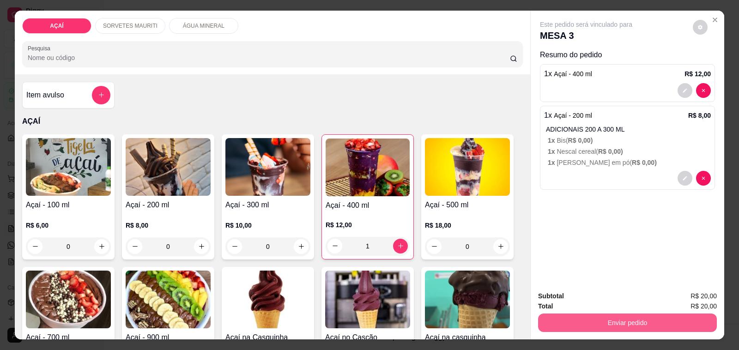
click at [592, 315] on button "Enviar pedido" at bounding box center [627, 323] width 179 height 18
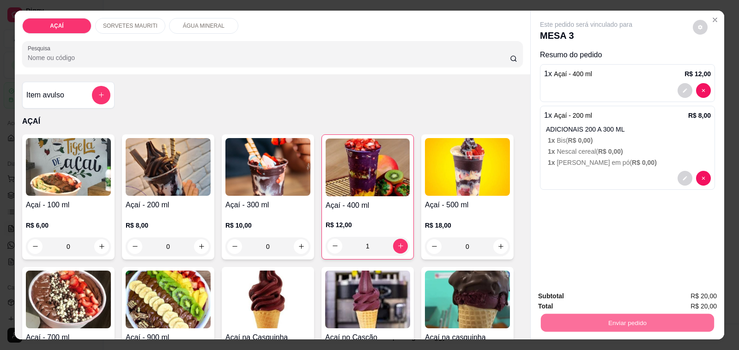
click at [576, 296] on button "Não registrar e enviar pedido" at bounding box center [596, 295] width 93 height 17
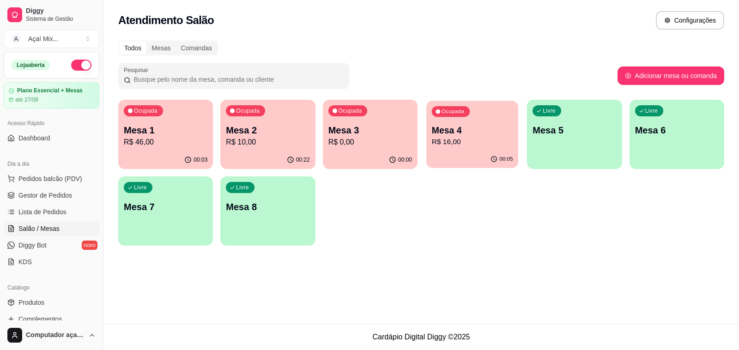
click at [462, 144] on p "R$ 16,00" at bounding box center [472, 142] width 81 height 11
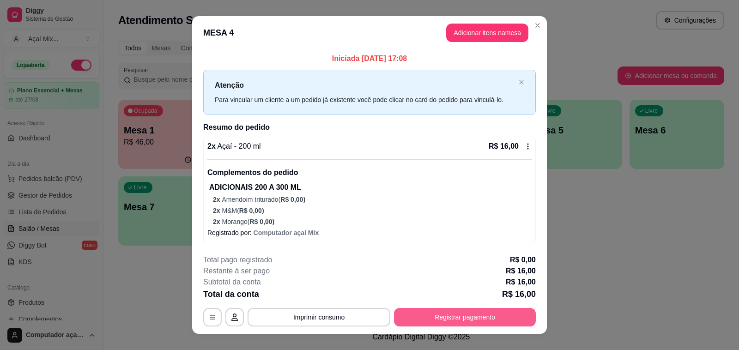
click at [447, 312] on button "Registrar pagamento" at bounding box center [465, 317] width 142 height 18
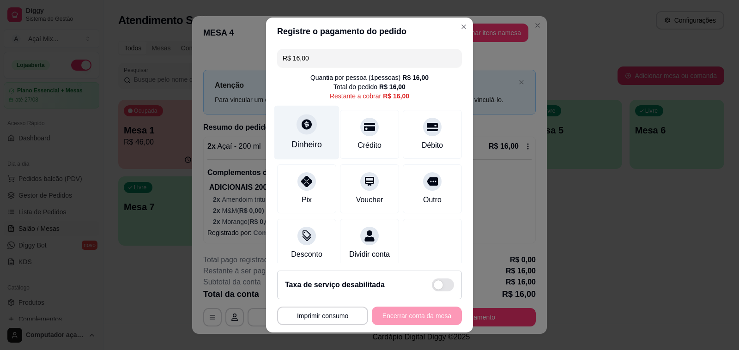
click at [309, 128] on div "Dinheiro" at bounding box center [306, 133] width 65 height 54
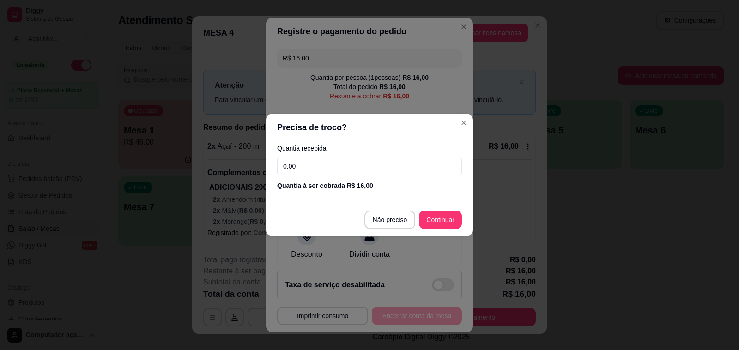
click at [329, 165] on input "0,00" at bounding box center [369, 166] width 185 height 18
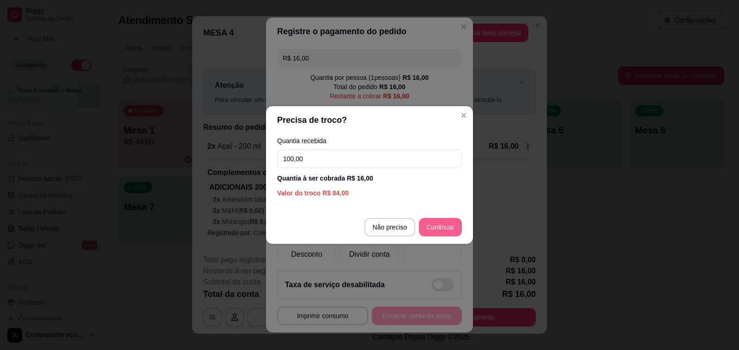
type input "100,00"
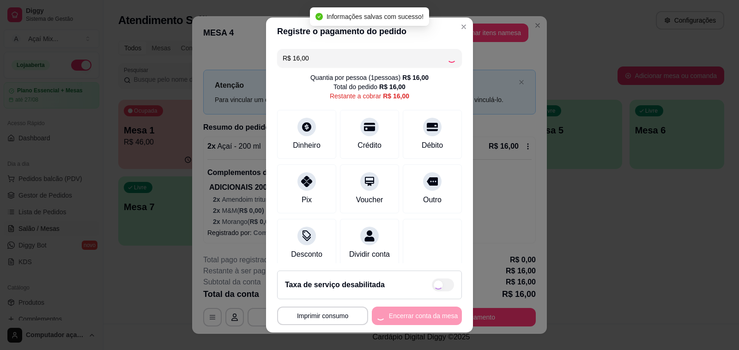
type input "R$ 0,00"
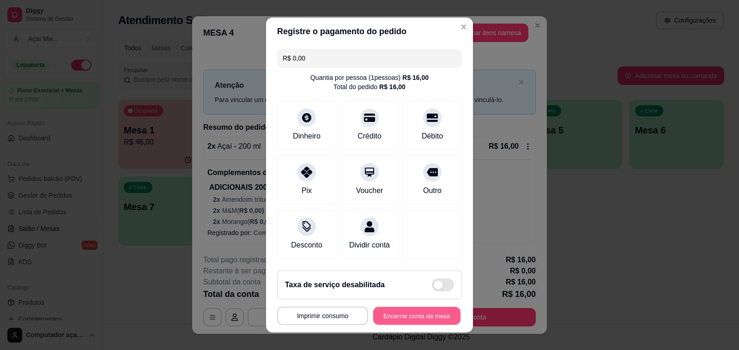
click at [423, 315] on button "Encerrar conta da mesa" at bounding box center [416, 316] width 87 height 18
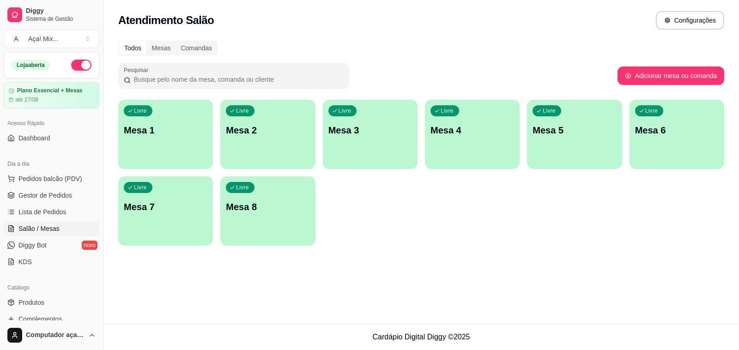
click at [183, 187] on div "Livre Mesa 7" at bounding box center [165, 205] width 95 height 58
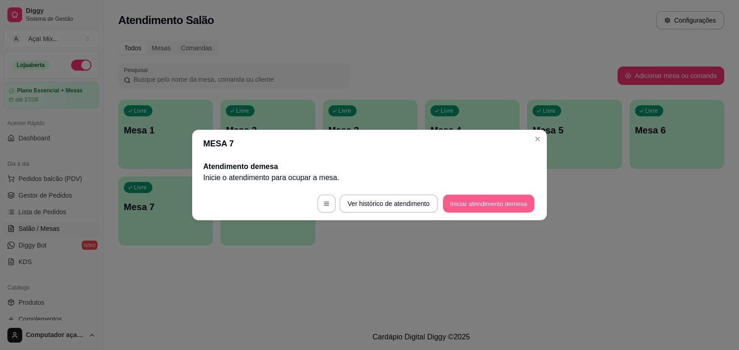
click at [513, 199] on button "Iniciar atendimento de mesa" at bounding box center [488, 204] width 91 height 18
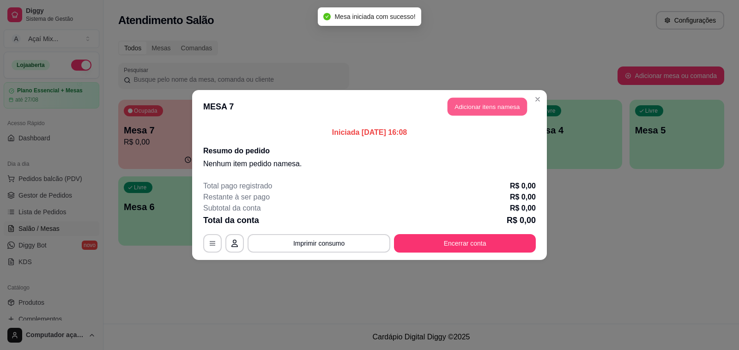
click at [464, 105] on button "Adicionar itens na mesa" at bounding box center [486, 107] width 79 height 18
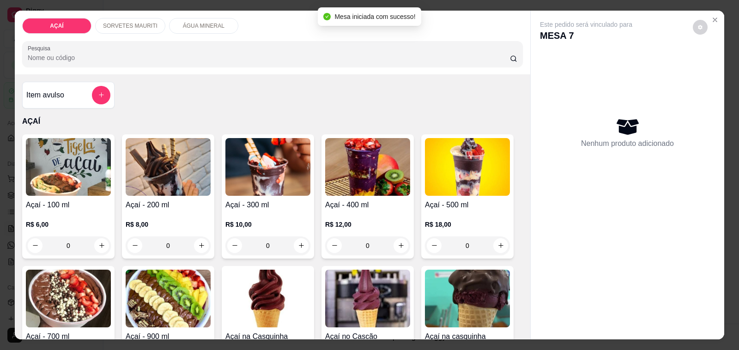
click at [135, 22] on p "SORVETES MAURITI" at bounding box center [130, 25] width 54 height 7
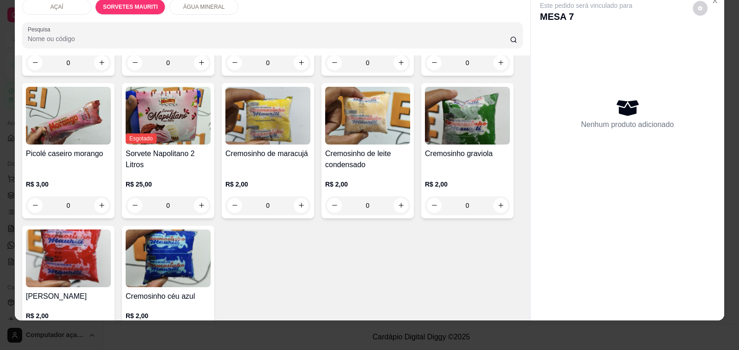
scroll to position [754, 0]
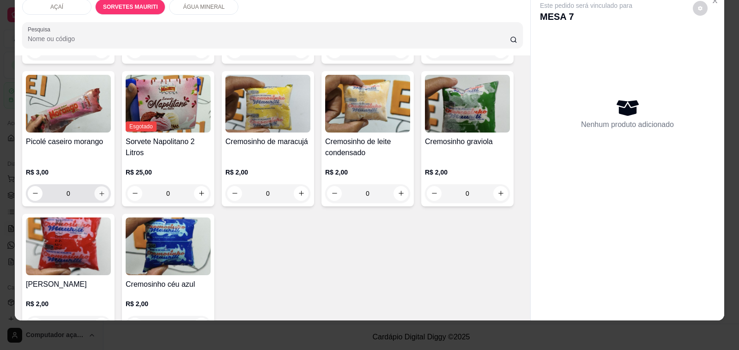
click at [98, 190] on icon "increase-product-quantity" at bounding box center [101, 193] width 7 height 7
type input "1"
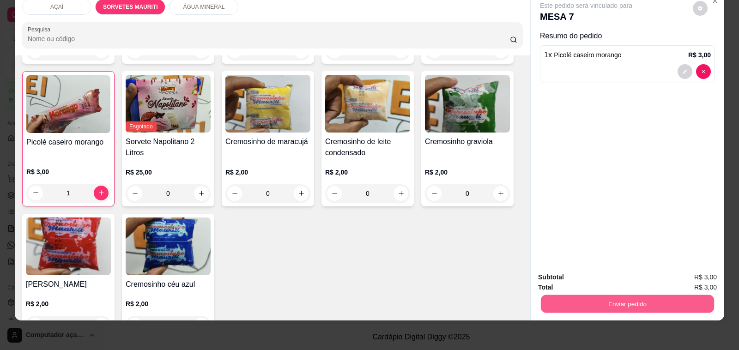
click at [541, 295] on button "Enviar pedido" at bounding box center [627, 304] width 173 height 18
click at [584, 275] on button "Não registrar e enviar pedido" at bounding box center [596, 274] width 96 height 18
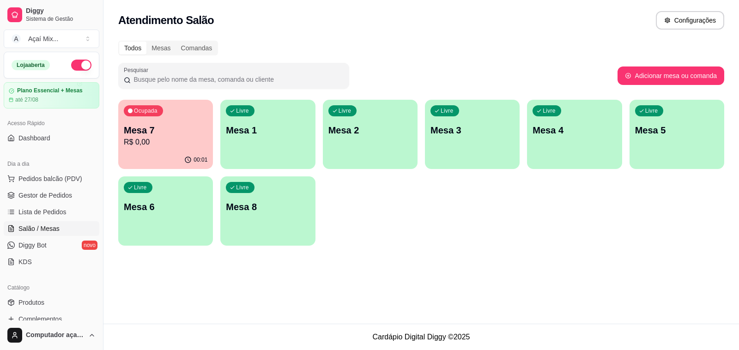
click at [271, 138] on div "Livre Mesa 1" at bounding box center [267, 129] width 95 height 58
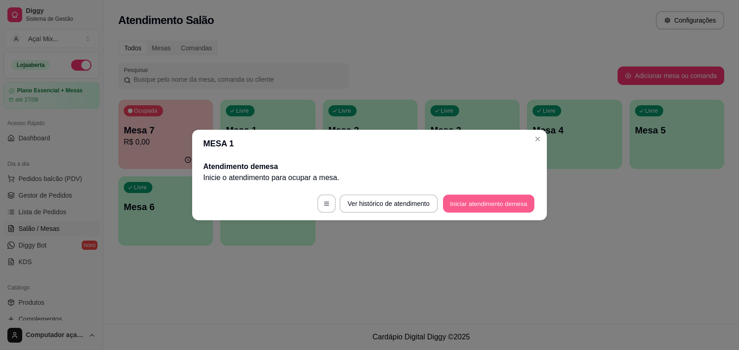
click at [509, 199] on button "Iniciar atendimento de mesa" at bounding box center [488, 204] width 91 height 18
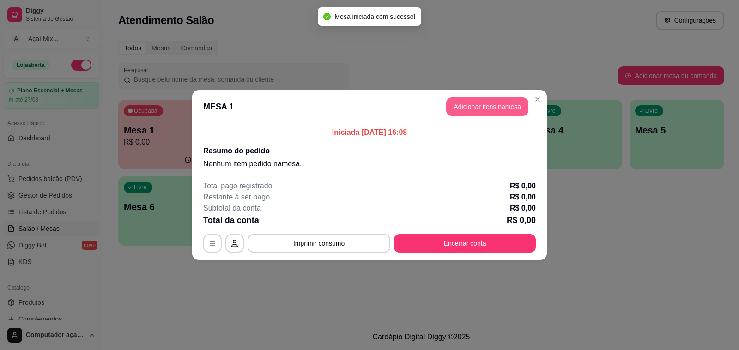
click at [495, 103] on button "Adicionar itens na mesa" at bounding box center [487, 106] width 82 height 18
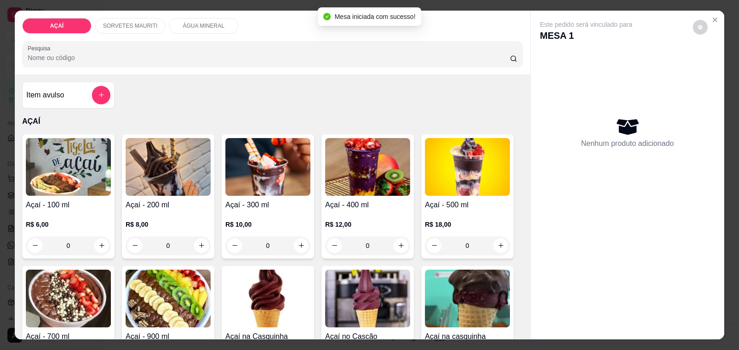
click at [144, 211] on div "R$ 8,00 0" at bounding box center [168, 233] width 85 height 44
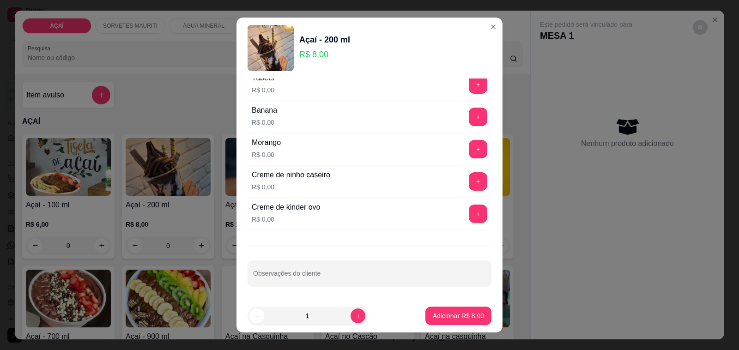
scroll to position [1216, 0]
click at [469, 154] on button "+" at bounding box center [478, 149] width 18 height 18
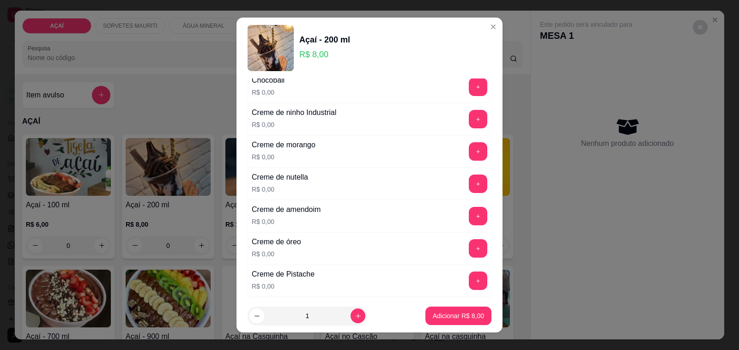
scroll to position [177, 0]
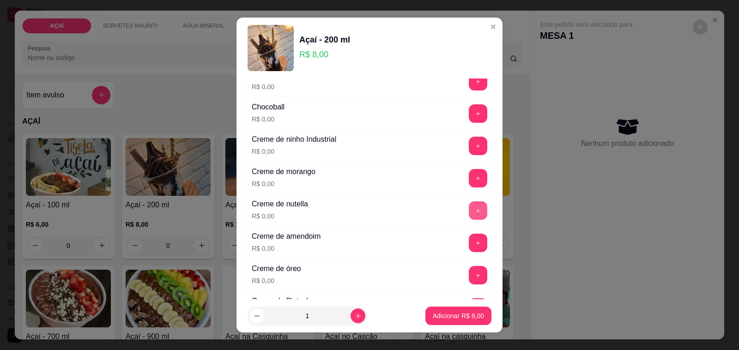
click at [469, 212] on button "+" at bounding box center [478, 210] width 18 height 18
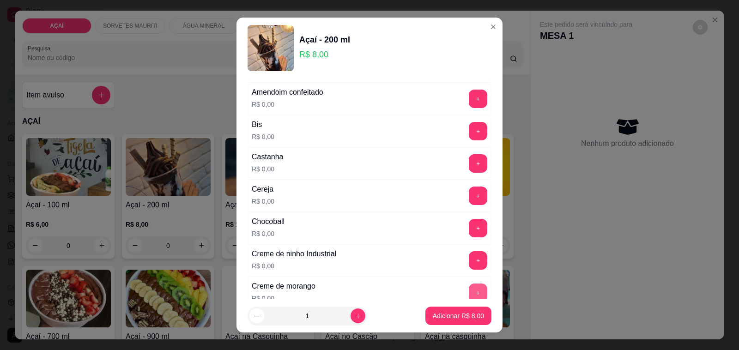
scroll to position [61, 0]
click at [469, 190] on button "+" at bounding box center [478, 196] width 18 height 18
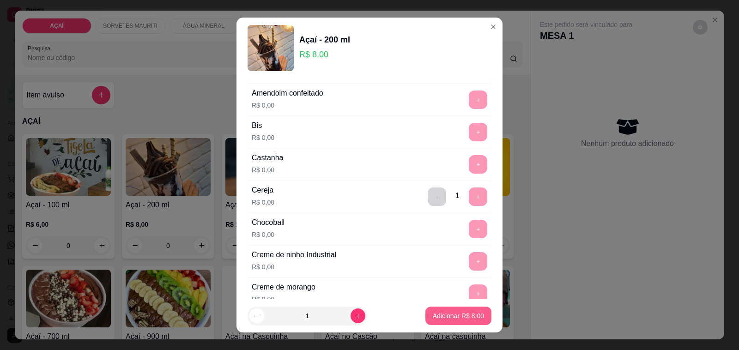
click at [460, 313] on p "Adicionar R$ 8,00" at bounding box center [458, 315] width 51 height 9
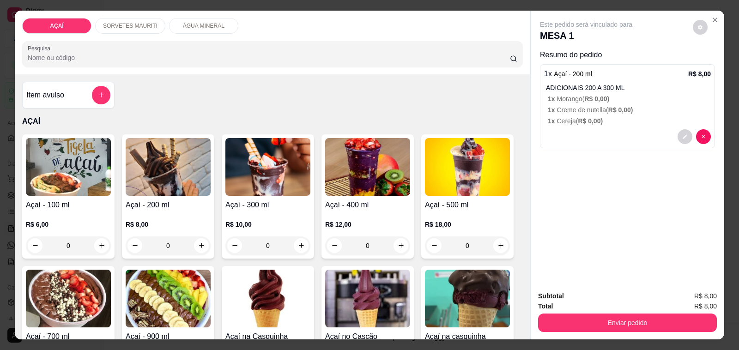
click at [133, 211] on div "R$ 8,00 0" at bounding box center [168, 233] width 85 height 44
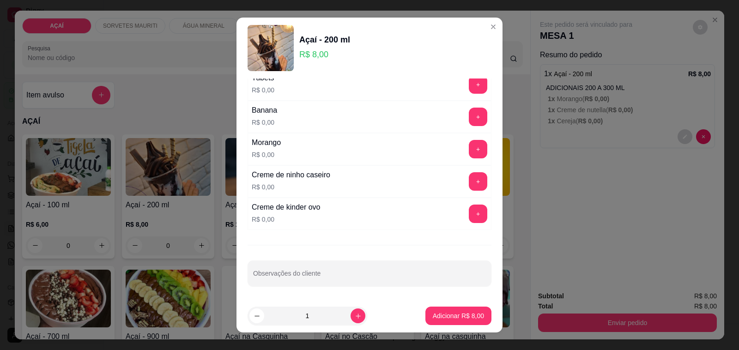
scroll to position [1216, 0]
click at [469, 183] on button "+" at bounding box center [478, 181] width 18 height 18
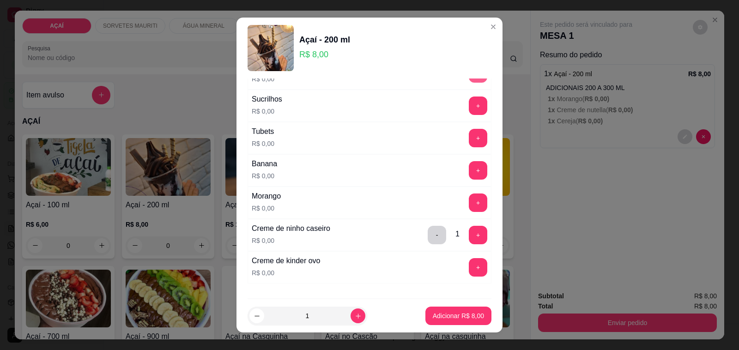
scroll to position [1158, 0]
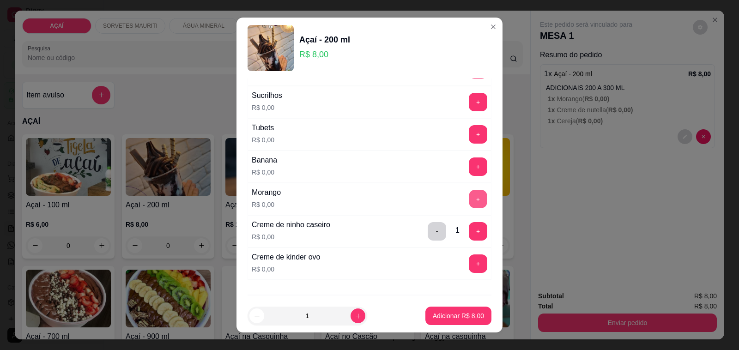
click at [469, 207] on button "+" at bounding box center [478, 199] width 18 height 18
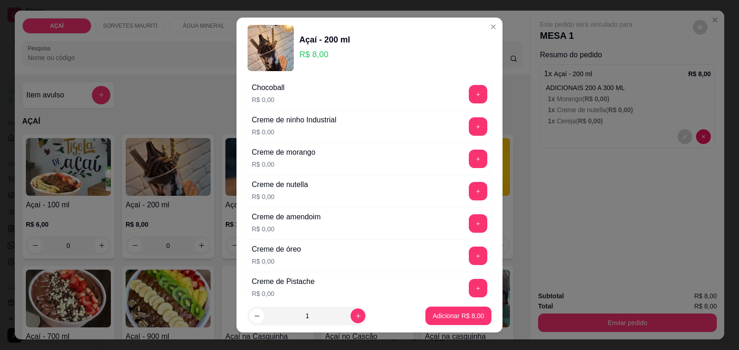
scroll to position [177, 0]
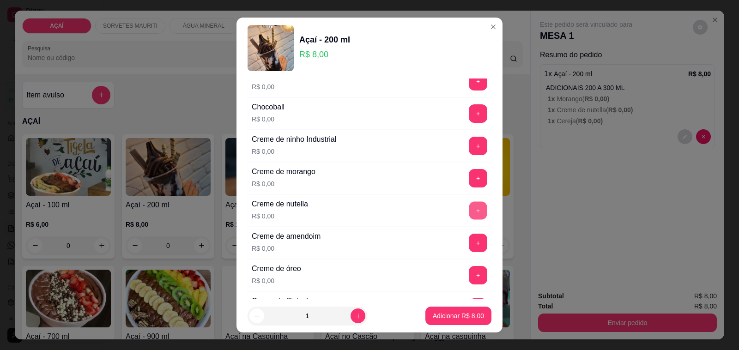
click at [469, 210] on button "+" at bounding box center [478, 211] width 18 height 18
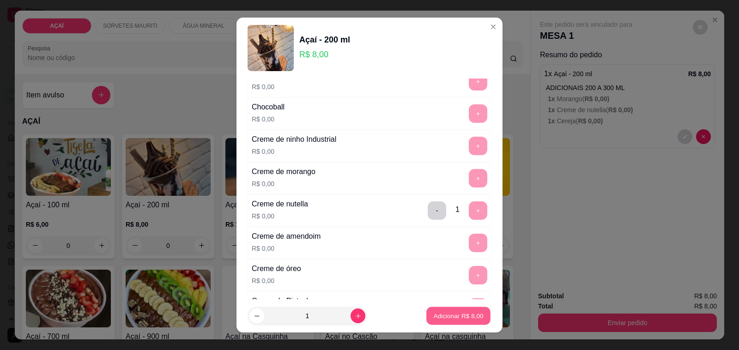
click at [454, 316] on p "Adicionar R$ 8,00" at bounding box center [458, 315] width 50 height 9
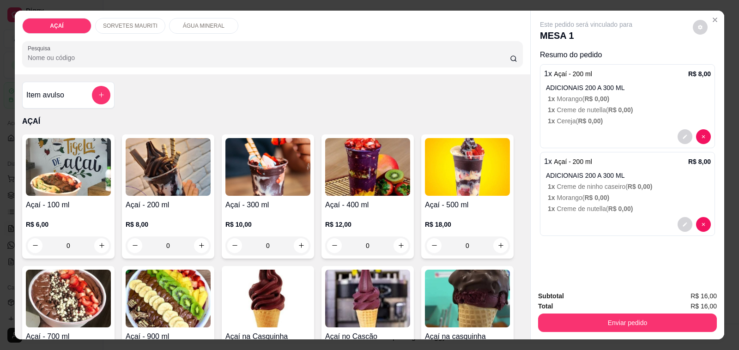
click at [243, 220] on p "R$ 10,00" at bounding box center [267, 224] width 85 height 9
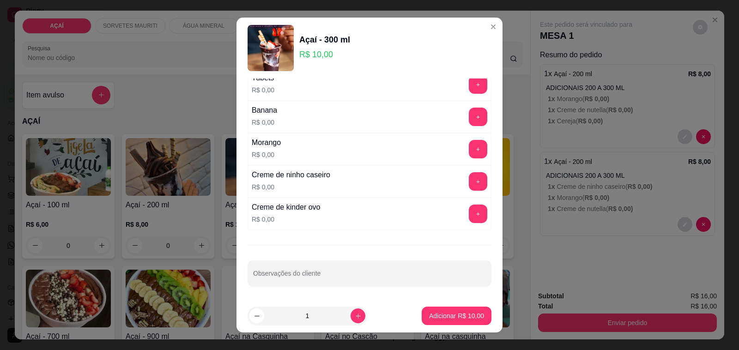
scroll to position [1216, 0]
click at [469, 179] on button "+" at bounding box center [478, 181] width 18 height 18
click at [469, 151] on button "+" at bounding box center [478, 149] width 18 height 18
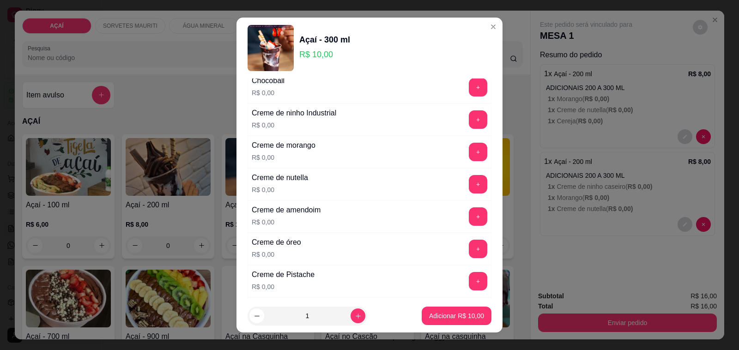
scroll to position [177, 0]
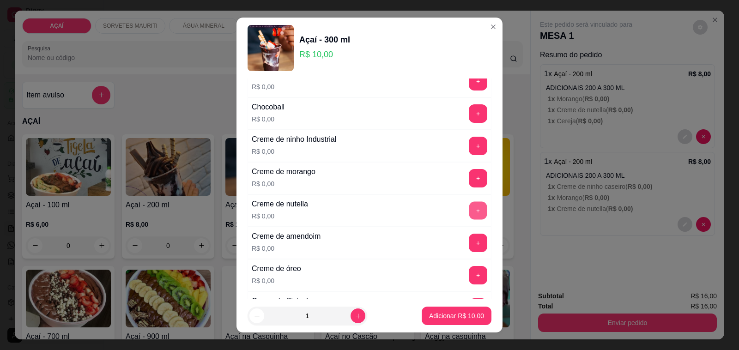
click at [469, 209] on button "+" at bounding box center [478, 211] width 18 height 18
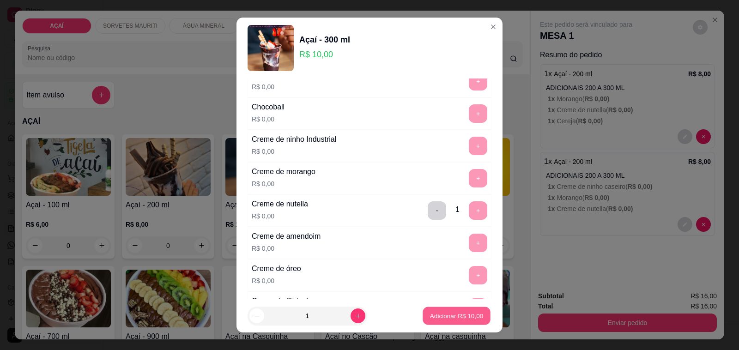
click at [446, 312] on p "Adicionar R$ 10,00" at bounding box center [457, 315] width 54 height 9
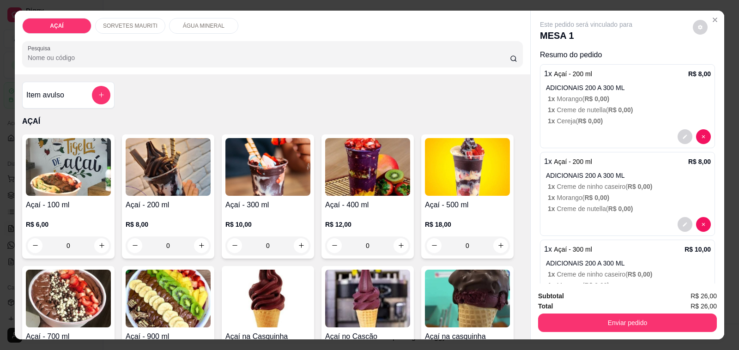
click at [165, 211] on div "R$ 8,00 0" at bounding box center [168, 233] width 85 height 44
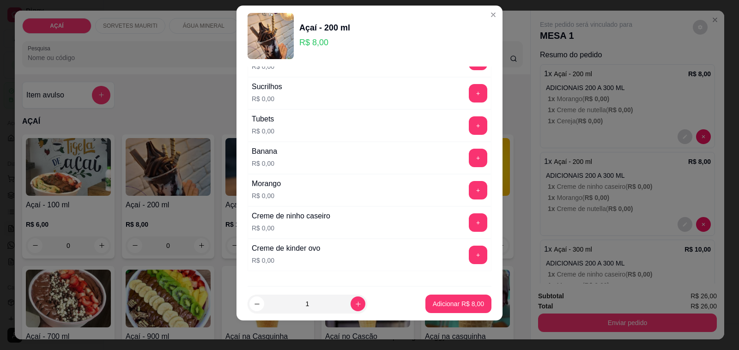
scroll to position [1216, 0]
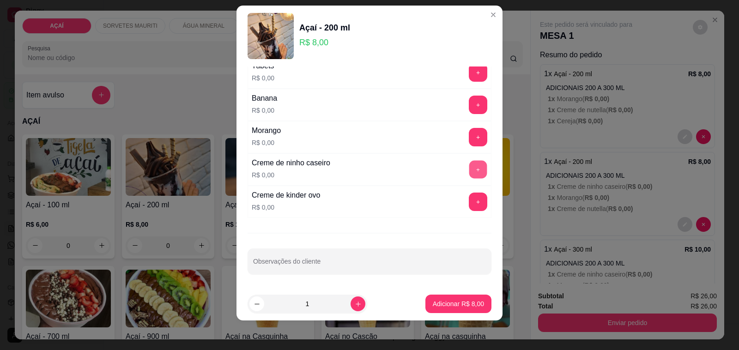
click at [469, 163] on button "+" at bounding box center [478, 170] width 18 height 18
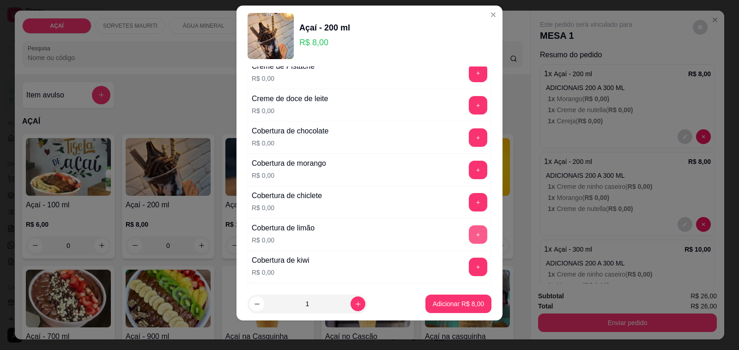
scroll to position [350, 0]
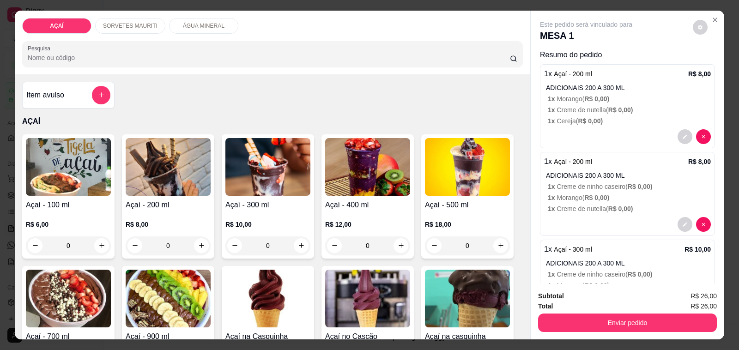
click at [583, 129] on div at bounding box center [627, 136] width 167 height 15
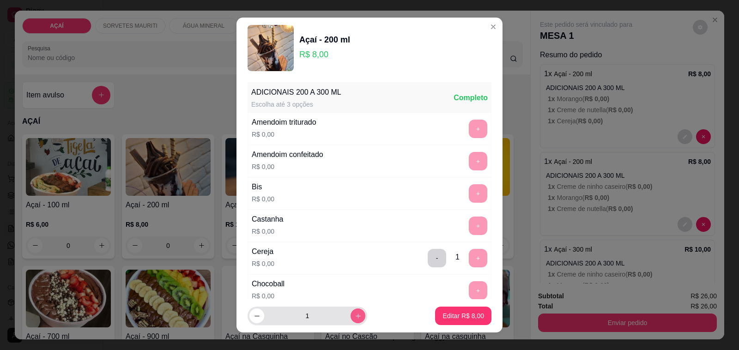
click at [351, 315] on button "increase-product-quantity" at bounding box center [358, 315] width 15 height 15
click at [255, 317] on button "decrease-product-quantity" at bounding box center [256, 316] width 14 height 14
type input "1"
click at [449, 324] on button "Editar R$ 8,00" at bounding box center [463, 316] width 56 height 18
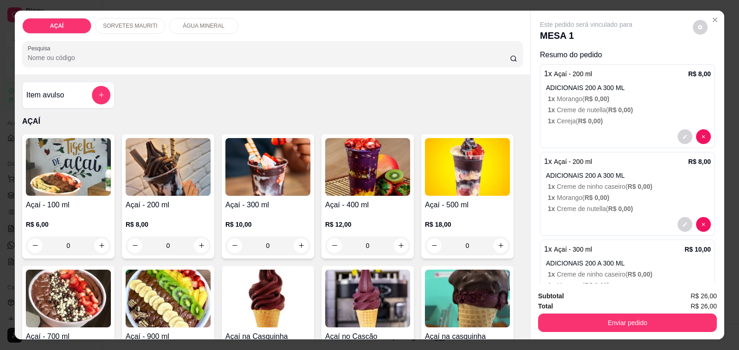
click at [136, 213] on div "R$ 8,00 0" at bounding box center [168, 233] width 85 height 44
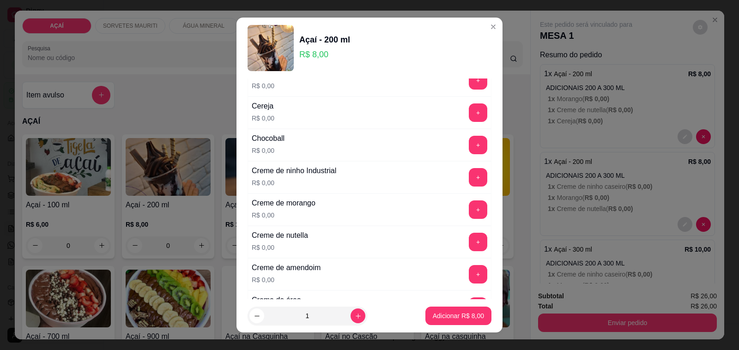
scroll to position [173, 0]
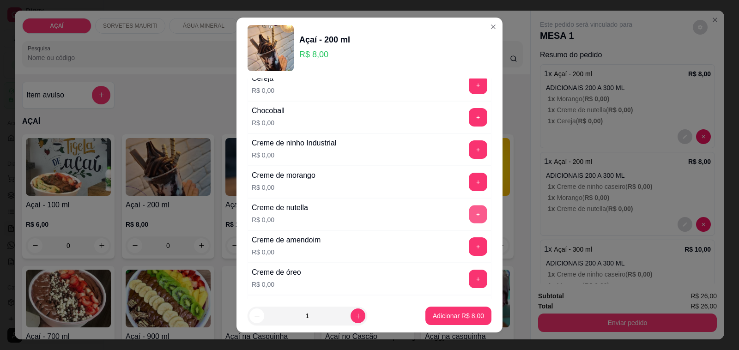
click at [469, 214] on button "+" at bounding box center [478, 214] width 18 height 18
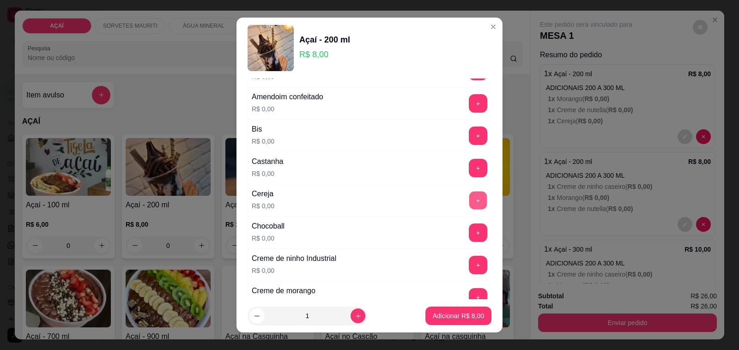
click at [469, 195] on button "+" at bounding box center [478, 201] width 18 height 18
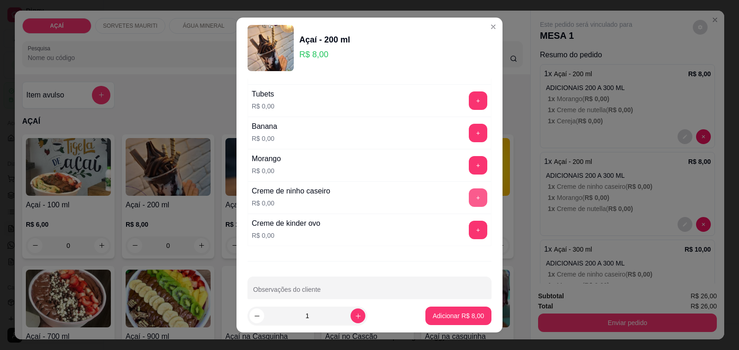
scroll to position [1212, 0]
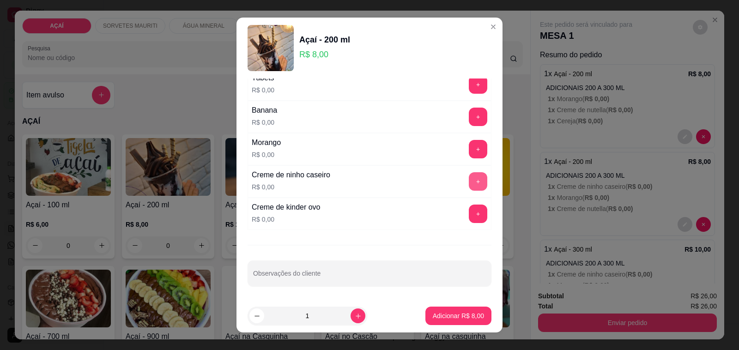
click at [469, 191] on button "+" at bounding box center [478, 181] width 18 height 18
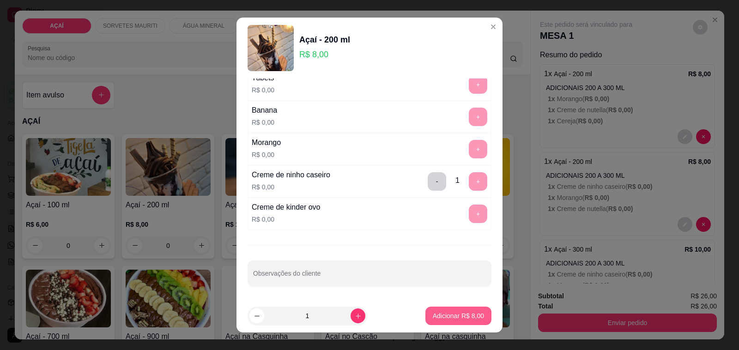
click at [465, 308] on button "Adicionar R$ 8,00" at bounding box center [458, 316] width 66 height 18
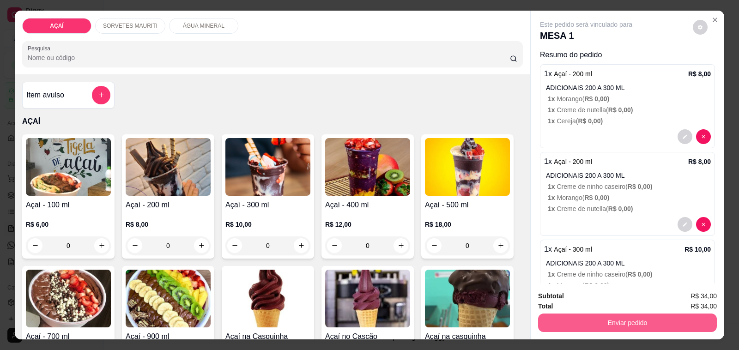
click at [548, 314] on button "Enviar pedido" at bounding box center [627, 323] width 179 height 18
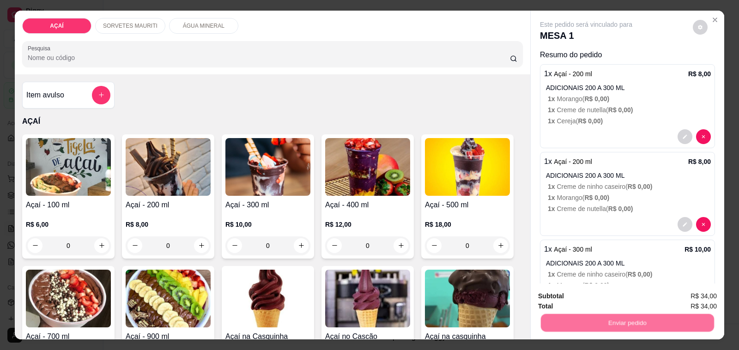
click at [556, 299] on button "Não registrar e enviar pedido" at bounding box center [596, 297] width 96 height 18
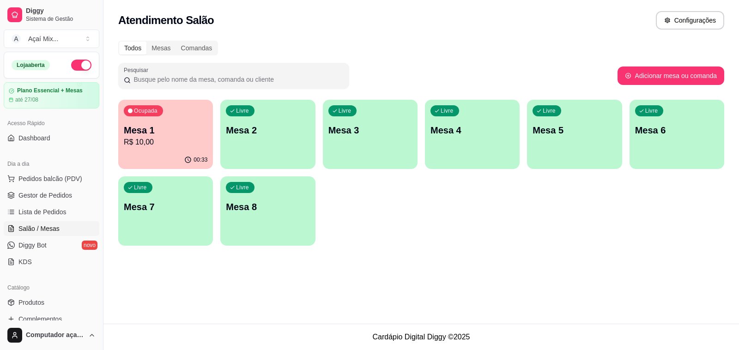
click at [155, 149] on div "Ocupada Mesa 1 R$ 10,00" at bounding box center [165, 125] width 95 height 51
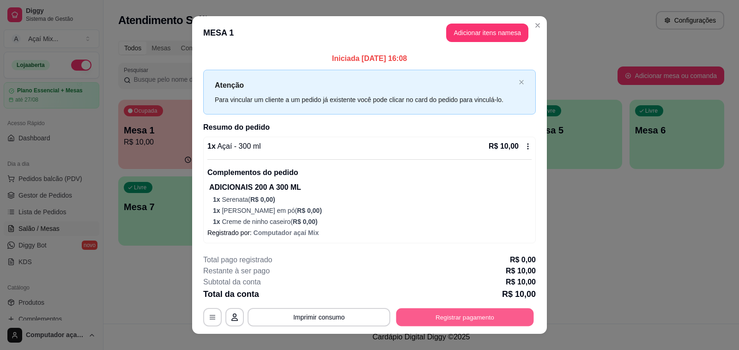
click at [425, 313] on button "Registrar pagamento" at bounding box center [465, 317] width 138 height 18
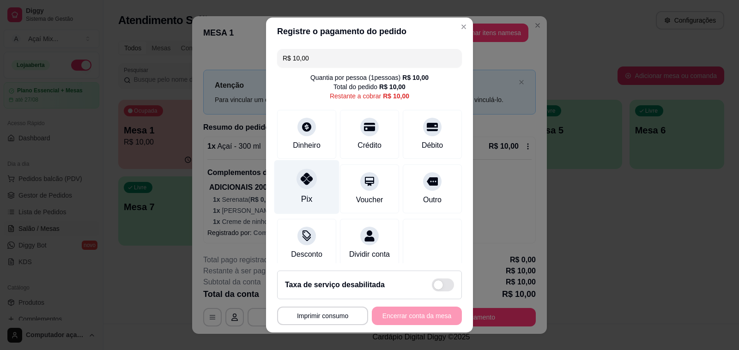
click at [300, 169] on div at bounding box center [306, 179] width 20 height 20
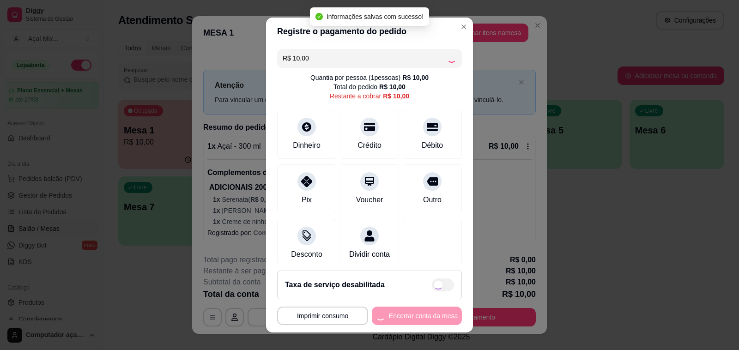
type input "R$ 0,00"
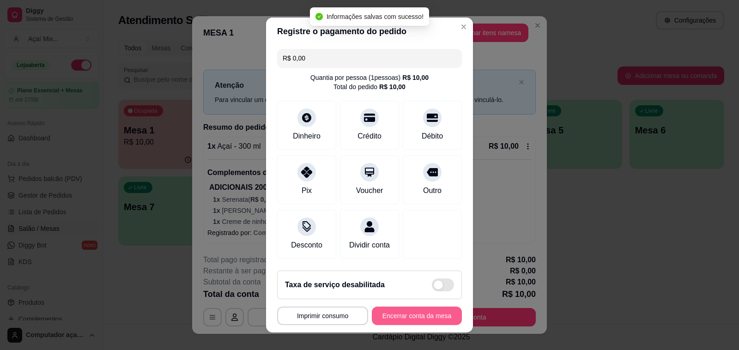
click at [418, 322] on button "Encerrar conta da mesa" at bounding box center [417, 316] width 90 height 18
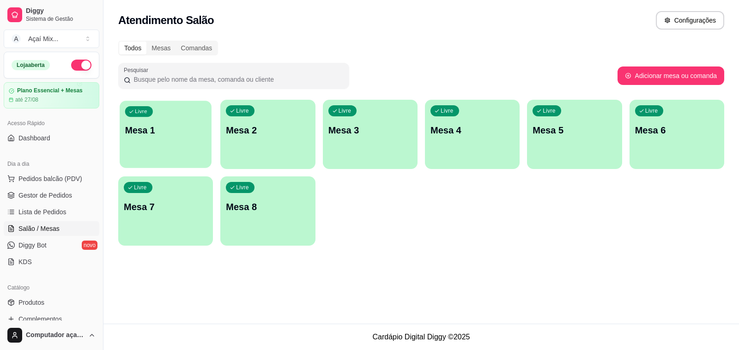
click at [151, 124] on p "Mesa 1" at bounding box center [165, 130] width 81 height 12
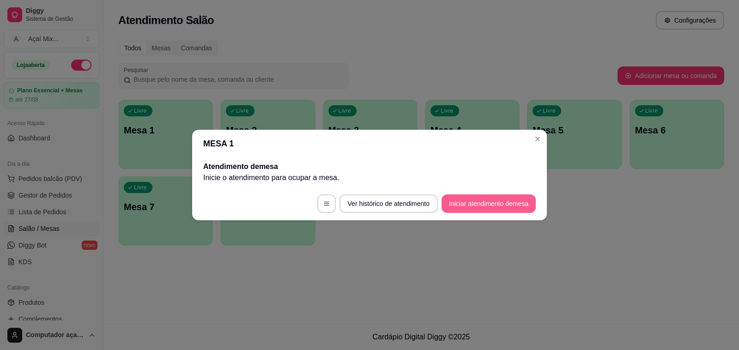
click at [458, 208] on button "Iniciar atendimento de mesa" at bounding box center [488, 203] width 94 height 18
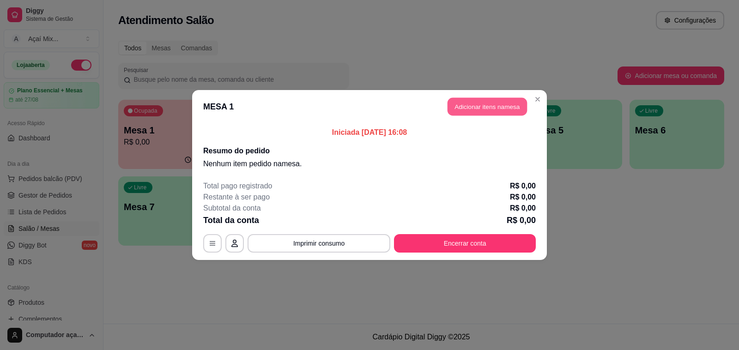
click at [496, 109] on button "Adicionar itens na mesa" at bounding box center [486, 107] width 79 height 18
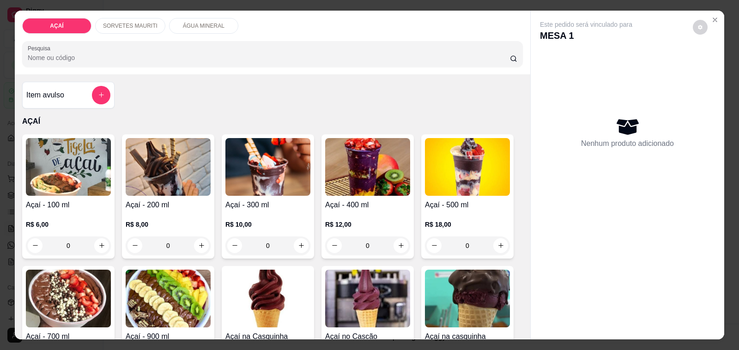
click at [366, 212] on div "R$ 12,00 0" at bounding box center [367, 233] width 85 height 44
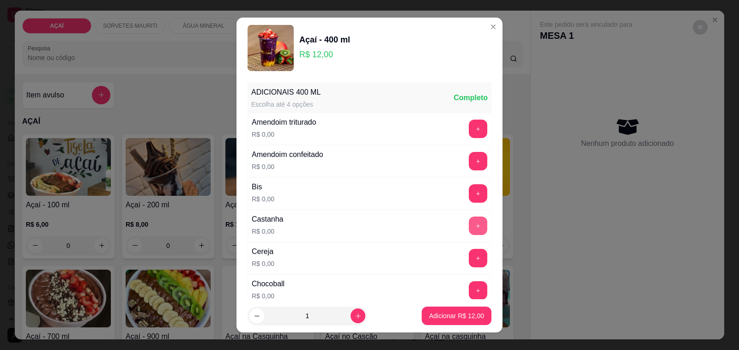
click at [469, 227] on button "+" at bounding box center [478, 226] width 18 height 18
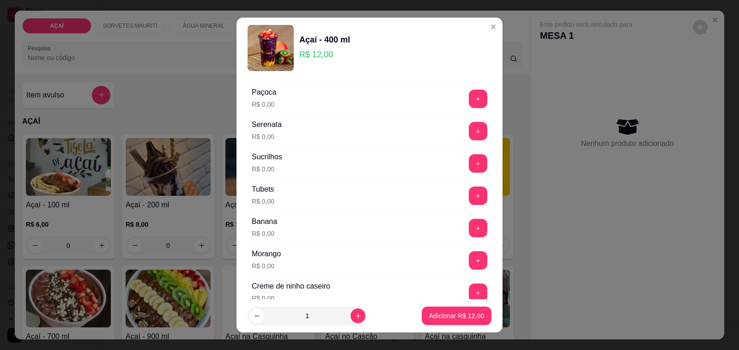
scroll to position [981, 0]
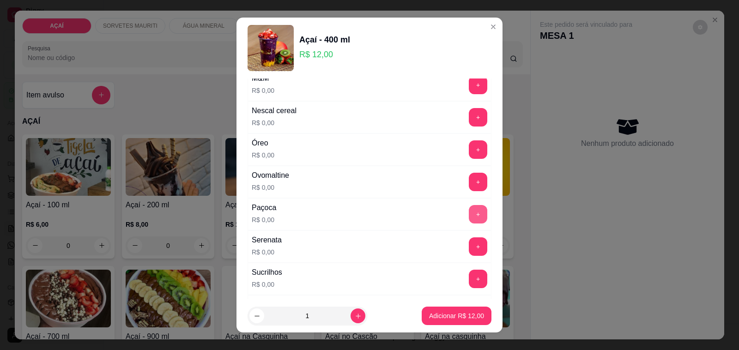
click at [469, 223] on button "+" at bounding box center [478, 214] width 18 height 18
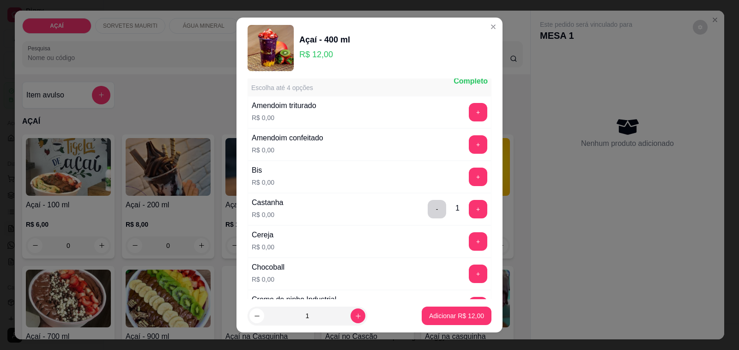
scroll to position [0, 0]
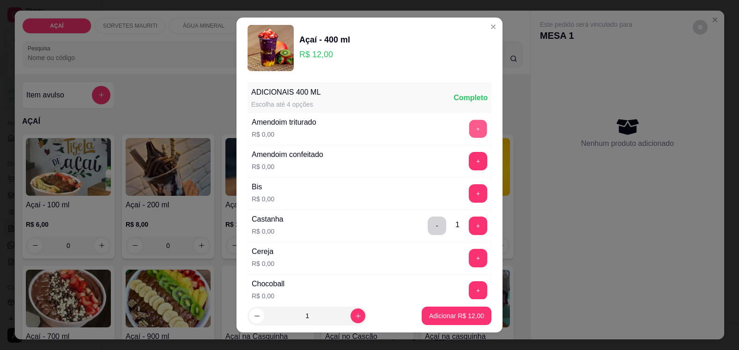
click at [469, 121] on button "+" at bounding box center [478, 129] width 18 height 18
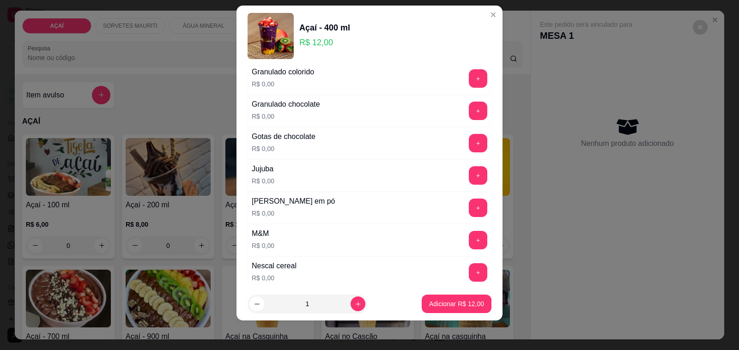
scroll to position [812, 0]
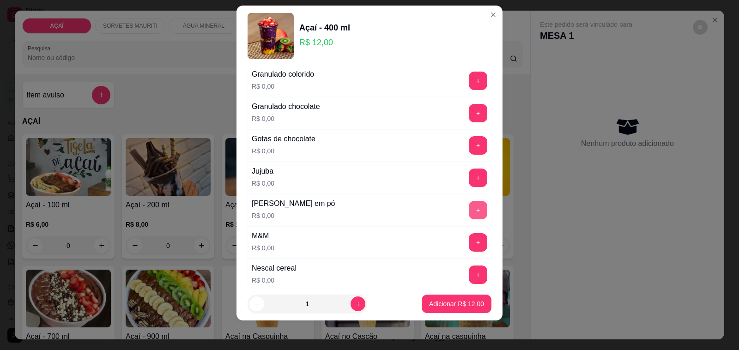
click at [469, 212] on button "+" at bounding box center [478, 210] width 18 height 18
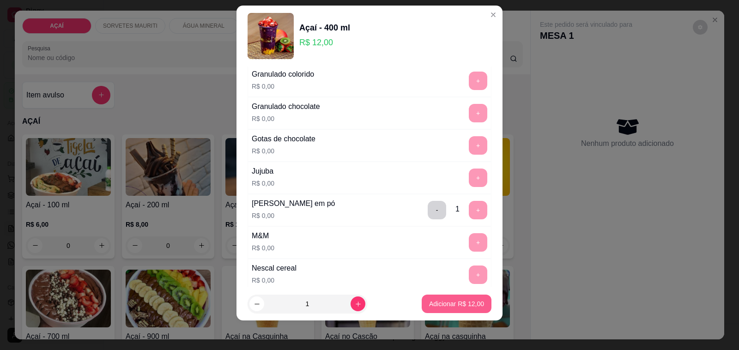
click at [455, 308] on button "Adicionar R$ 12,00" at bounding box center [457, 304] width 70 height 18
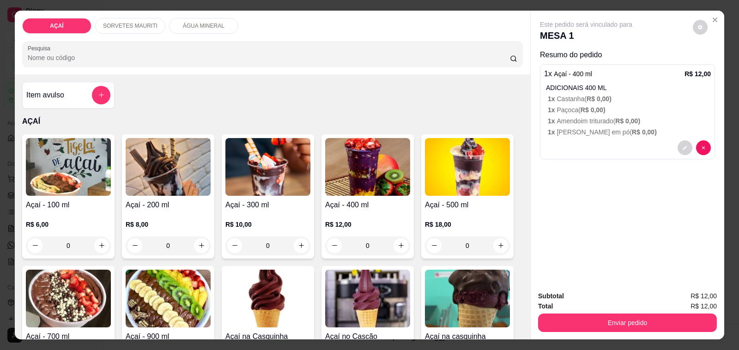
click at [365, 213] on div "R$ 12,00 0" at bounding box center [367, 233] width 85 height 44
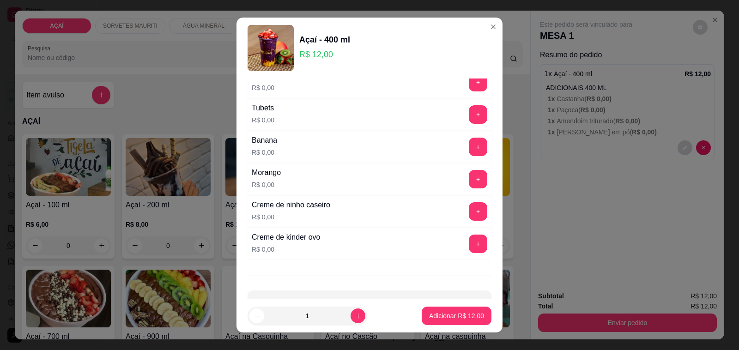
scroll to position [1158, 0]
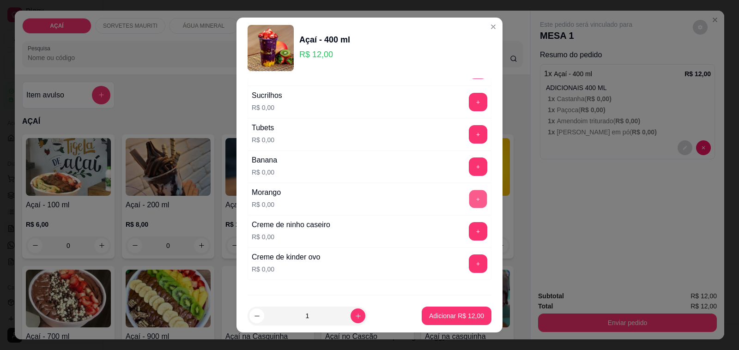
click at [469, 207] on button "+" at bounding box center [478, 199] width 18 height 18
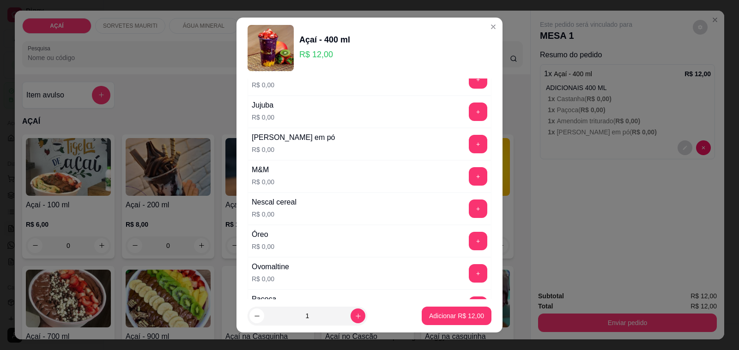
scroll to position [870, 0]
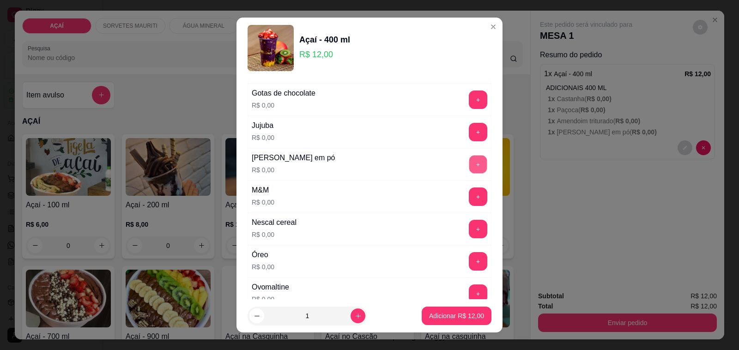
click at [469, 174] on button "+" at bounding box center [478, 165] width 18 height 18
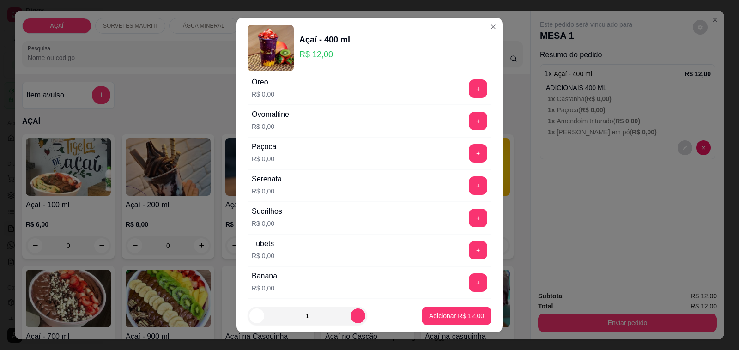
scroll to position [1043, 0]
click at [469, 162] on button "+" at bounding box center [478, 153] width 18 height 18
click at [469, 127] on button "+" at bounding box center [478, 120] width 18 height 18
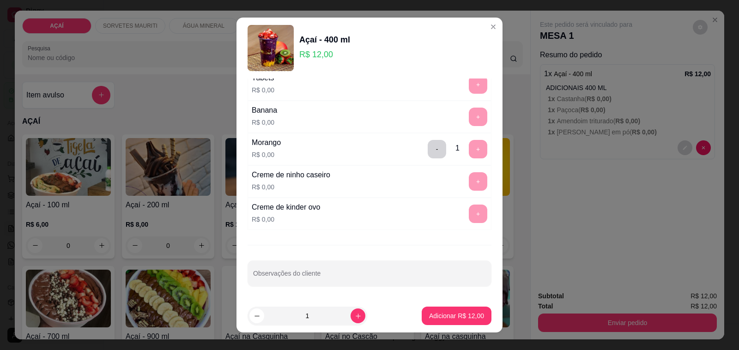
scroll to position [12, 0]
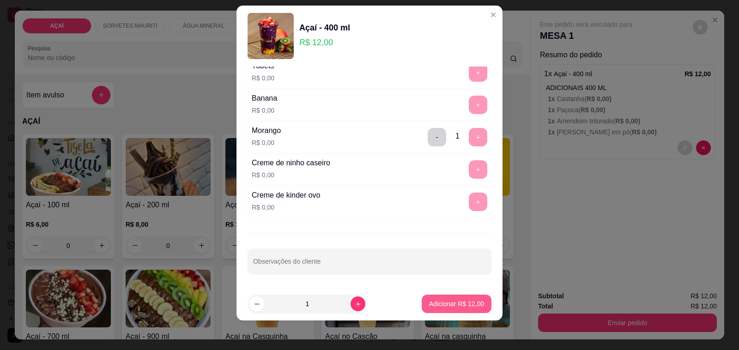
click at [447, 303] on p "Adicionar R$ 12,00" at bounding box center [456, 303] width 55 height 9
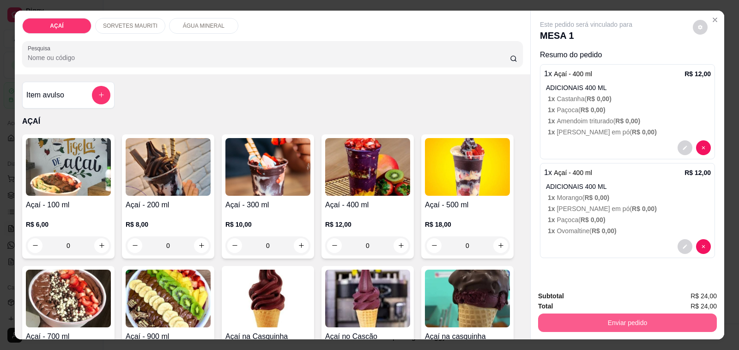
click at [651, 322] on button "Enviar pedido" at bounding box center [627, 323] width 179 height 18
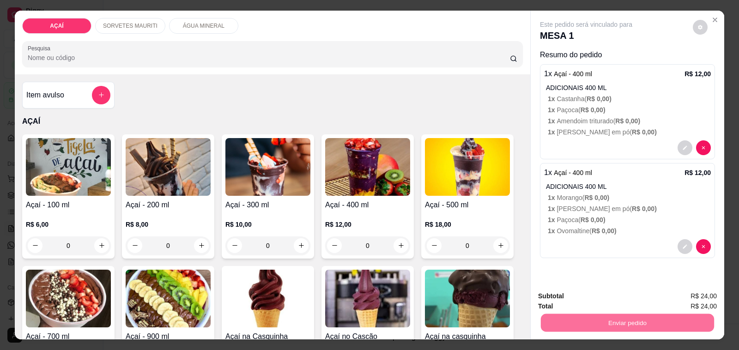
click at [562, 296] on button "Não registrar e enviar pedido" at bounding box center [596, 297] width 96 height 18
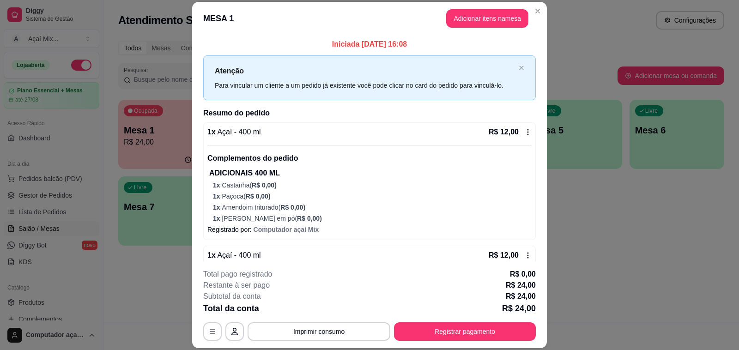
scroll to position [105, 0]
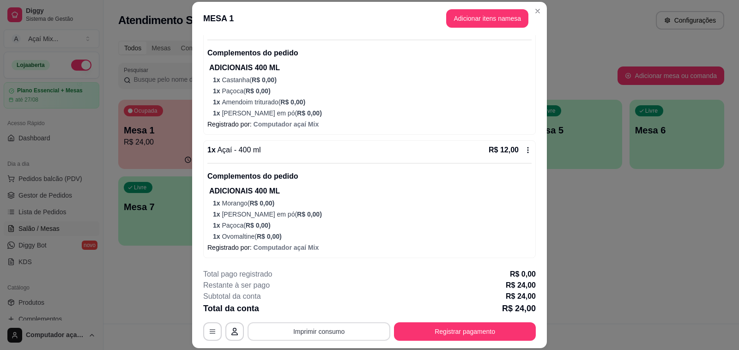
click at [319, 338] on button "Imprimir consumo" at bounding box center [319, 331] width 143 height 18
click at [333, 304] on button "Impressora" at bounding box center [317, 310] width 67 height 15
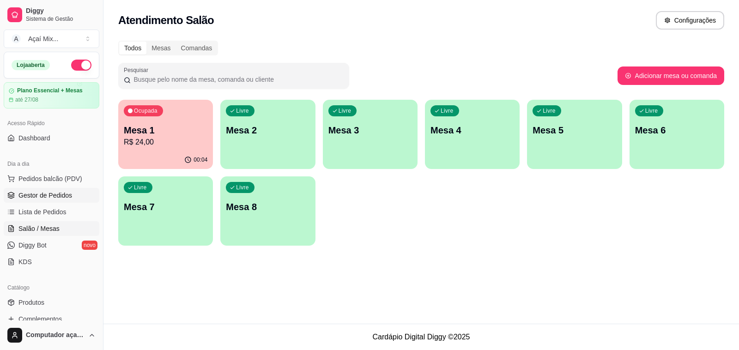
click at [63, 193] on span "Gestor de Pedidos" at bounding box center [45, 195] width 54 height 9
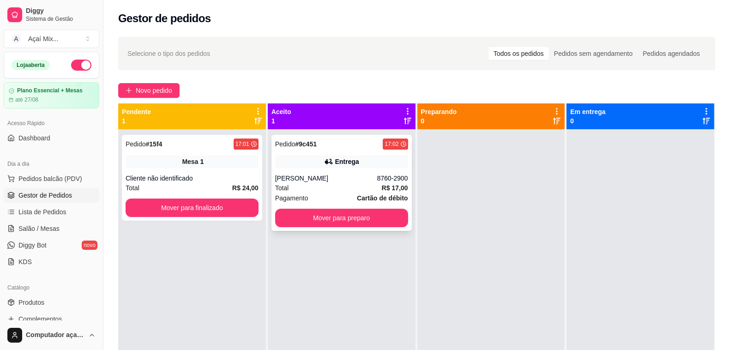
click at [314, 194] on div "Pagamento Cartão de débito" at bounding box center [341, 198] width 133 height 10
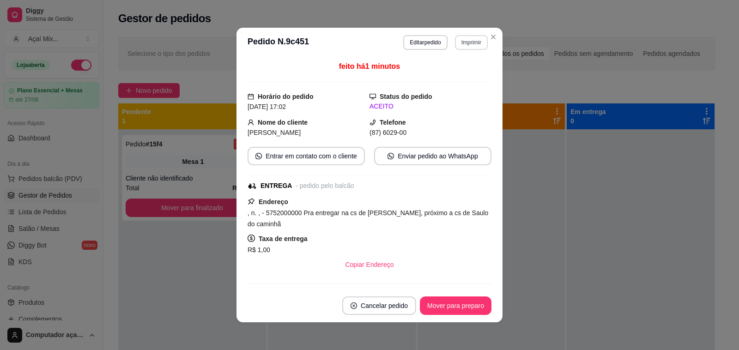
click at [459, 43] on button "Imprimir" at bounding box center [471, 42] width 33 height 15
click at [461, 76] on button "Impressora" at bounding box center [450, 75] width 65 height 14
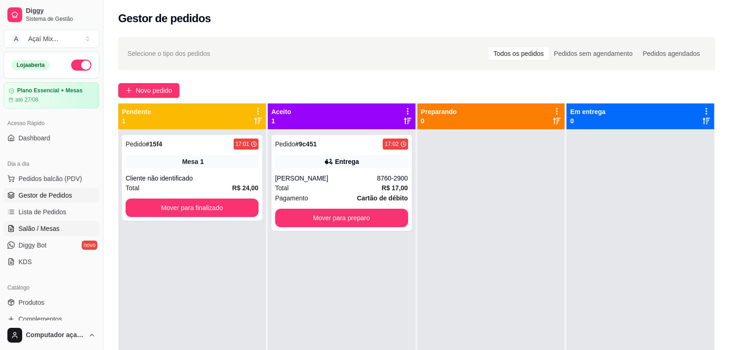
click at [42, 224] on link "Salão / Mesas" at bounding box center [52, 228] width 96 height 15
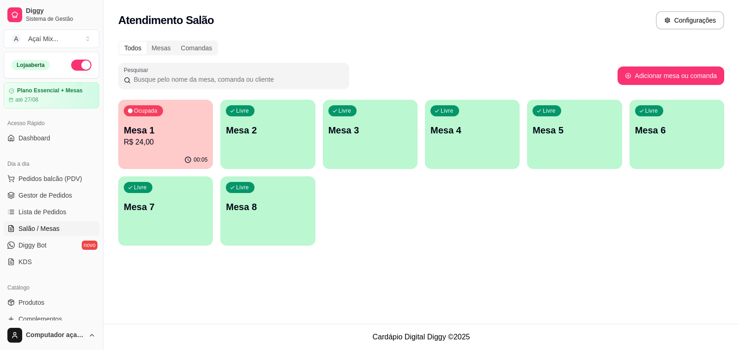
click at [190, 148] on div "Ocupada Mesa 1 R$ 24,00" at bounding box center [165, 125] width 95 height 51
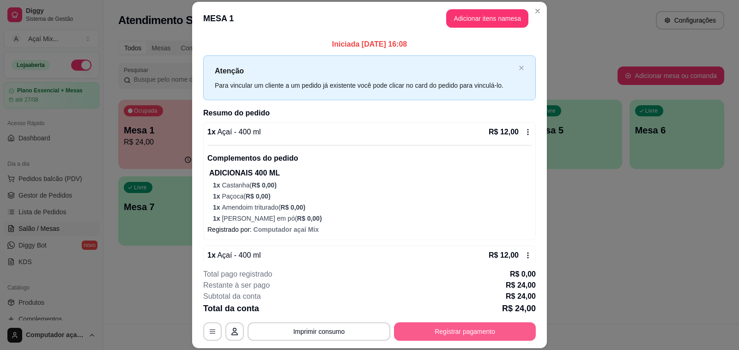
click at [461, 326] on button "Registrar pagamento" at bounding box center [465, 331] width 142 height 18
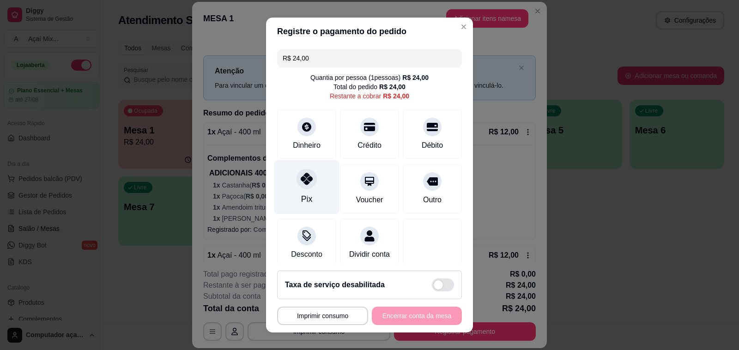
click at [306, 186] on div "Pix" at bounding box center [306, 187] width 65 height 54
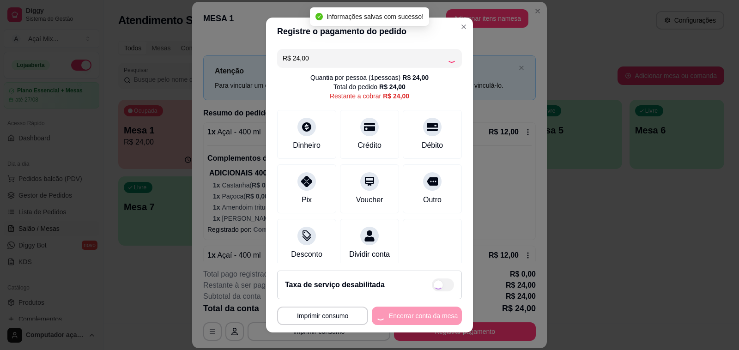
type input "R$ 0,00"
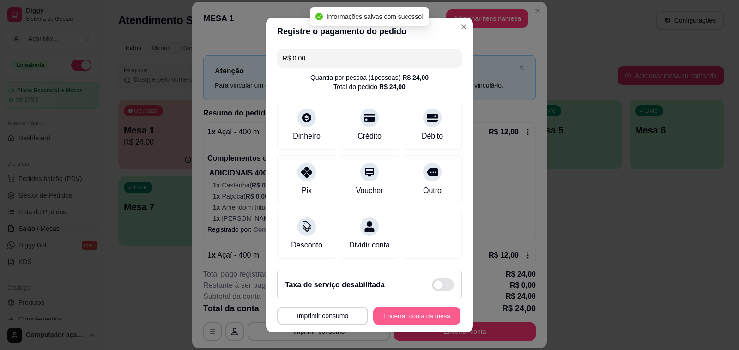
click at [376, 320] on button "Encerrar conta da mesa" at bounding box center [416, 316] width 87 height 18
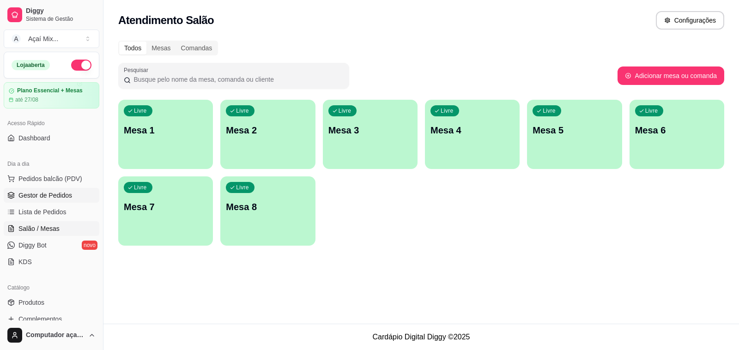
click at [42, 200] on span "Gestor de Pedidos" at bounding box center [45, 195] width 54 height 9
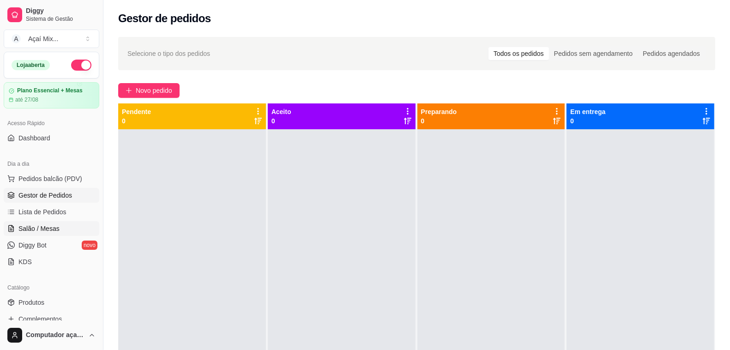
click at [34, 233] on span "Salão / Mesas" at bounding box center [38, 228] width 41 height 9
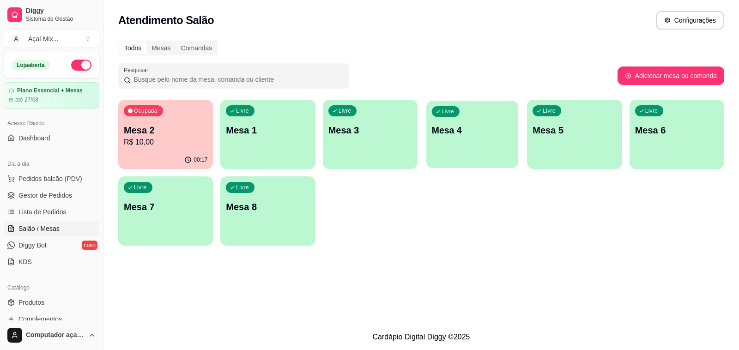
click at [455, 139] on div "Livre Mesa 4" at bounding box center [472, 129] width 92 height 56
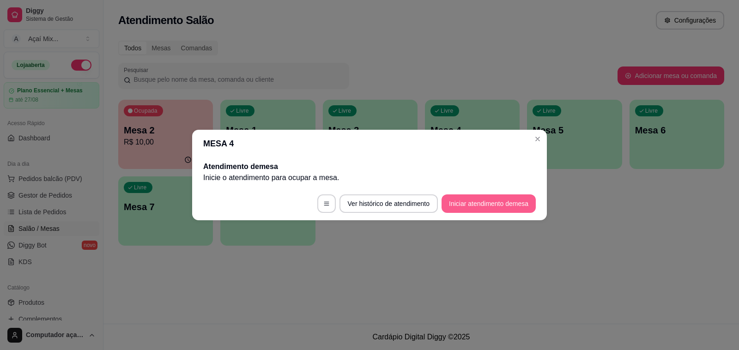
click at [467, 201] on button "Iniciar atendimento de mesa" at bounding box center [488, 203] width 94 height 18
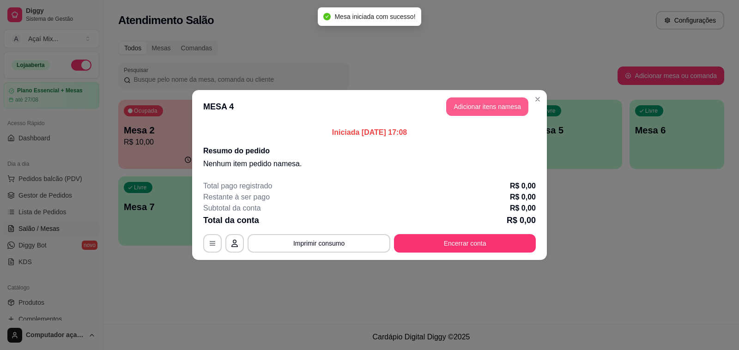
click at [472, 109] on button "Adicionar itens na mesa" at bounding box center [487, 106] width 82 height 18
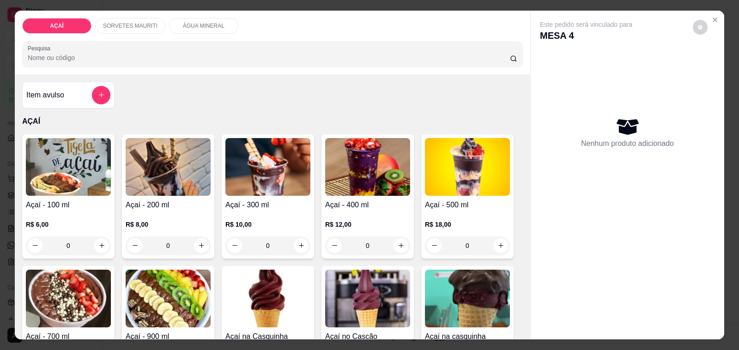
click at [162, 179] on img at bounding box center [168, 167] width 85 height 58
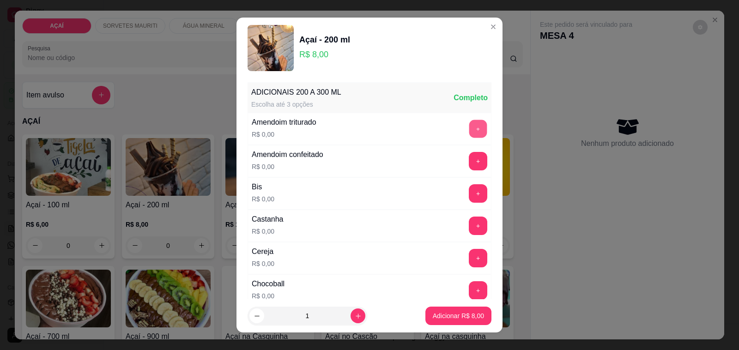
click at [469, 136] on button "+" at bounding box center [478, 129] width 18 height 18
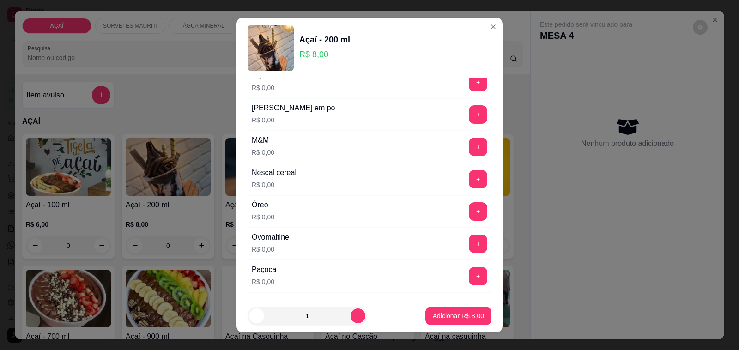
scroll to position [924, 0]
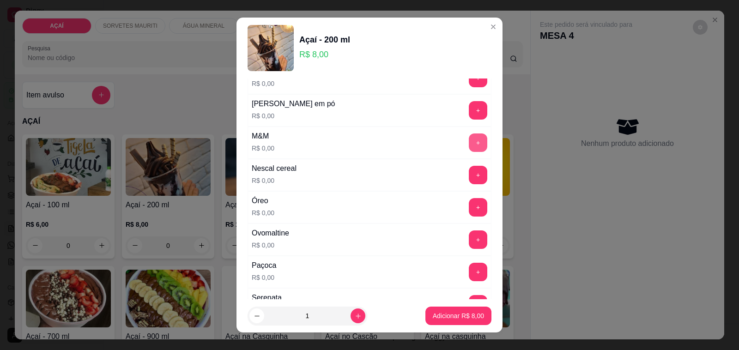
click at [469, 149] on button "+" at bounding box center [478, 142] width 18 height 18
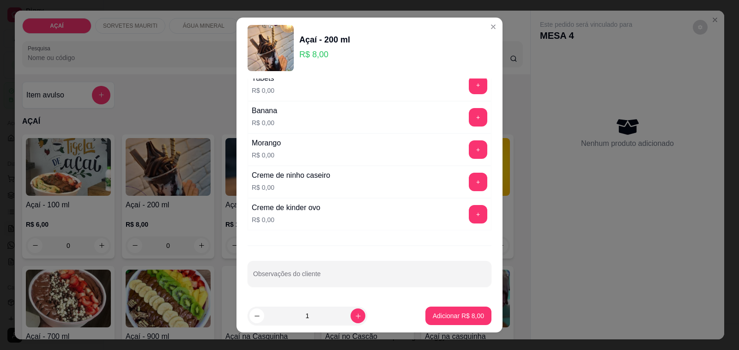
scroll to position [1212, 0]
click at [469, 152] on button "+" at bounding box center [478, 149] width 18 height 18
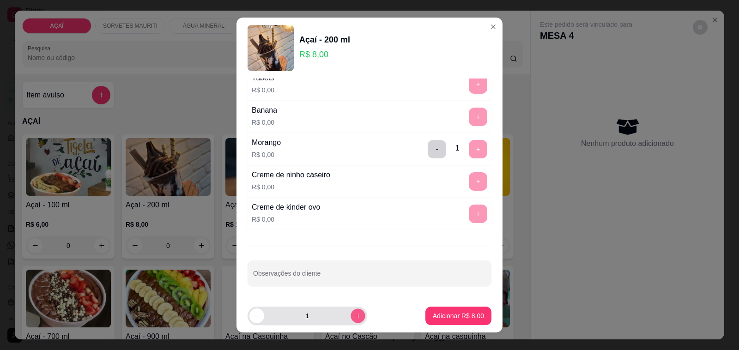
click at [351, 314] on button "increase-product-quantity" at bounding box center [358, 316] width 14 height 14
type input "2"
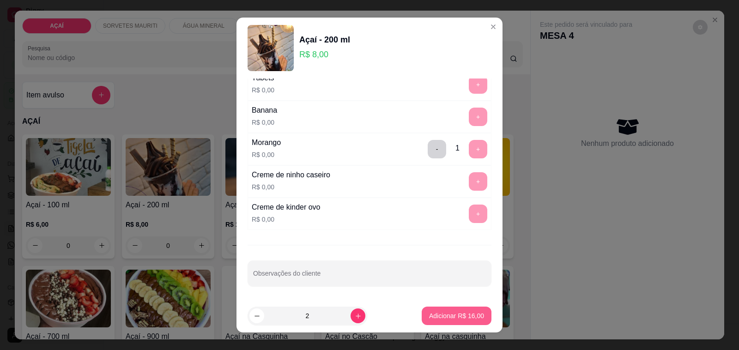
click at [429, 315] on p "Adicionar R$ 16,00" at bounding box center [456, 315] width 55 height 9
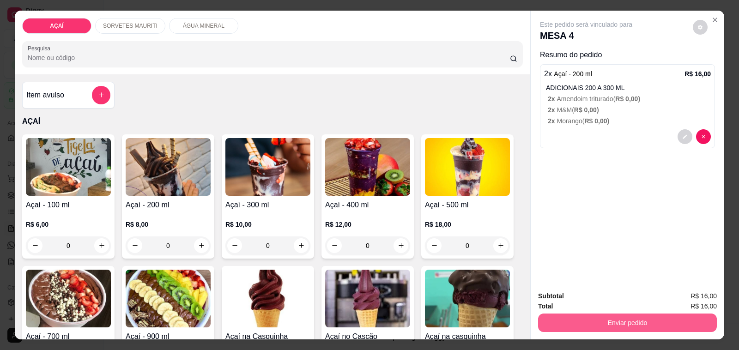
click at [601, 322] on button "Enviar pedido" at bounding box center [627, 323] width 179 height 18
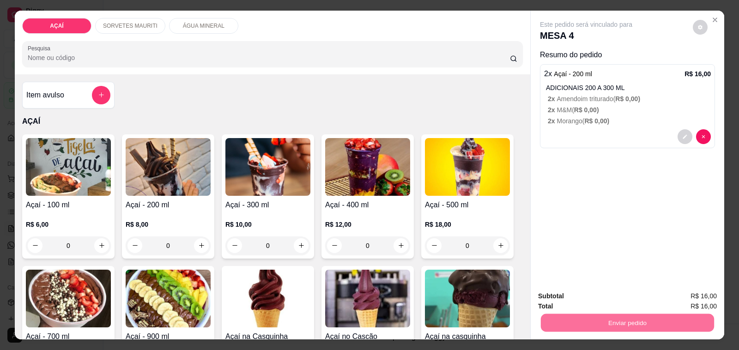
click at [580, 298] on button "Não registrar e enviar pedido" at bounding box center [596, 297] width 96 height 18
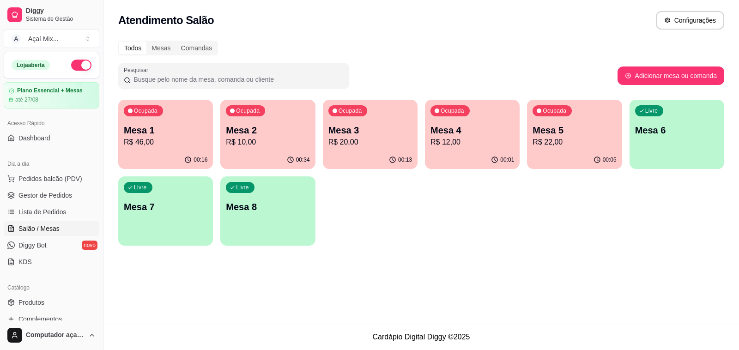
click at [456, 220] on div "Ocupada Mesa 1 R$ 46,00 00:16 Ocupada Mesa 2 R$ 10,00 00:34 Ocupada Mesa 3 R$ 2…" at bounding box center [421, 173] width 606 height 146
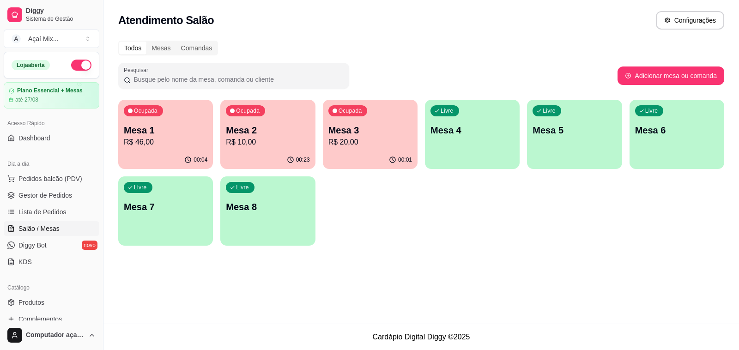
click at [474, 127] on p "Mesa 4" at bounding box center [472, 130] width 84 height 13
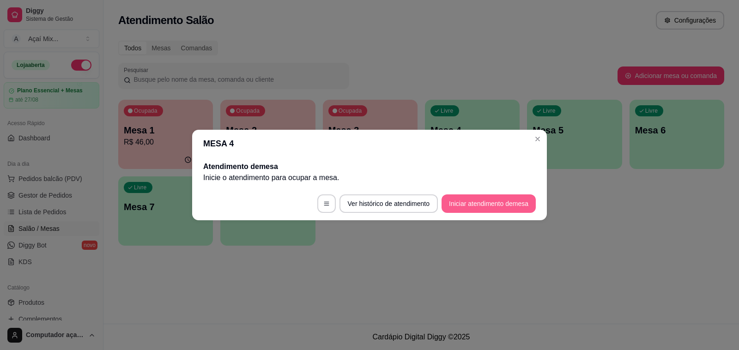
click at [463, 202] on button "Iniciar atendimento de mesa" at bounding box center [488, 203] width 94 height 18
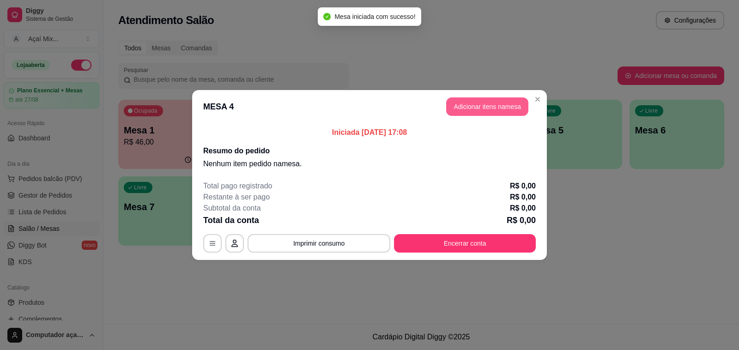
click at [481, 112] on button "Adicionar itens na mesa" at bounding box center [487, 106] width 82 height 18
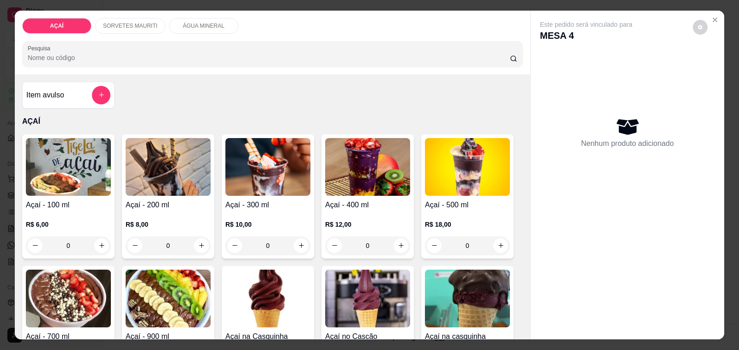
click at [185, 165] on img at bounding box center [168, 167] width 85 height 58
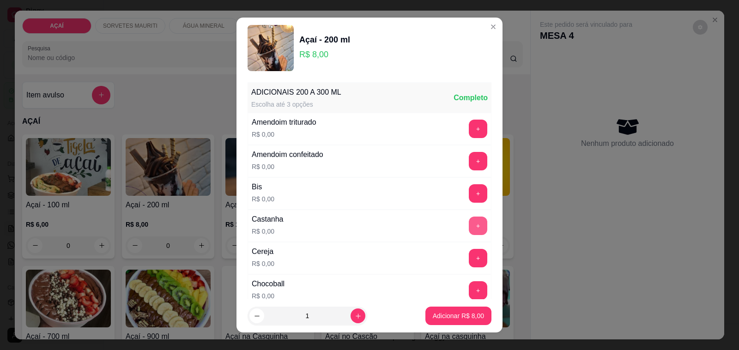
click at [469, 229] on button "+" at bounding box center [478, 226] width 18 height 18
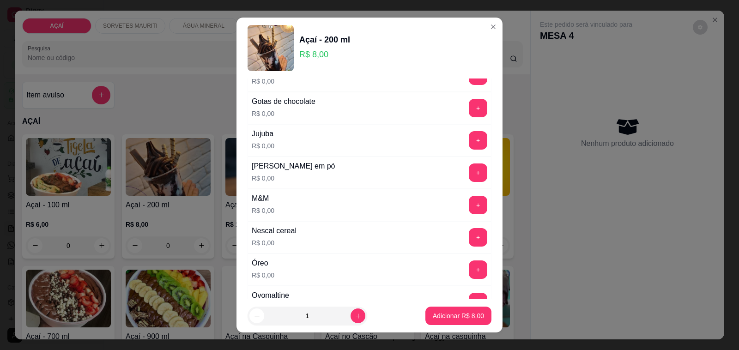
scroll to position [866, 0]
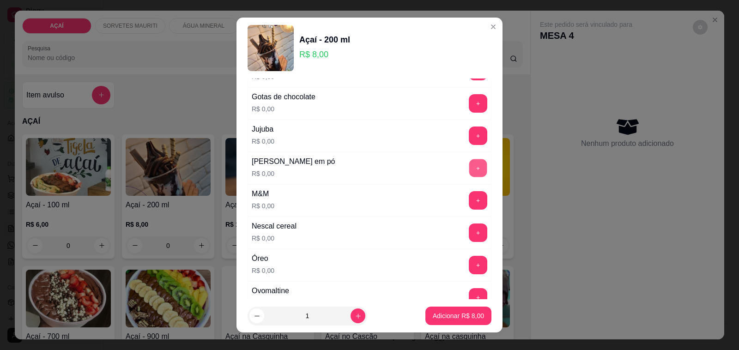
click at [469, 176] on button "+" at bounding box center [478, 168] width 18 height 18
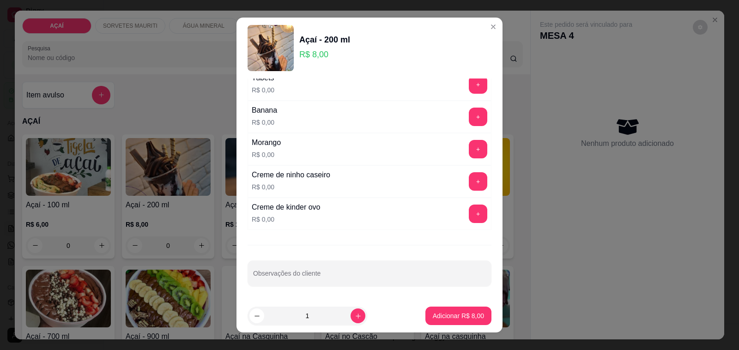
scroll to position [1216, 0]
click at [469, 119] on button "+" at bounding box center [478, 117] width 18 height 18
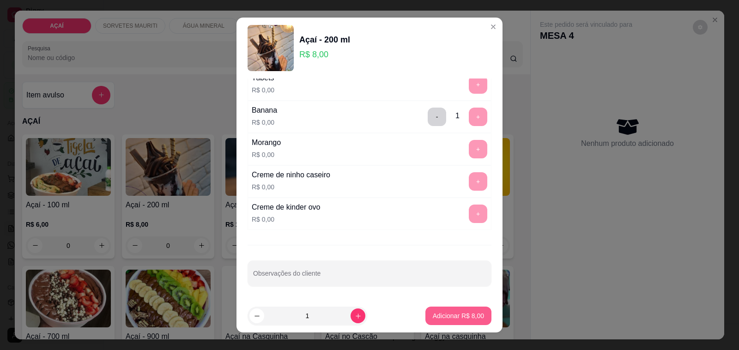
click at [440, 310] on button "Adicionar R$ 8,00" at bounding box center [458, 316] width 66 height 18
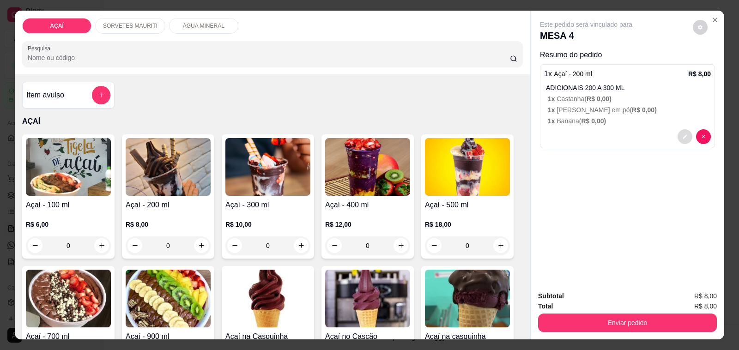
click at [682, 134] on icon "decrease-product-quantity" at bounding box center [685, 137] width 6 height 6
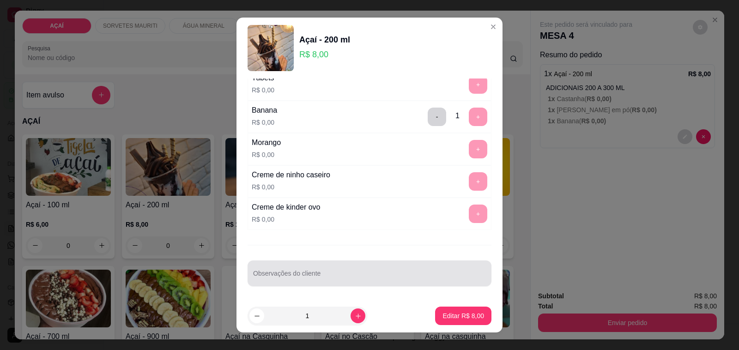
click at [313, 272] on div at bounding box center [369, 273] width 233 height 18
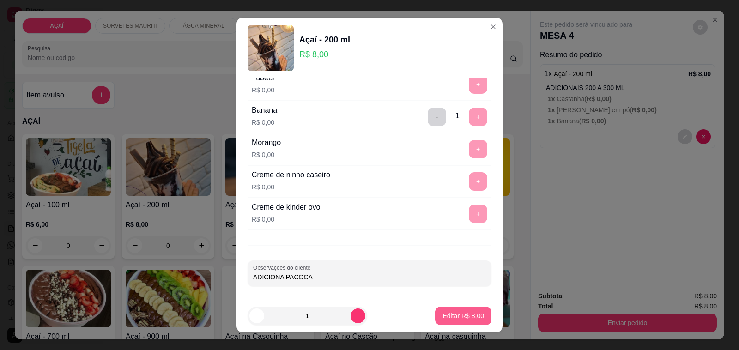
type input "ADICIONA PACOCA"
click at [443, 320] on p "Editar R$ 8,00" at bounding box center [463, 315] width 40 height 9
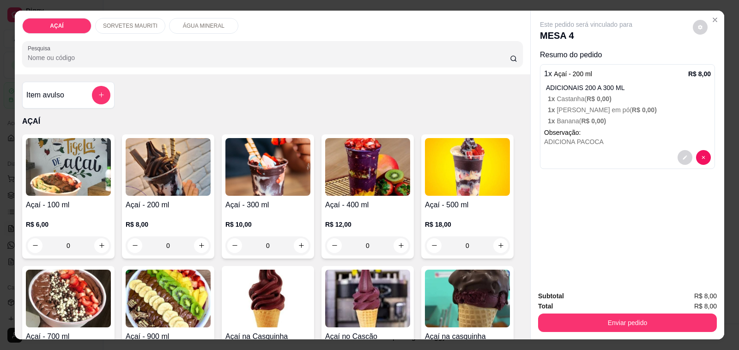
click at [137, 157] on img at bounding box center [168, 167] width 85 height 58
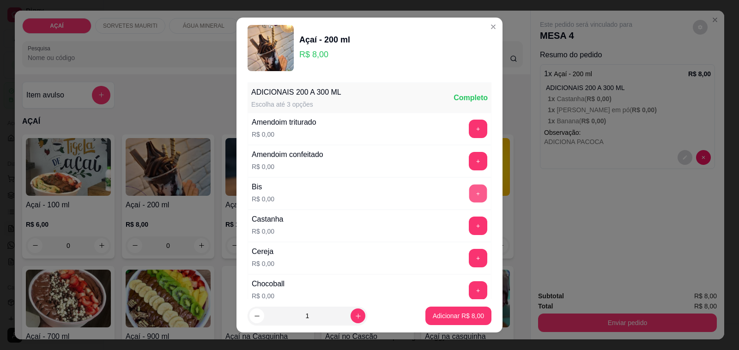
click at [469, 188] on button "+" at bounding box center [478, 194] width 18 height 18
click at [469, 229] on button "+" at bounding box center [478, 226] width 18 height 18
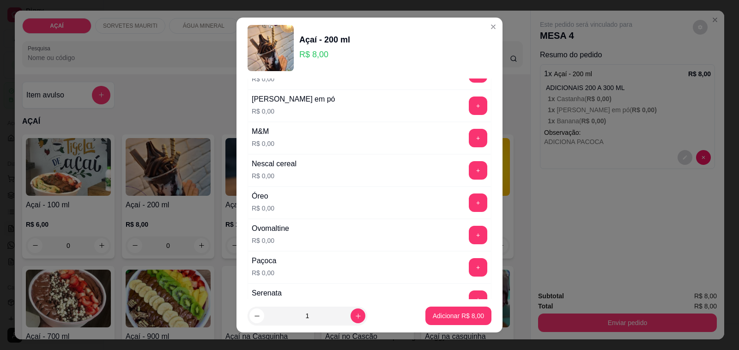
scroll to position [870, 0]
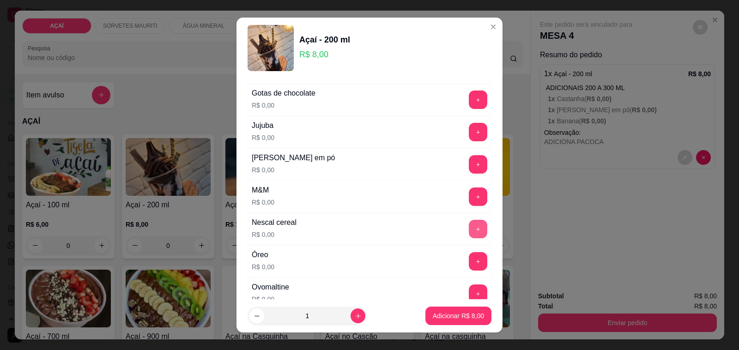
click at [469, 227] on button "+" at bounding box center [478, 229] width 18 height 18
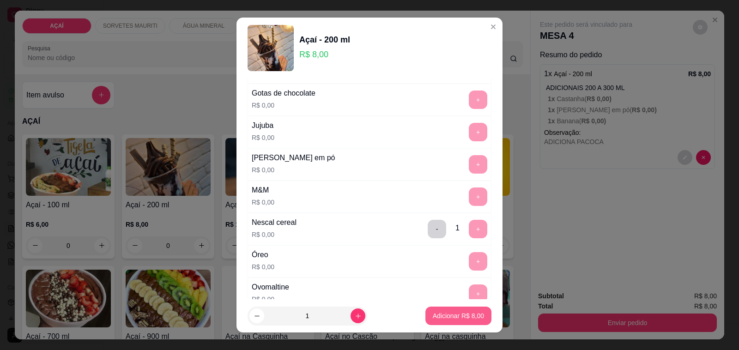
click at [434, 322] on button "Adicionar R$ 8,00" at bounding box center [458, 316] width 66 height 18
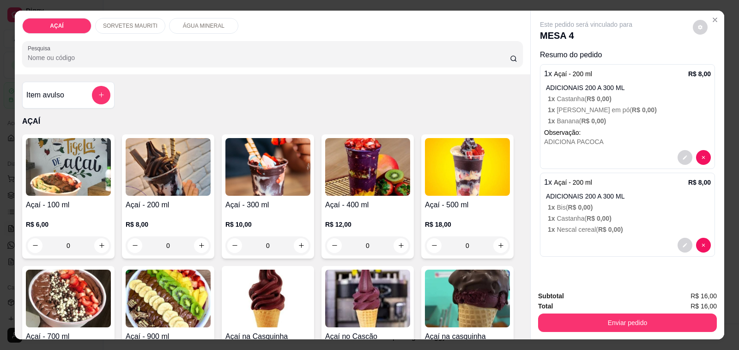
click at [134, 175] on img at bounding box center [168, 167] width 85 height 58
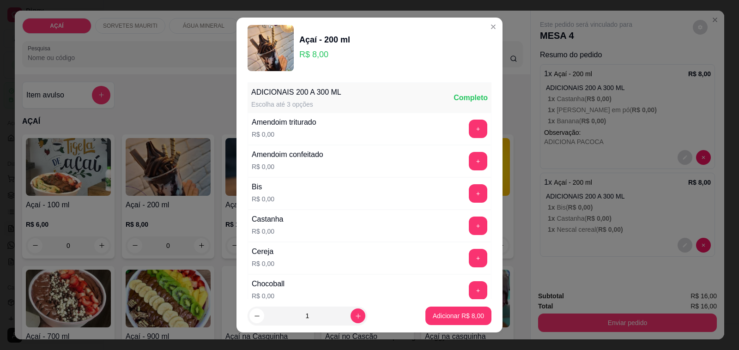
scroll to position [115, 0]
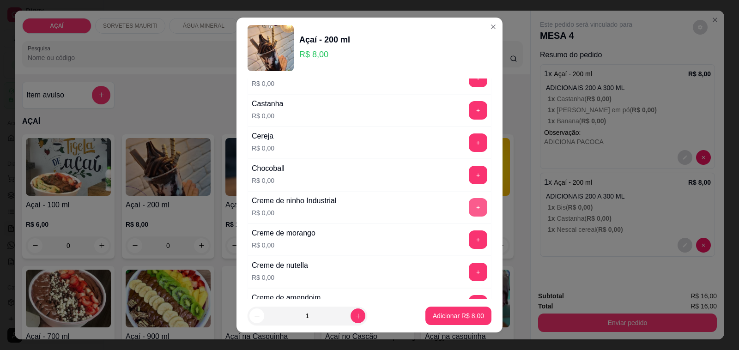
click at [469, 204] on button "+" at bounding box center [478, 207] width 18 height 18
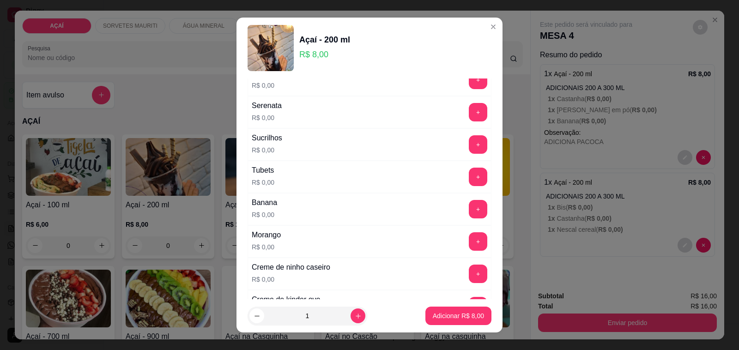
scroll to position [1097, 0]
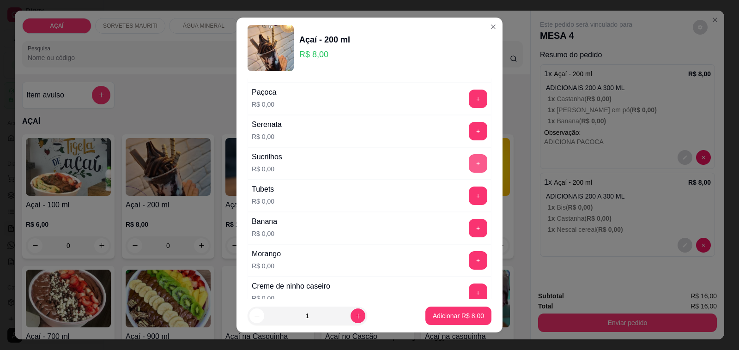
click at [469, 173] on button "+" at bounding box center [478, 163] width 18 height 18
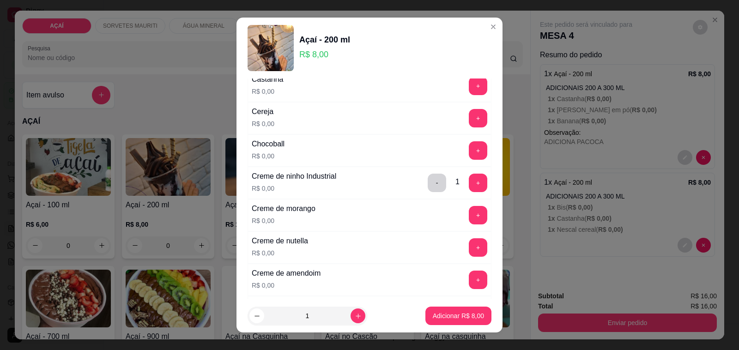
scroll to position [115, 0]
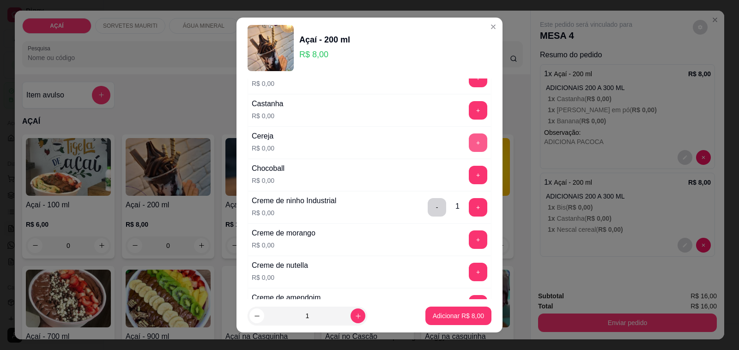
click at [469, 137] on button "+" at bounding box center [478, 142] width 18 height 18
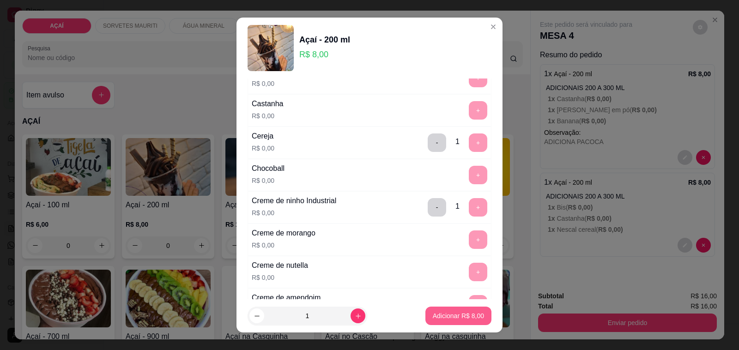
click at [433, 313] on p "Adicionar R$ 8,00" at bounding box center [458, 315] width 51 height 9
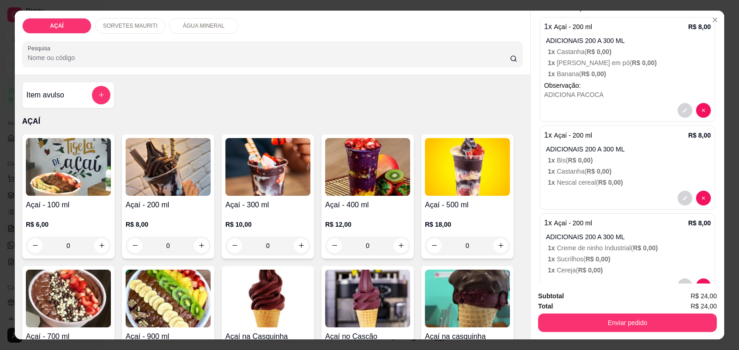
scroll to position [73, 0]
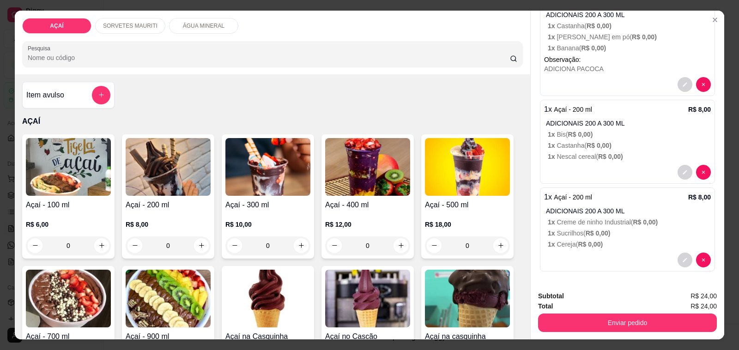
click at [357, 163] on img at bounding box center [367, 167] width 85 height 58
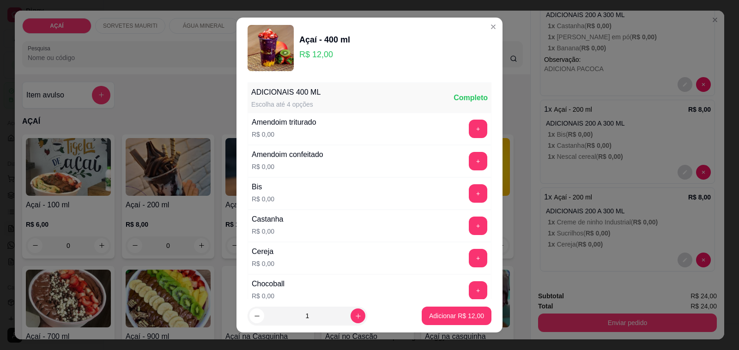
click at [465, 130] on div "+" at bounding box center [478, 129] width 26 height 18
click at [469, 130] on button "+" at bounding box center [478, 129] width 18 height 18
click at [469, 228] on button "+" at bounding box center [478, 226] width 18 height 18
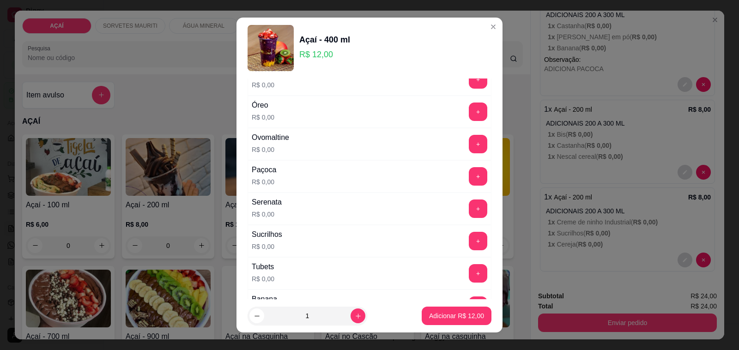
scroll to position [1039, 0]
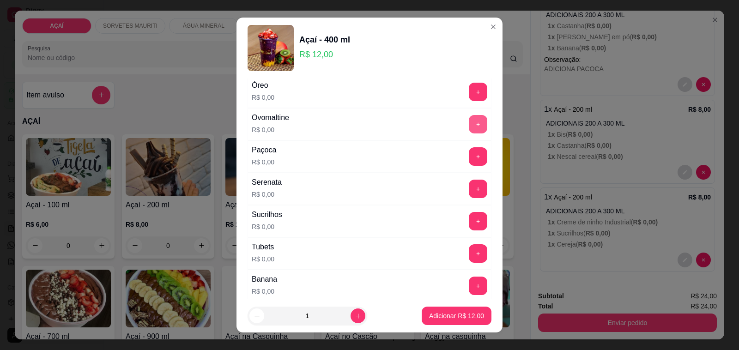
click at [469, 133] on button "+" at bounding box center [478, 124] width 18 height 18
click at [465, 163] on div "+" at bounding box center [478, 156] width 26 height 18
click at [469, 164] on button "+" at bounding box center [478, 156] width 18 height 18
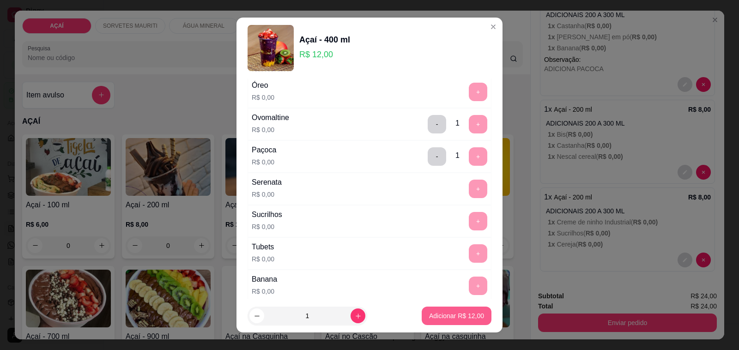
click at [429, 317] on p "Adicionar R$ 12,00" at bounding box center [456, 315] width 55 height 9
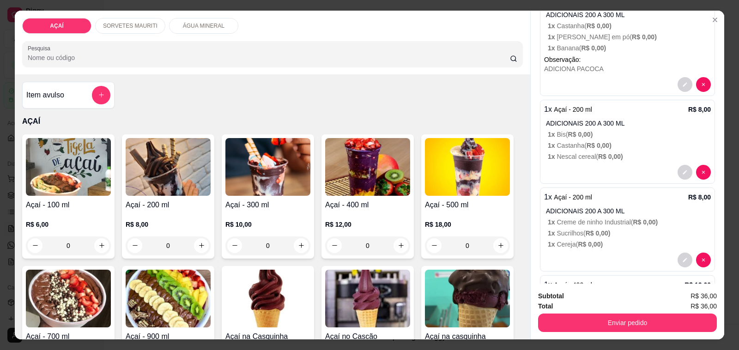
click at [182, 165] on img at bounding box center [168, 167] width 85 height 58
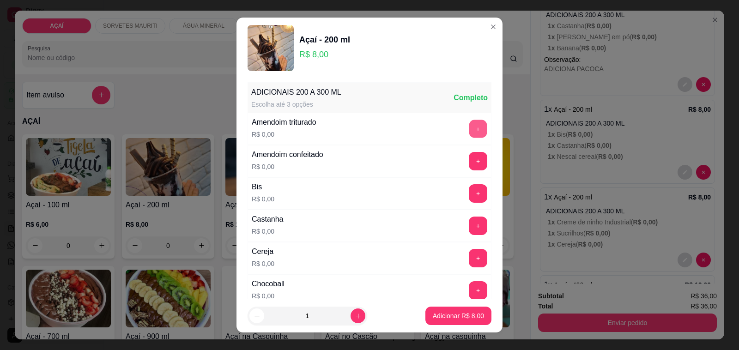
click at [469, 128] on button "+" at bounding box center [478, 129] width 18 height 18
click at [469, 229] on button "+" at bounding box center [478, 226] width 18 height 18
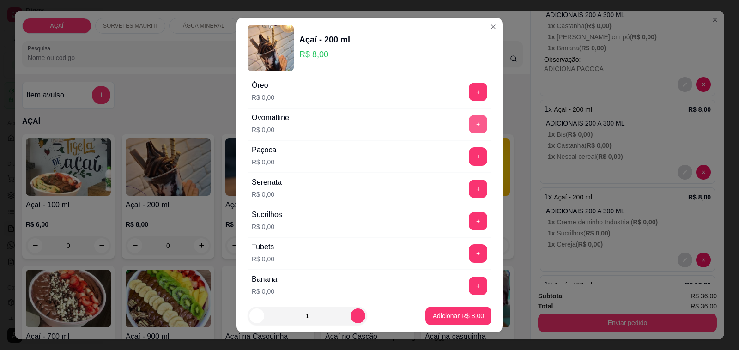
click at [469, 133] on button "+" at bounding box center [478, 124] width 18 height 18
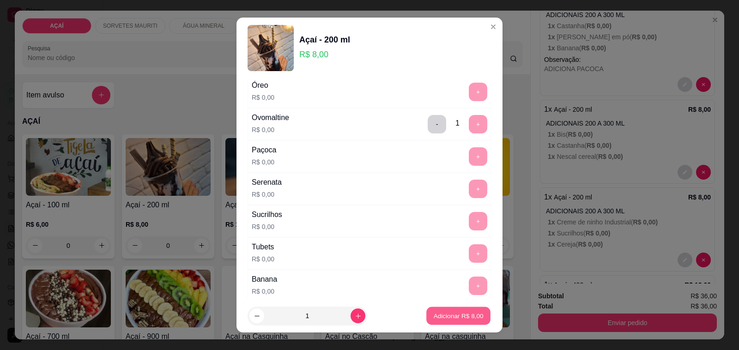
click at [446, 315] on p "Adicionar R$ 8,00" at bounding box center [458, 315] width 50 height 9
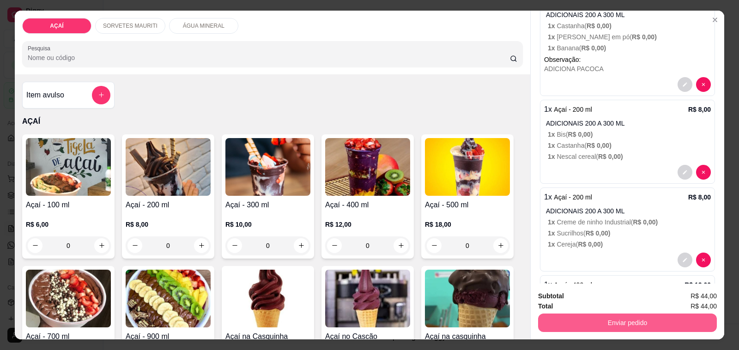
click at [606, 320] on button "Enviar pedido" at bounding box center [627, 323] width 179 height 18
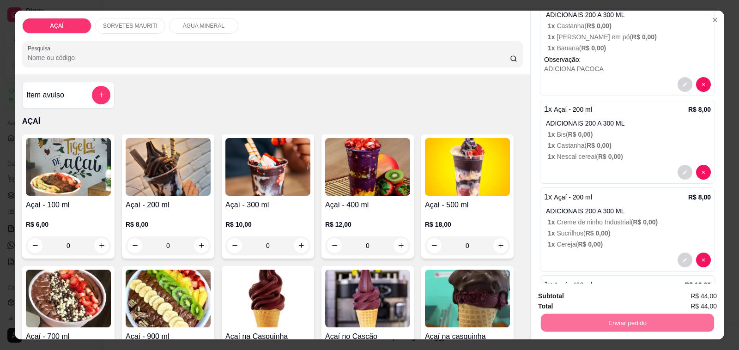
click at [572, 298] on button "Não registrar e enviar pedido" at bounding box center [596, 295] width 93 height 17
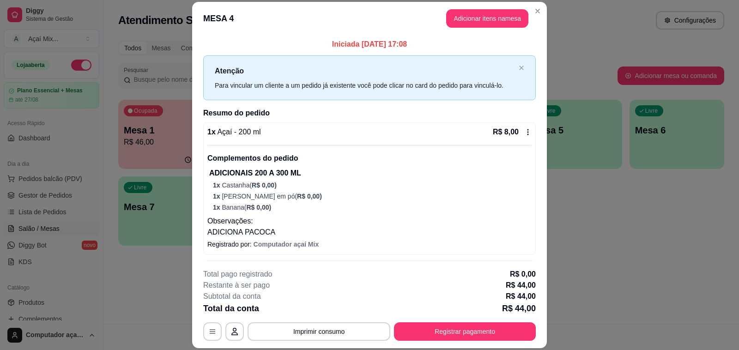
scroll to position [58, 0]
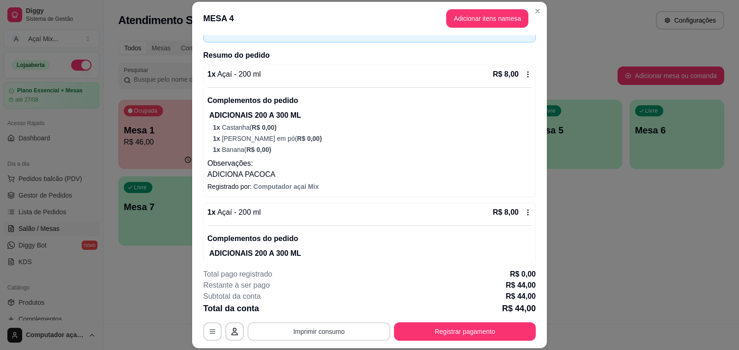
click at [312, 329] on button "Imprimir consumo" at bounding box center [319, 331] width 143 height 18
click at [320, 309] on button "Impressora" at bounding box center [317, 310] width 67 height 15
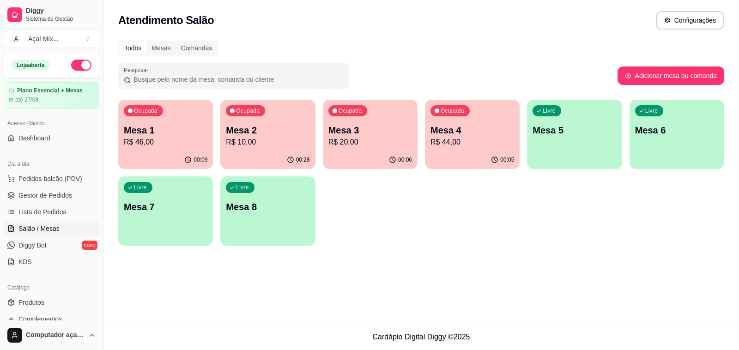
click at [387, 121] on div "Ocupada Mesa 3 R$ 20,00" at bounding box center [370, 125] width 95 height 51
click at [583, 119] on div "Livre Mesa 5" at bounding box center [574, 129] width 95 height 58
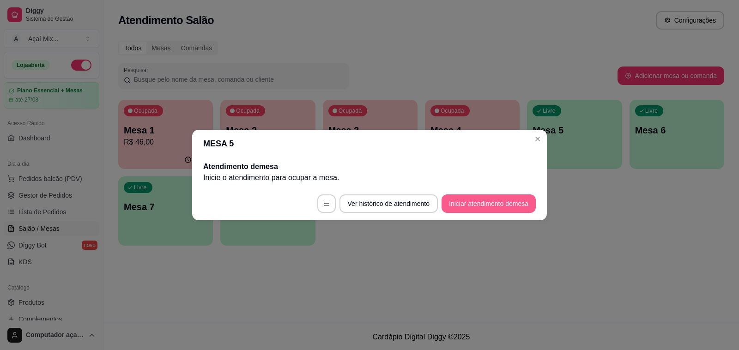
click at [460, 202] on button "Iniciar atendimento de mesa" at bounding box center [488, 203] width 94 height 18
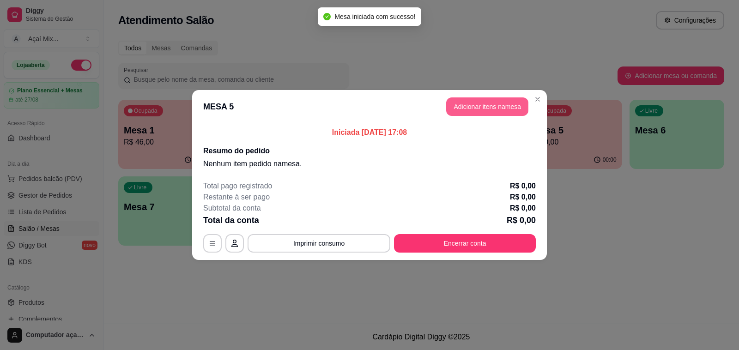
click at [472, 107] on button "Adicionar itens na mesa" at bounding box center [487, 106] width 82 height 18
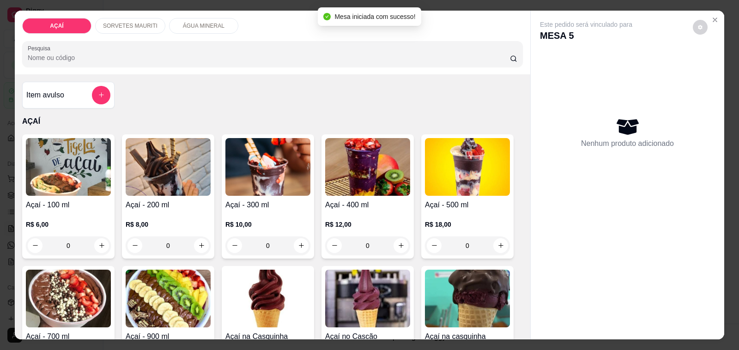
click at [357, 169] on img at bounding box center [367, 167] width 85 height 58
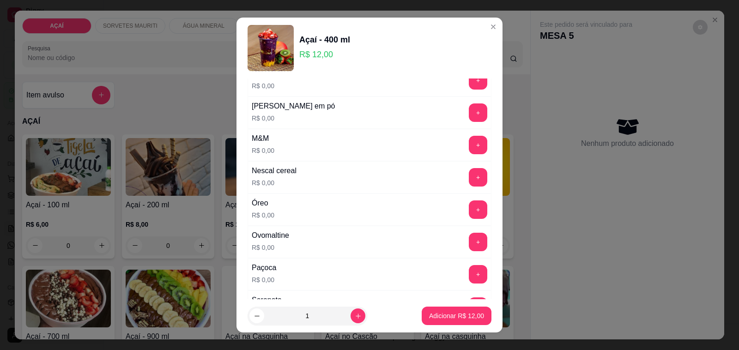
scroll to position [924, 0]
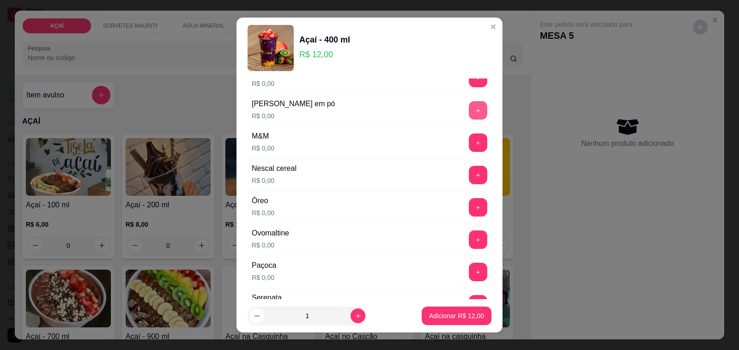
click at [469, 112] on button "+" at bounding box center [478, 110] width 18 height 18
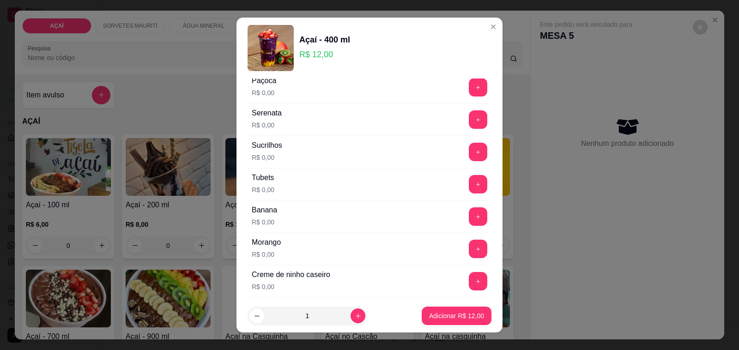
scroll to position [1039, 0]
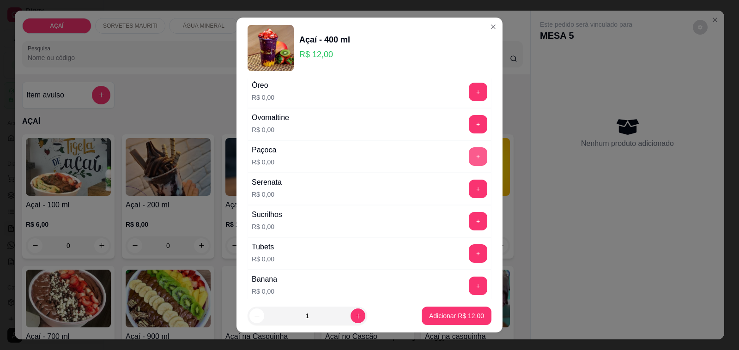
click at [469, 166] on button "+" at bounding box center [478, 156] width 18 height 18
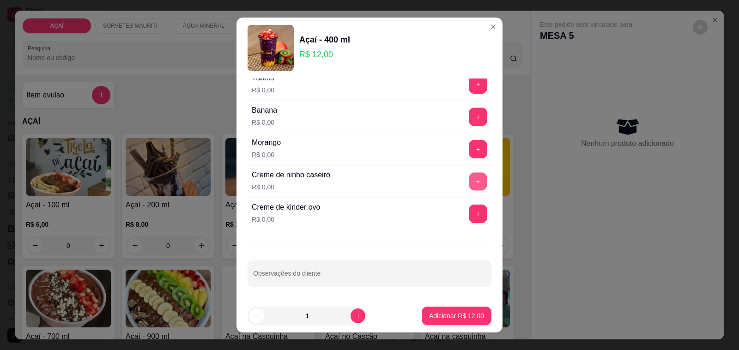
click at [469, 178] on button "+" at bounding box center [478, 182] width 18 height 18
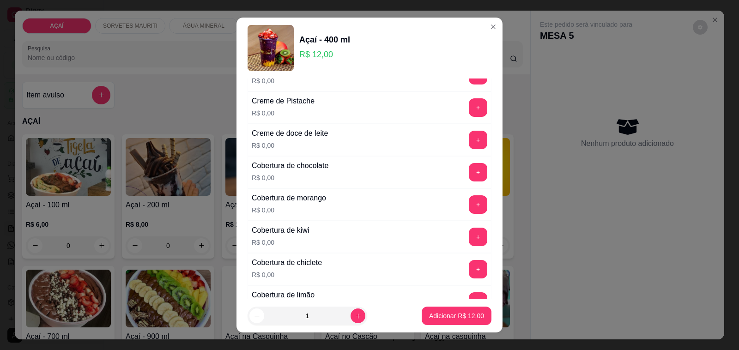
scroll to position [350, 0]
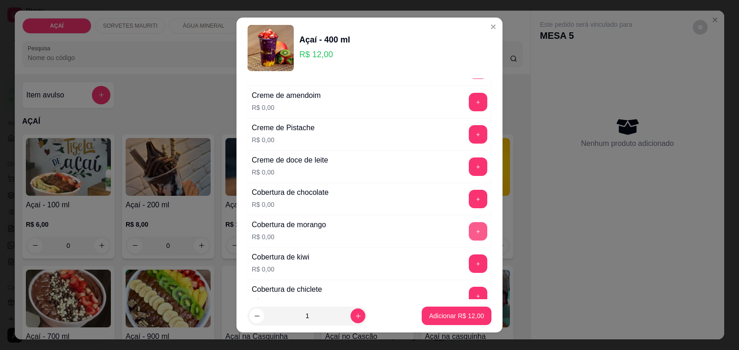
click at [469, 236] on button "+" at bounding box center [478, 231] width 18 height 18
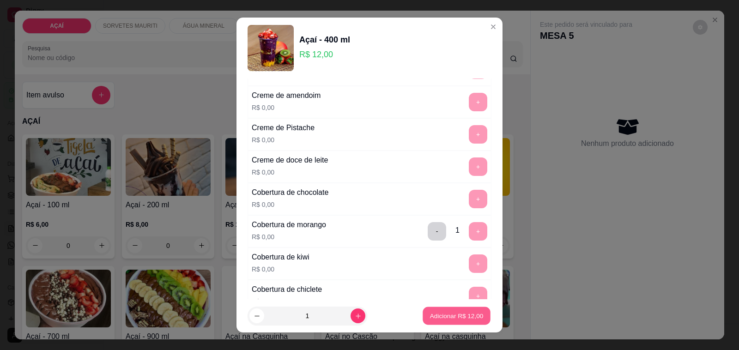
click at [437, 319] on p "Adicionar R$ 12,00" at bounding box center [457, 315] width 54 height 9
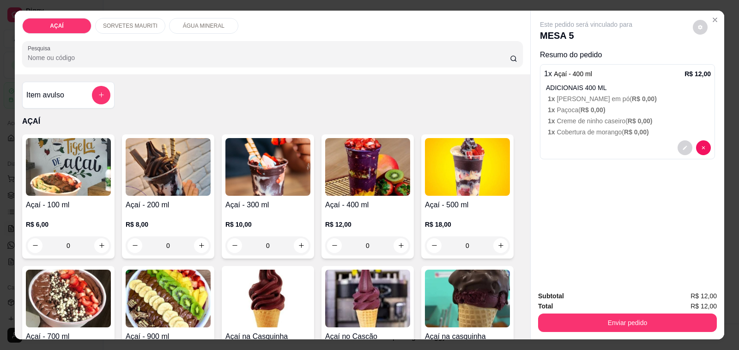
click at [250, 169] on img at bounding box center [267, 167] width 85 height 58
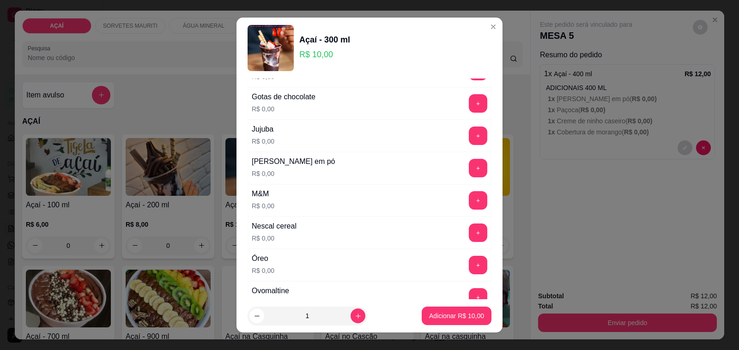
scroll to position [924, 0]
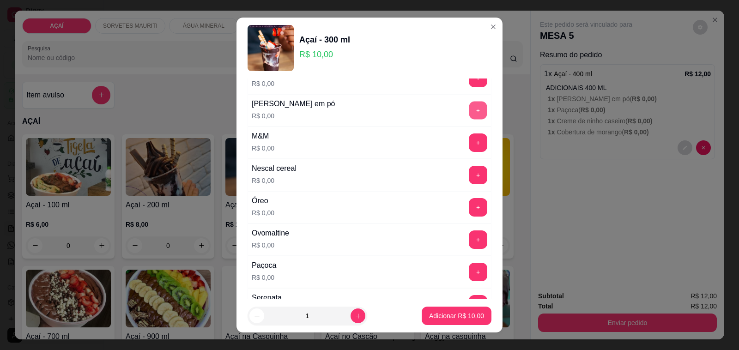
click at [469, 115] on button "+" at bounding box center [478, 111] width 18 height 18
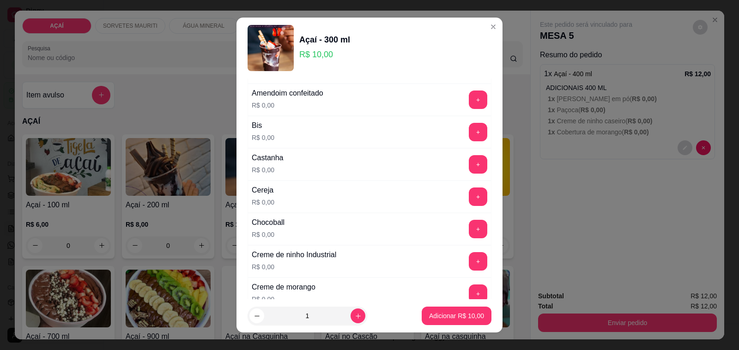
scroll to position [58, 0]
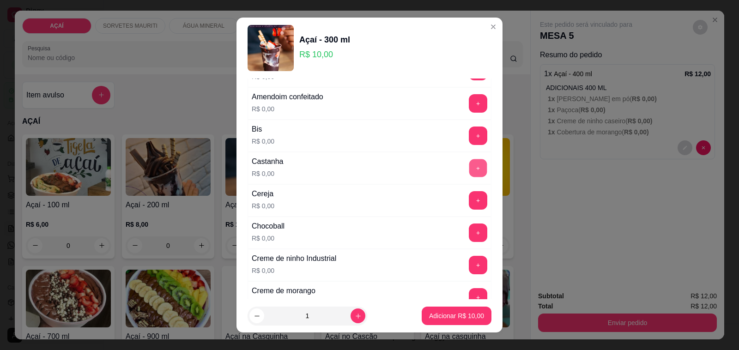
click at [469, 170] on button "+" at bounding box center [478, 168] width 18 height 18
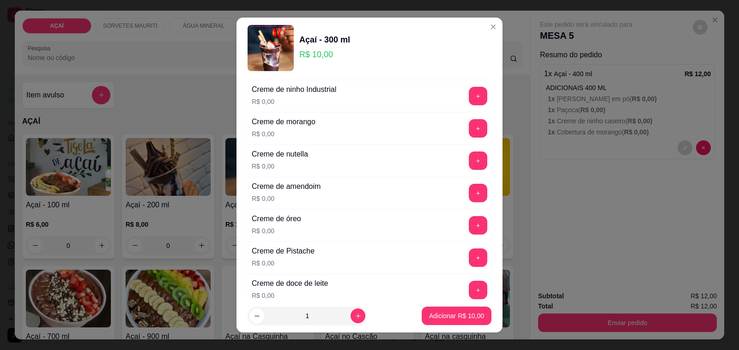
scroll to position [231, 0]
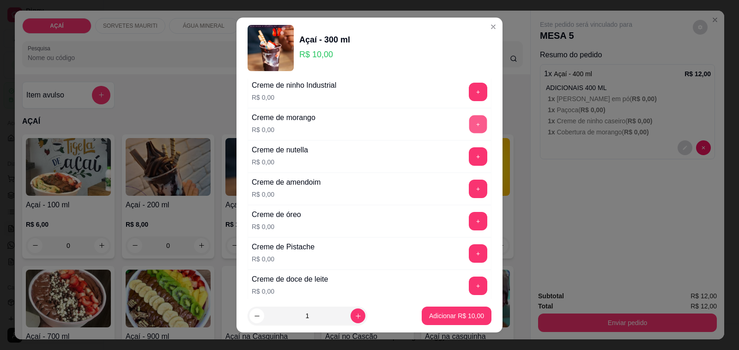
click at [469, 126] on button "+" at bounding box center [478, 124] width 18 height 18
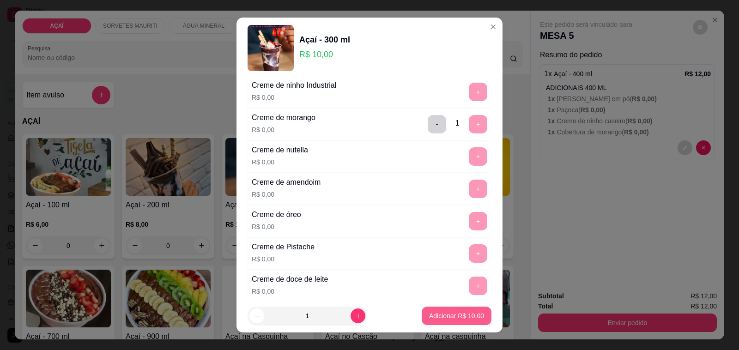
click at [438, 320] on p "Adicionar R$ 10,00" at bounding box center [456, 315] width 55 height 9
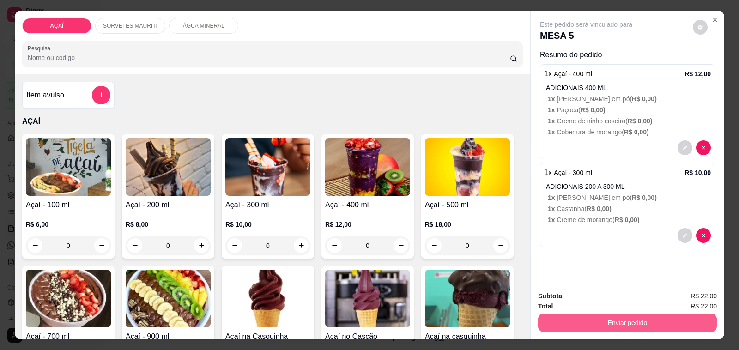
click at [574, 315] on button "Enviar pedido" at bounding box center [627, 323] width 179 height 18
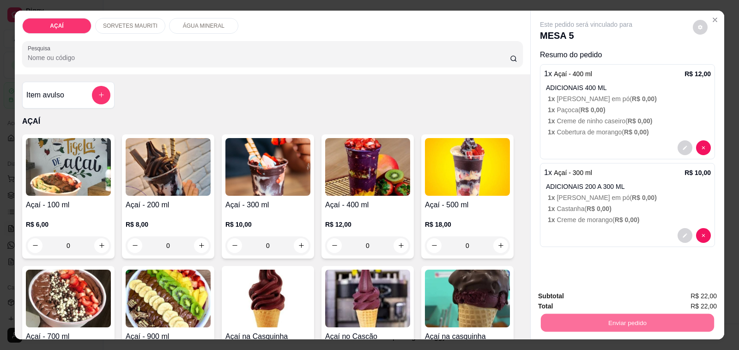
click at [585, 295] on button "Não registrar e enviar pedido" at bounding box center [596, 296] width 93 height 17
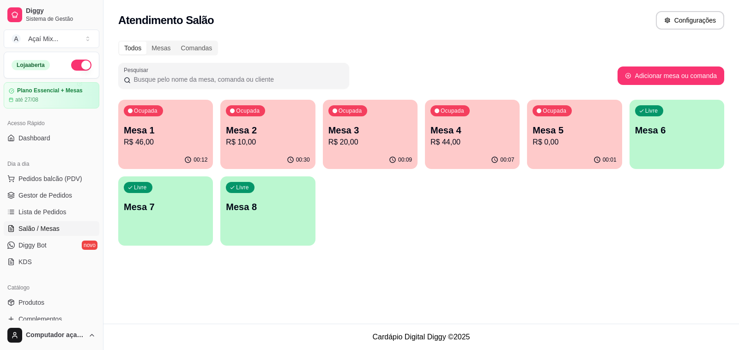
click at [364, 144] on p "R$ 20,00" at bounding box center [370, 142] width 84 height 11
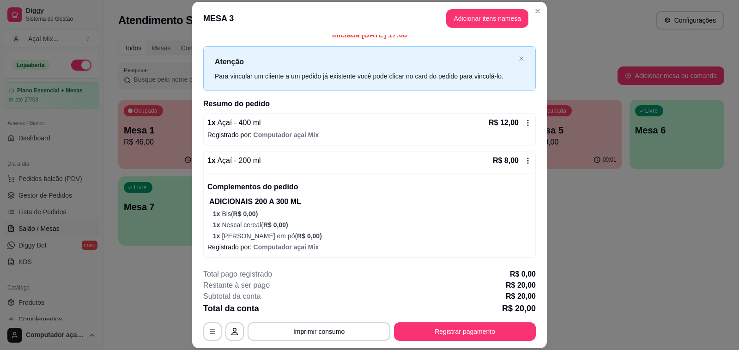
scroll to position [0, 0]
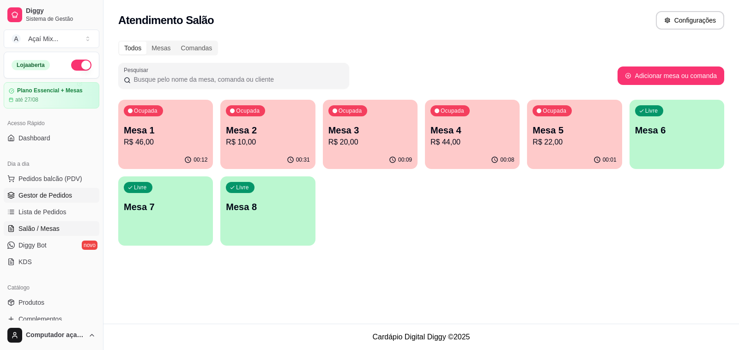
click at [60, 196] on span "Gestor de Pedidos" at bounding box center [45, 195] width 54 height 9
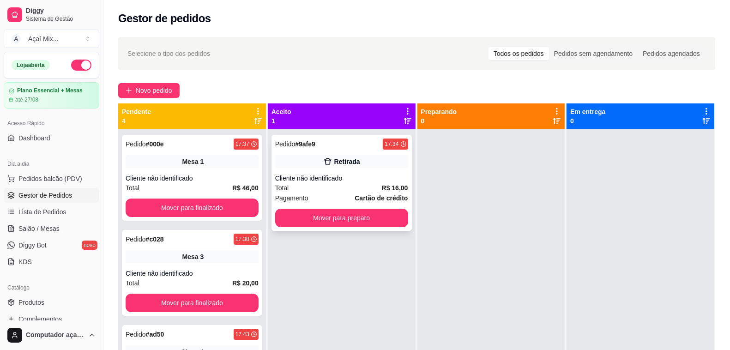
click at [342, 169] on div "Pedido # 9afe9 17:34 Retirada Cliente não identificado Total R$ 16,00 Pagamento…" at bounding box center [342, 183] width 140 height 96
click at [365, 218] on button "Mover para preparo" at bounding box center [341, 218] width 133 height 18
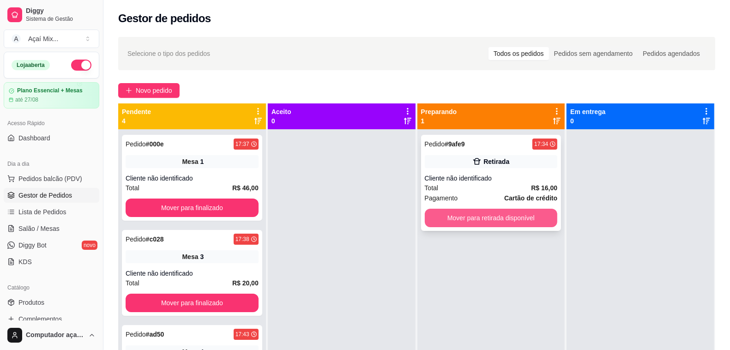
click at [486, 218] on button "Mover para retirada disponível" at bounding box center [491, 218] width 133 height 18
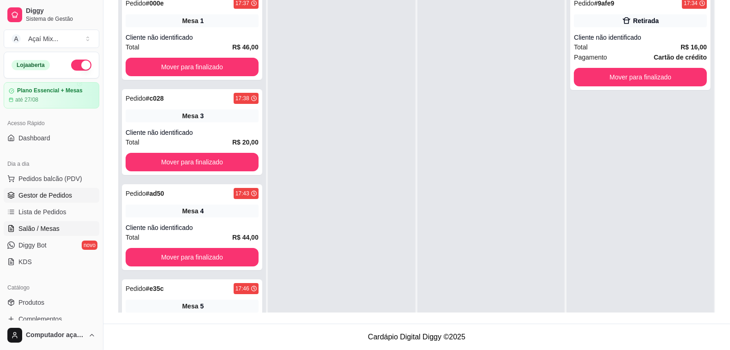
click at [52, 221] on link "Salão / Mesas" at bounding box center [52, 228] width 96 height 15
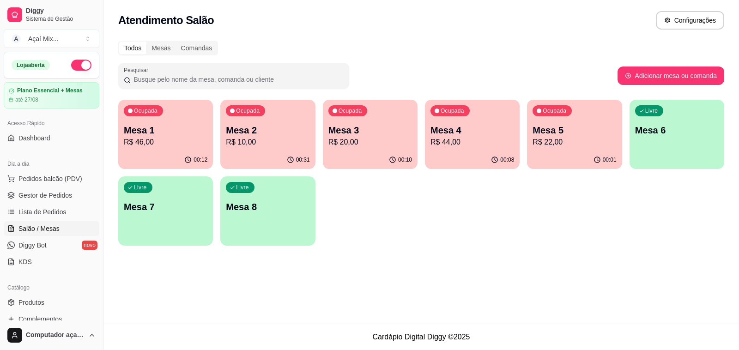
click at [359, 116] on div "Ocupada" at bounding box center [347, 110] width 39 height 11
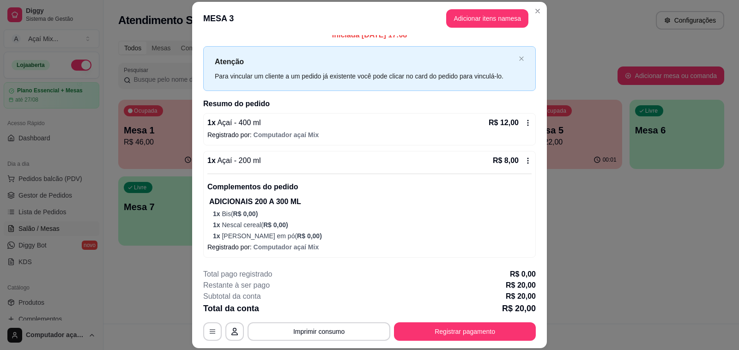
scroll to position [28, 0]
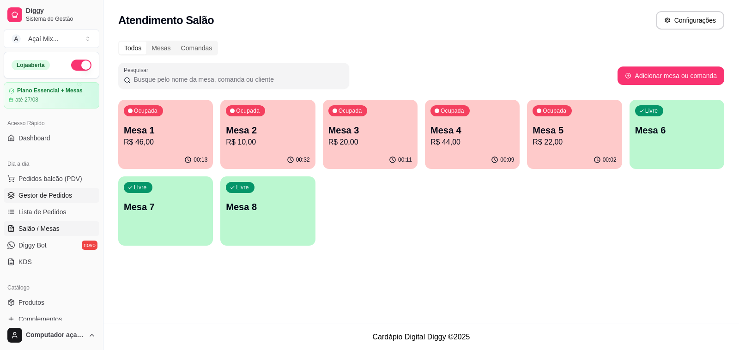
click at [47, 197] on span "Gestor de Pedidos" at bounding box center [45, 195] width 54 height 9
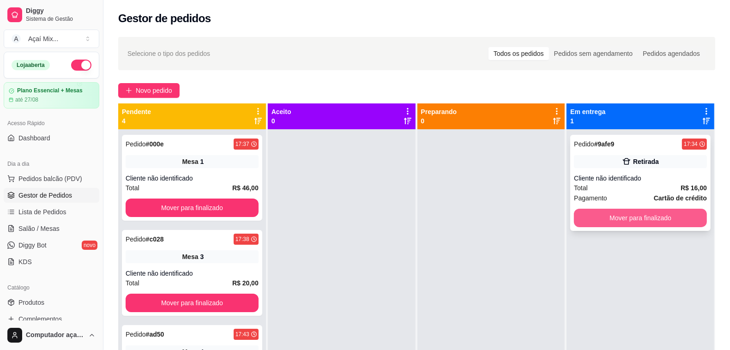
click at [619, 219] on button "Mover para finalizado" at bounding box center [640, 218] width 133 height 18
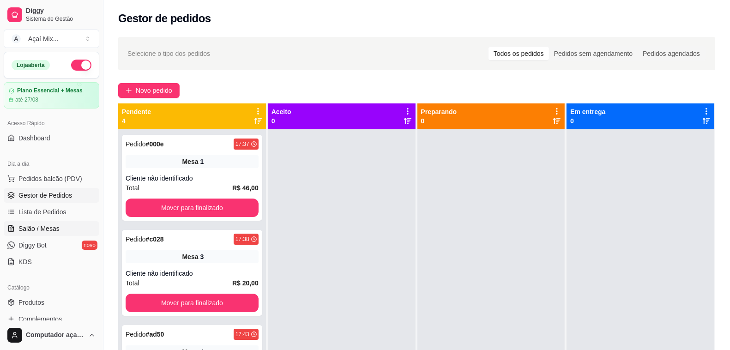
click at [54, 228] on span "Salão / Mesas" at bounding box center [38, 228] width 41 height 9
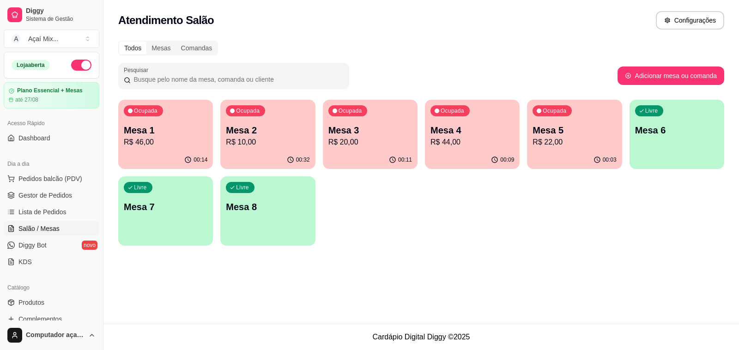
click at [689, 133] on p "Mesa 6" at bounding box center [677, 130] width 84 height 13
click at [463, 142] on p "R$ 44,00" at bounding box center [472, 142] width 81 height 11
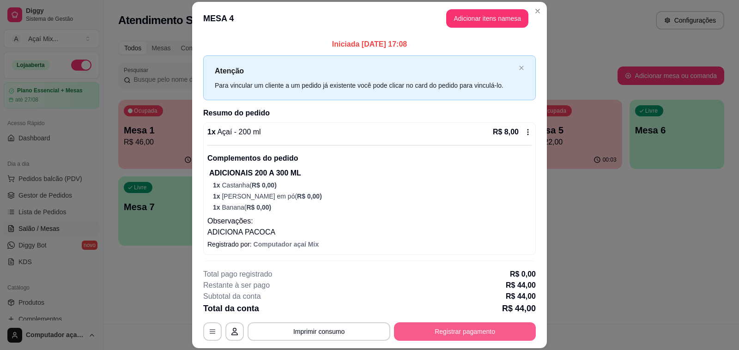
click at [447, 337] on button "Registrar pagamento" at bounding box center [465, 331] width 142 height 18
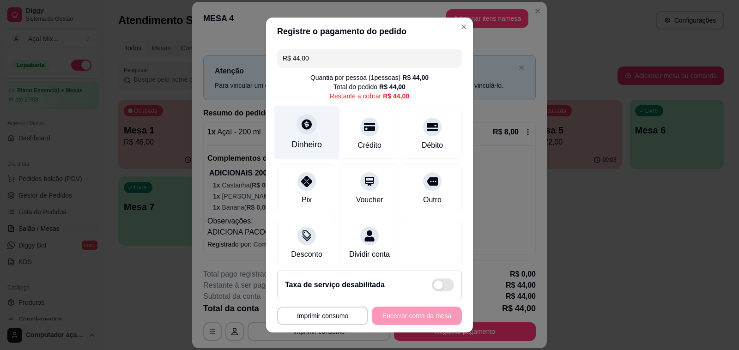
click at [302, 125] on icon at bounding box center [307, 124] width 10 height 10
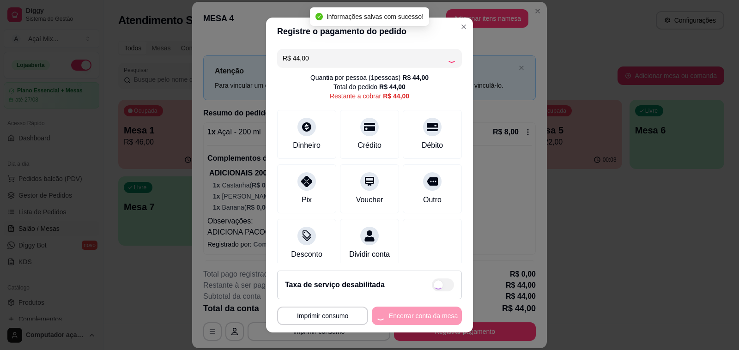
type input "R$ 0,00"
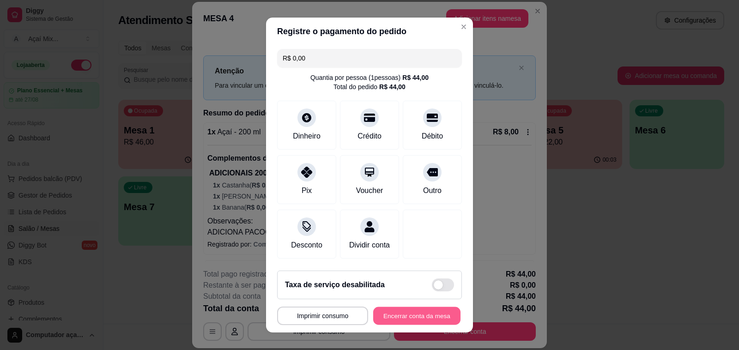
click at [421, 313] on button "Encerrar conta da mesa" at bounding box center [416, 316] width 87 height 18
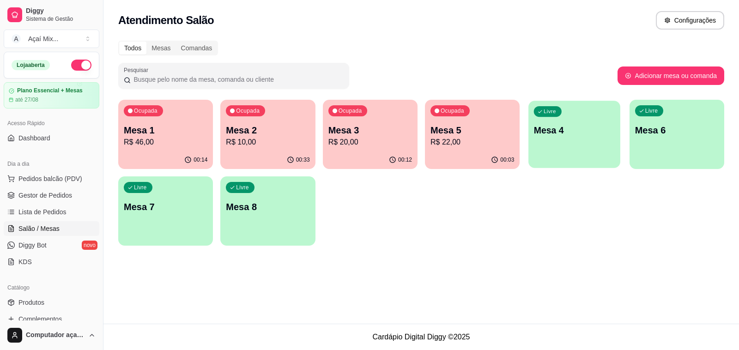
click at [577, 141] on div "Livre Mesa 4" at bounding box center [574, 129] width 92 height 56
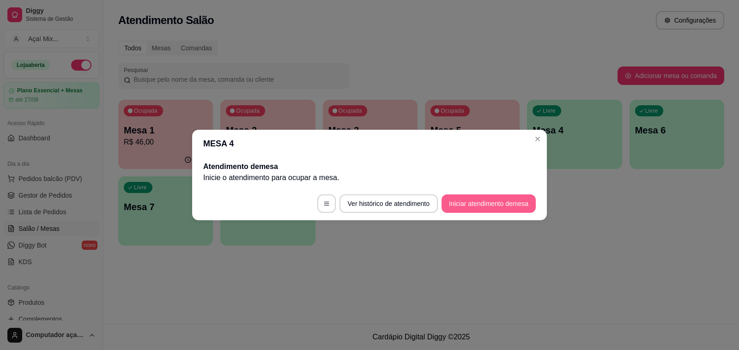
click at [476, 202] on button "Iniciar atendimento de mesa" at bounding box center [488, 203] width 94 height 18
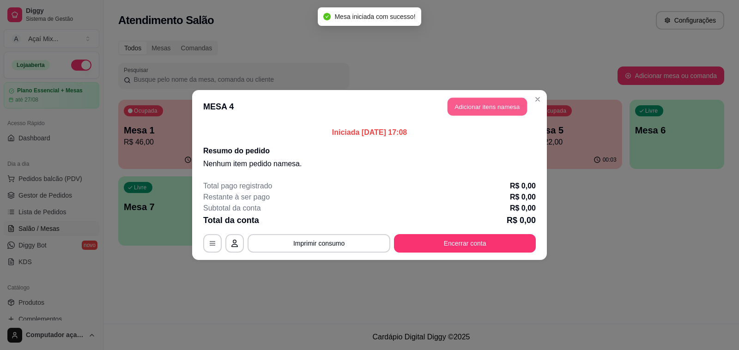
click at [470, 112] on button "Adicionar itens na mesa" at bounding box center [486, 107] width 79 height 18
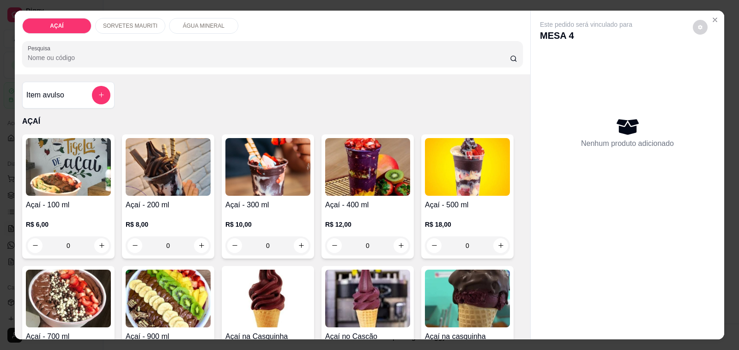
click at [370, 175] on img at bounding box center [367, 167] width 85 height 58
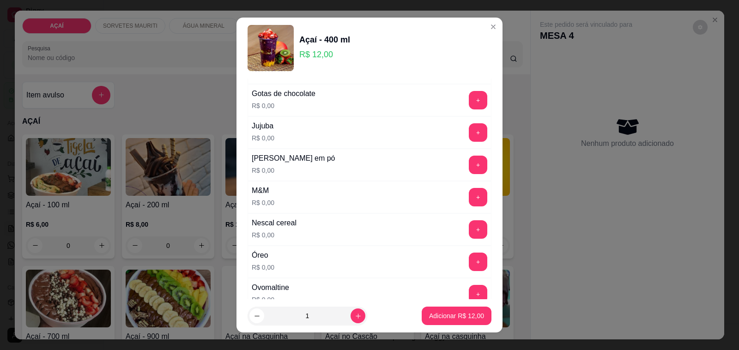
scroll to position [866, 0]
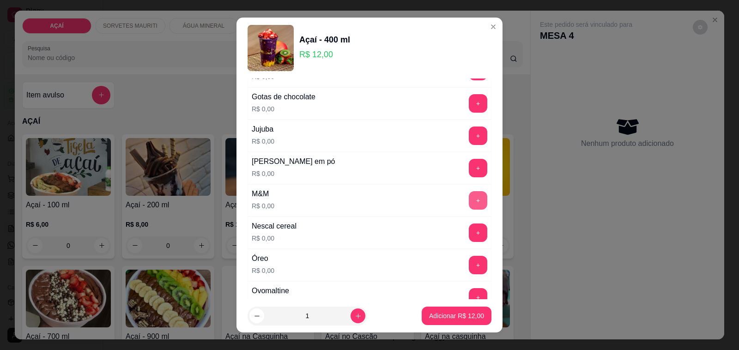
click at [469, 202] on button "+" at bounding box center [478, 200] width 18 height 18
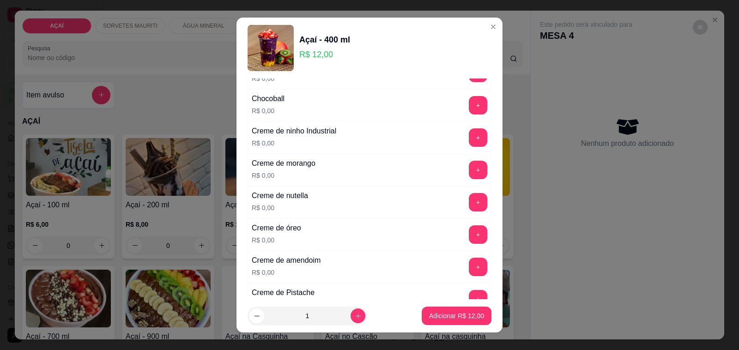
scroll to position [173, 0]
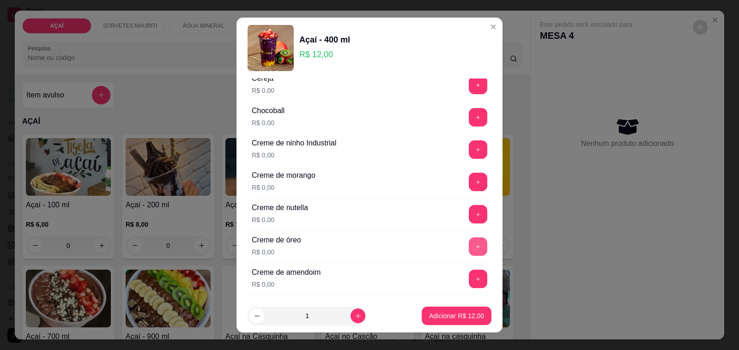
click at [469, 252] on button "+" at bounding box center [478, 246] width 18 height 18
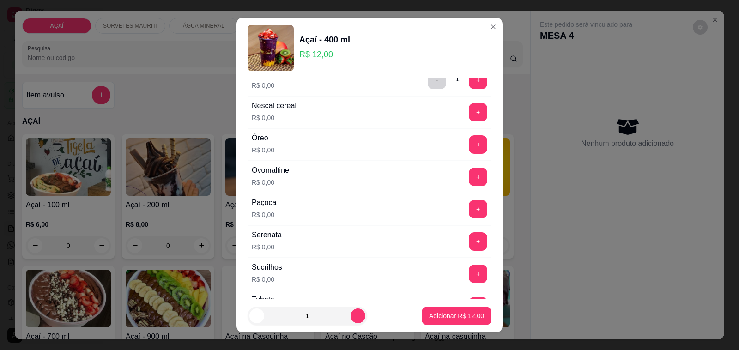
scroll to position [985, 0]
click at [469, 183] on button "+" at bounding box center [478, 178] width 18 height 18
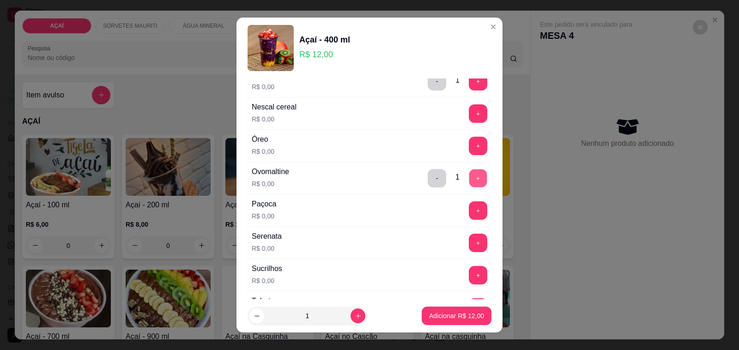
click at [469, 183] on button "+" at bounding box center [478, 178] width 18 height 18
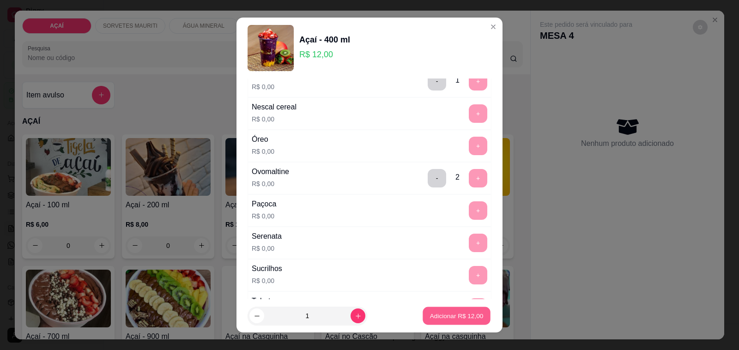
click at [440, 318] on p "Adicionar R$ 12,00" at bounding box center [457, 315] width 54 height 9
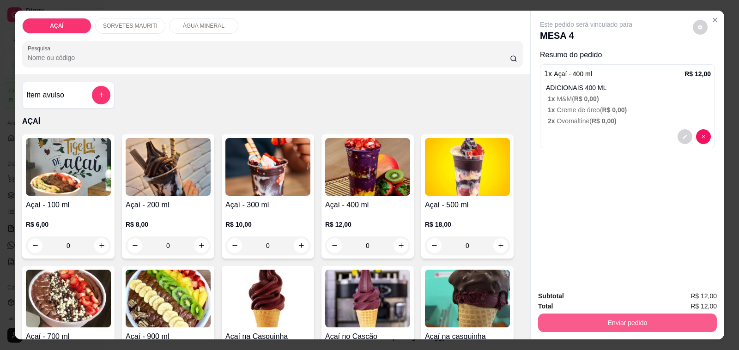
click at [625, 324] on button "Enviar pedido" at bounding box center [627, 323] width 179 height 18
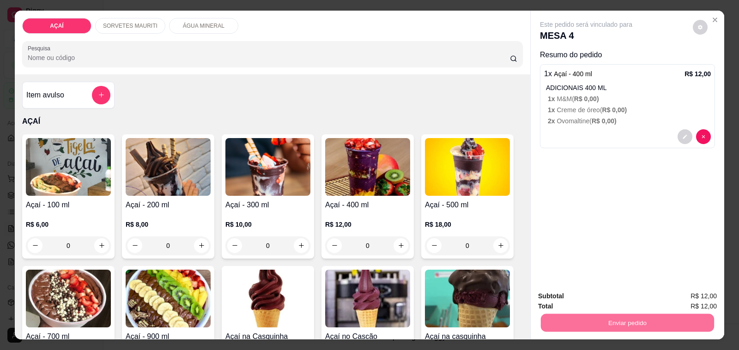
click at [570, 300] on button "Não registrar e enviar pedido" at bounding box center [596, 297] width 96 height 18
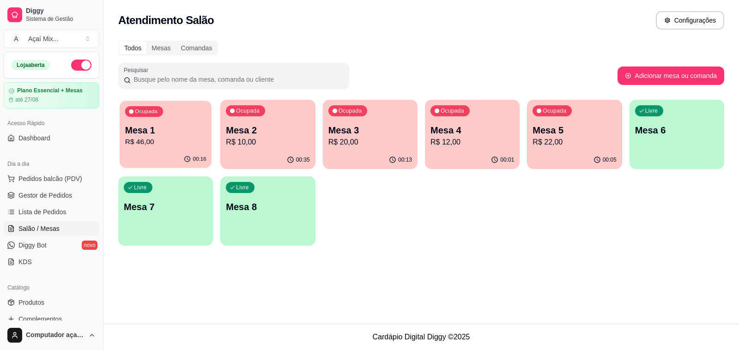
click at [156, 137] on p "R$ 46,00" at bounding box center [165, 142] width 81 height 11
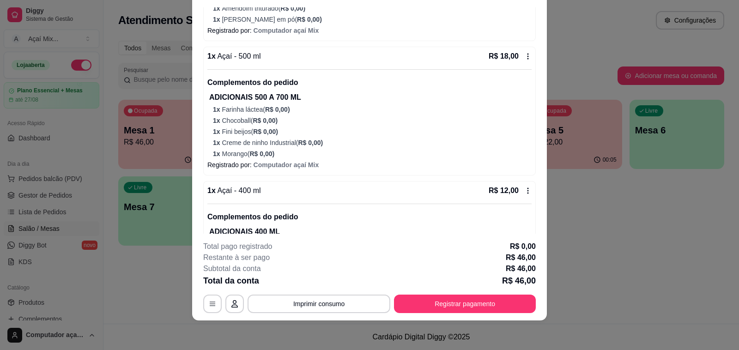
scroll to position [30, 0]
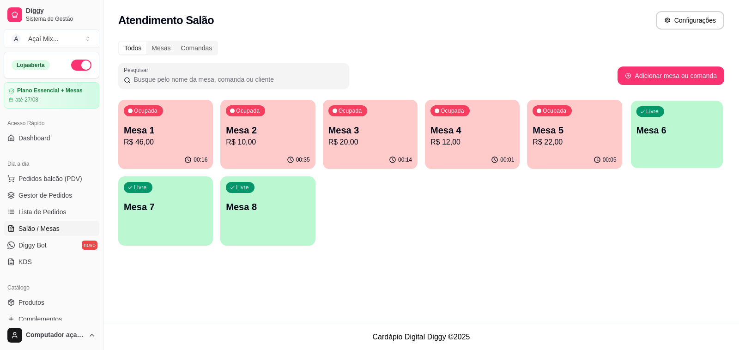
click at [669, 156] on div "Livre Mesa 6" at bounding box center [677, 129] width 92 height 56
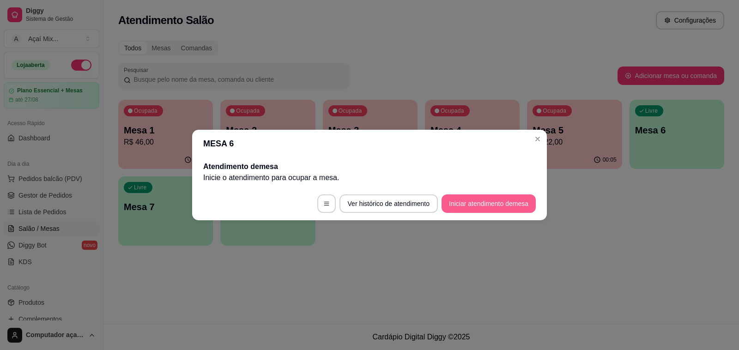
click at [449, 202] on button "Iniciar atendimento de mesa" at bounding box center [488, 203] width 94 height 18
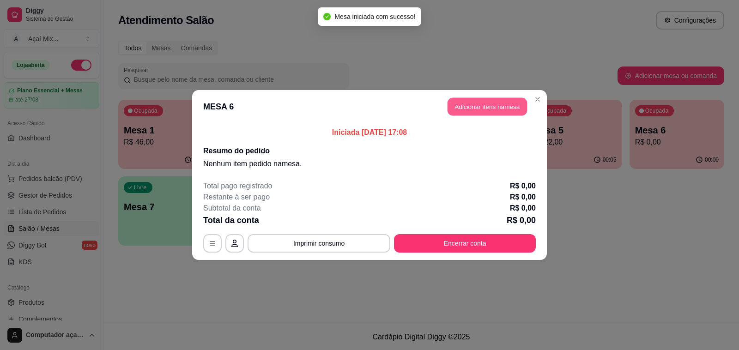
click at [489, 108] on button "Adicionar itens na mesa" at bounding box center [486, 107] width 79 height 18
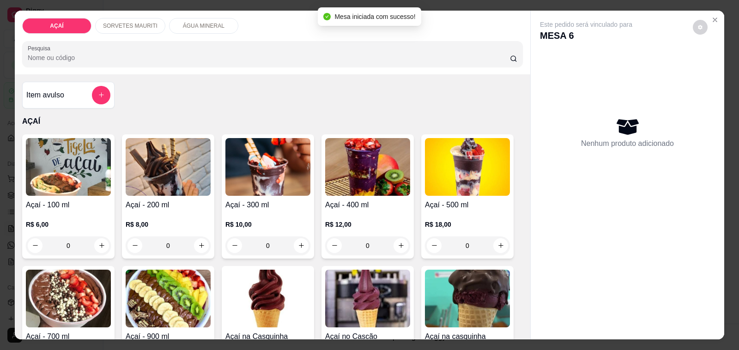
click at [259, 154] on img at bounding box center [267, 167] width 85 height 58
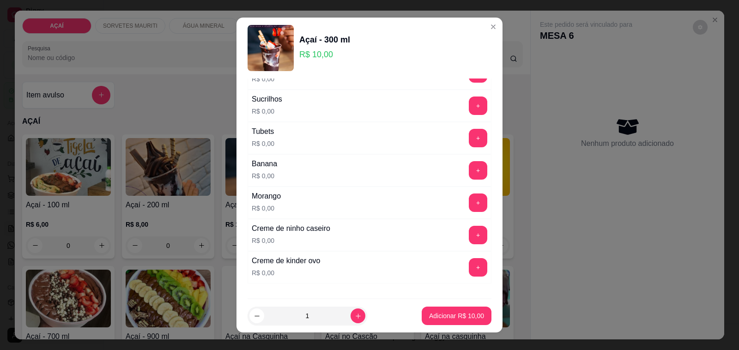
scroll to position [1212, 0]
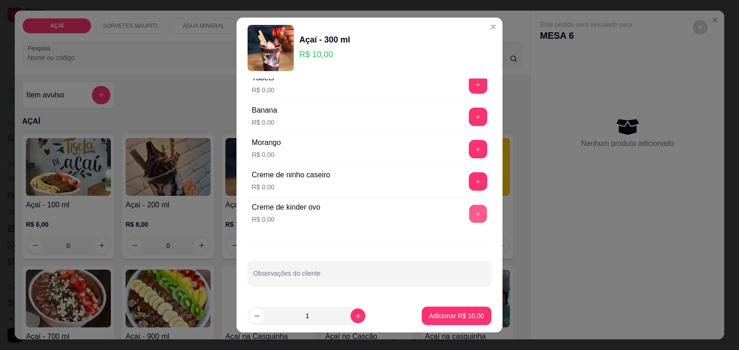
click at [469, 221] on button "+" at bounding box center [478, 214] width 18 height 18
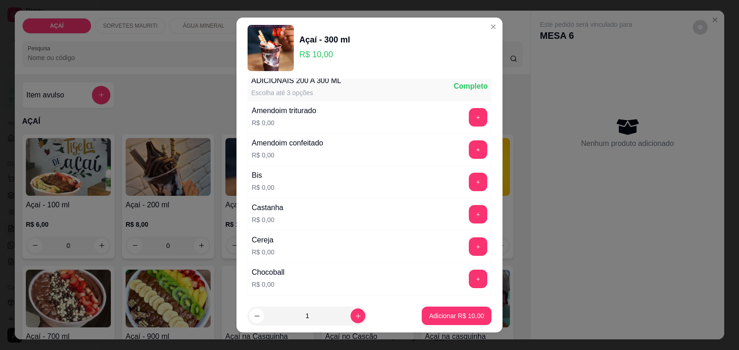
scroll to position [0, 0]
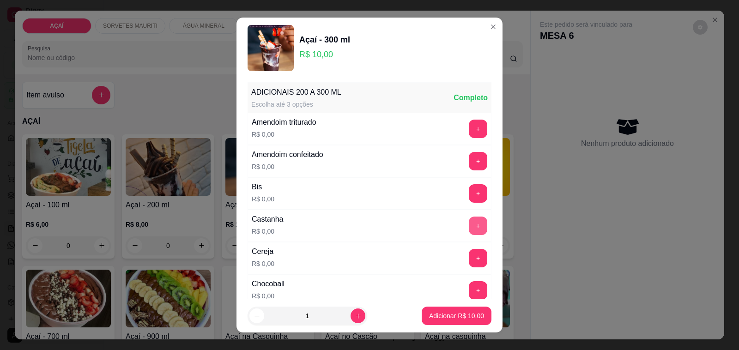
click at [469, 223] on button "+" at bounding box center [478, 226] width 18 height 18
click at [469, 127] on button "+" at bounding box center [478, 129] width 18 height 18
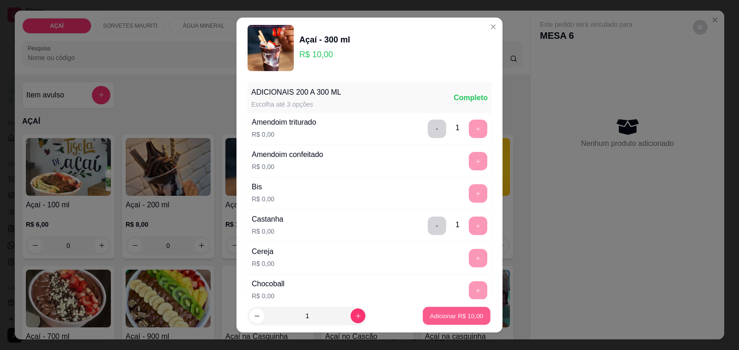
click at [430, 317] on p "Adicionar R$ 10,00" at bounding box center [457, 315] width 54 height 9
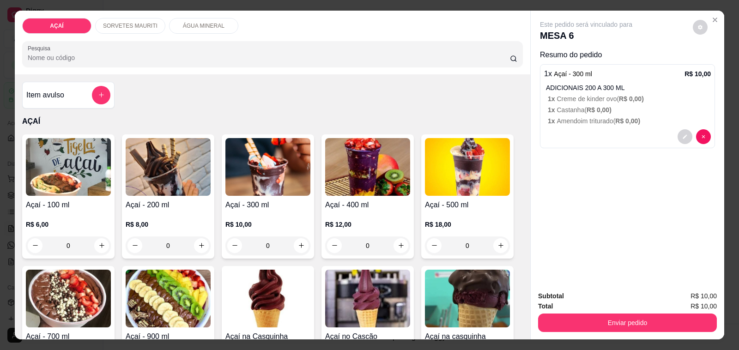
click at [241, 176] on img at bounding box center [267, 167] width 85 height 58
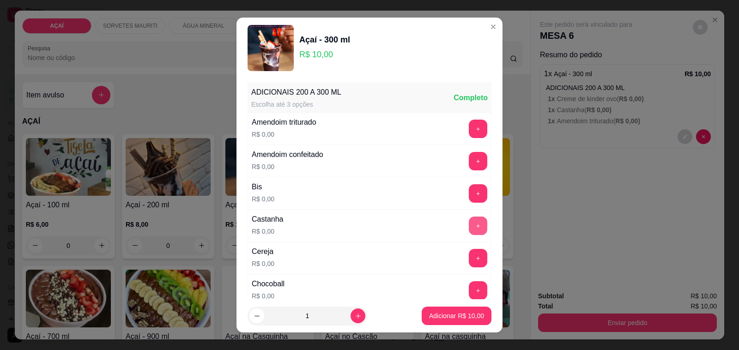
click at [469, 225] on button "+" at bounding box center [478, 226] width 18 height 18
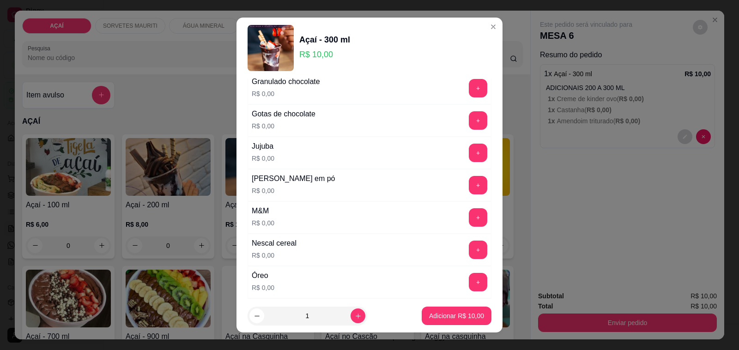
scroll to position [866, 0]
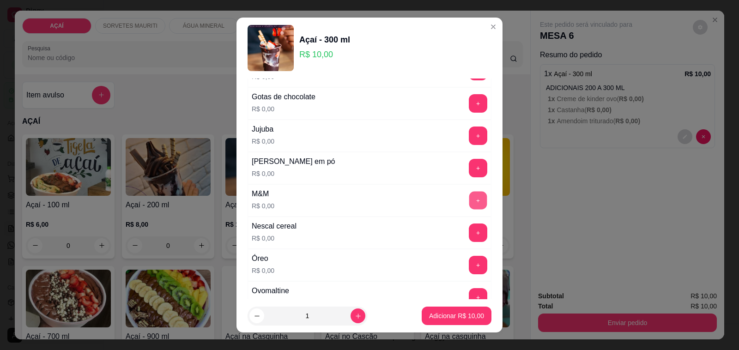
click at [469, 201] on button "+" at bounding box center [478, 201] width 18 height 18
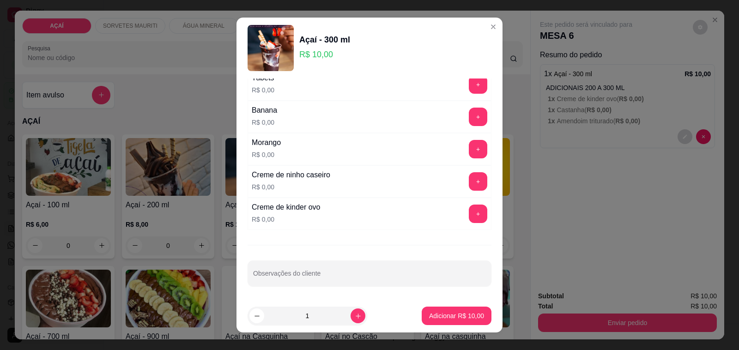
scroll to position [1216, 0]
click at [469, 218] on button "+" at bounding box center [478, 214] width 18 height 18
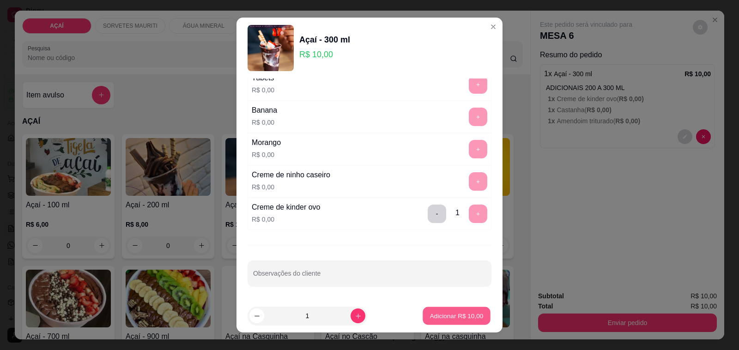
click at [445, 318] on p "Adicionar R$ 10,00" at bounding box center [457, 315] width 54 height 9
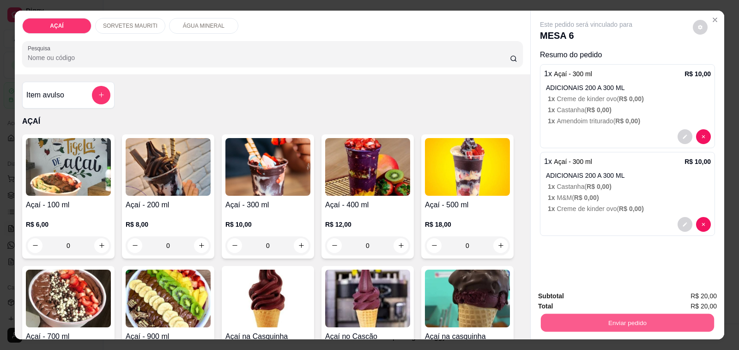
click at [598, 319] on button "Enviar pedido" at bounding box center [627, 323] width 173 height 18
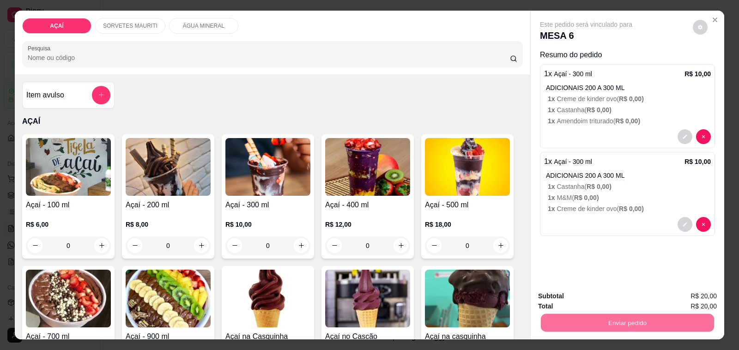
click at [580, 296] on button "Não registrar e enviar pedido" at bounding box center [596, 297] width 96 height 18
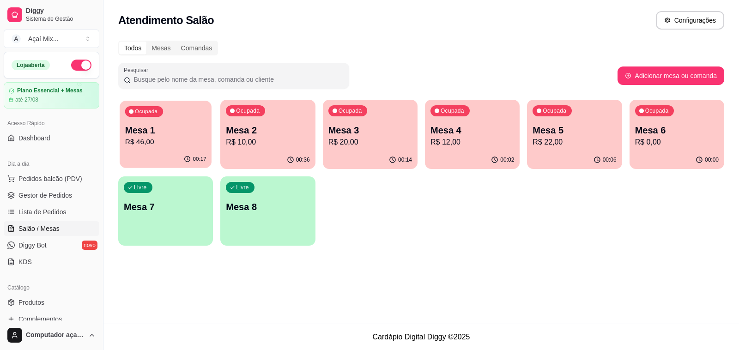
click at [176, 133] on p "Mesa 1" at bounding box center [165, 130] width 81 height 12
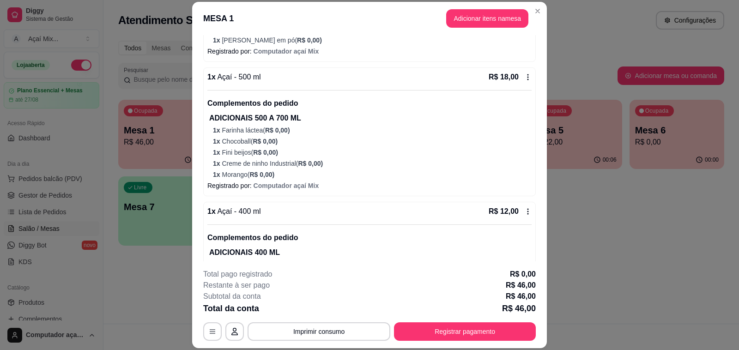
scroll to position [289, 0]
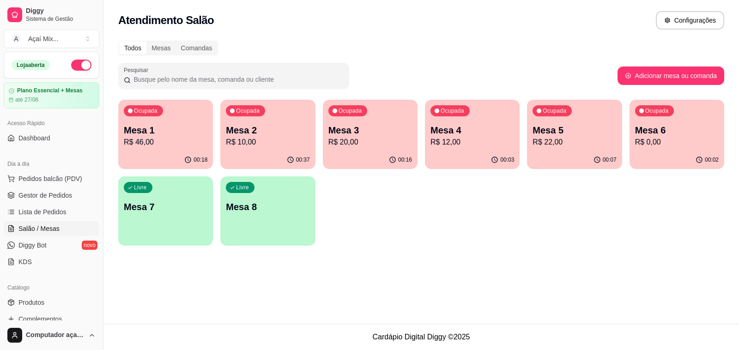
click at [192, 121] on div "Ocupada Mesa 1 R$ 46,00" at bounding box center [165, 125] width 95 height 51
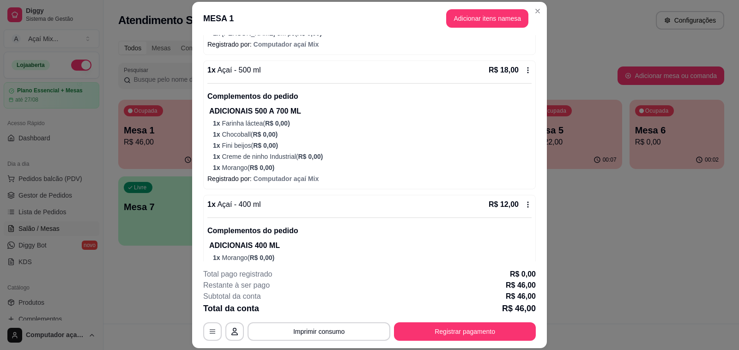
scroll to position [319, 0]
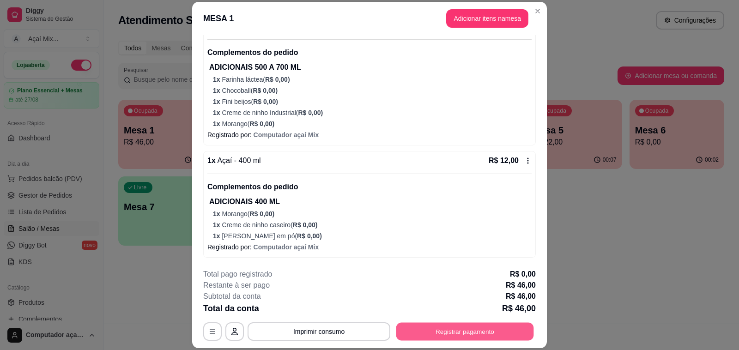
click at [442, 330] on button "Registrar pagamento" at bounding box center [465, 332] width 138 height 18
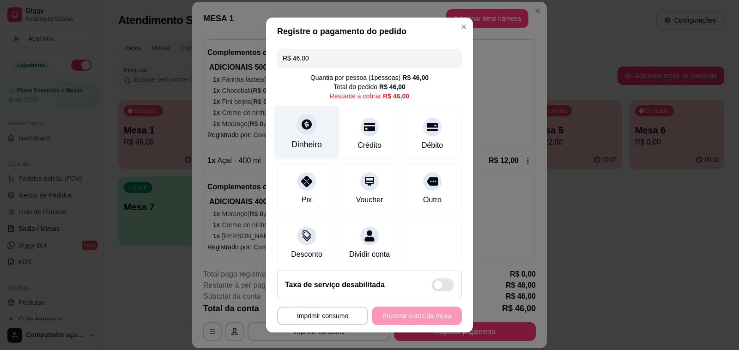
click at [310, 144] on div "Dinheiro" at bounding box center [306, 145] width 30 height 12
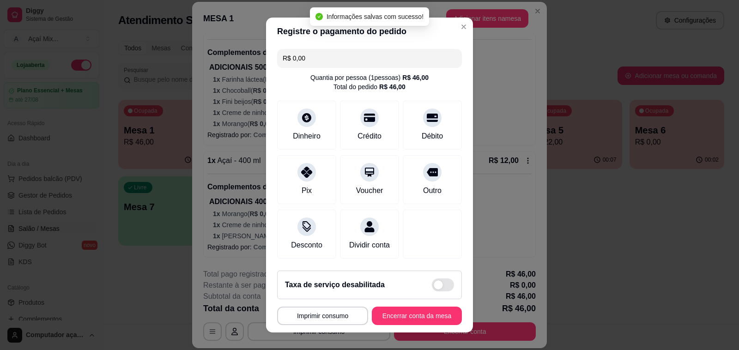
type input "R$ 0,00"
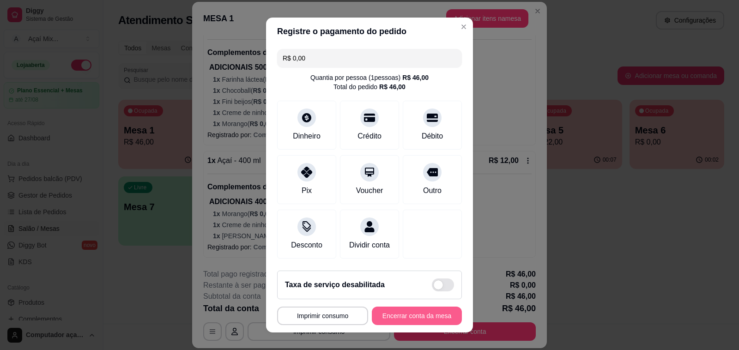
click at [411, 321] on button "Encerrar conta da mesa" at bounding box center [417, 316] width 90 height 18
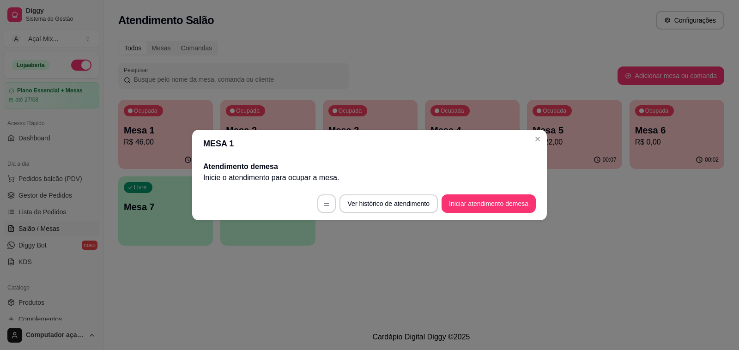
scroll to position [0, 0]
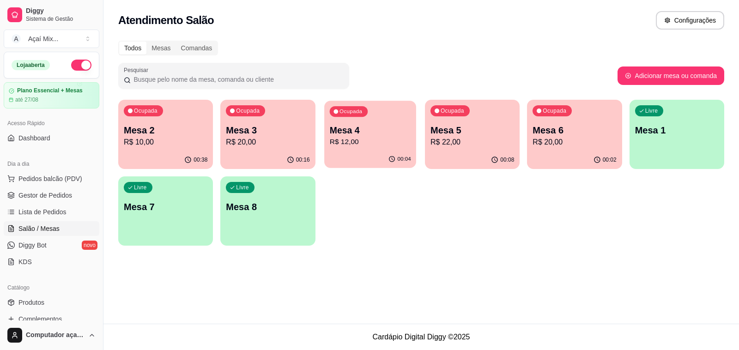
click at [353, 129] on p "Mesa 4" at bounding box center [369, 130] width 81 height 12
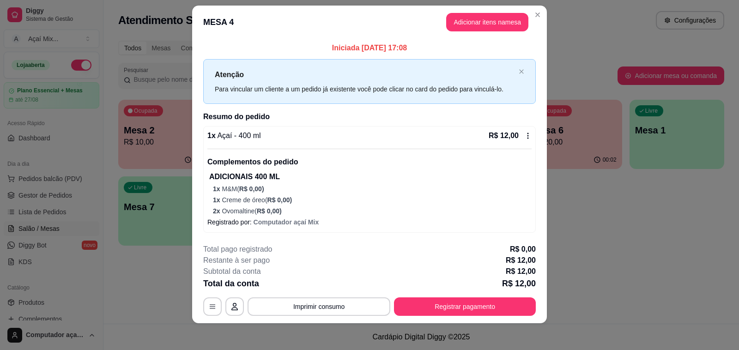
scroll to position [13, 0]
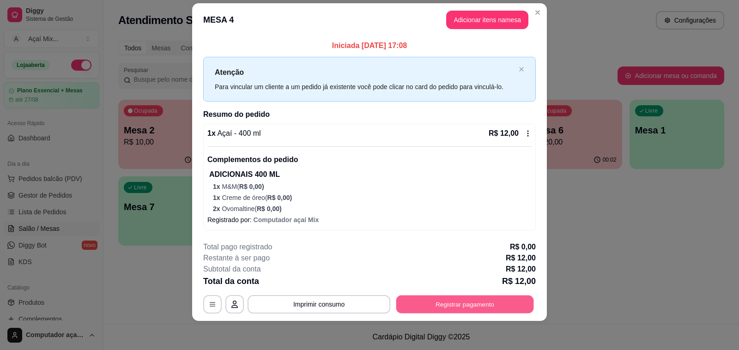
click at [440, 305] on button "Registrar pagamento" at bounding box center [465, 305] width 138 height 18
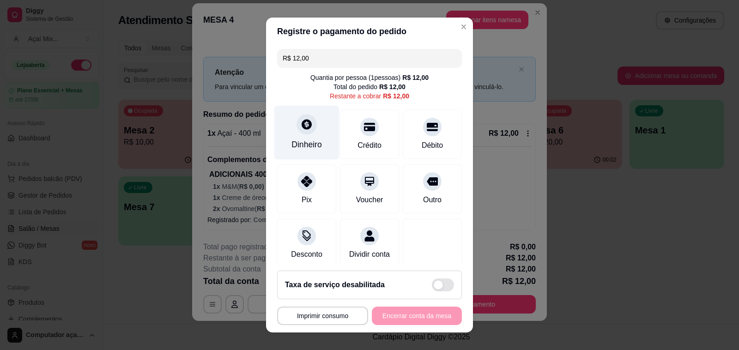
click at [300, 134] on div at bounding box center [306, 124] width 20 height 20
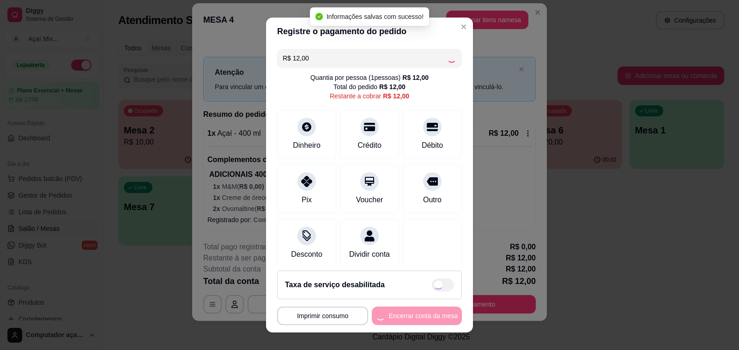
type input "R$ 0,00"
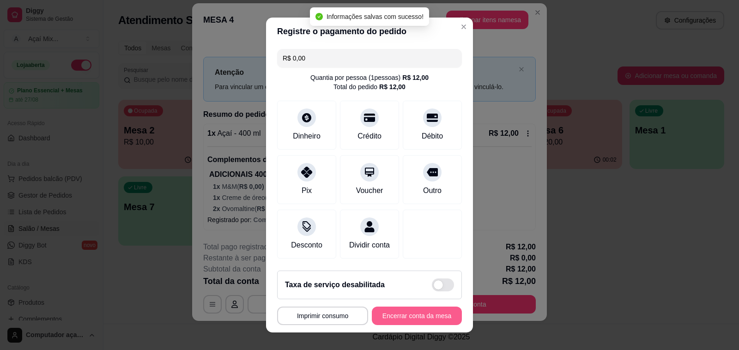
click at [426, 314] on button "Encerrar conta da mesa" at bounding box center [417, 316] width 90 height 18
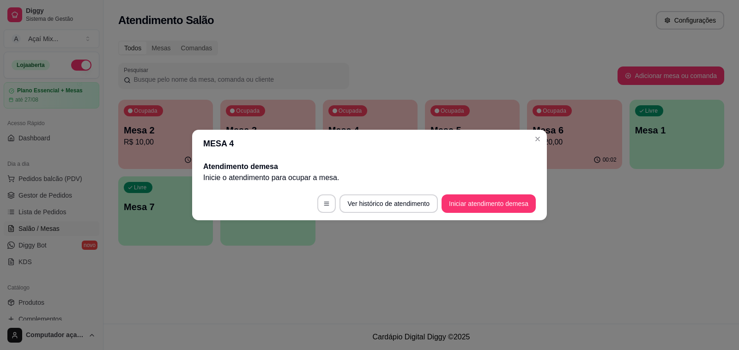
scroll to position [0, 0]
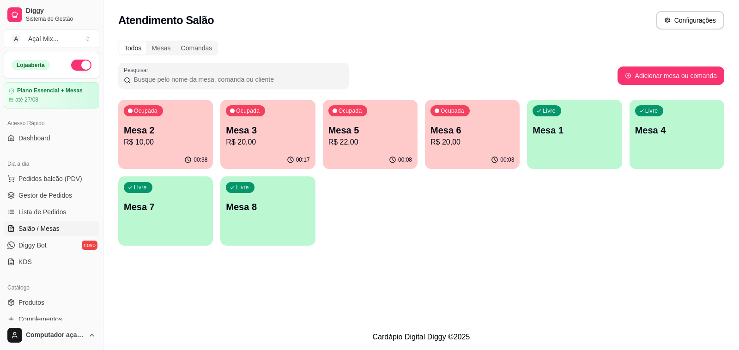
click at [396, 146] on p "R$ 22,00" at bounding box center [370, 142] width 84 height 11
click at [243, 127] on p "Mesa 3" at bounding box center [268, 130] width 84 height 13
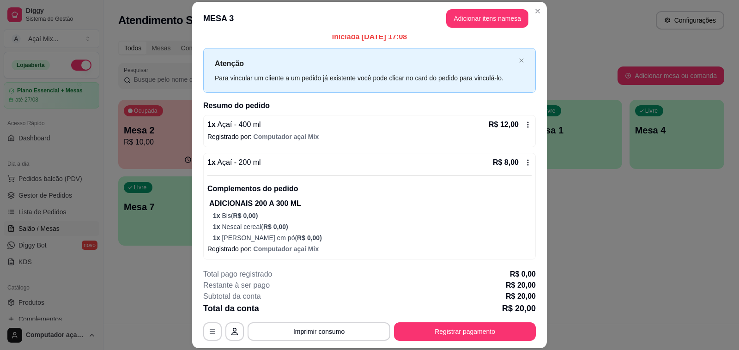
scroll to position [9, 0]
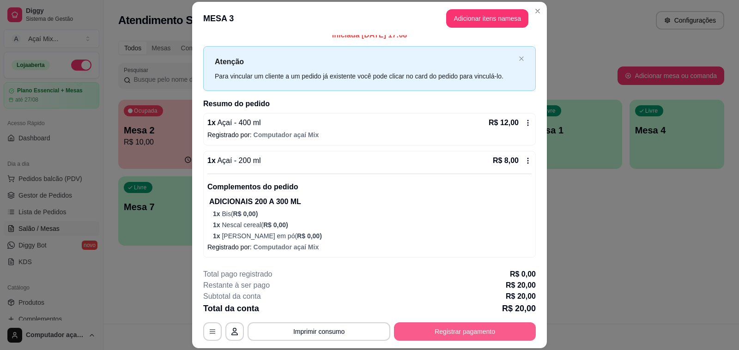
click at [432, 327] on button "Registrar pagamento" at bounding box center [465, 331] width 142 height 18
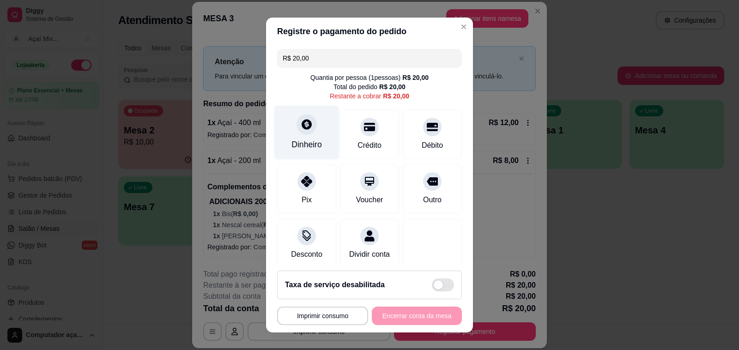
click at [306, 131] on div at bounding box center [306, 124] width 20 height 20
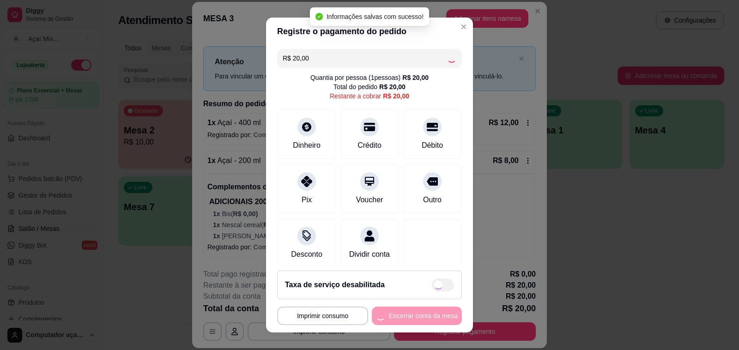
type input "R$ 0,00"
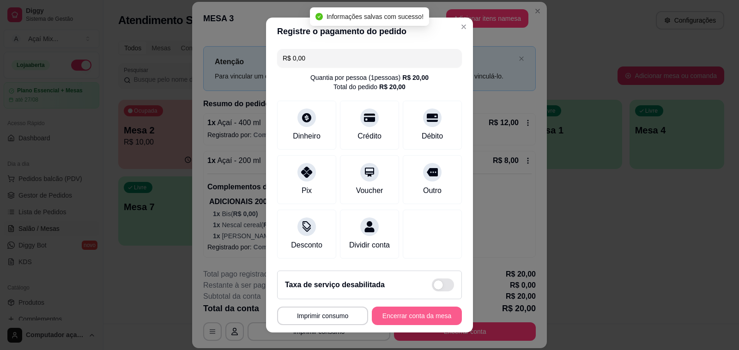
click at [398, 317] on button "Encerrar conta da mesa" at bounding box center [417, 316] width 90 height 18
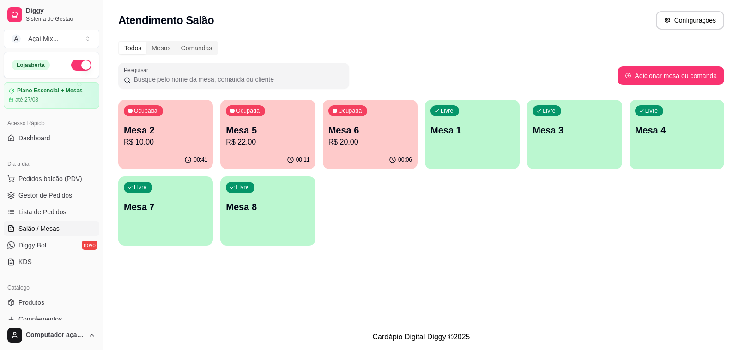
click at [169, 137] on p "R$ 10,00" at bounding box center [166, 142] width 84 height 11
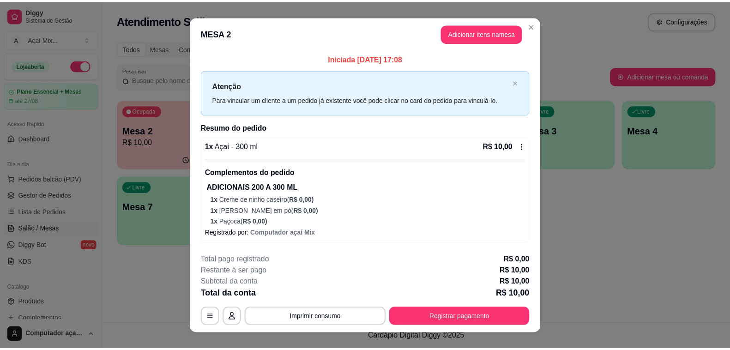
scroll to position [13, 0]
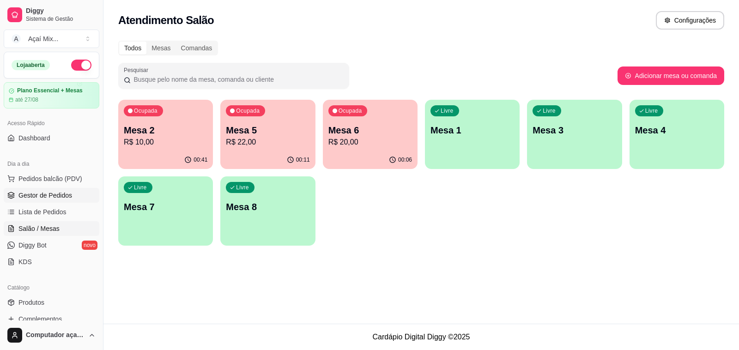
click at [84, 192] on link "Gestor de Pedidos" at bounding box center [52, 195] width 96 height 15
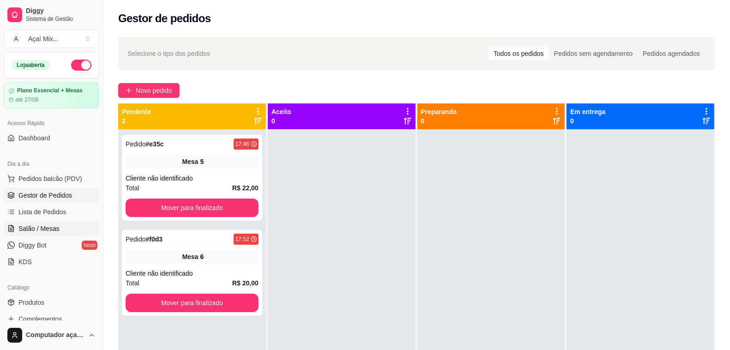
click at [49, 225] on span "Salão / Mesas" at bounding box center [38, 228] width 41 height 9
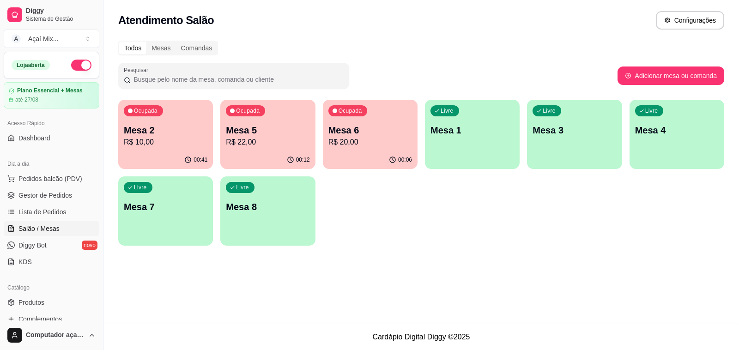
click at [181, 148] on div "Ocupada Mesa 2 R$ 10,00" at bounding box center [165, 125] width 95 height 51
click at [498, 133] on p "Mesa 1" at bounding box center [472, 130] width 81 height 12
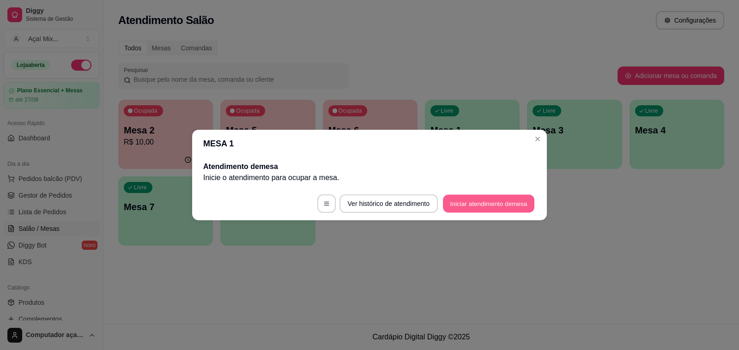
click at [491, 212] on button "Iniciar atendimento de mesa" at bounding box center [488, 204] width 91 height 18
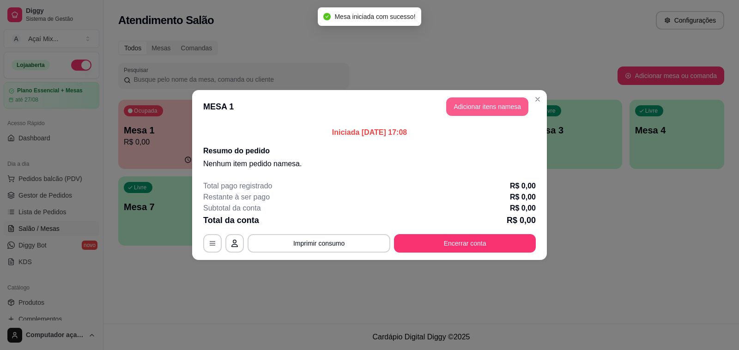
click at [470, 109] on button "Adicionar itens na mesa" at bounding box center [487, 106] width 82 height 18
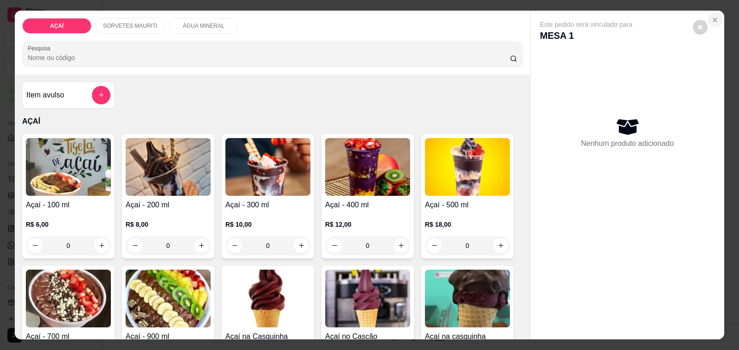
click at [709, 12] on button "Close" at bounding box center [714, 19] width 15 height 15
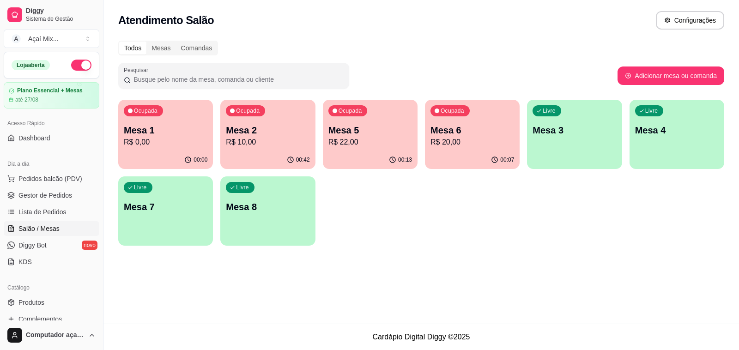
click at [446, 140] on p "R$ 20,00" at bounding box center [472, 142] width 84 height 11
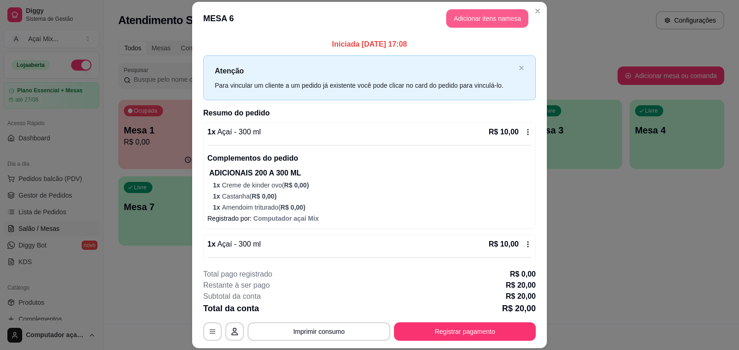
click at [479, 22] on button "Adicionar itens na mesa" at bounding box center [487, 18] width 82 height 18
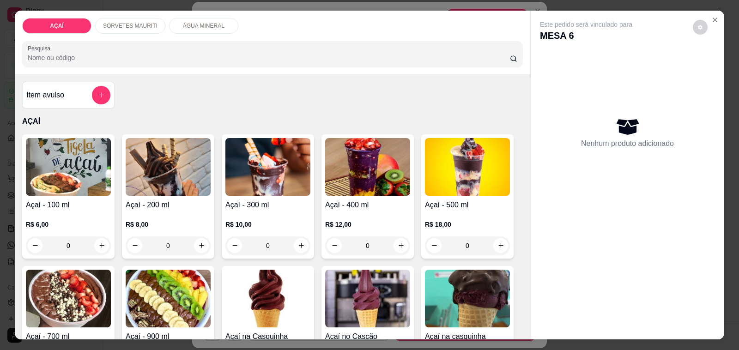
click at [239, 157] on img at bounding box center [267, 167] width 85 height 58
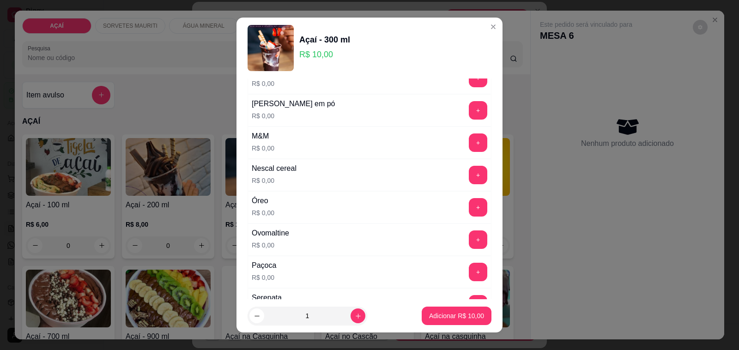
scroll to position [1216, 0]
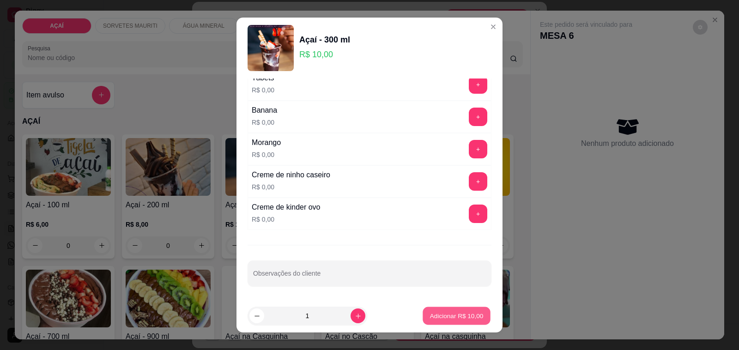
click at [437, 317] on p "Adicionar R$ 10,00" at bounding box center [457, 315] width 54 height 9
type input "1"
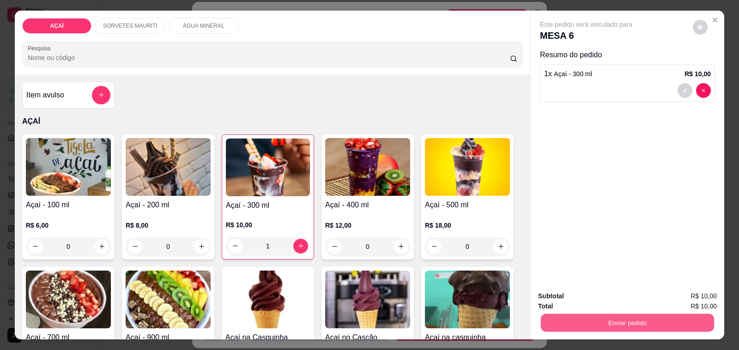
click at [621, 315] on button "Enviar pedido" at bounding box center [627, 323] width 173 height 18
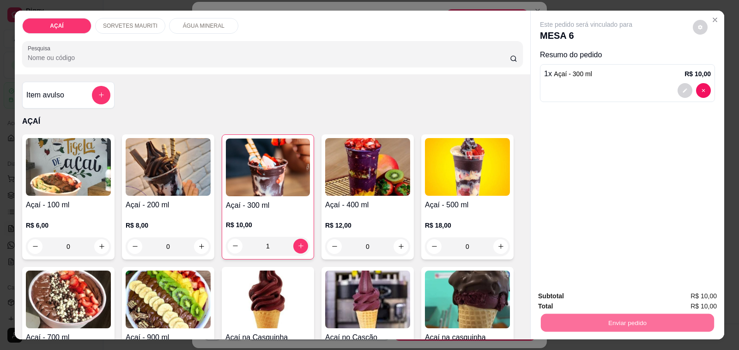
click at [568, 292] on button "Não registrar e enviar pedido" at bounding box center [596, 297] width 96 height 18
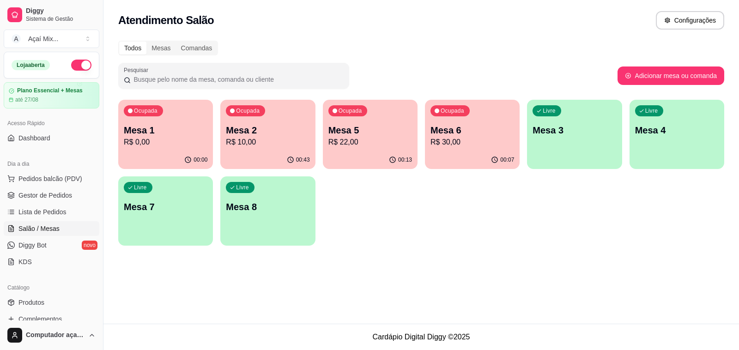
click at [178, 130] on p "Mesa 1" at bounding box center [166, 130] width 84 height 13
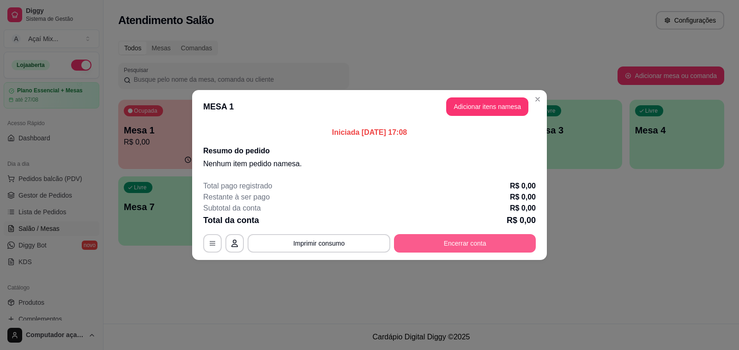
click at [455, 238] on button "Encerrar conta" at bounding box center [465, 243] width 142 height 18
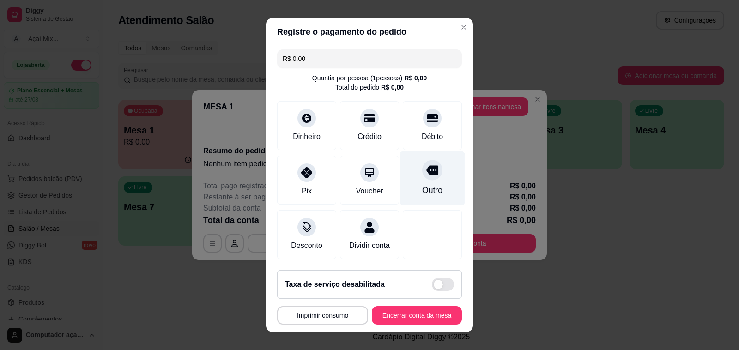
click at [423, 185] on div "Outro" at bounding box center [432, 190] width 20 height 12
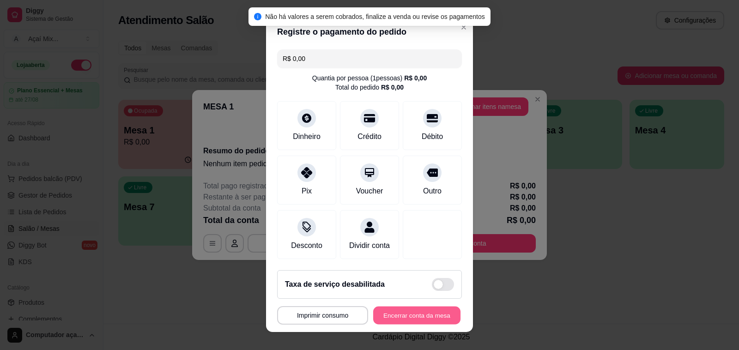
click at [406, 308] on button "Encerrar conta da mesa" at bounding box center [416, 316] width 87 height 18
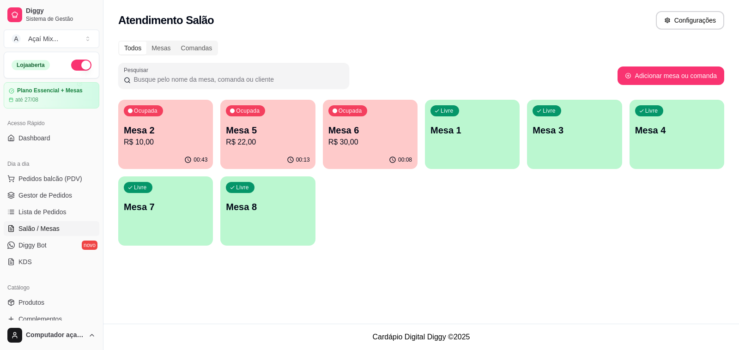
click at [345, 165] on div "00:08" at bounding box center [370, 160] width 95 height 18
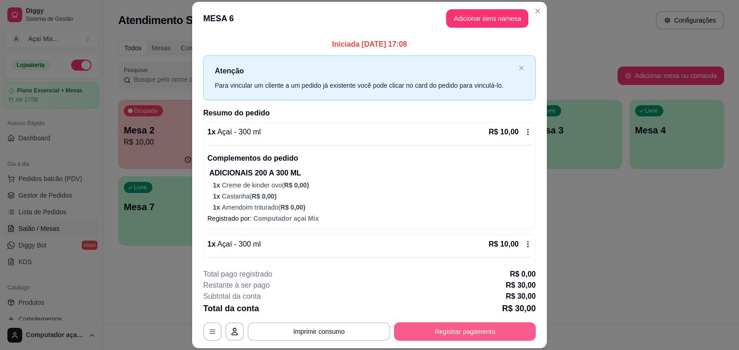
click at [429, 327] on button "Registrar pagamento" at bounding box center [465, 331] width 142 height 18
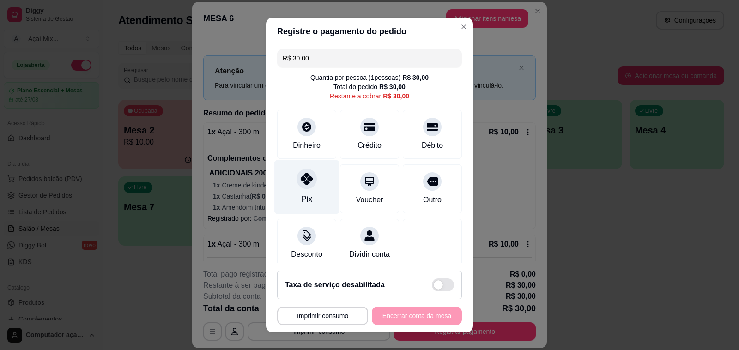
click at [305, 186] on div at bounding box center [306, 179] width 20 height 20
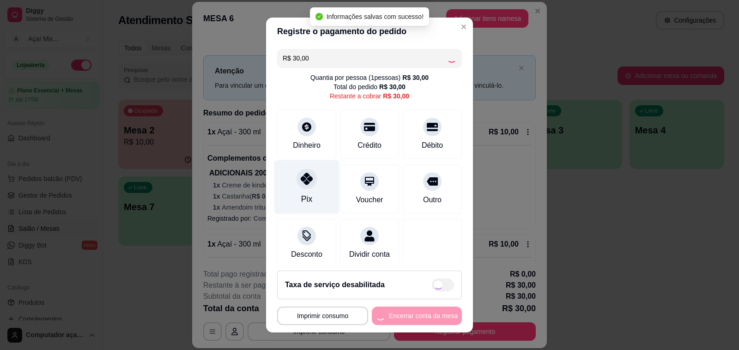
type input "R$ 0,00"
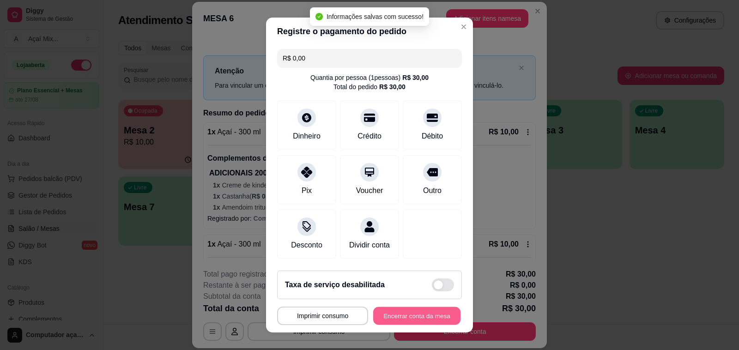
click at [418, 311] on button "Encerrar conta da mesa" at bounding box center [416, 316] width 87 height 18
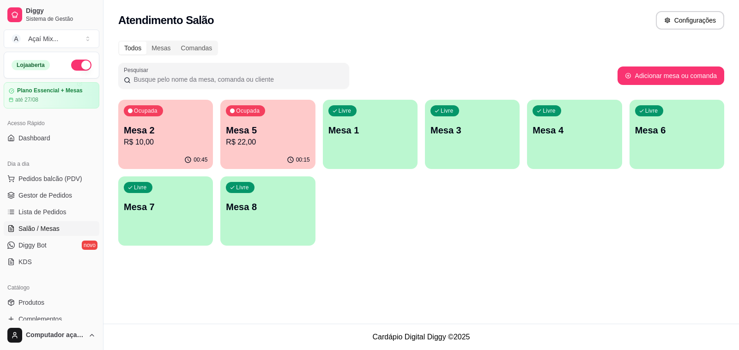
click at [366, 128] on p "Mesa 1" at bounding box center [370, 130] width 84 height 13
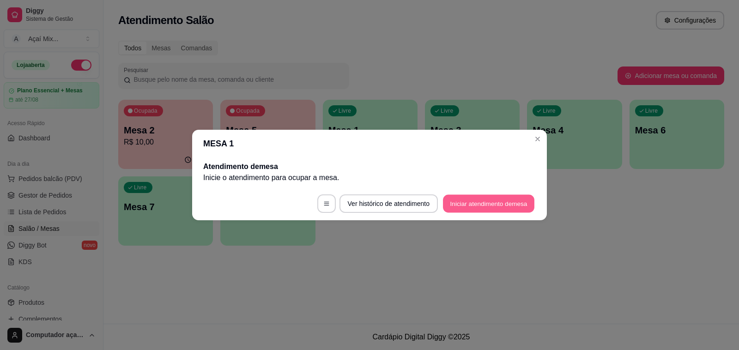
click at [465, 203] on button "Iniciar atendimento de mesa" at bounding box center [488, 204] width 91 height 18
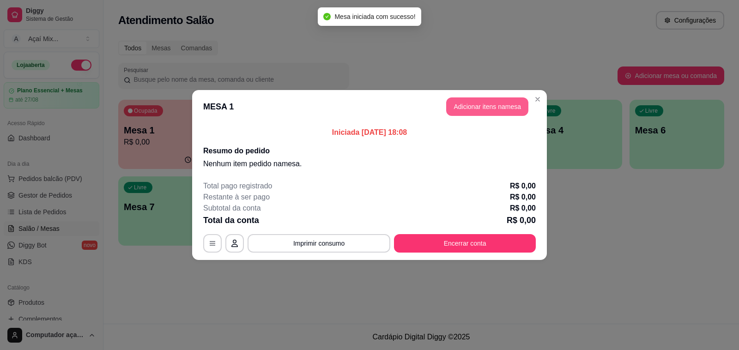
click at [481, 109] on button "Adicionar itens na mesa" at bounding box center [487, 106] width 82 height 18
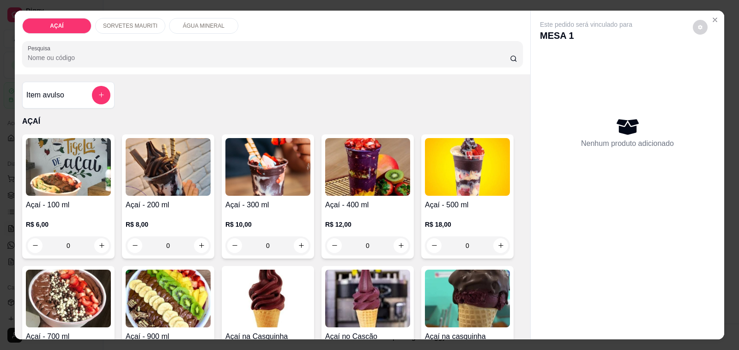
click at [391, 155] on img at bounding box center [367, 167] width 85 height 58
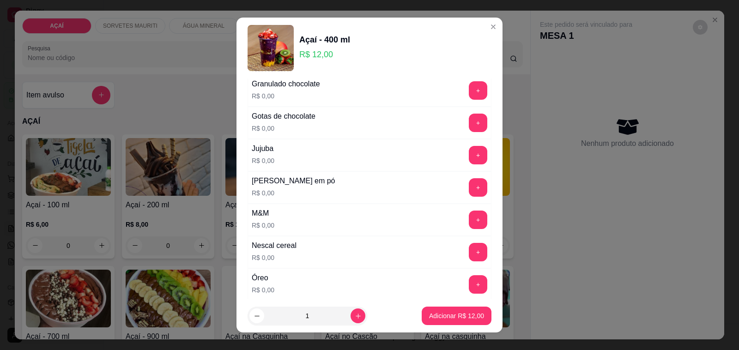
scroll to position [866, 0]
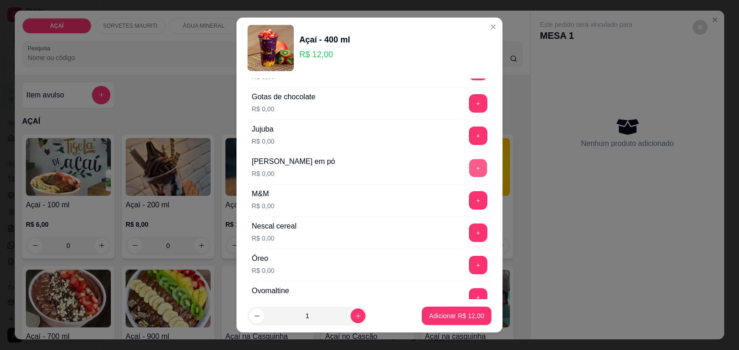
click at [469, 175] on button "+" at bounding box center [478, 168] width 18 height 18
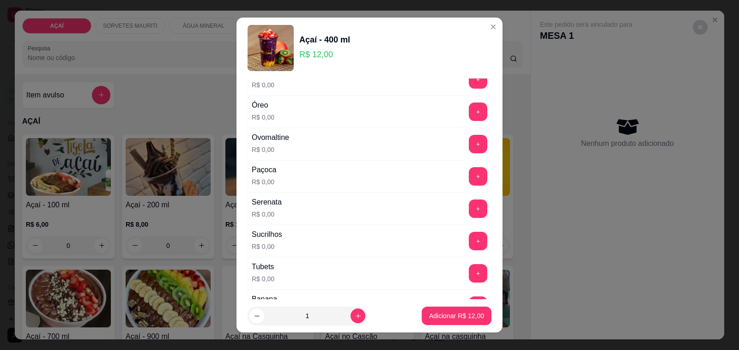
scroll to position [1039, 0]
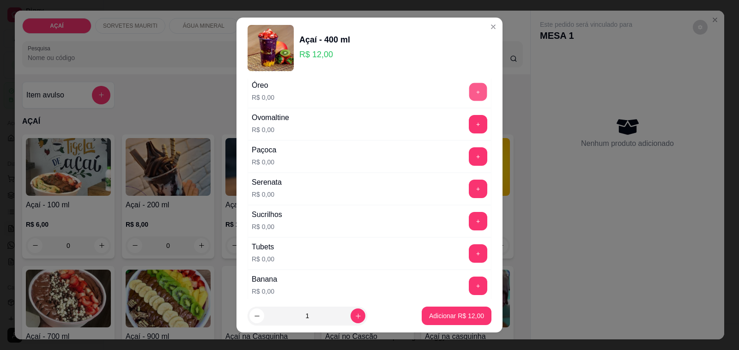
click at [469, 101] on button "+" at bounding box center [478, 92] width 18 height 18
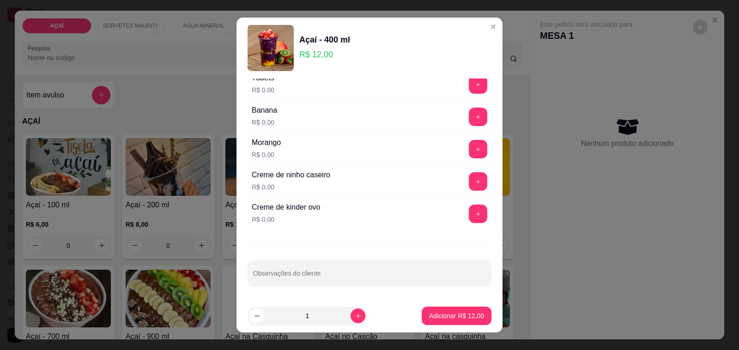
scroll to position [1216, 0]
click at [469, 182] on button "+" at bounding box center [478, 181] width 18 height 18
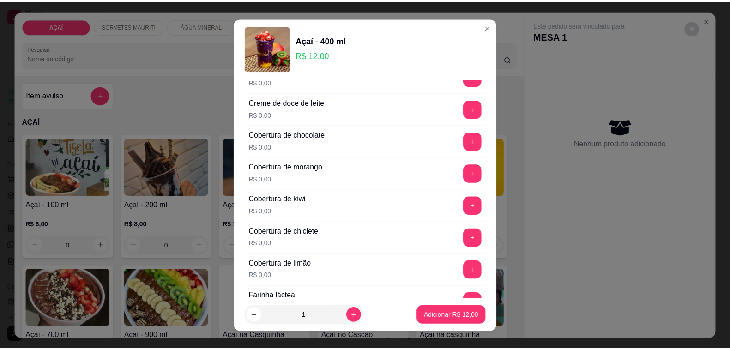
scroll to position [350, 0]
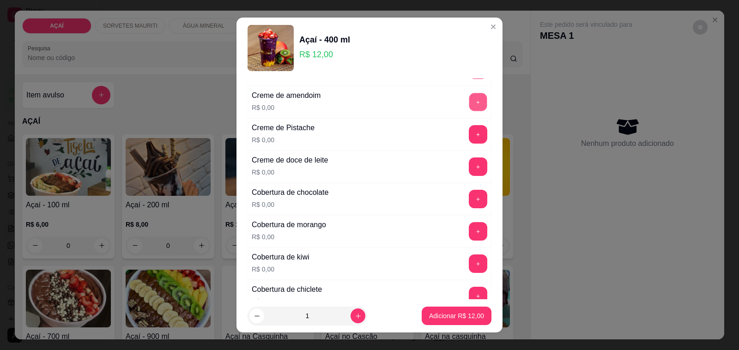
click at [469, 106] on button "+" at bounding box center [478, 102] width 18 height 18
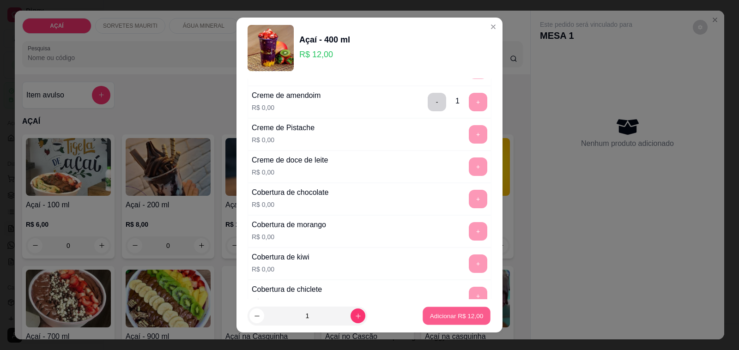
click at [425, 310] on button "Adicionar R$ 12,00" at bounding box center [457, 316] width 68 height 18
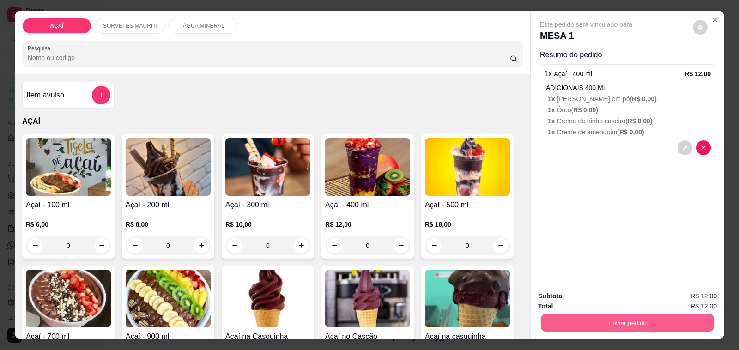
click at [594, 321] on button "Enviar pedido" at bounding box center [627, 323] width 173 height 18
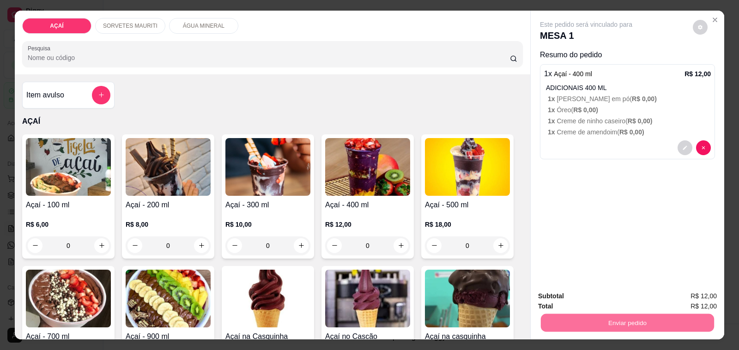
click at [662, 296] on button "Sim, quero registrar" at bounding box center [683, 297] width 69 height 18
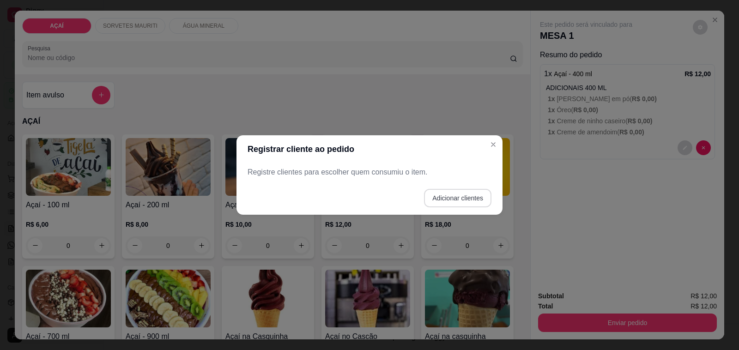
click at [449, 195] on button "Adicionar clientes" at bounding box center [457, 198] width 67 height 18
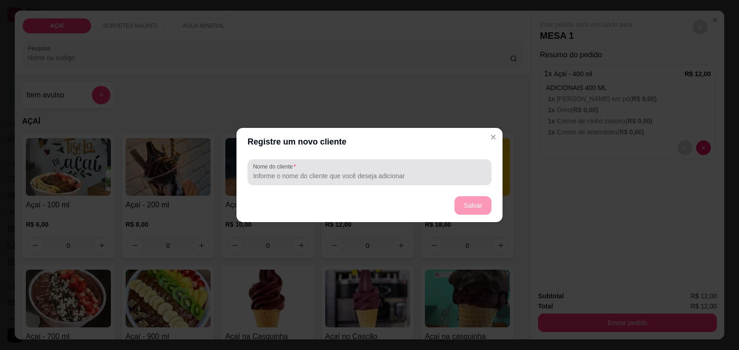
click at [326, 171] on div at bounding box center [369, 172] width 233 height 18
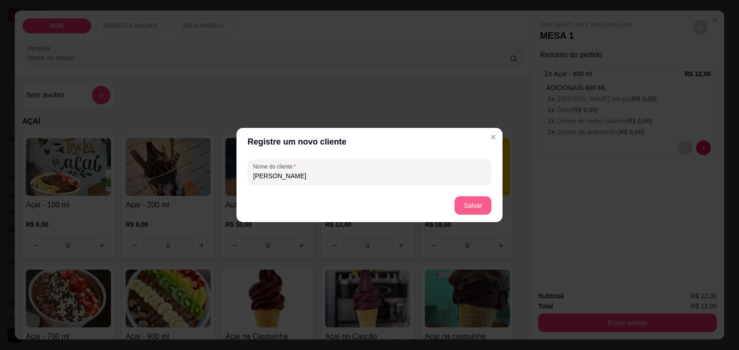
type input "[PERSON_NAME]"
click at [481, 211] on button "Salvar" at bounding box center [473, 206] width 36 height 18
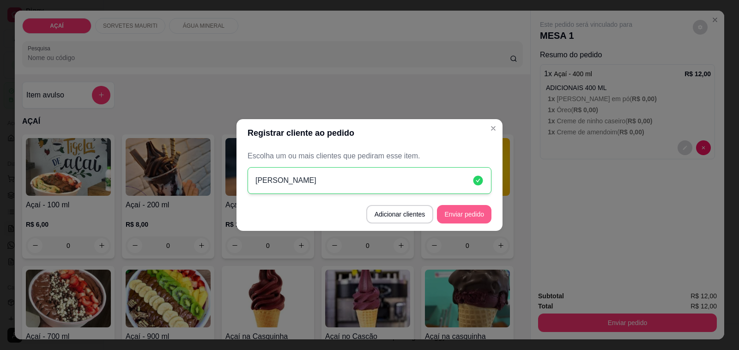
click at [453, 211] on button "Enviar pedido" at bounding box center [464, 214] width 54 height 18
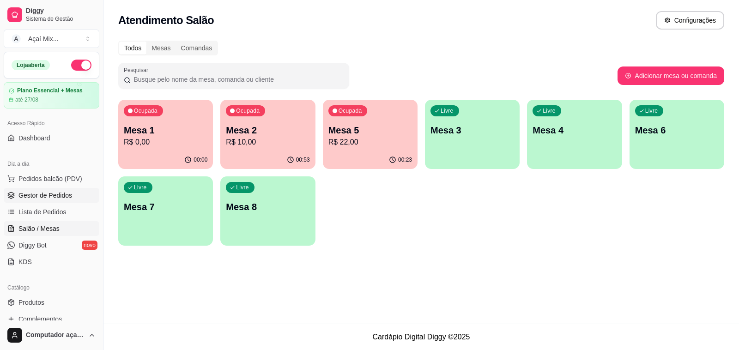
click at [74, 195] on link "Gestor de Pedidos" at bounding box center [52, 195] width 96 height 15
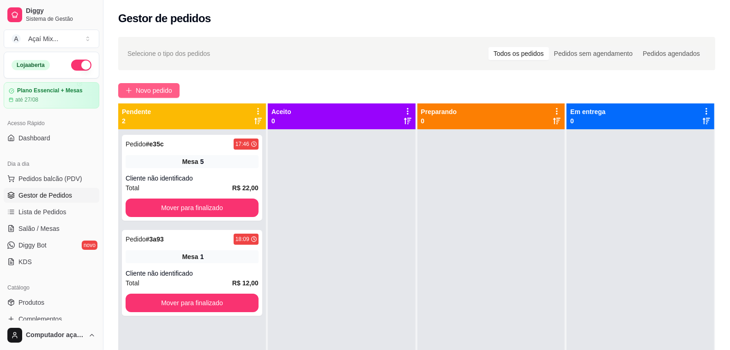
click at [157, 95] on span "Novo pedido" at bounding box center [154, 90] width 36 height 10
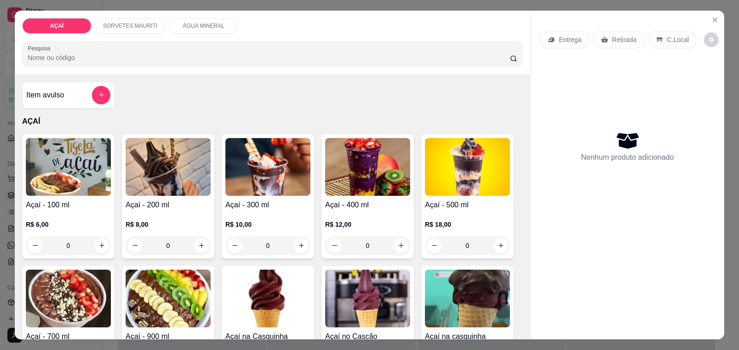
click at [273, 169] on img at bounding box center [267, 167] width 85 height 58
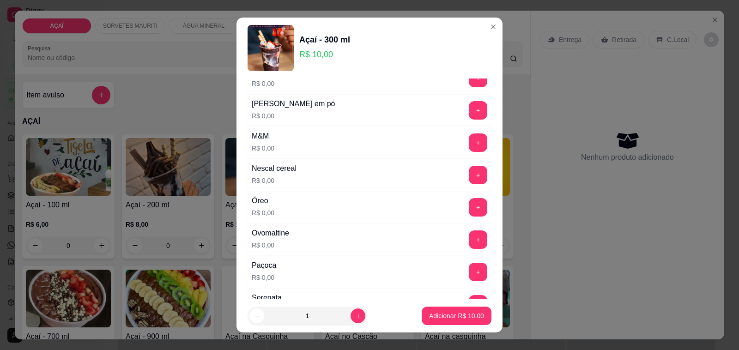
scroll to position [1212, 0]
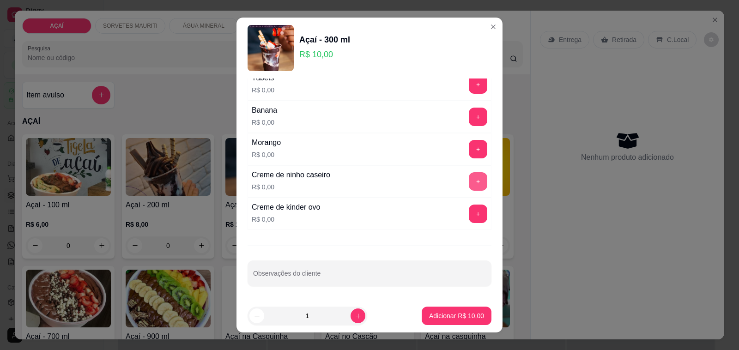
click at [469, 188] on button "+" at bounding box center [478, 181] width 18 height 18
click at [469, 156] on button "+" at bounding box center [478, 149] width 18 height 18
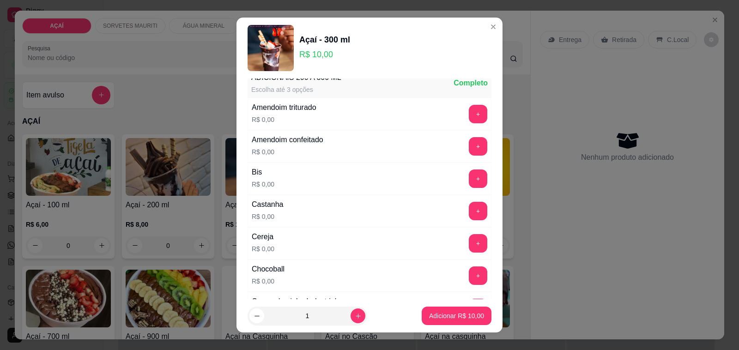
scroll to position [0, 0]
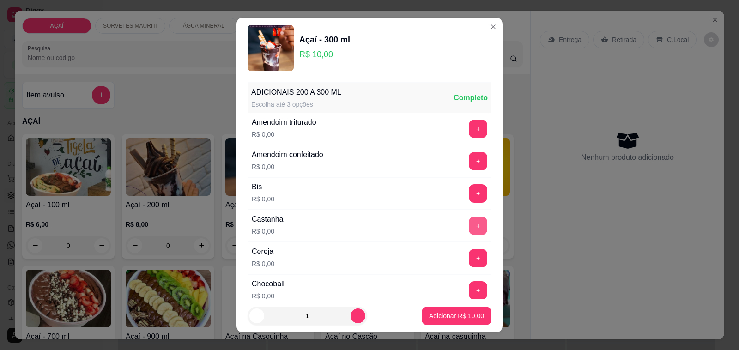
click at [469, 224] on button "+" at bounding box center [478, 226] width 18 height 18
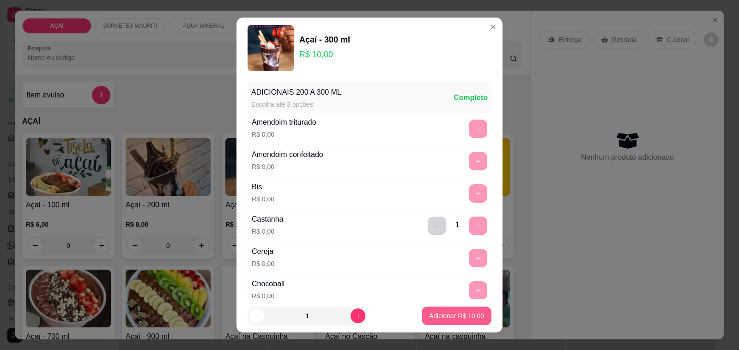
click at [448, 314] on p "Adicionar R$ 10,00" at bounding box center [456, 315] width 55 height 9
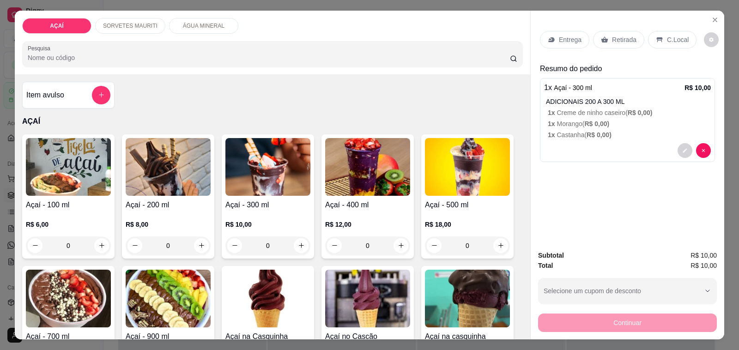
click at [563, 36] on p "Entrega" at bounding box center [570, 39] width 23 height 9
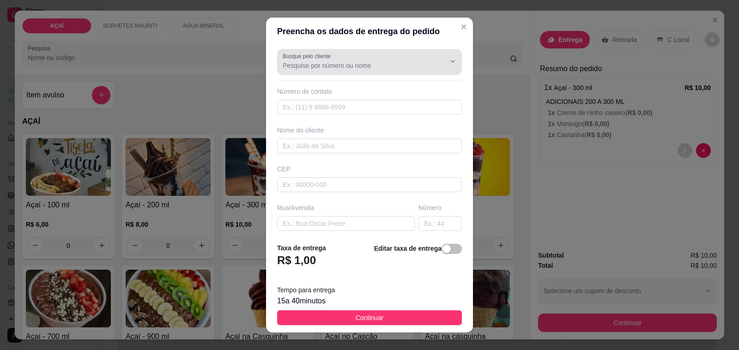
click at [391, 70] on input "Busque pelo cliente" at bounding box center [357, 65] width 148 height 9
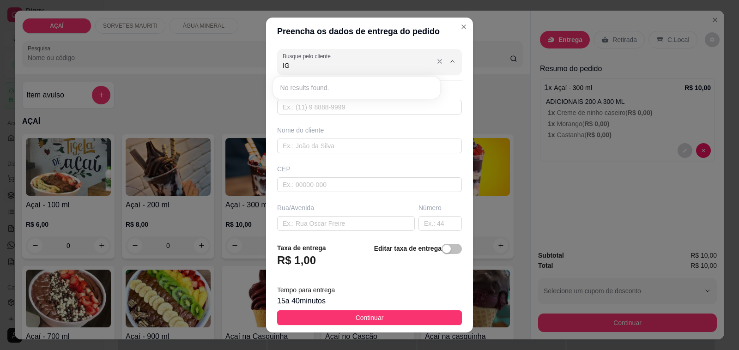
type input "I"
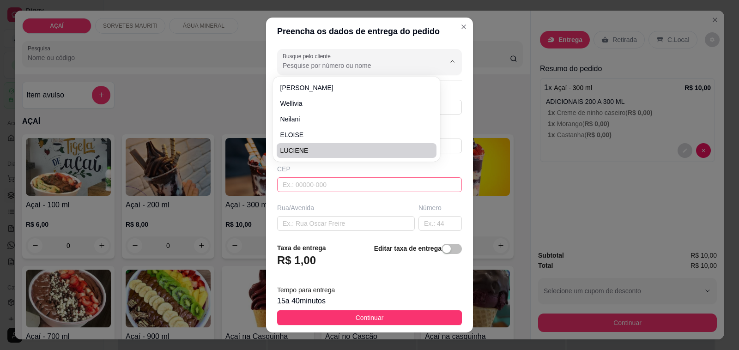
click at [341, 191] on input "text" at bounding box center [369, 184] width 185 height 15
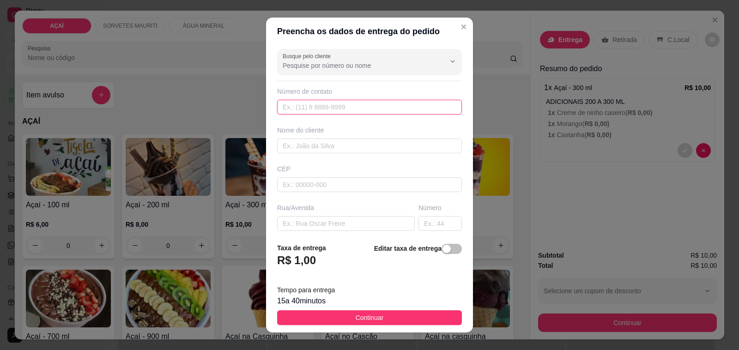
click at [326, 105] on input "text" at bounding box center [369, 107] width 185 height 15
type input "[PHONE_NUMBER]"
type input "[PERSON_NAME]"
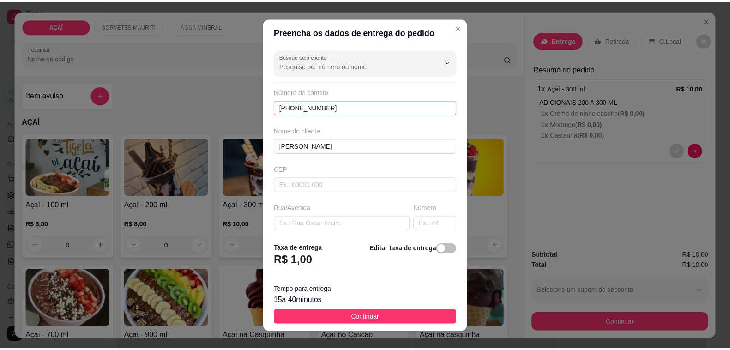
scroll to position [122, 0]
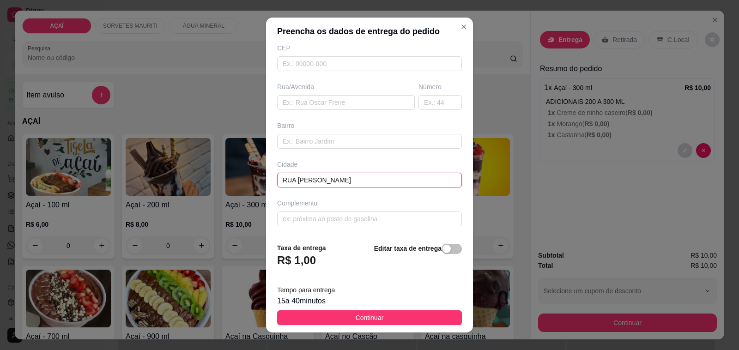
type input "RUA [PERSON_NAME]"
click at [423, 102] on input "text" at bounding box center [439, 102] width 43 height 15
type input "58"
drag, startPoint x: 372, startPoint y: 185, endPoint x: 299, endPoint y: 187, distance: 73.0
click at [299, 187] on input "RUA [PERSON_NAME]" at bounding box center [369, 180] width 185 height 15
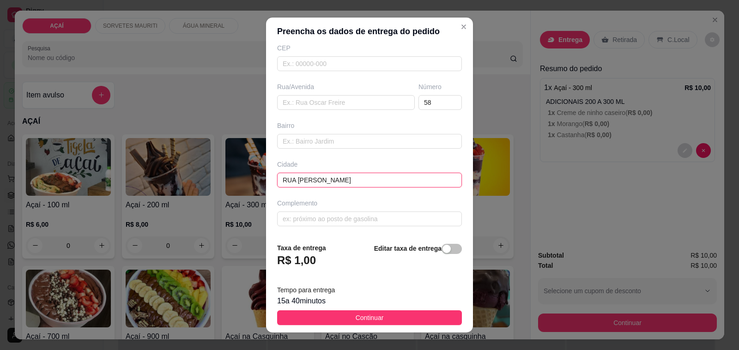
click at [380, 174] on input "RUA [PERSON_NAME]" at bounding box center [369, 180] width 185 height 15
drag, startPoint x: 380, startPoint y: 174, endPoint x: 218, endPoint y: 184, distance: 161.5
click at [248, 182] on div "Preencha os dados de entrega do pedido Busque pelo cliente Número de contato (8…" at bounding box center [369, 175] width 739 height 350
click at [311, 101] on input "text" at bounding box center [346, 102] width 138 height 15
paste input "RUA [PERSON_NAME]"
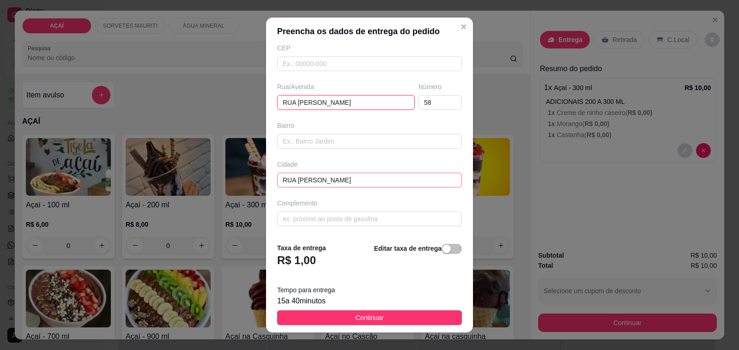
type input "RUA [PERSON_NAME]"
click at [380, 176] on input "RUA [PERSON_NAME]" at bounding box center [369, 180] width 185 height 15
type input "R"
type input "CASA DE [PERSON_NAME]"
click at [379, 319] on button "Continuar" at bounding box center [369, 317] width 185 height 15
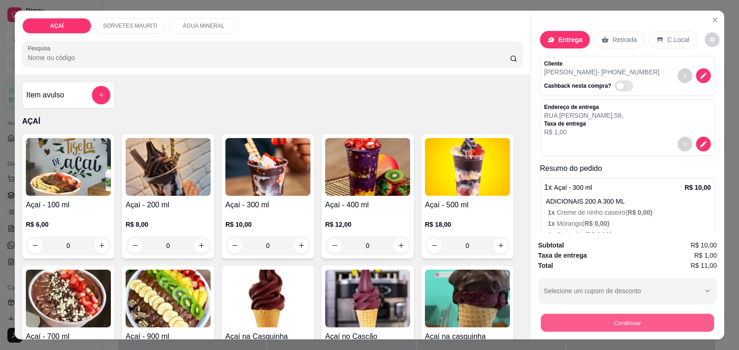
click at [622, 319] on button "Continuar" at bounding box center [627, 323] width 173 height 18
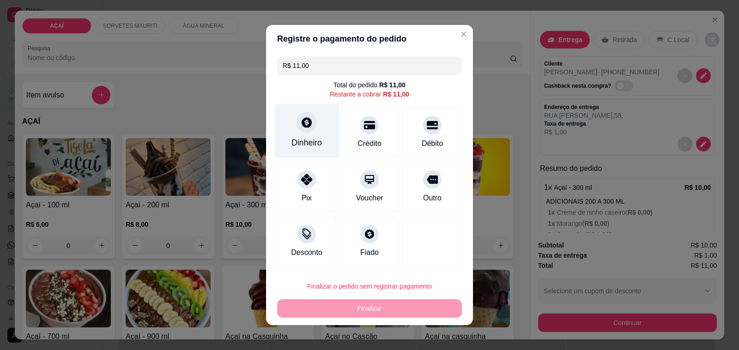
click at [299, 138] on div "Dinheiro" at bounding box center [306, 143] width 30 height 12
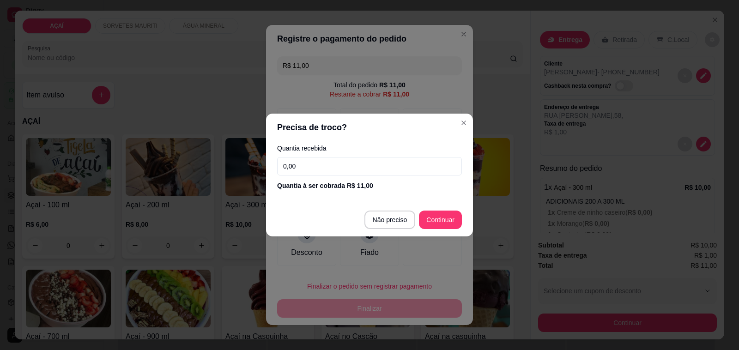
click at [355, 162] on input "0,00" at bounding box center [369, 166] width 185 height 18
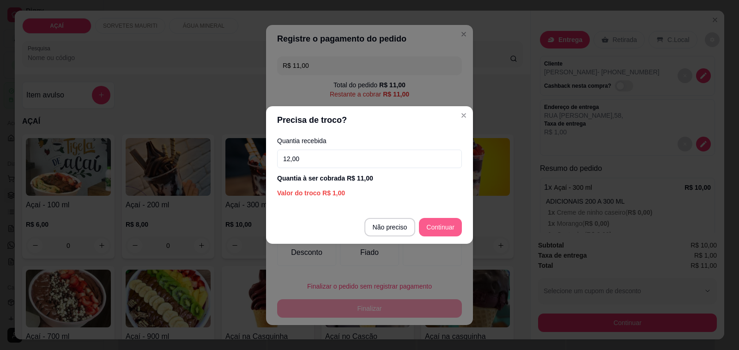
type input "12,00"
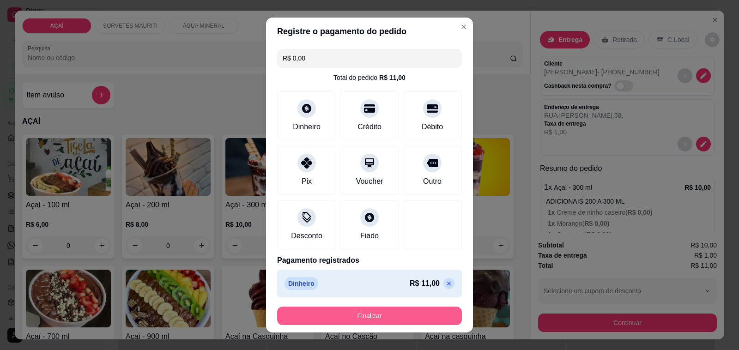
click at [372, 319] on button "Finalizar" at bounding box center [369, 316] width 185 height 18
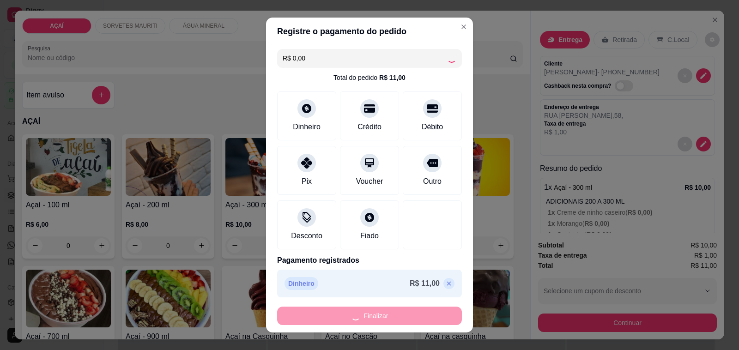
type input "-R$ 11,00"
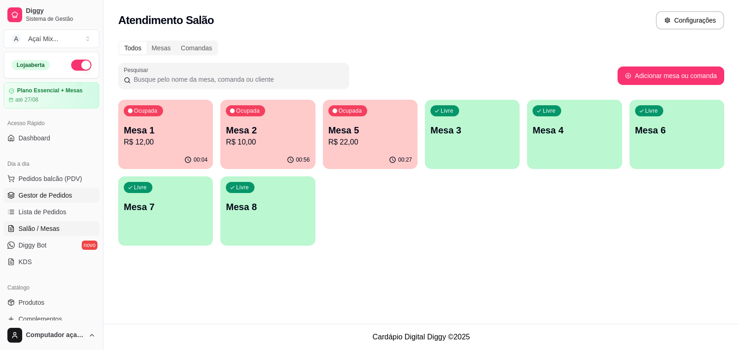
click at [65, 191] on span "Gestor de Pedidos" at bounding box center [45, 195] width 54 height 9
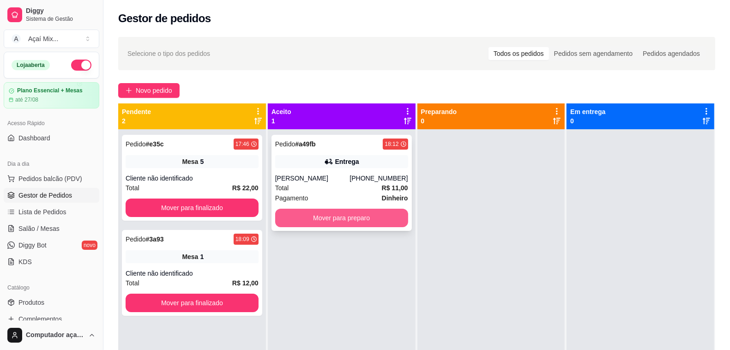
click at [353, 216] on button "Mover para preparo" at bounding box center [341, 218] width 133 height 18
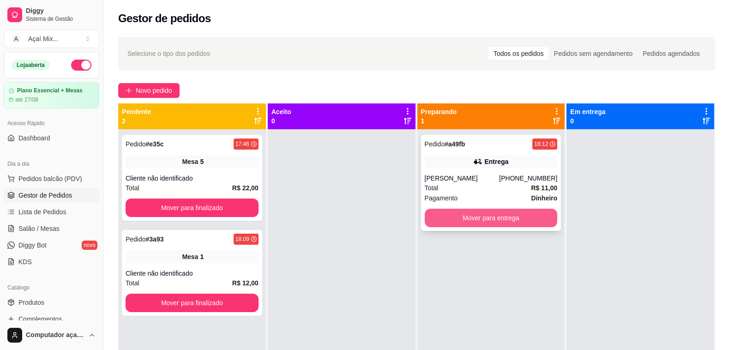
click at [522, 214] on button "Mover para entrega" at bounding box center [491, 218] width 133 height 18
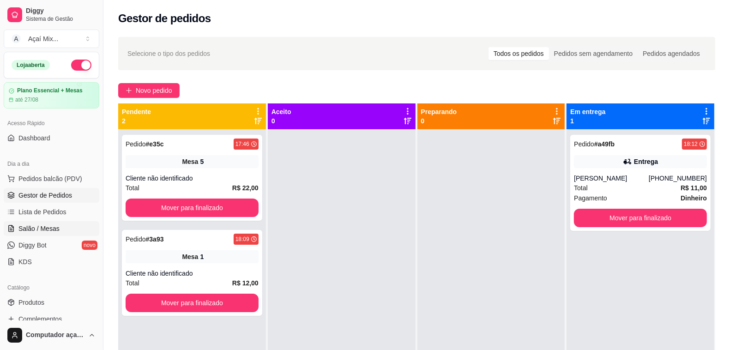
click at [44, 231] on span "Salão / Mesas" at bounding box center [38, 228] width 41 height 9
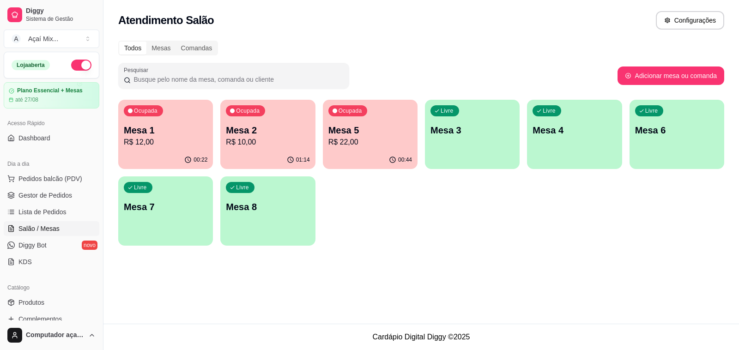
click at [366, 142] on p "R$ 22,00" at bounding box center [370, 142] width 84 height 11
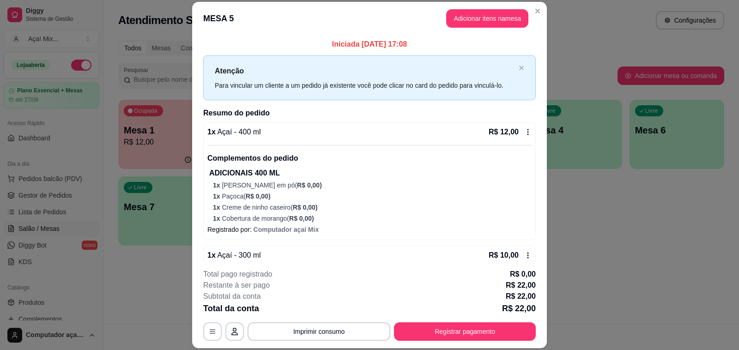
scroll to position [28, 0]
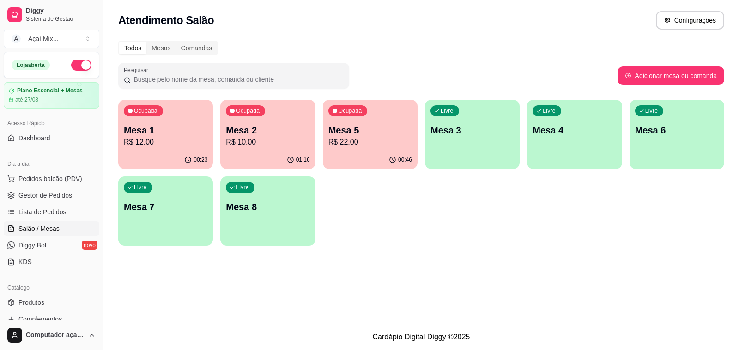
click at [364, 146] on p "R$ 22,00" at bounding box center [370, 142] width 84 height 11
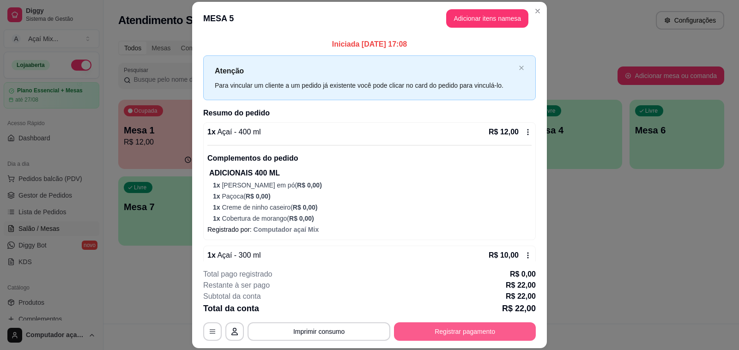
click at [466, 332] on button "Registrar pagamento" at bounding box center [465, 331] width 142 height 18
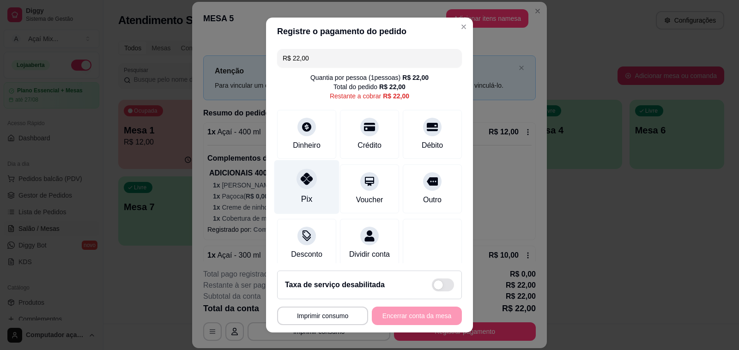
click at [301, 186] on div at bounding box center [306, 179] width 20 height 20
type input "R$ 0,00"
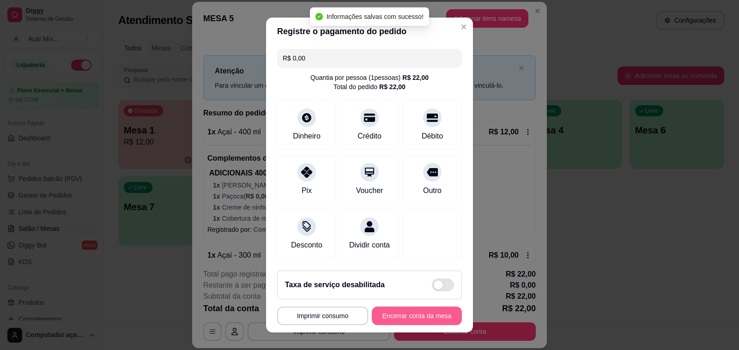
click at [400, 313] on button "Encerrar conta da mesa" at bounding box center [417, 316] width 90 height 18
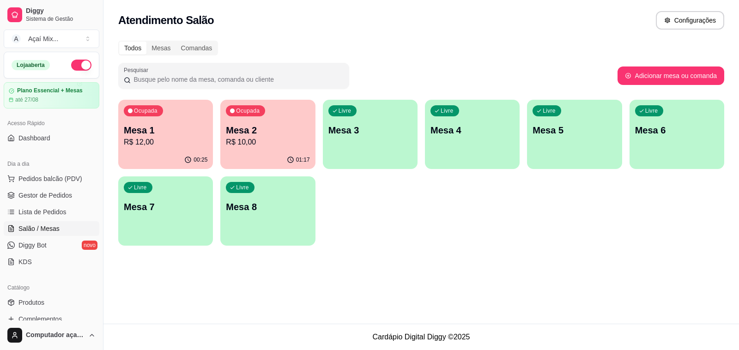
click at [172, 138] on div "Mesa 1 R$ 12,00" at bounding box center [166, 136] width 84 height 24
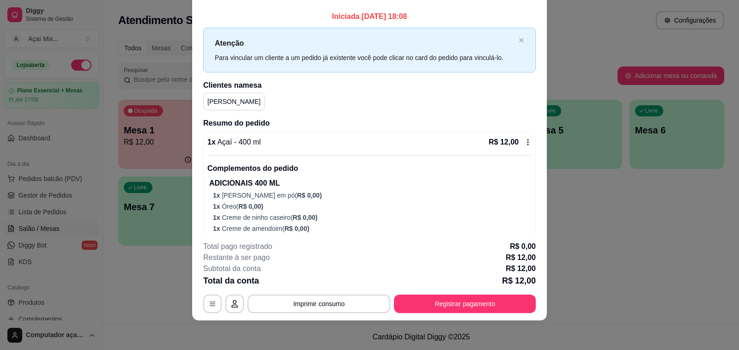
scroll to position [0, 0]
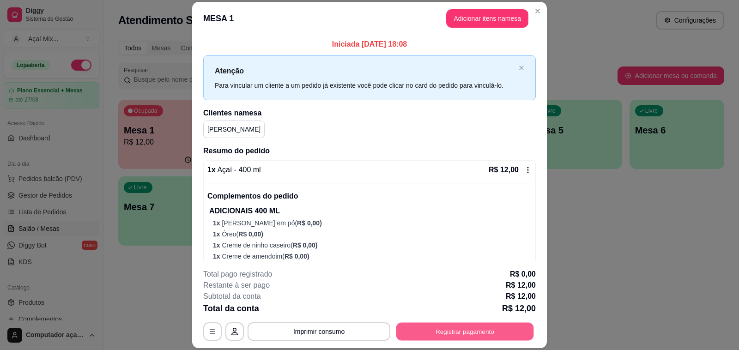
click at [472, 335] on button "Registrar pagamento" at bounding box center [465, 332] width 138 height 18
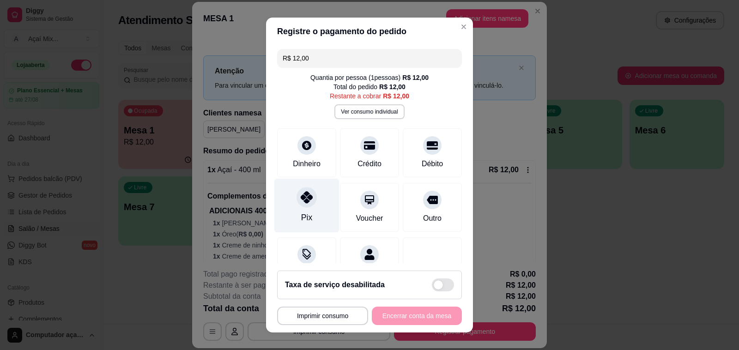
drag, startPoint x: 310, startPoint y: 197, endPoint x: 310, endPoint y: 204, distance: 6.5
click at [310, 201] on div "Pix" at bounding box center [306, 206] width 65 height 54
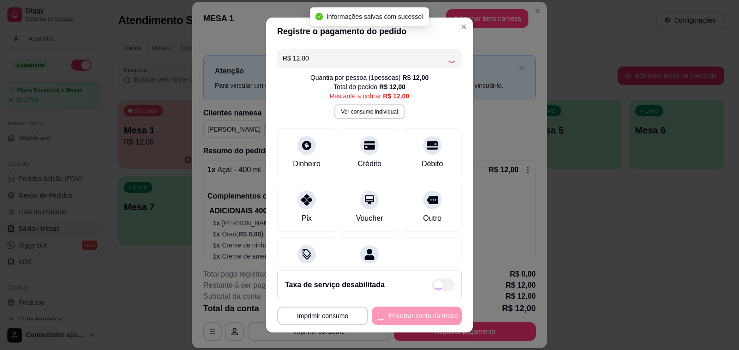
type input "R$ 0,00"
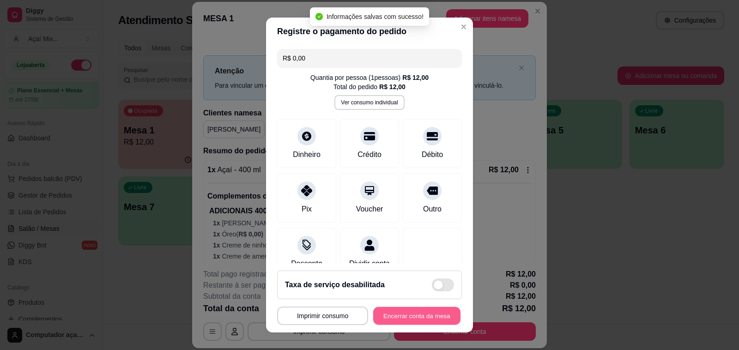
click at [404, 312] on button "Encerrar conta da mesa" at bounding box center [416, 316] width 87 height 18
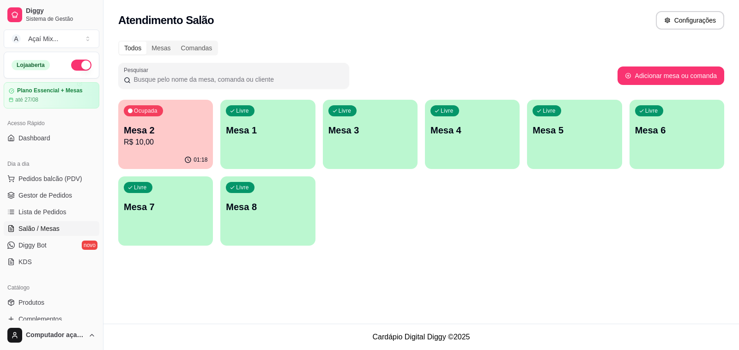
click at [160, 128] on p "Mesa 2" at bounding box center [166, 130] width 84 height 13
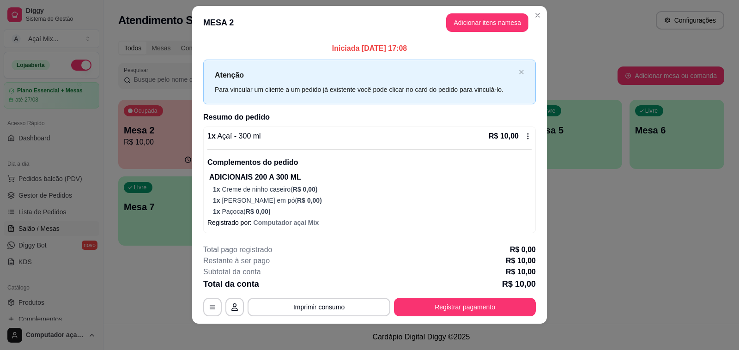
scroll to position [13, 0]
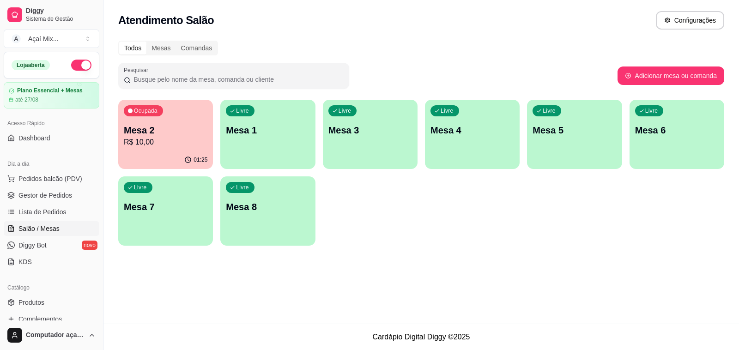
drag, startPoint x: 50, startPoint y: 193, endPoint x: 47, endPoint y: 204, distance: 11.1
click at [50, 194] on span "Gestor de Pedidos" at bounding box center [45, 195] width 54 height 9
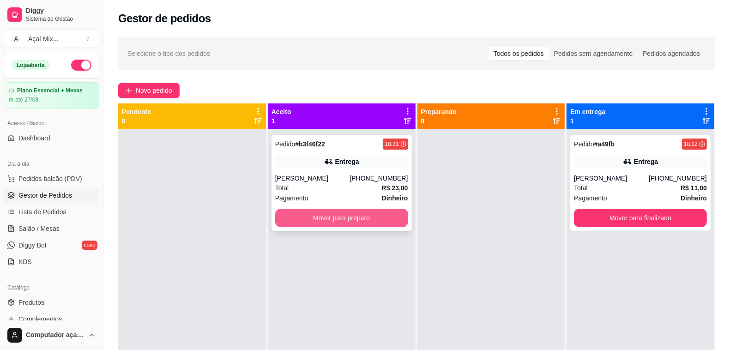
click at [341, 222] on button "Mover para preparo" at bounding box center [341, 218] width 133 height 18
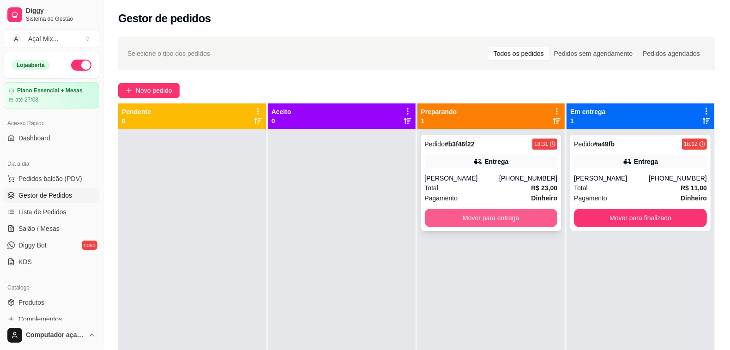
click at [486, 216] on button "Mover para entrega" at bounding box center [491, 218] width 133 height 18
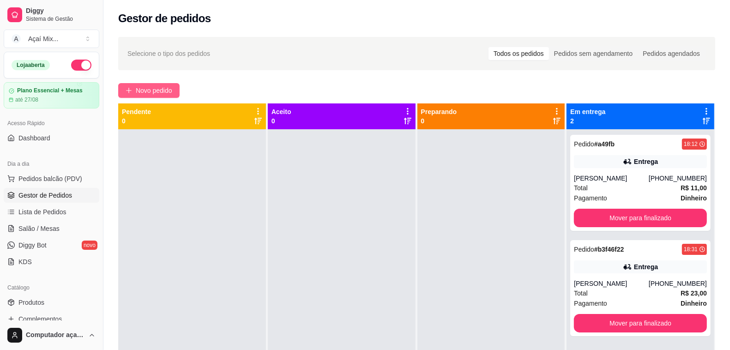
click at [151, 94] on span "Novo pedido" at bounding box center [154, 90] width 36 height 10
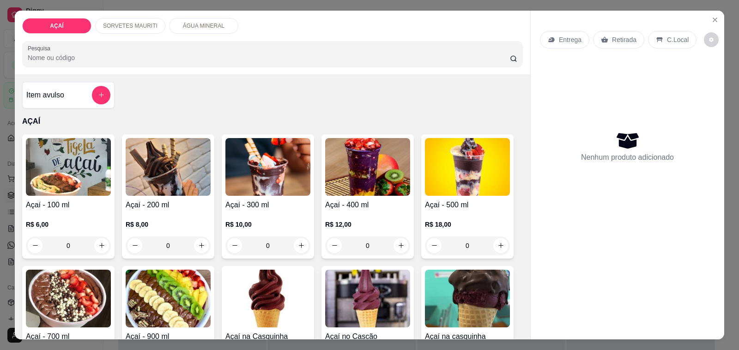
click at [242, 164] on img at bounding box center [267, 167] width 85 height 58
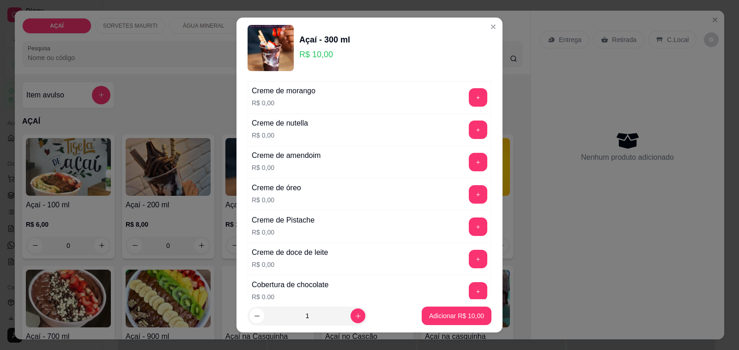
scroll to position [231, 0]
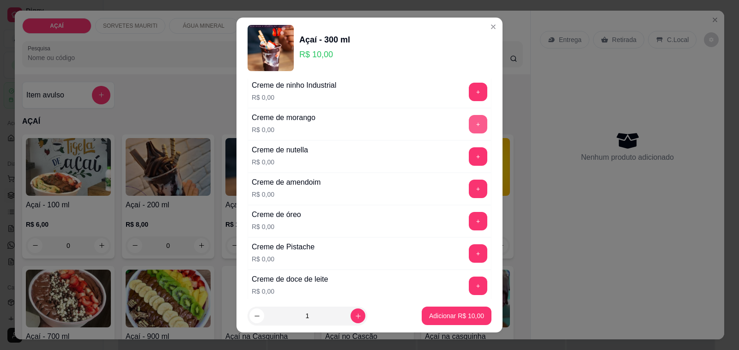
click at [469, 126] on button "+" at bounding box center [478, 124] width 18 height 18
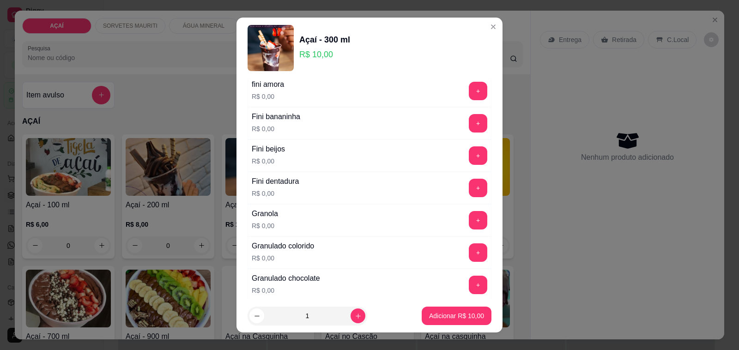
scroll to position [635, 0]
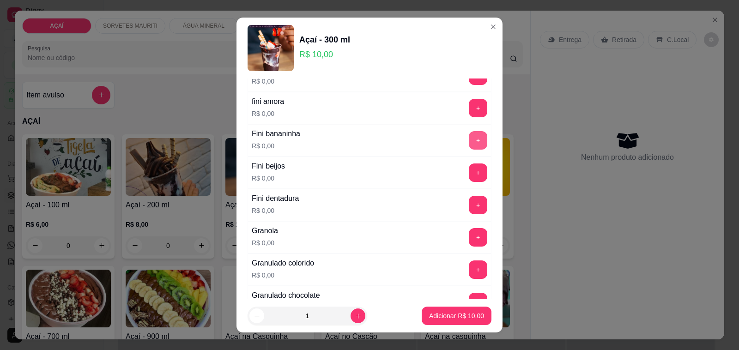
click at [469, 148] on button "+" at bounding box center [478, 140] width 18 height 18
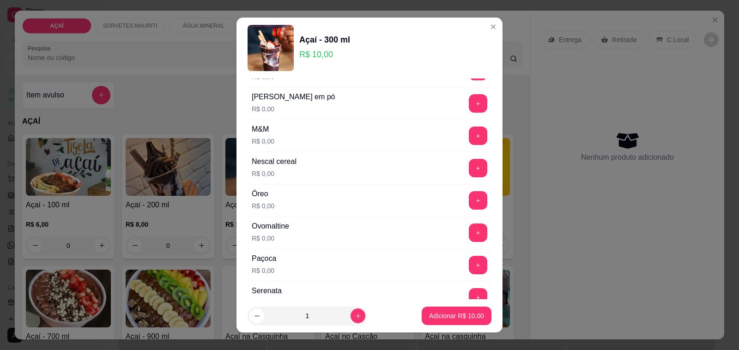
scroll to position [866, 0]
click at [469, 171] on button "+" at bounding box center [478, 168] width 18 height 18
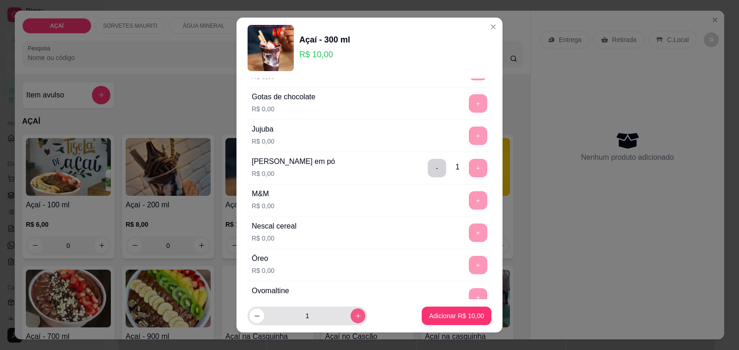
click at [355, 318] on icon "increase-product-quantity" at bounding box center [358, 316] width 7 height 7
type input "2"
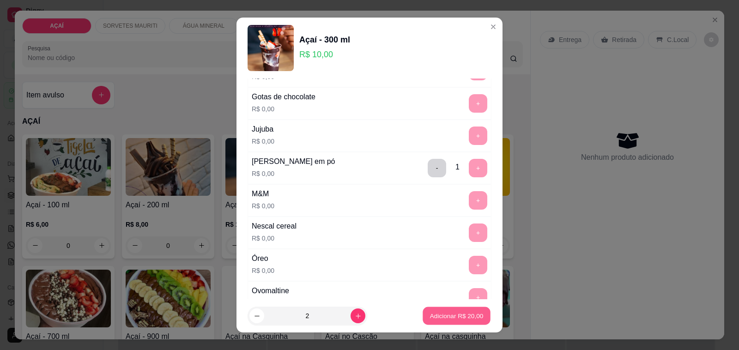
click at [451, 315] on p "Adicionar R$ 20,00" at bounding box center [457, 315] width 54 height 9
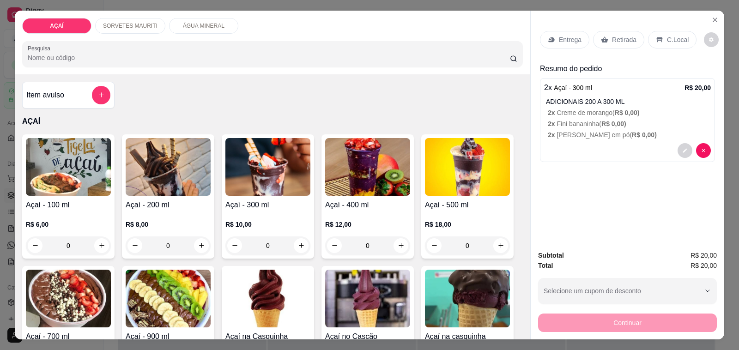
click at [560, 35] on p "Entrega" at bounding box center [570, 39] width 23 height 9
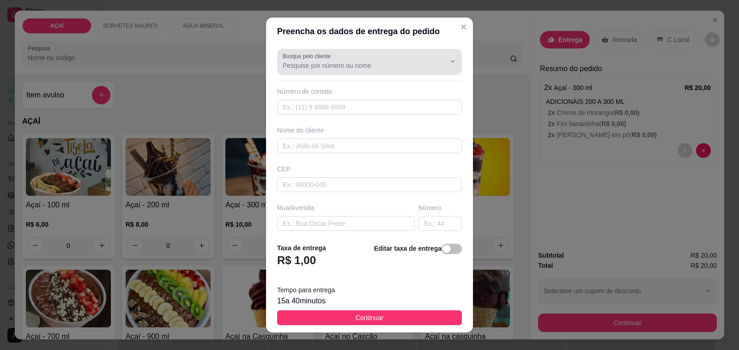
click at [402, 54] on div at bounding box center [370, 62] width 174 height 18
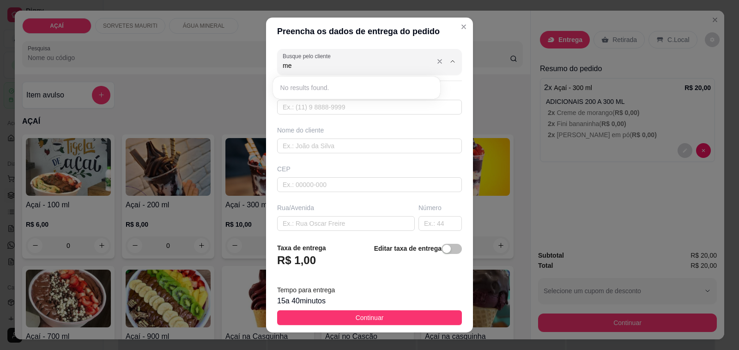
type input "m"
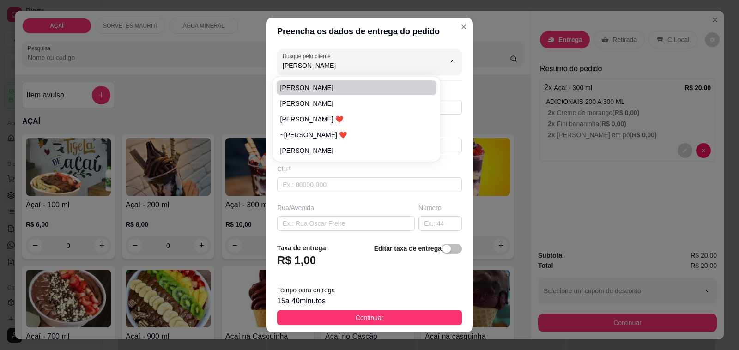
click at [289, 87] on span "[PERSON_NAME]" at bounding box center [352, 87] width 144 height 9
type input "[PERSON_NAME]"
type input "988912054"
type input "[PERSON_NAME]"
type input "5752000000"
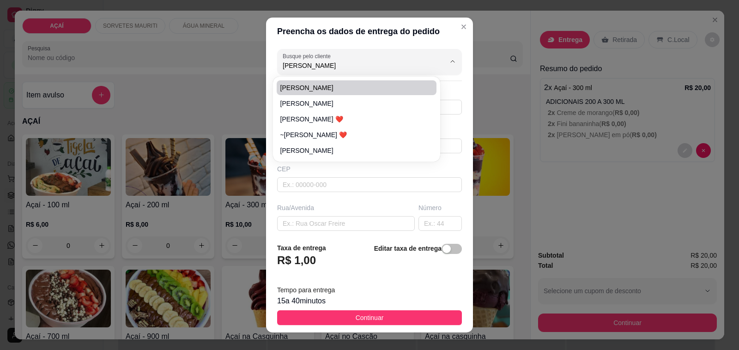
type input "Na casa de [DEMOGRAPHIC_DATA]"
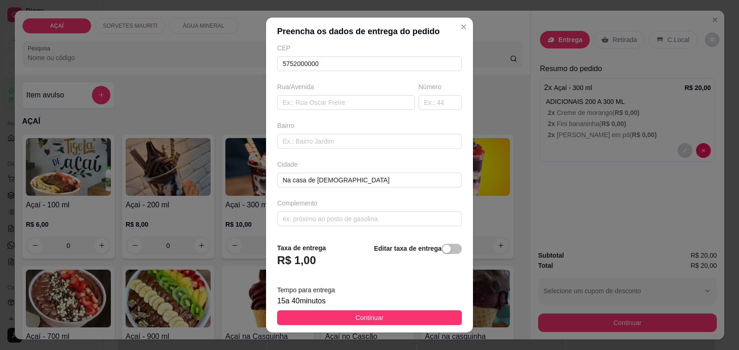
scroll to position [122, 0]
type input "[PERSON_NAME]"
click at [356, 319] on span "Continuar" at bounding box center [370, 318] width 28 height 10
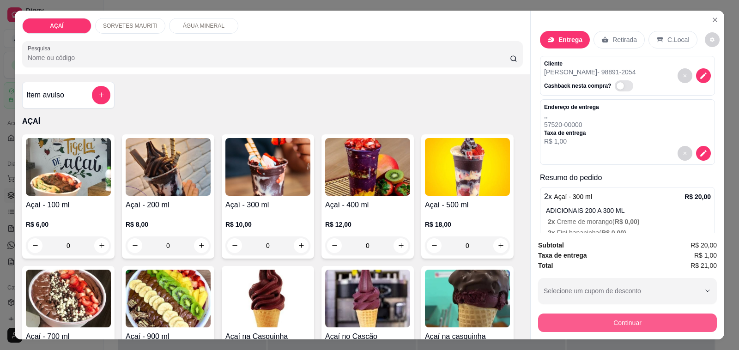
click at [588, 317] on button "Continuar" at bounding box center [627, 323] width 179 height 18
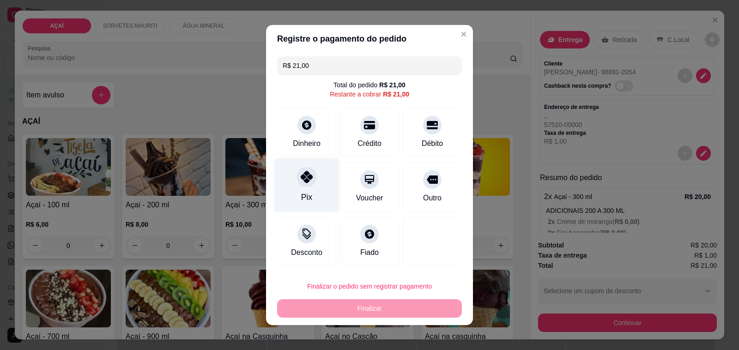
drag, startPoint x: 287, startPoint y: 186, endPoint x: 301, endPoint y: 190, distance: 14.6
click at [301, 190] on div "Pix" at bounding box center [306, 185] width 65 height 54
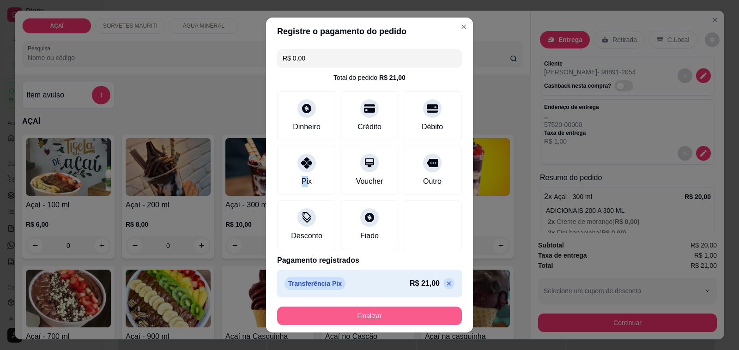
click at [351, 321] on button "Finalizar" at bounding box center [369, 316] width 185 height 18
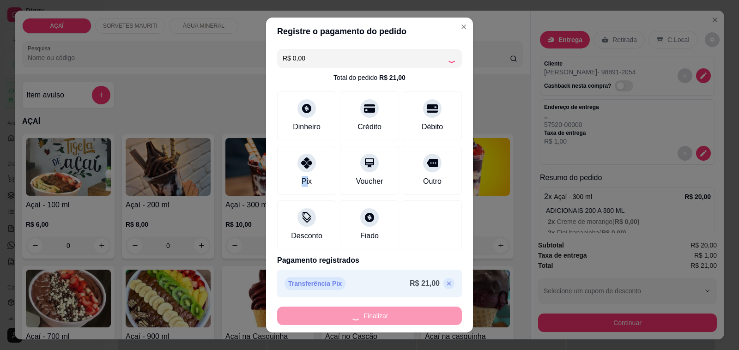
type input "-R$ 21,00"
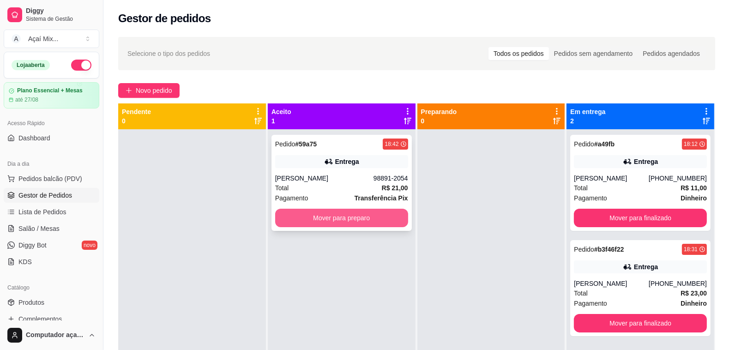
click at [326, 219] on button "Mover para preparo" at bounding box center [341, 218] width 133 height 18
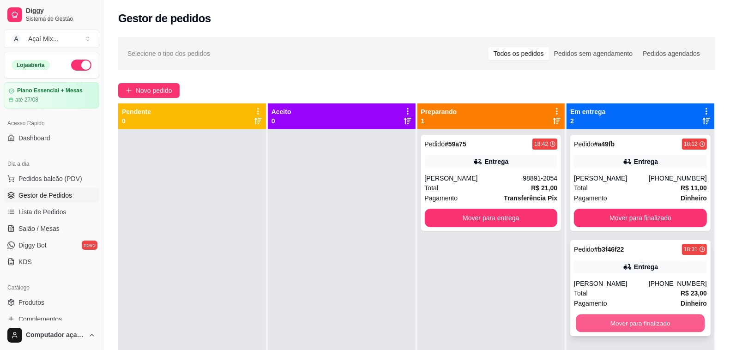
click at [631, 323] on button "Mover para finalizado" at bounding box center [640, 323] width 129 height 18
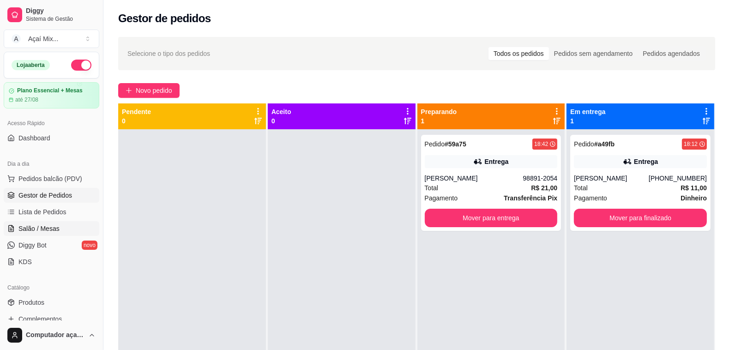
click at [52, 226] on span "Salão / Mesas" at bounding box center [38, 228] width 41 height 9
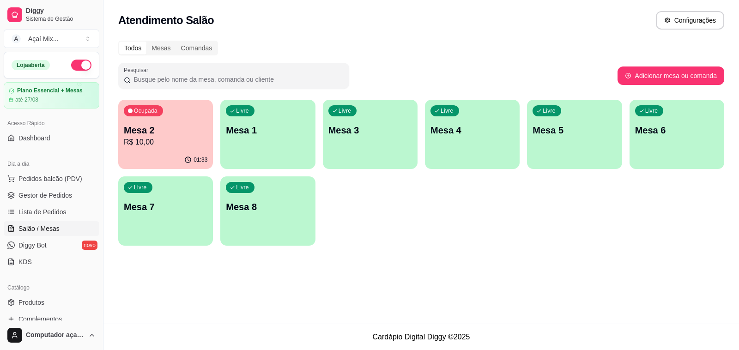
click at [272, 150] on div "Livre Mesa 1" at bounding box center [267, 129] width 95 height 58
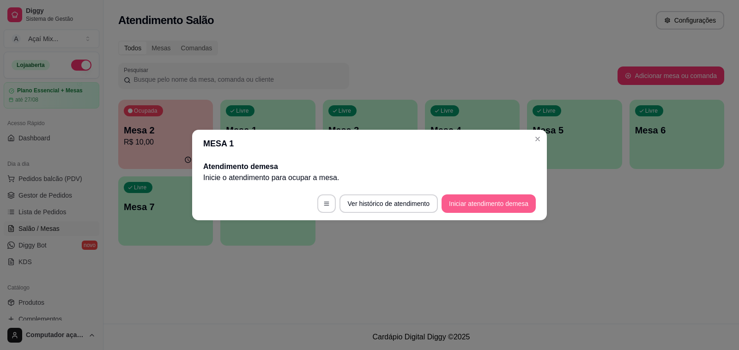
click at [492, 207] on button "Iniciar atendimento de mesa" at bounding box center [488, 203] width 94 height 18
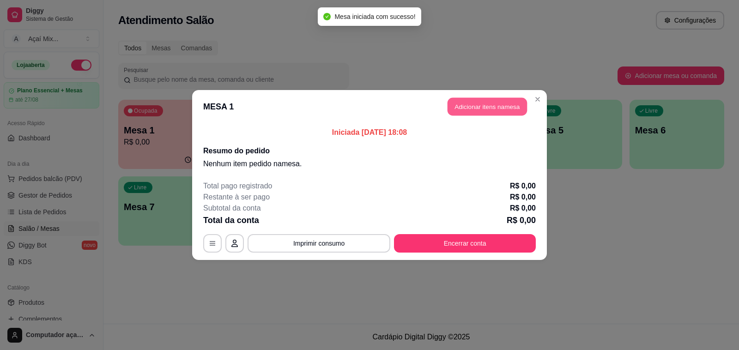
click at [466, 112] on button "Adicionar itens na mesa" at bounding box center [486, 107] width 79 height 18
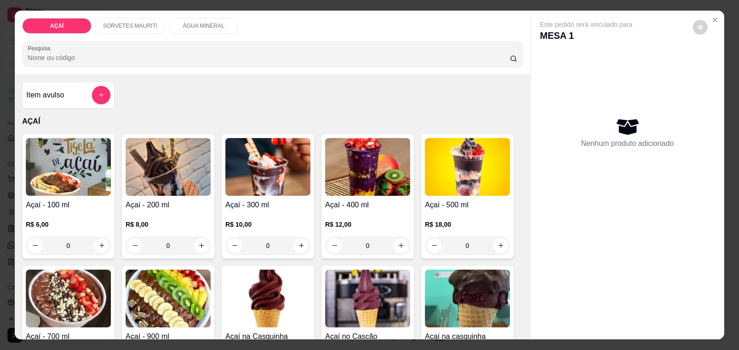
click at [253, 152] on img at bounding box center [267, 167] width 85 height 58
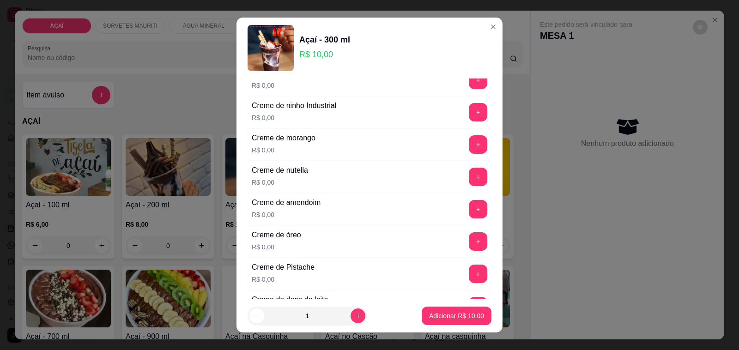
scroll to position [231, 0]
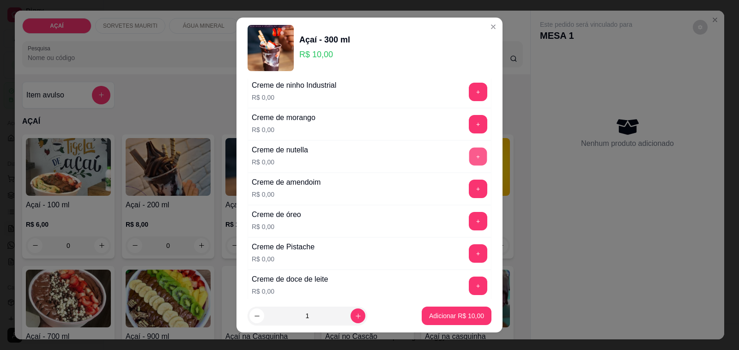
click at [469, 164] on button "+" at bounding box center [478, 157] width 18 height 18
click at [469, 124] on button "+" at bounding box center [478, 124] width 18 height 18
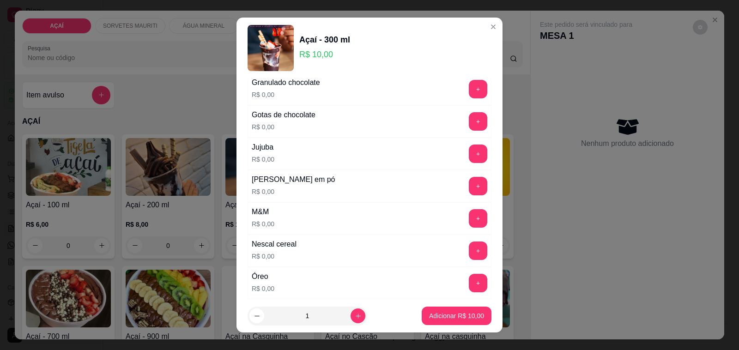
scroll to position [924, 0]
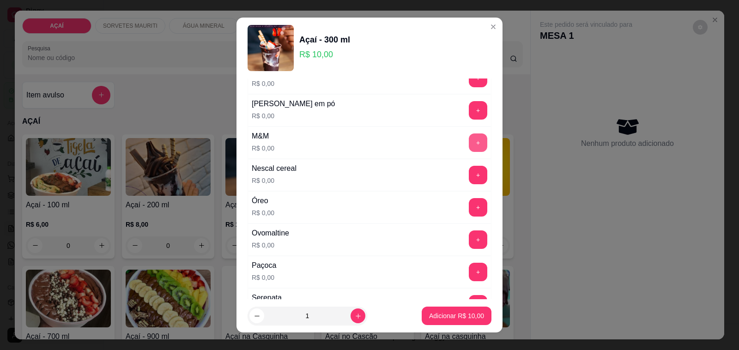
click at [469, 143] on button "+" at bounding box center [478, 142] width 18 height 18
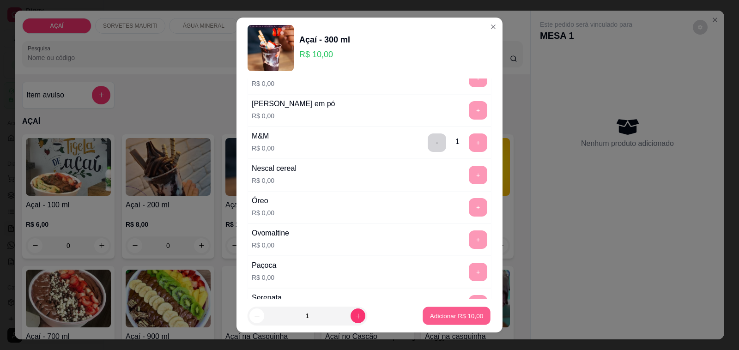
click at [432, 318] on p "Adicionar R$ 10,00" at bounding box center [457, 315] width 54 height 9
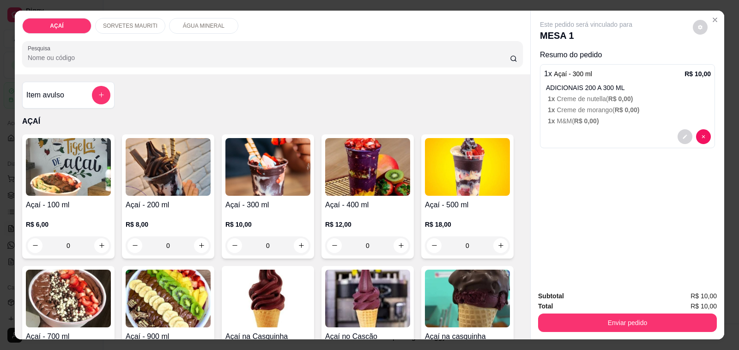
click at [352, 157] on img at bounding box center [367, 167] width 85 height 58
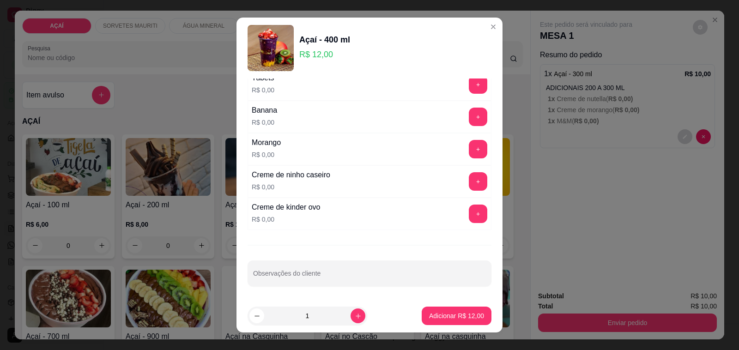
scroll to position [1216, 0]
click at [469, 181] on button "+" at bounding box center [478, 181] width 18 height 18
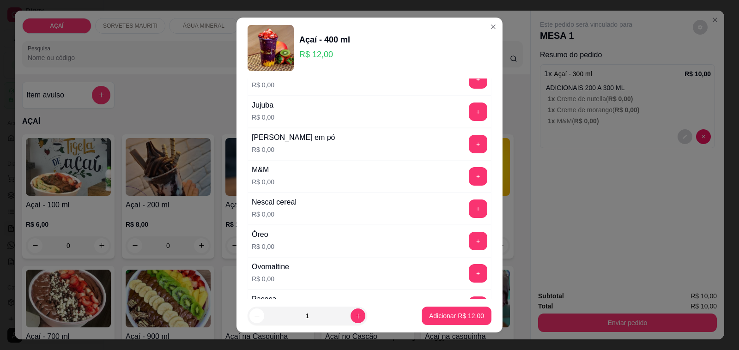
scroll to position [870, 0]
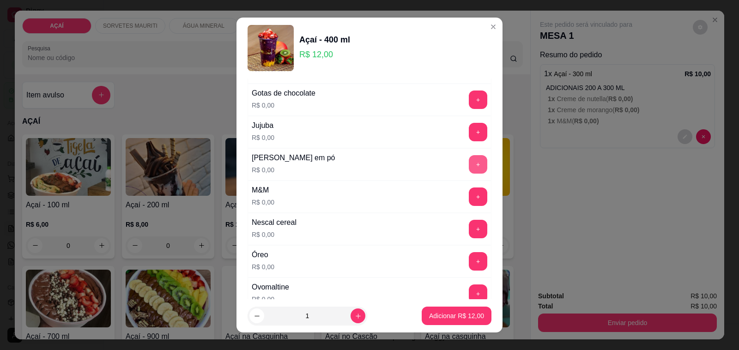
click at [469, 165] on button "+" at bounding box center [478, 164] width 18 height 18
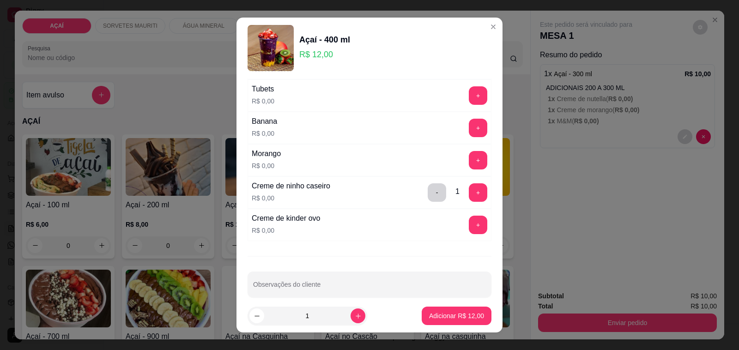
scroll to position [1216, 0]
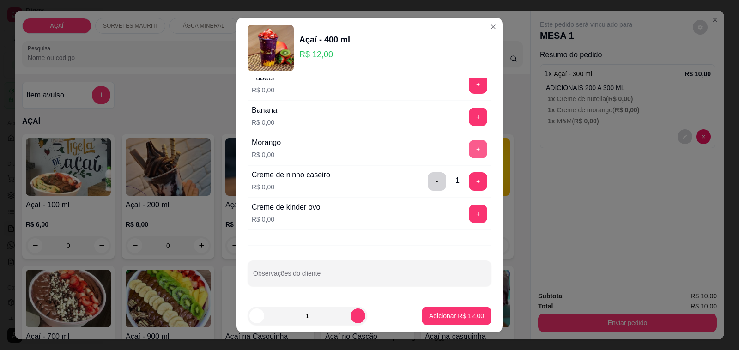
click at [469, 150] on button "+" at bounding box center [478, 149] width 18 height 18
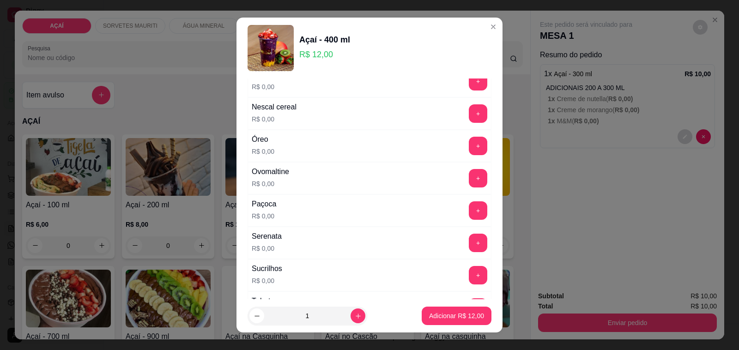
scroll to position [927, 0]
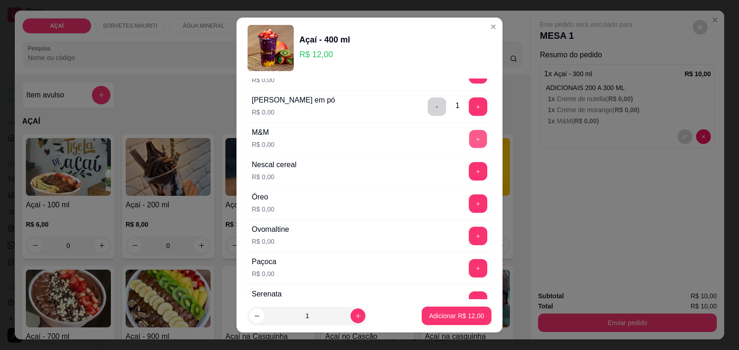
click at [469, 142] on button "+" at bounding box center [478, 139] width 18 height 18
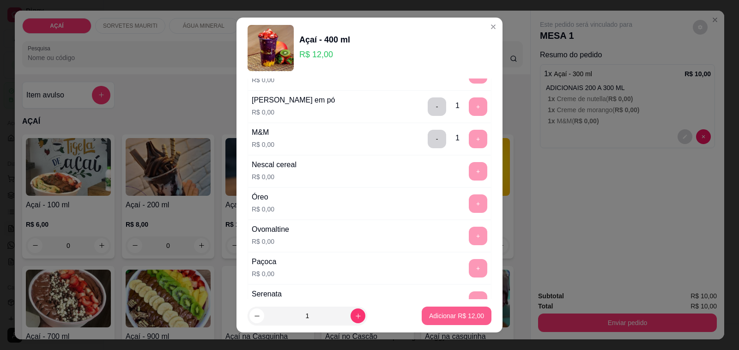
click at [438, 311] on button "Adicionar R$ 12,00" at bounding box center [457, 316] width 70 height 18
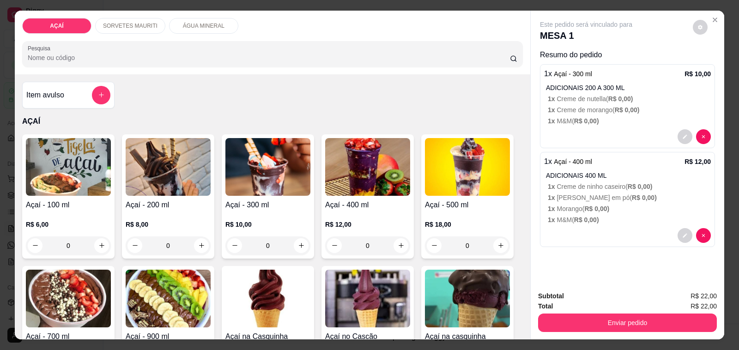
click at [253, 169] on img at bounding box center [267, 167] width 85 height 58
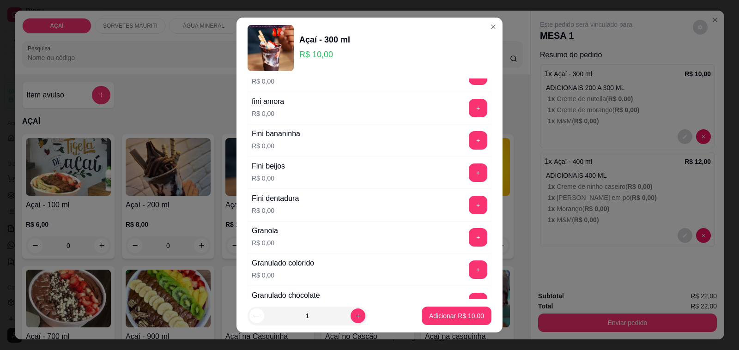
scroll to position [577, 0]
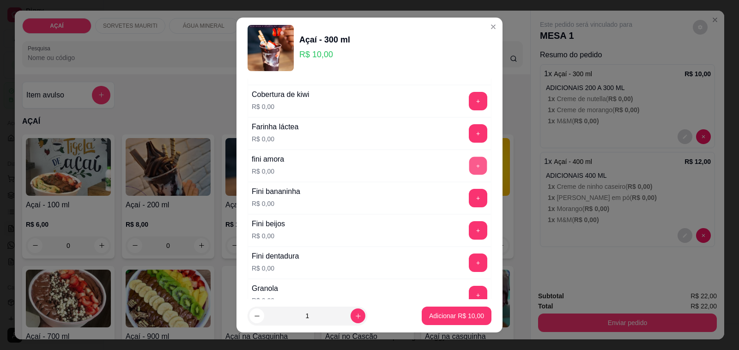
click at [469, 172] on button "+" at bounding box center [478, 166] width 18 height 18
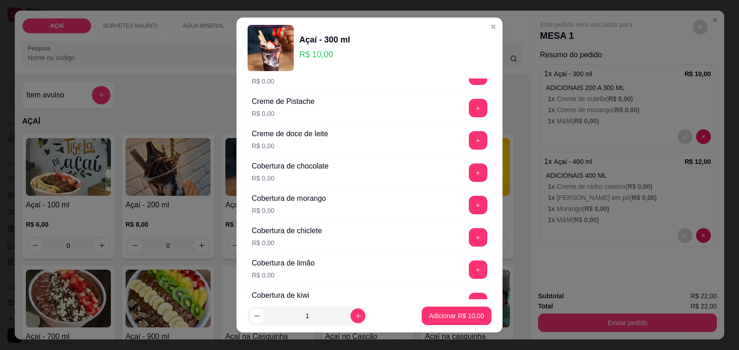
scroll to position [404, 0]
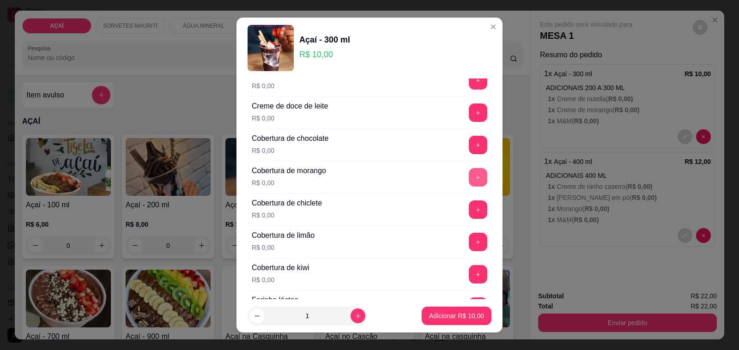
click at [469, 181] on button "+" at bounding box center [478, 177] width 18 height 18
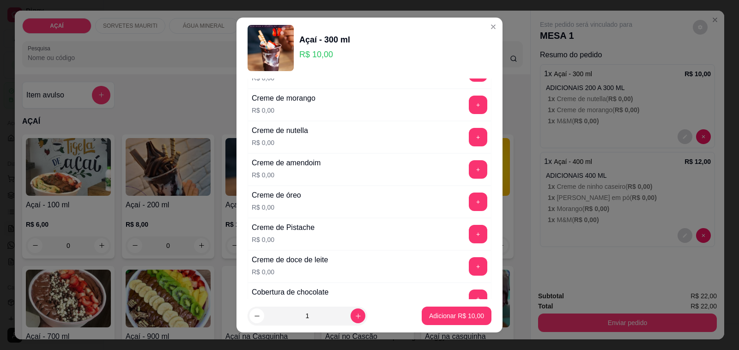
scroll to position [231, 0]
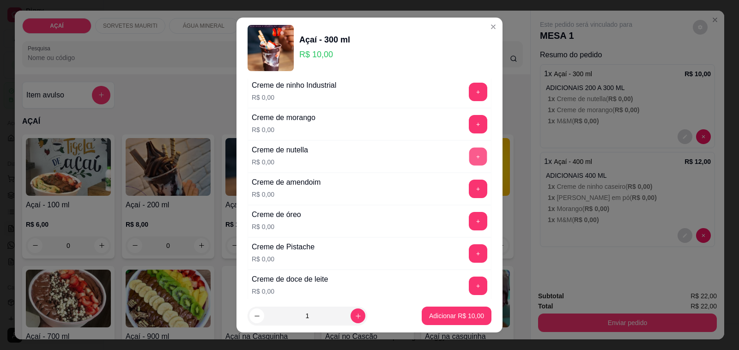
click at [469, 158] on button "+" at bounding box center [478, 157] width 18 height 18
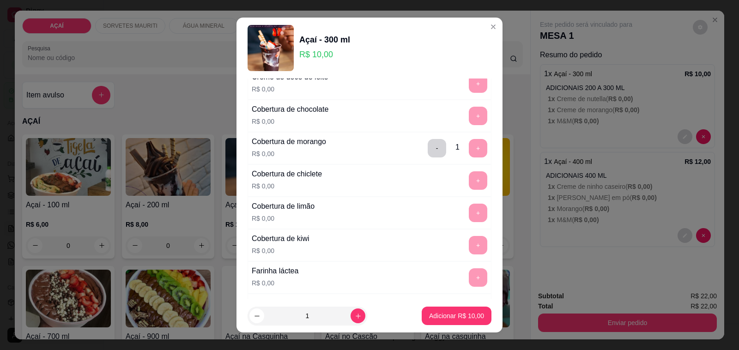
scroll to position [462, 0]
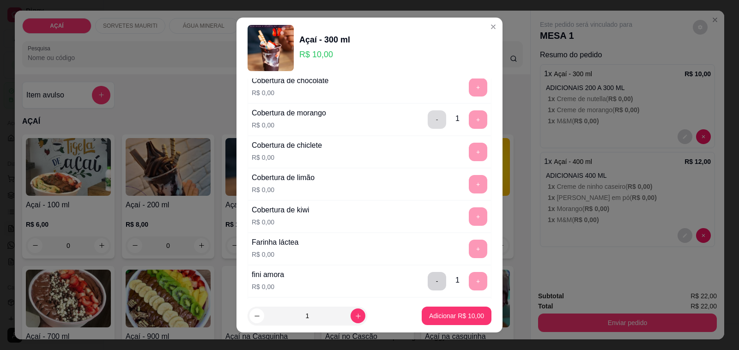
click at [428, 128] on button "-" at bounding box center [437, 119] width 18 height 18
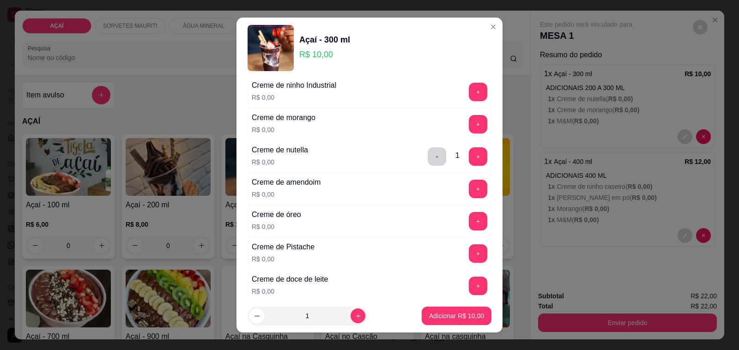
scroll to position [173, 0]
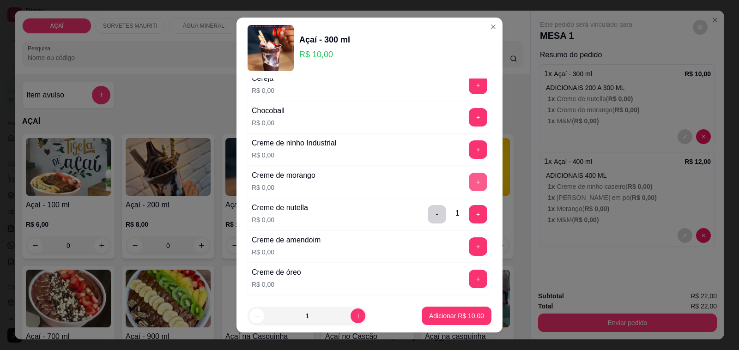
click at [469, 184] on button "+" at bounding box center [478, 182] width 18 height 18
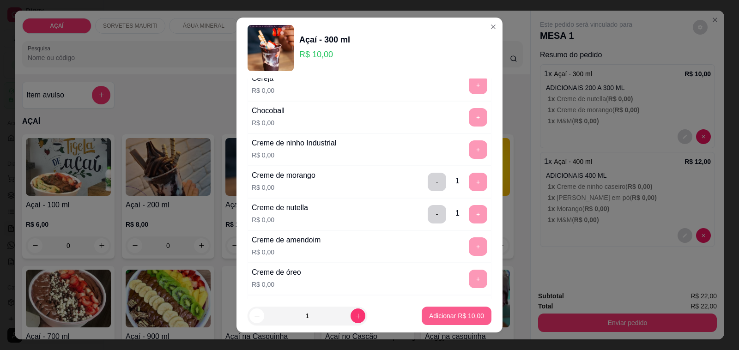
click at [465, 317] on p "Adicionar R$ 10,00" at bounding box center [456, 315] width 55 height 9
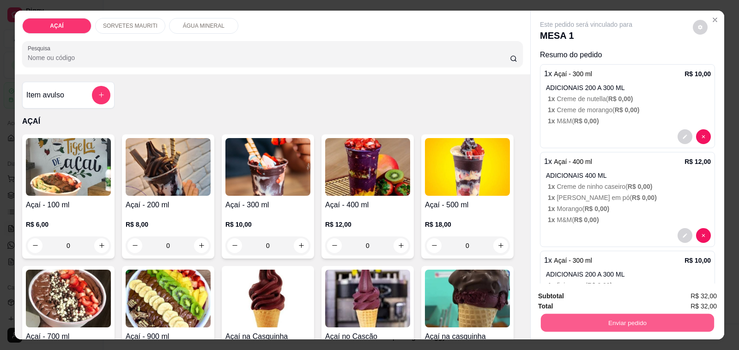
click at [597, 315] on button "Enviar pedido" at bounding box center [627, 323] width 173 height 18
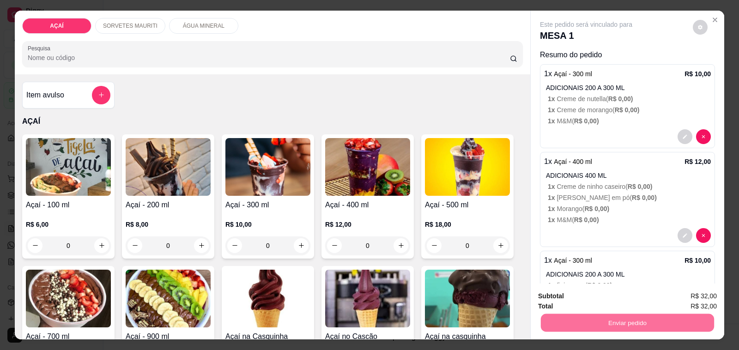
click at [592, 298] on button "Não registrar e enviar pedido" at bounding box center [596, 296] width 96 height 18
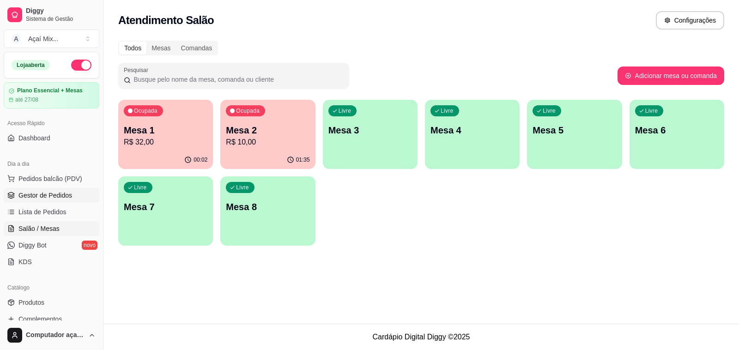
click at [76, 190] on link "Gestor de Pedidos" at bounding box center [52, 195] width 96 height 15
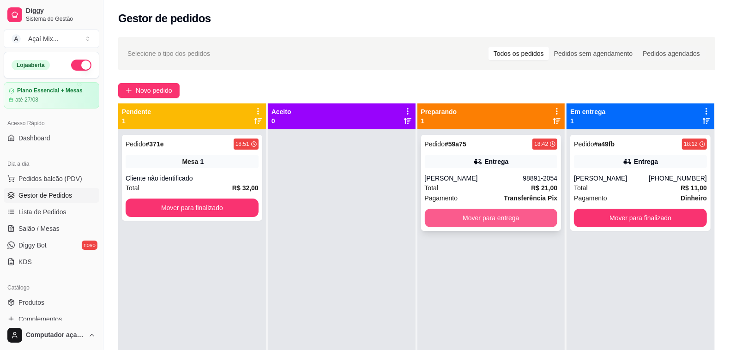
click at [490, 212] on button "Mover para entrega" at bounding box center [491, 218] width 133 height 18
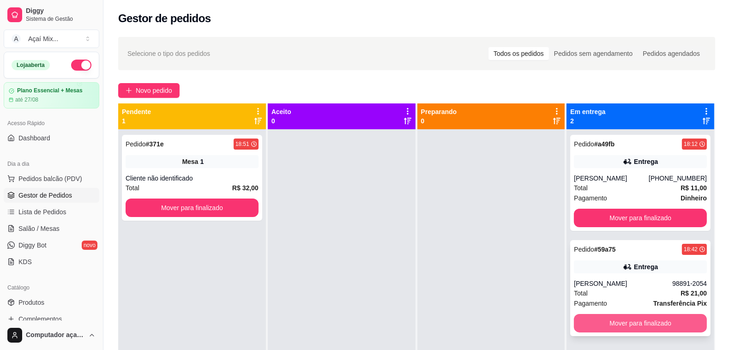
click at [645, 319] on button "Mover para finalizado" at bounding box center [640, 323] width 133 height 18
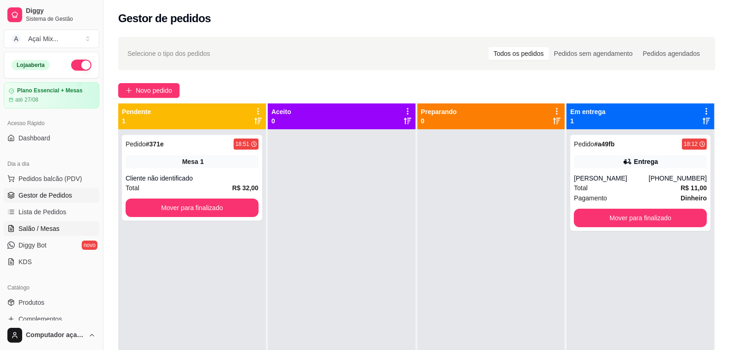
click at [37, 231] on span "Salão / Mesas" at bounding box center [38, 228] width 41 height 9
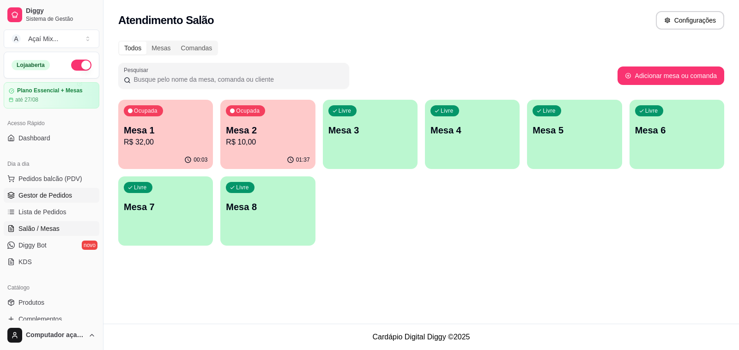
click at [63, 195] on span "Gestor de Pedidos" at bounding box center [45, 195] width 54 height 9
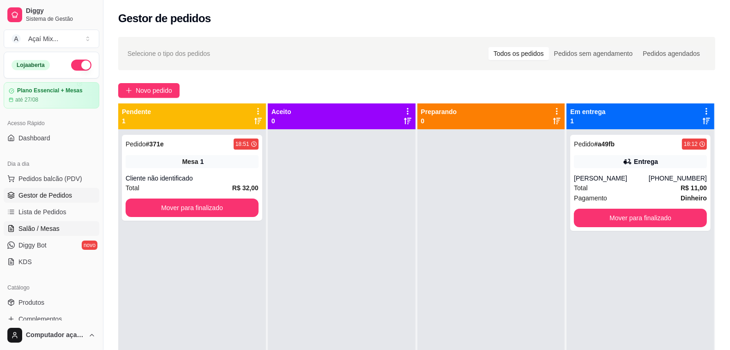
click at [51, 227] on span "Salão / Mesas" at bounding box center [38, 228] width 41 height 9
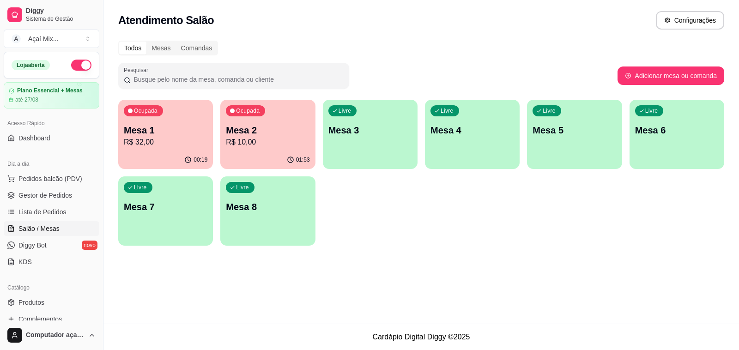
click at [178, 145] on p "R$ 32,00" at bounding box center [166, 142] width 84 height 11
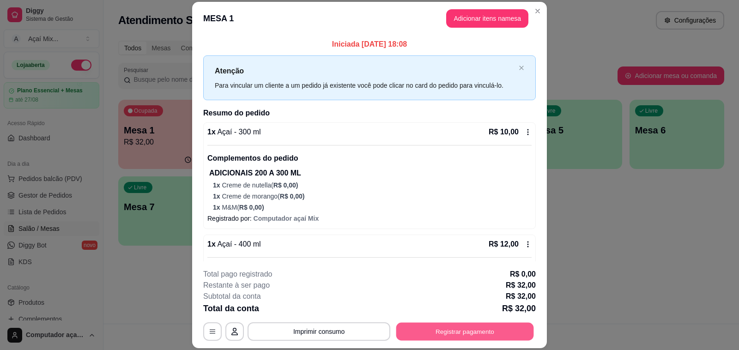
click at [463, 331] on button "Registrar pagamento" at bounding box center [465, 332] width 138 height 18
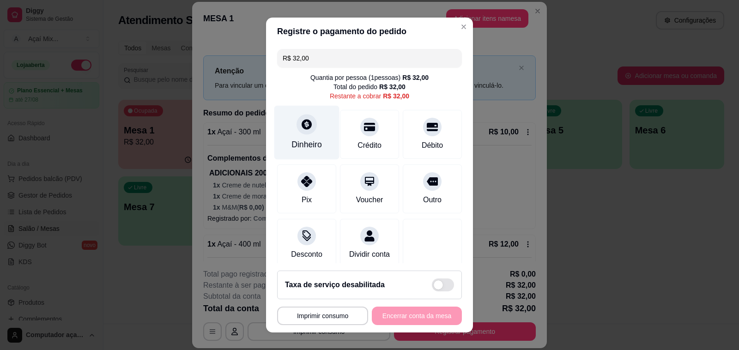
click at [284, 135] on div "Dinheiro" at bounding box center [306, 133] width 65 height 54
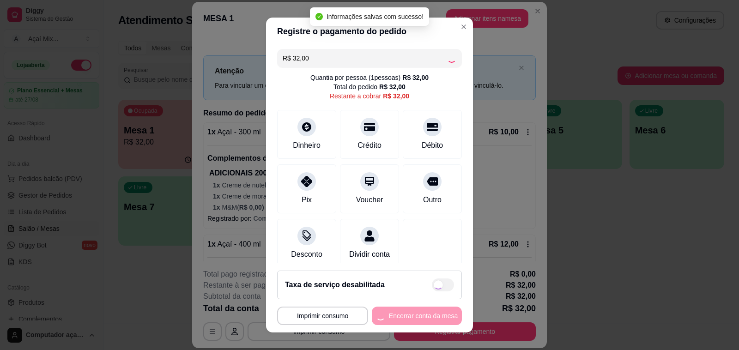
type input "R$ 0,00"
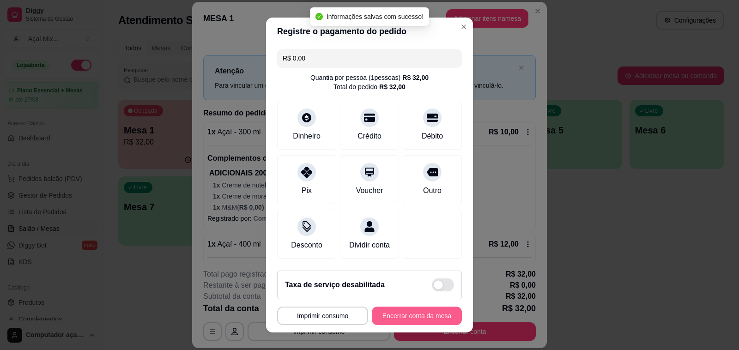
click at [429, 316] on button "Encerrar conta da mesa" at bounding box center [417, 316] width 90 height 18
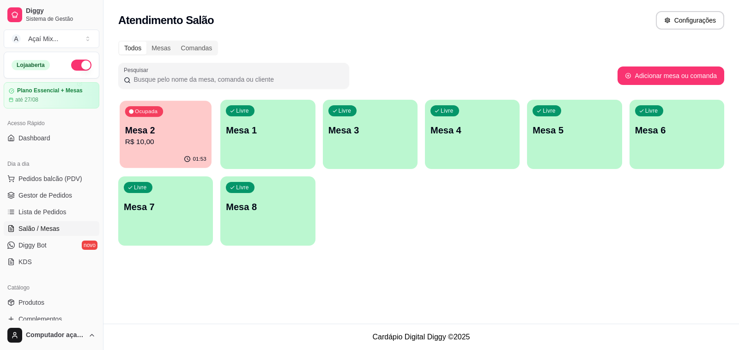
click at [167, 146] on p "R$ 10,00" at bounding box center [165, 142] width 81 height 11
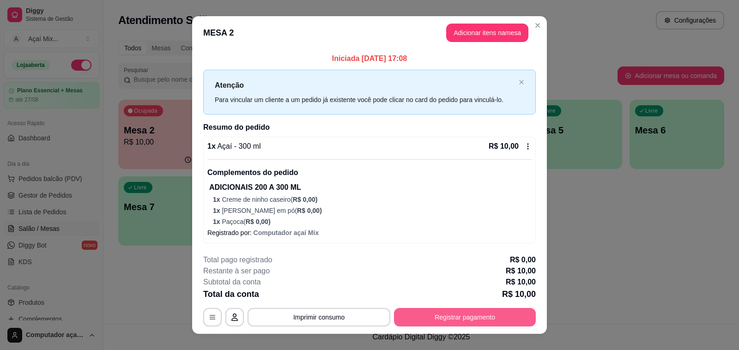
click at [462, 319] on button "Registrar pagamento" at bounding box center [465, 317] width 142 height 18
click at [443, 318] on button "Registrar pagamento" at bounding box center [465, 317] width 142 height 18
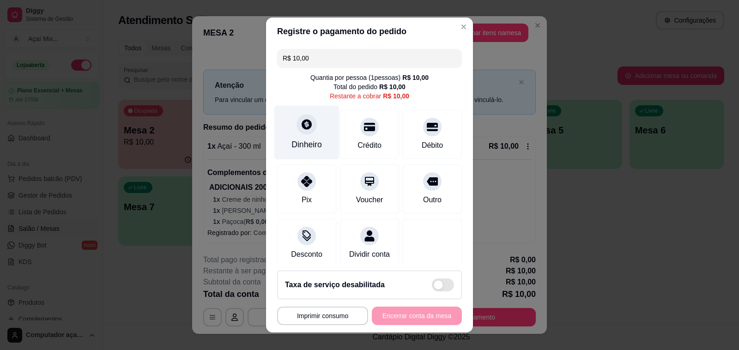
click at [306, 146] on div "Dinheiro" at bounding box center [306, 145] width 30 height 12
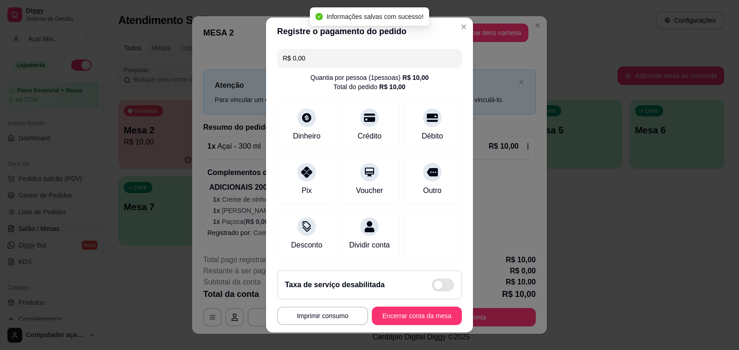
type input "R$ 0,00"
click at [414, 314] on button "Encerrar conta da mesa" at bounding box center [417, 316] width 90 height 18
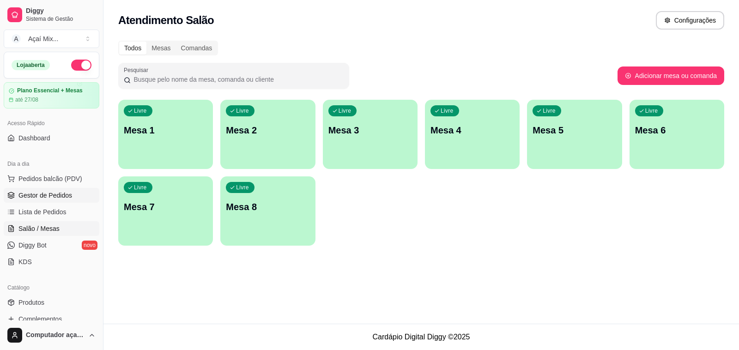
click at [49, 196] on span "Gestor de Pedidos" at bounding box center [45, 195] width 54 height 9
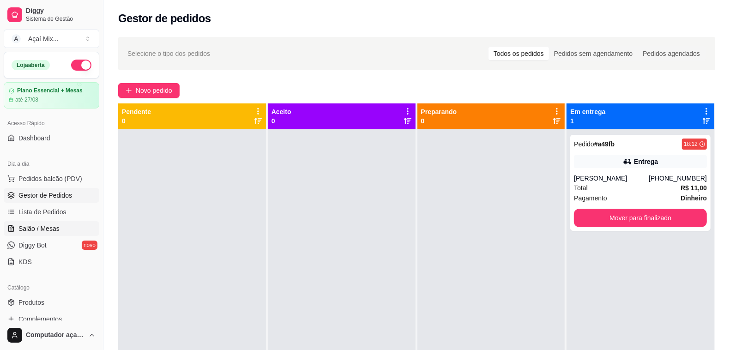
click at [60, 225] on link "Salão / Mesas" at bounding box center [52, 228] width 96 height 15
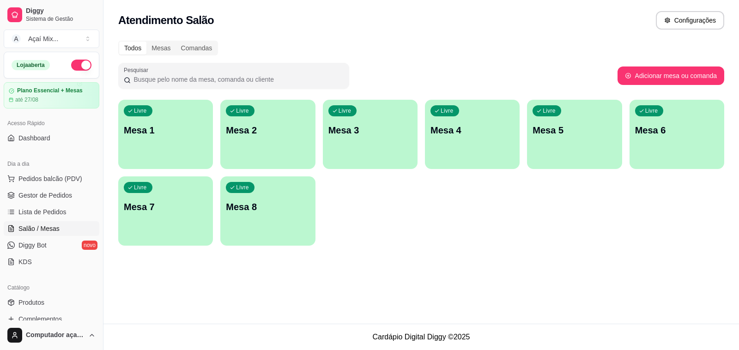
click at [184, 156] on div "Livre Mesa 1" at bounding box center [165, 129] width 95 height 58
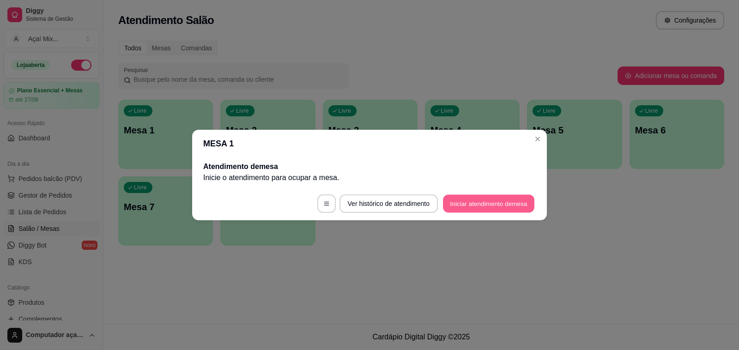
click at [474, 198] on button "Iniciar atendimento de mesa" at bounding box center [488, 204] width 91 height 18
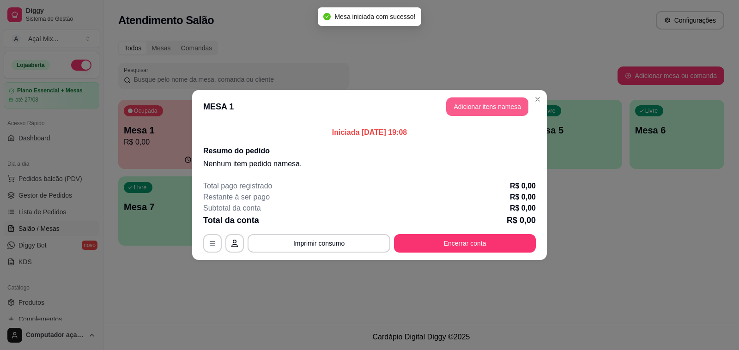
click at [481, 109] on button "Adicionar itens na mesa" at bounding box center [487, 106] width 82 height 18
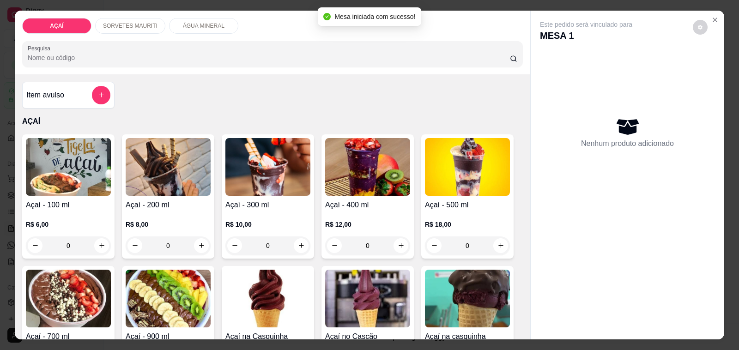
click at [96, 236] on div "0" at bounding box center [68, 245] width 85 height 18
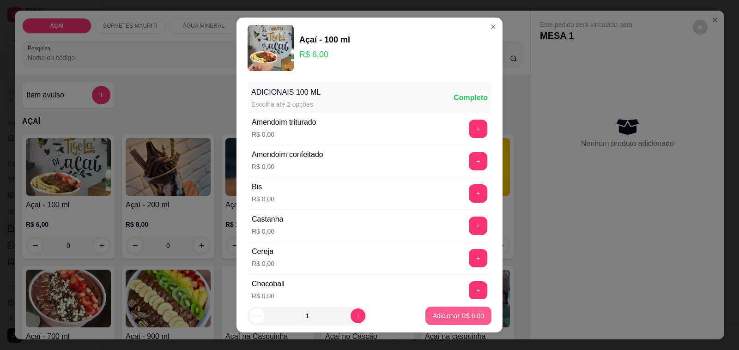
click at [433, 319] on p "Adicionar R$ 6,00" at bounding box center [458, 315] width 51 height 9
type input "1"
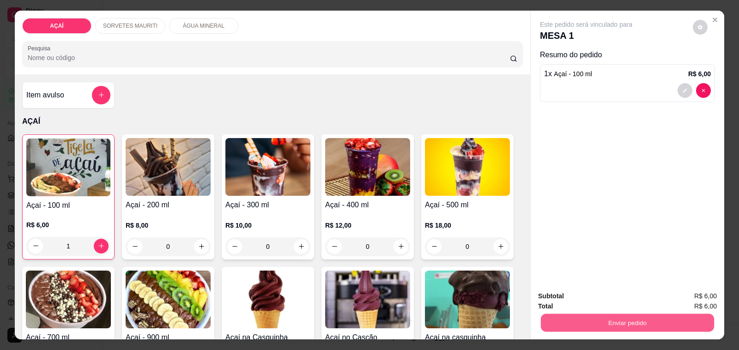
click at [557, 324] on button "Enviar pedido" at bounding box center [627, 323] width 173 height 18
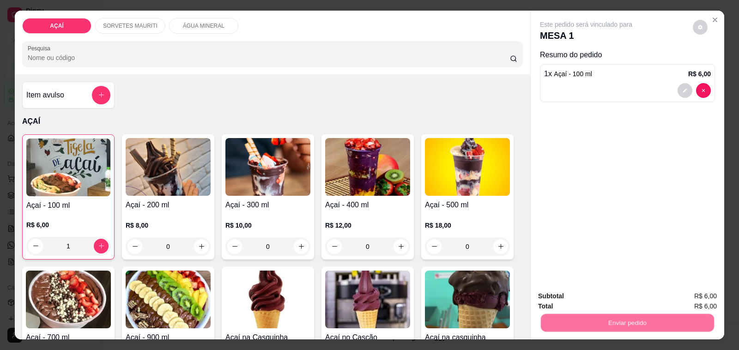
click at [559, 299] on button "Não registrar e enviar pedido" at bounding box center [596, 297] width 96 height 18
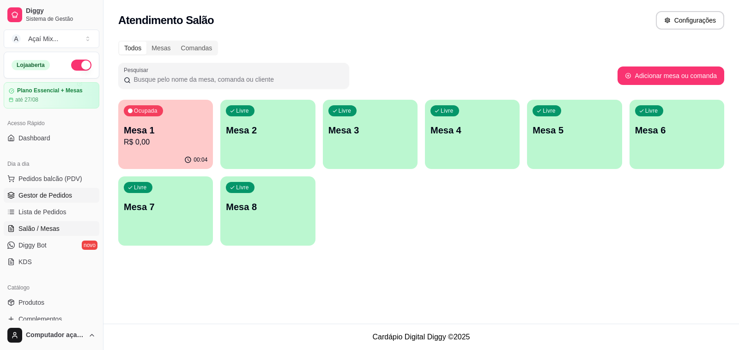
click at [86, 189] on link "Gestor de Pedidos" at bounding box center [52, 195] width 96 height 15
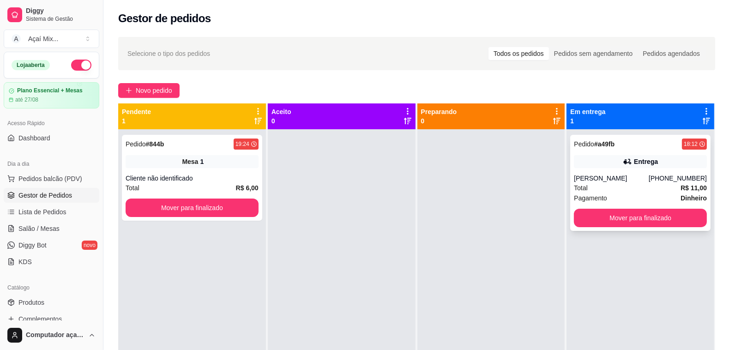
click at [600, 174] on div "[PERSON_NAME]" at bounding box center [611, 178] width 75 height 9
click at [211, 153] on div "Pedido # 844b 19:24 Mesa 1 Cliente não identificado Total R$ 6,00 Mover para fi…" at bounding box center [192, 178] width 140 height 86
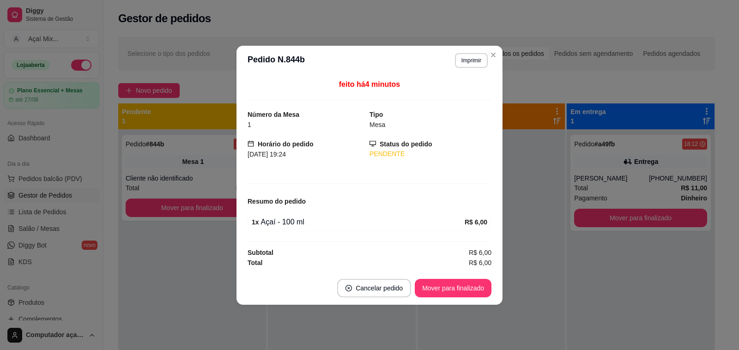
drag, startPoint x: 435, startPoint y: 303, endPoint x: 421, endPoint y: 305, distance: 13.6
click at [421, 305] on footer "Cancelar pedido Mover para finalizado" at bounding box center [369, 288] width 266 height 33
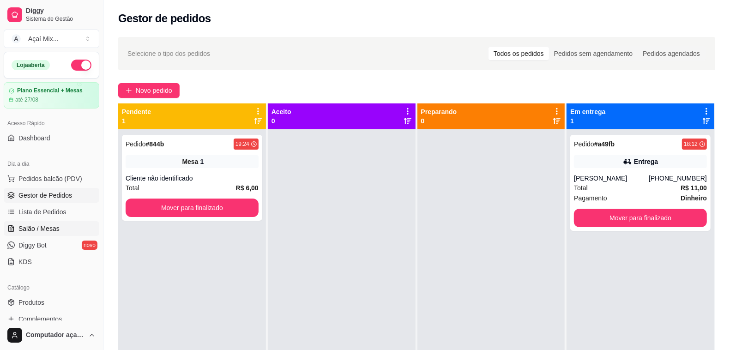
click at [48, 233] on link "Salão / Mesas" at bounding box center [52, 228] width 96 height 15
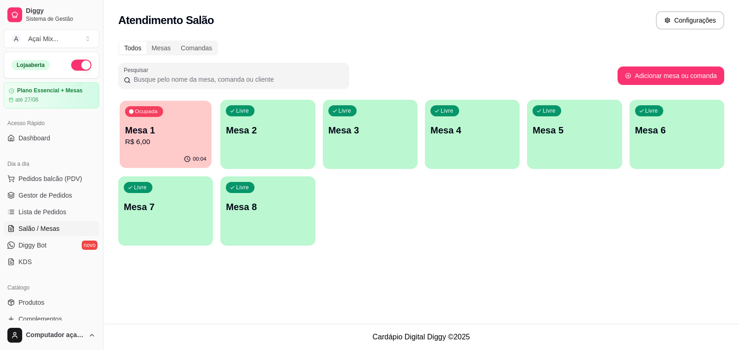
click at [167, 157] on div "00:04" at bounding box center [166, 160] width 92 height 18
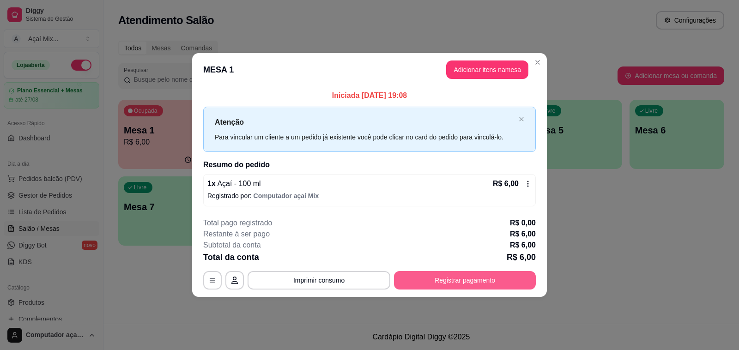
click at [432, 289] on button "Registrar pagamento" at bounding box center [465, 280] width 142 height 18
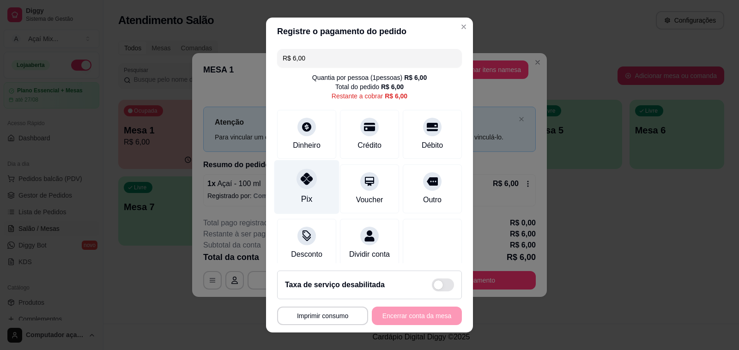
drag, startPoint x: 285, startPoint y: 188, endPoint x: 322, endPoint y: 209, distance: 42.6
click at [287, 188] on div "Pix" at bounding box center [306, 187] width 65 height 54
type input "R$ 0,00"
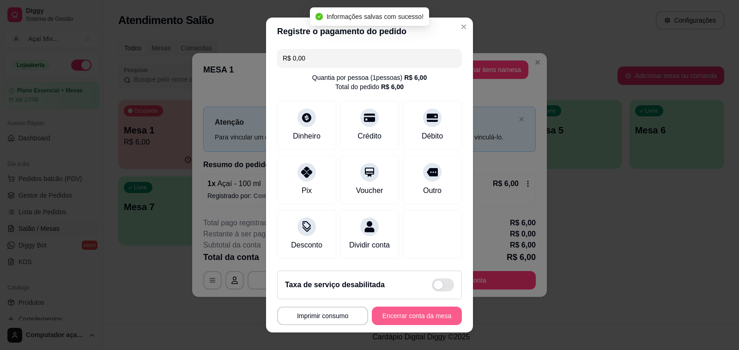
click at [401, 319] on button "Encerrar conta da mesa" at bounding box center [417, 316] width 90 height 18
